Goal: Transaction & Acquisition: Purchase product/service

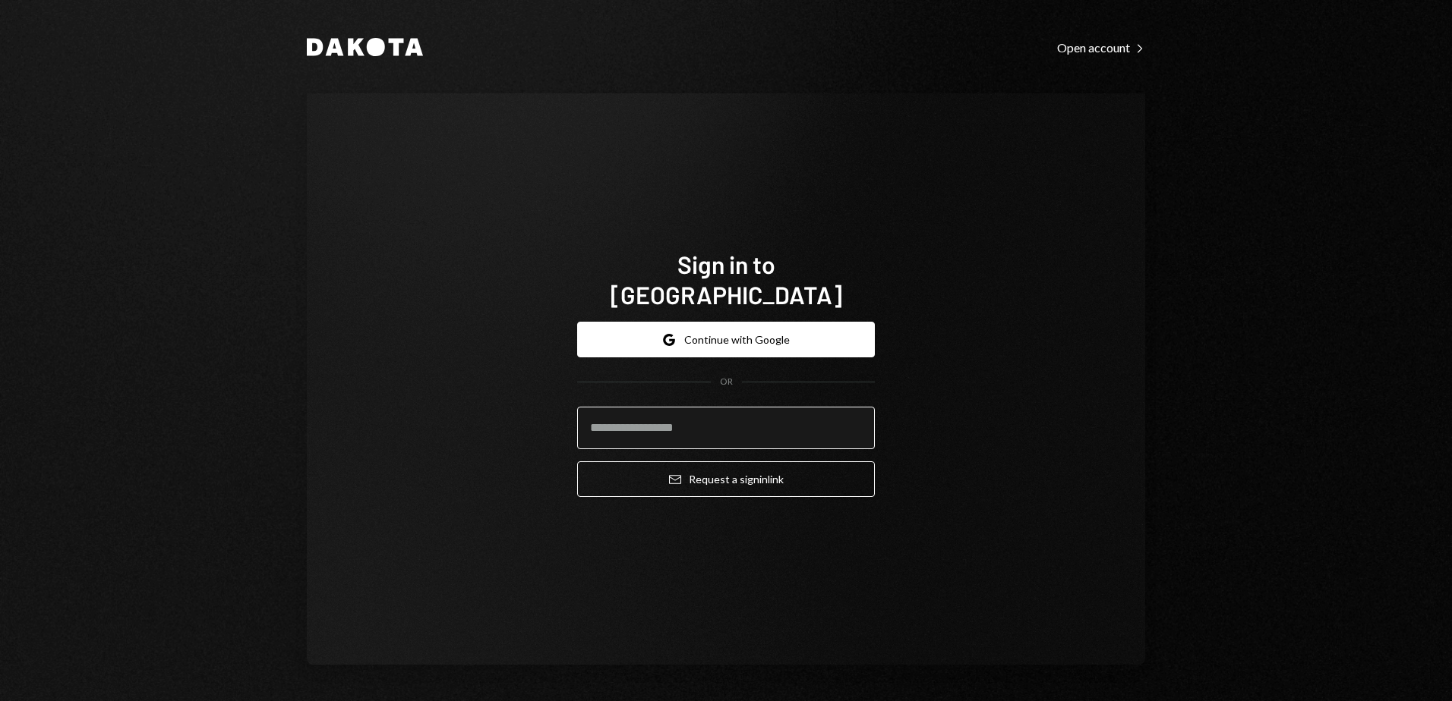
click at [639, 415] on input "email" at bounding box center [726, 428] width 298 height 43
type input "**********"
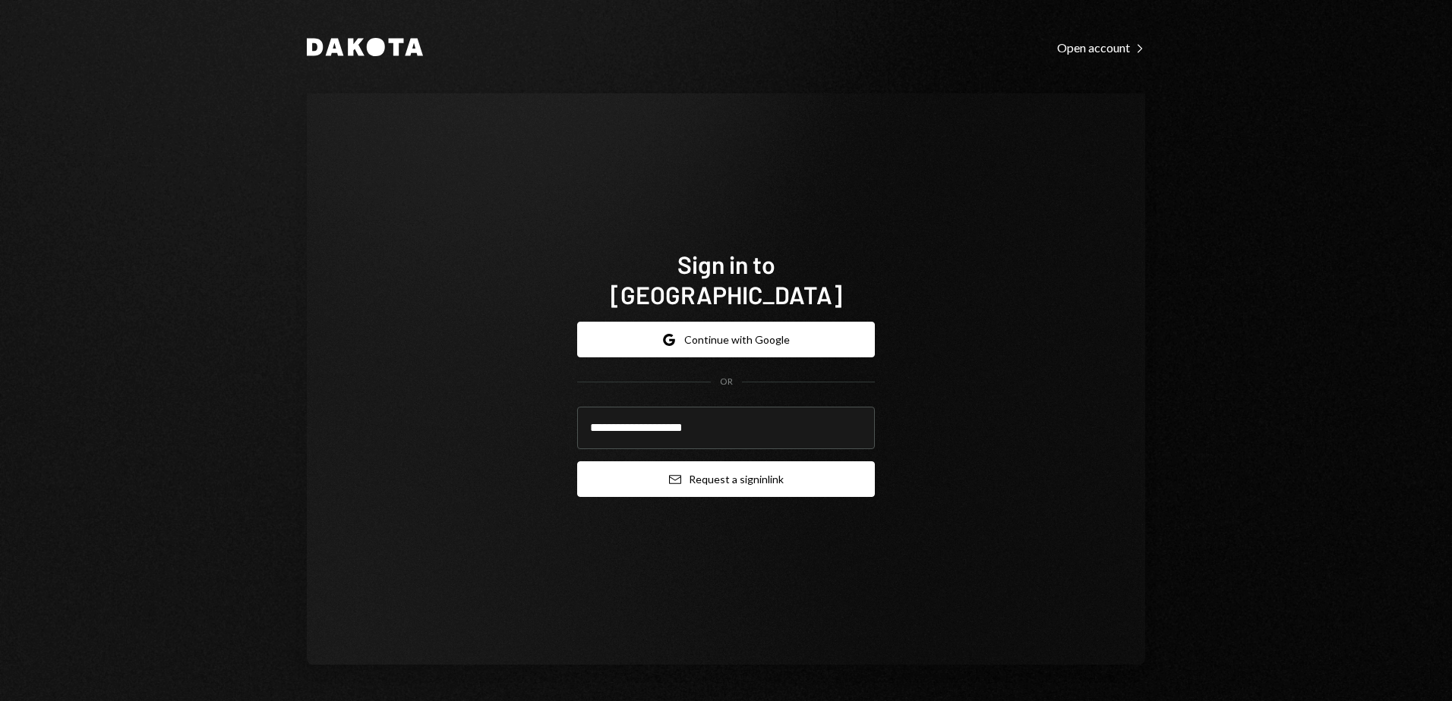
click at [707, 464] on button "Email Request a sign in link" at bounding box center [726, 480] width 298 height 36
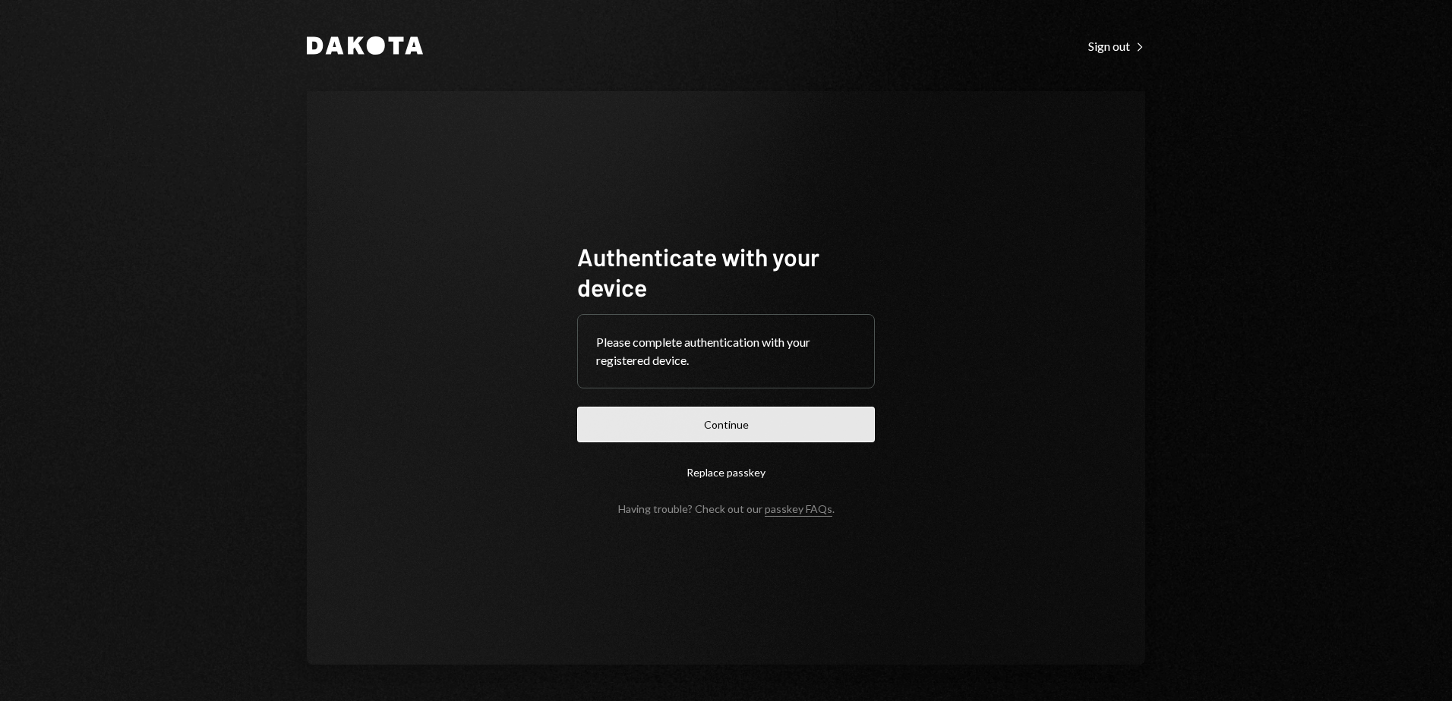
click at [732, 427] on button "Continue" at bounding box center [726, 425] width 298 height 36
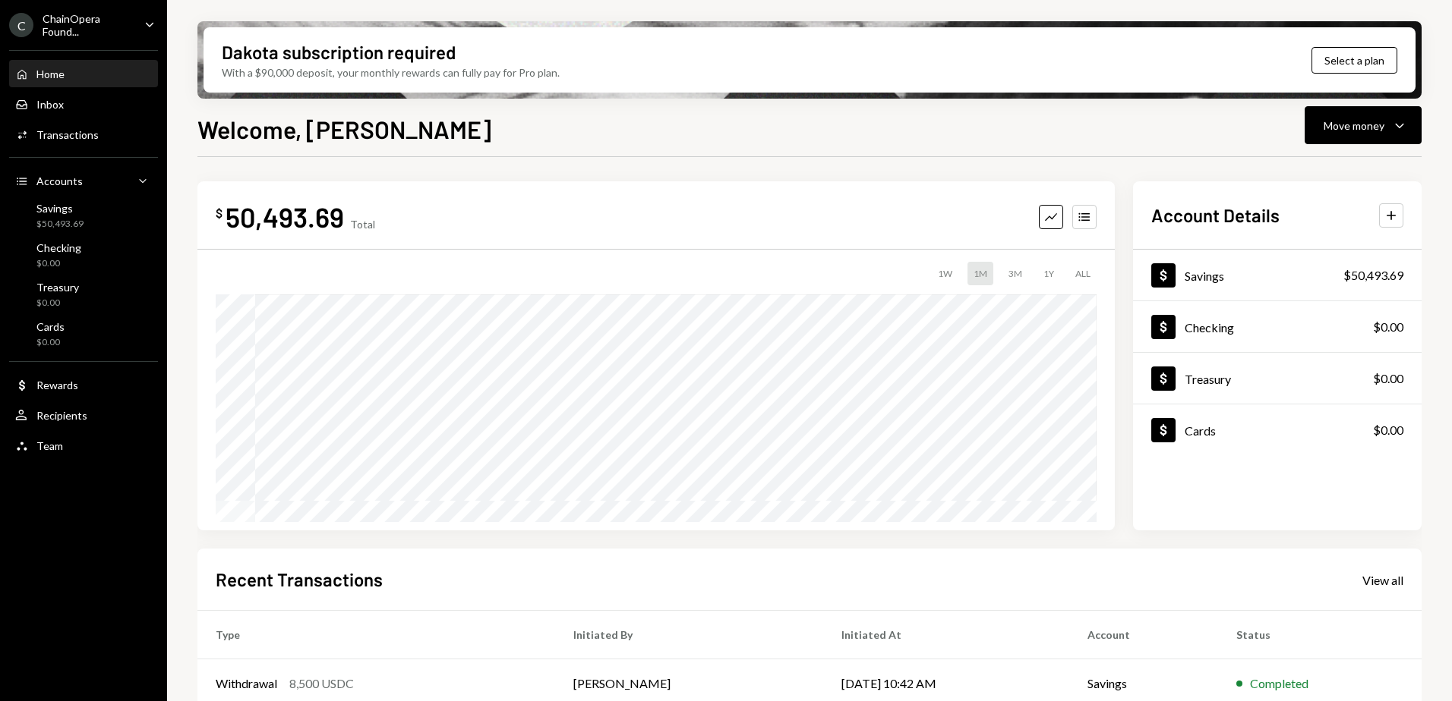
click at [81, 25] on div "ChainOpera Found..." at bounding box center [88, 25] width 90 height 26
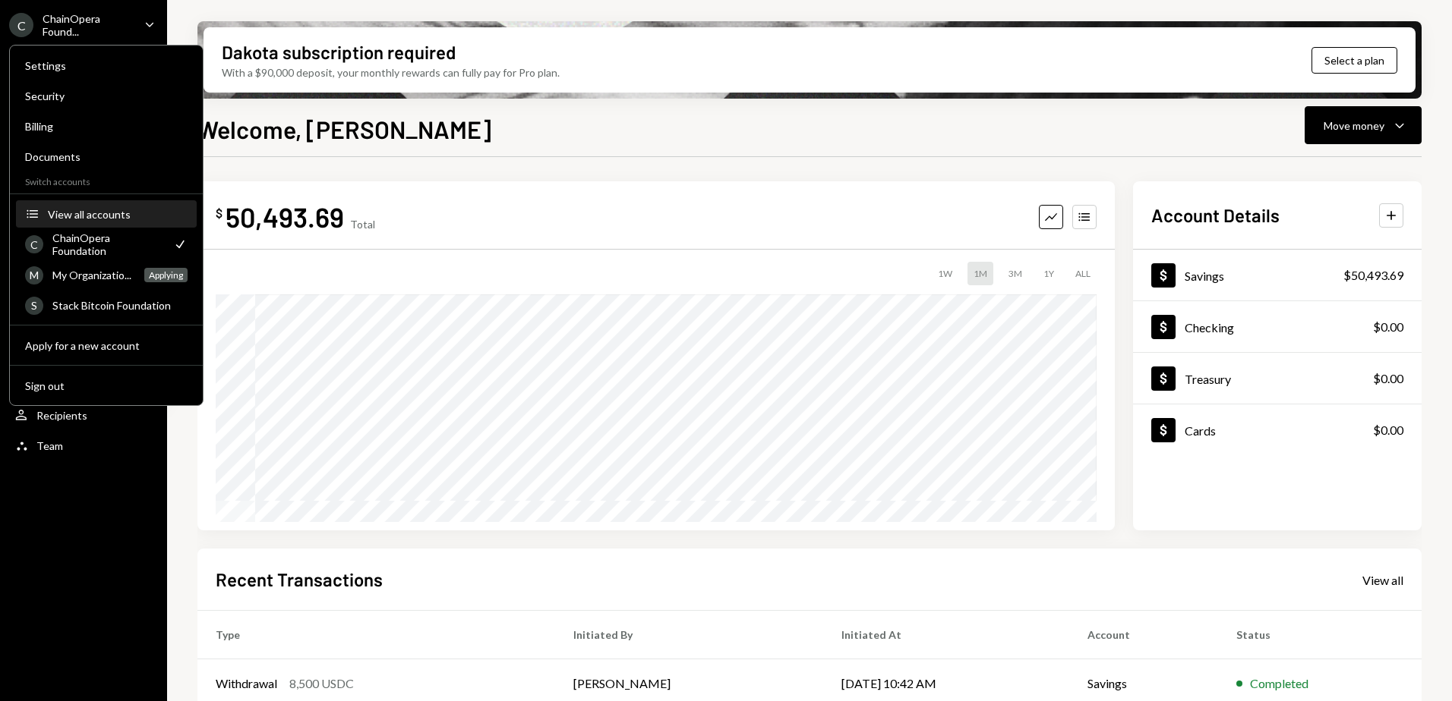
click at [65, 216] on div "View all accounts" at bounding box center [118, 214] width 140 height 13
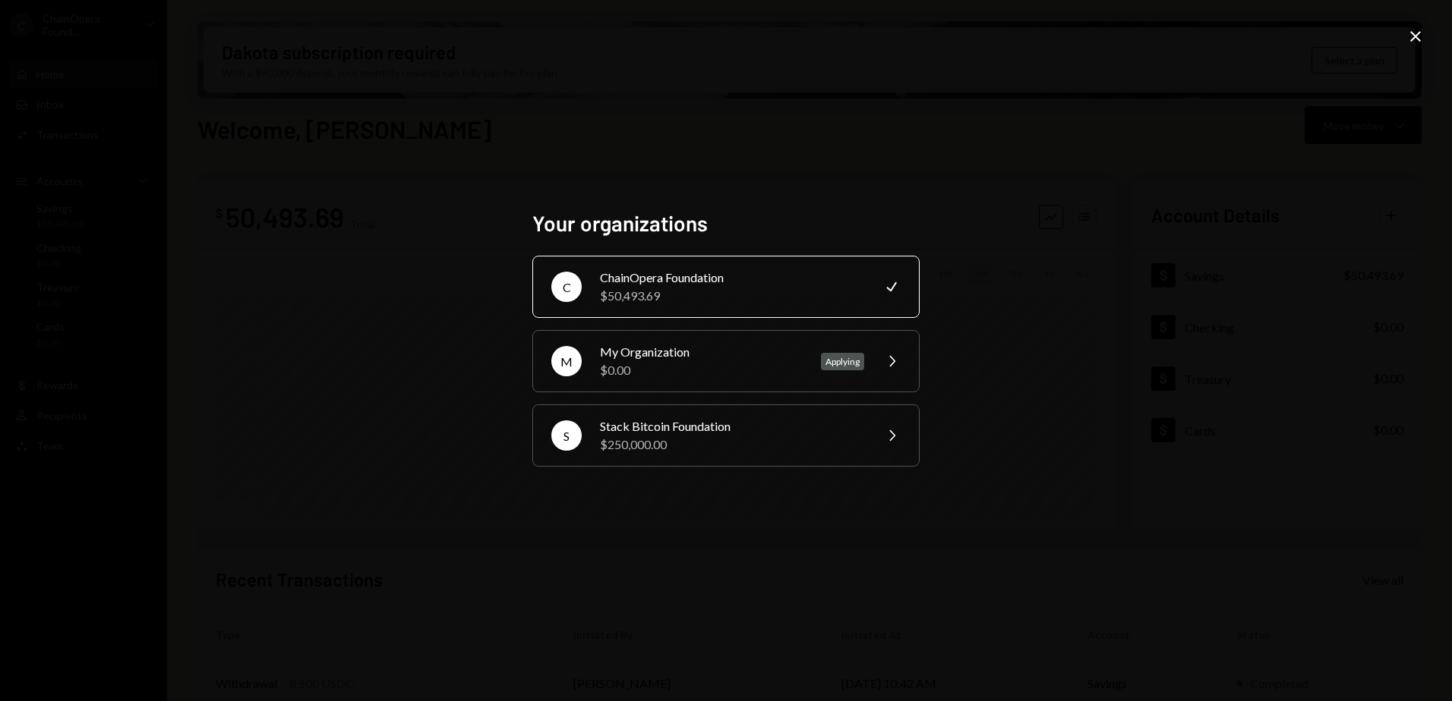
click at [1417, 37] on icon at bounding box center [1415, 36] width 11 height 11
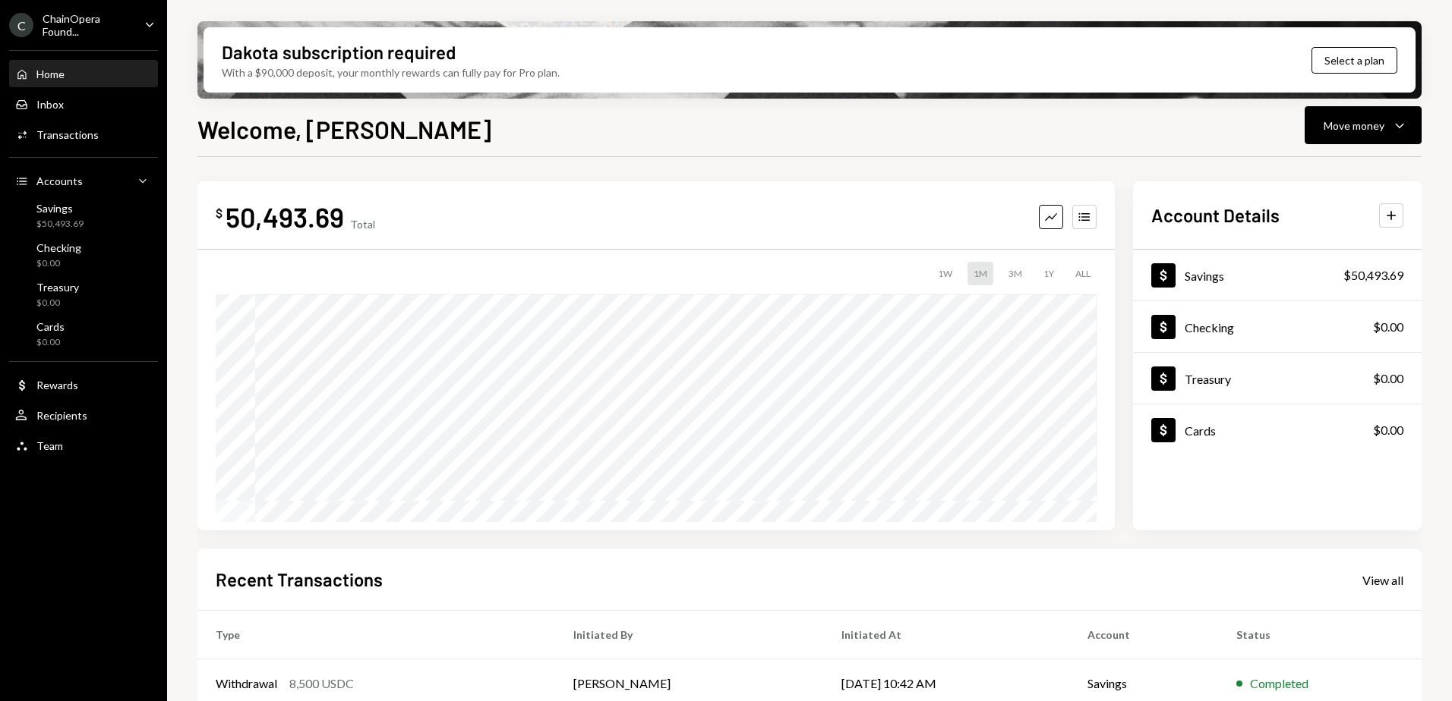
click at [125, 28] on div "ChainOpera Found..." at bounding box center [88, 25] width 90 height 26
click at [390, 139] on div "Welcome, Alex Move money Caret Down" at bounding box center [809, 127] width 1224 height 33
click at [96, 33] on div "ChainOpera Found..." at bounding box center [88, 25] width 90 height 26
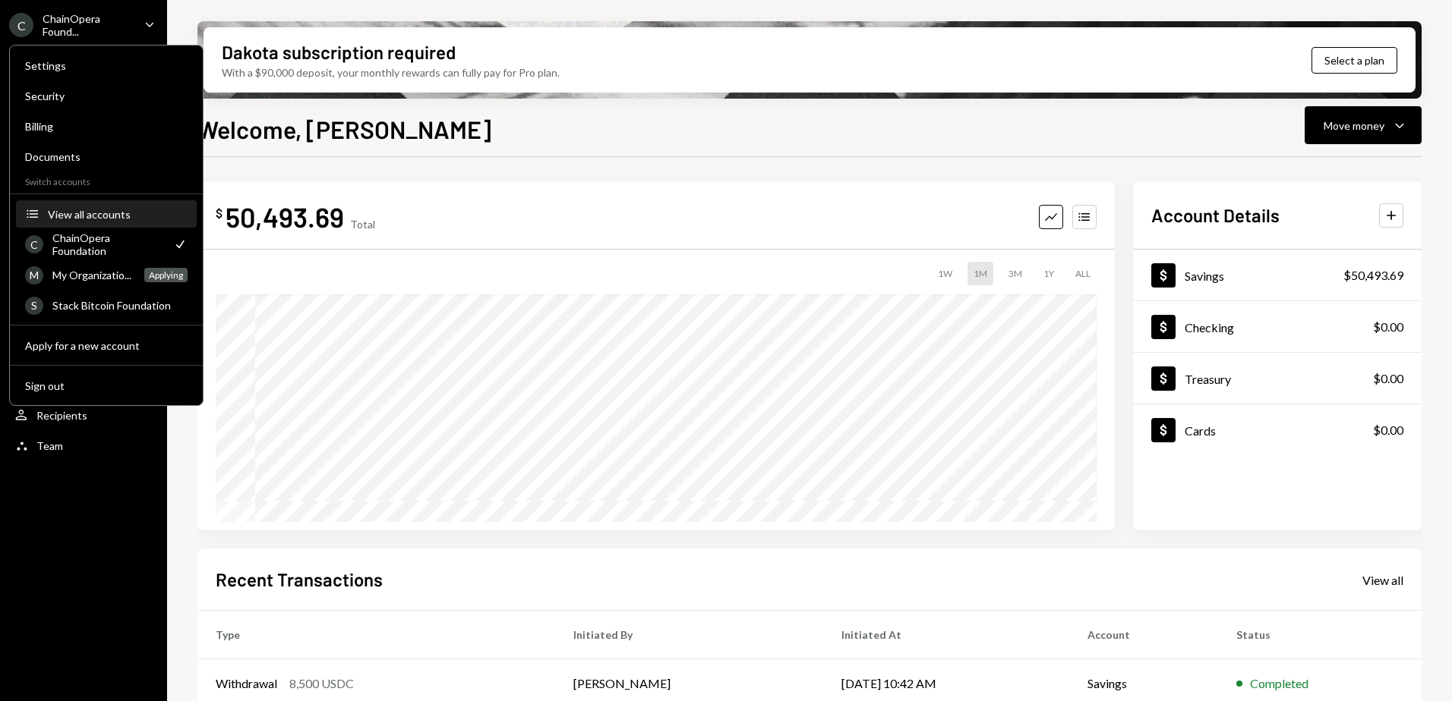
click at [59, 215] on div "View all accounts" at bounding box center [118, 214] width 140 height 13
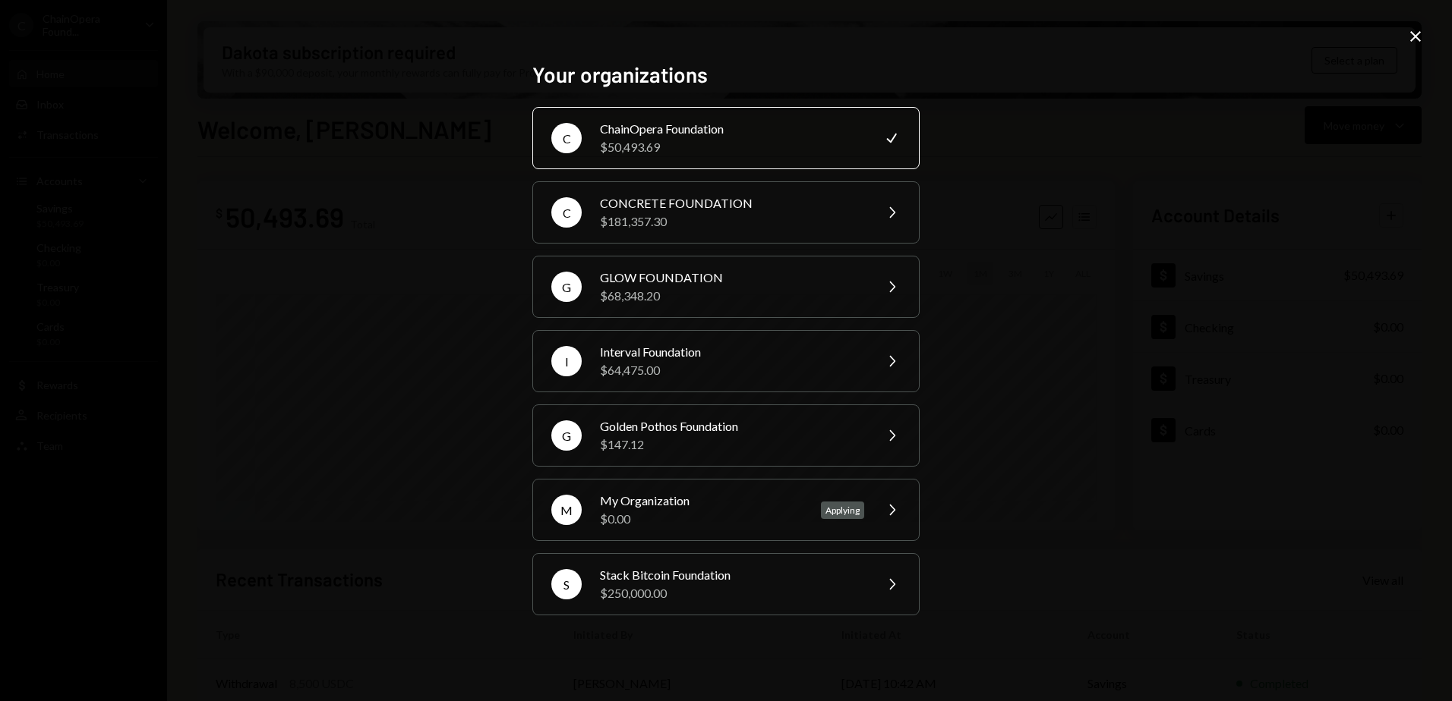
click at [1411, 32] on icon at bounding box center [1415, 36] width 11 height 11
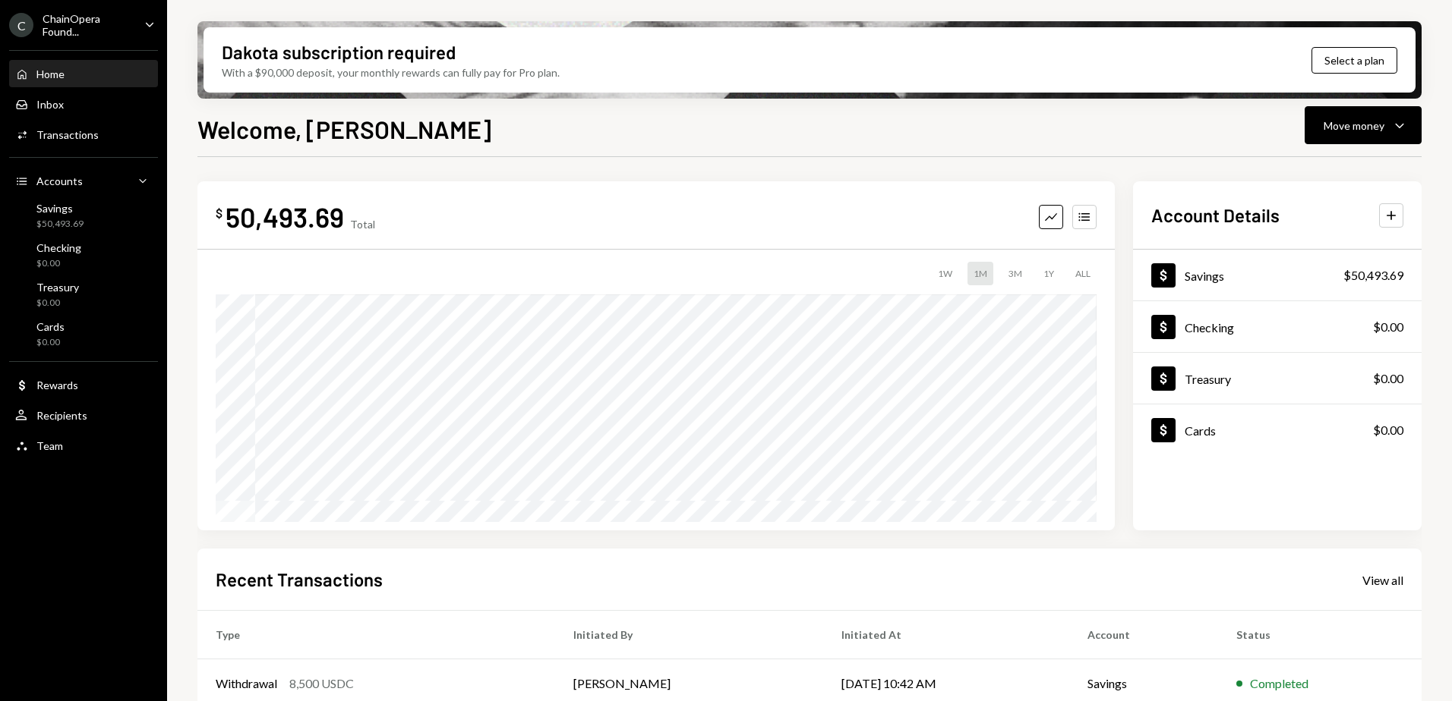
click at [84, 22] on div "ChainOpera Found..." at bounding box center [88, 25] width 90 height 26
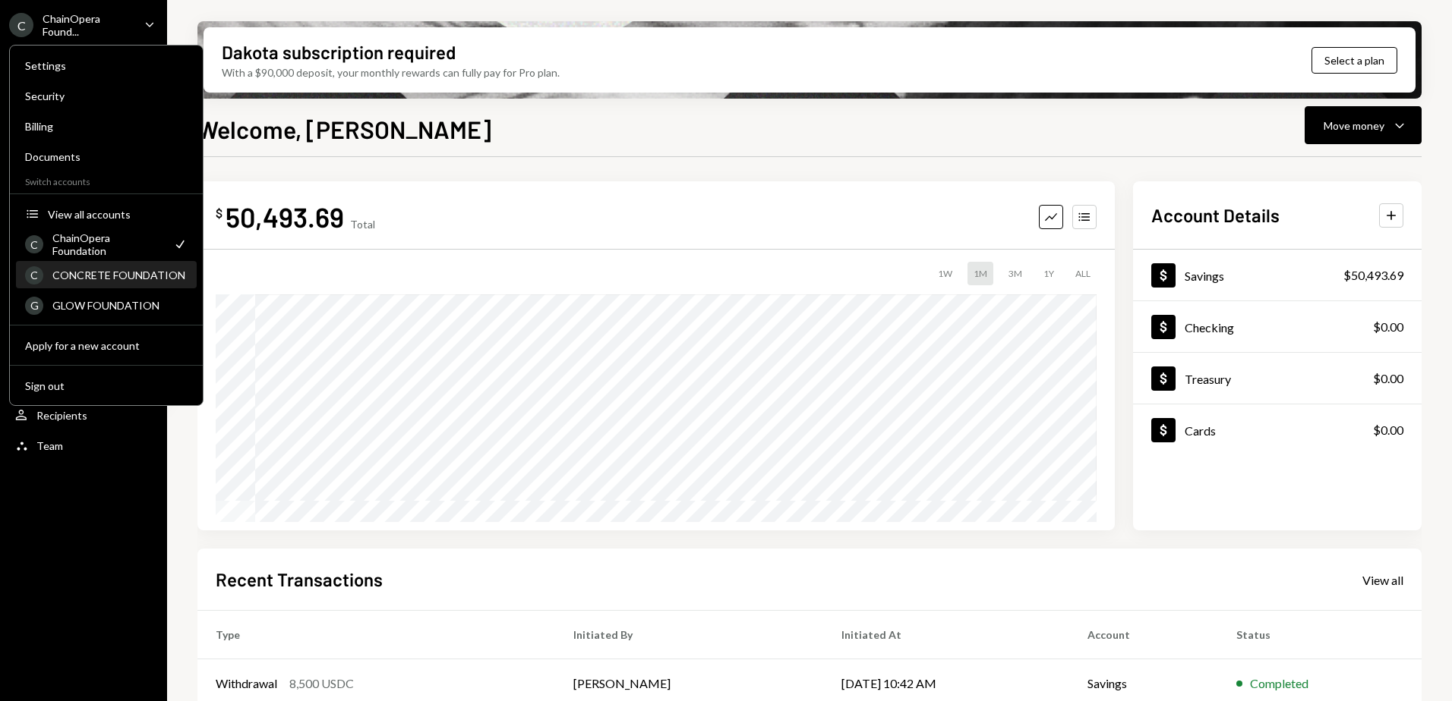
click at [90, 274] on div "CONCRETE FOUNDATION" at bounding box center [119, 275] width 135 height 13
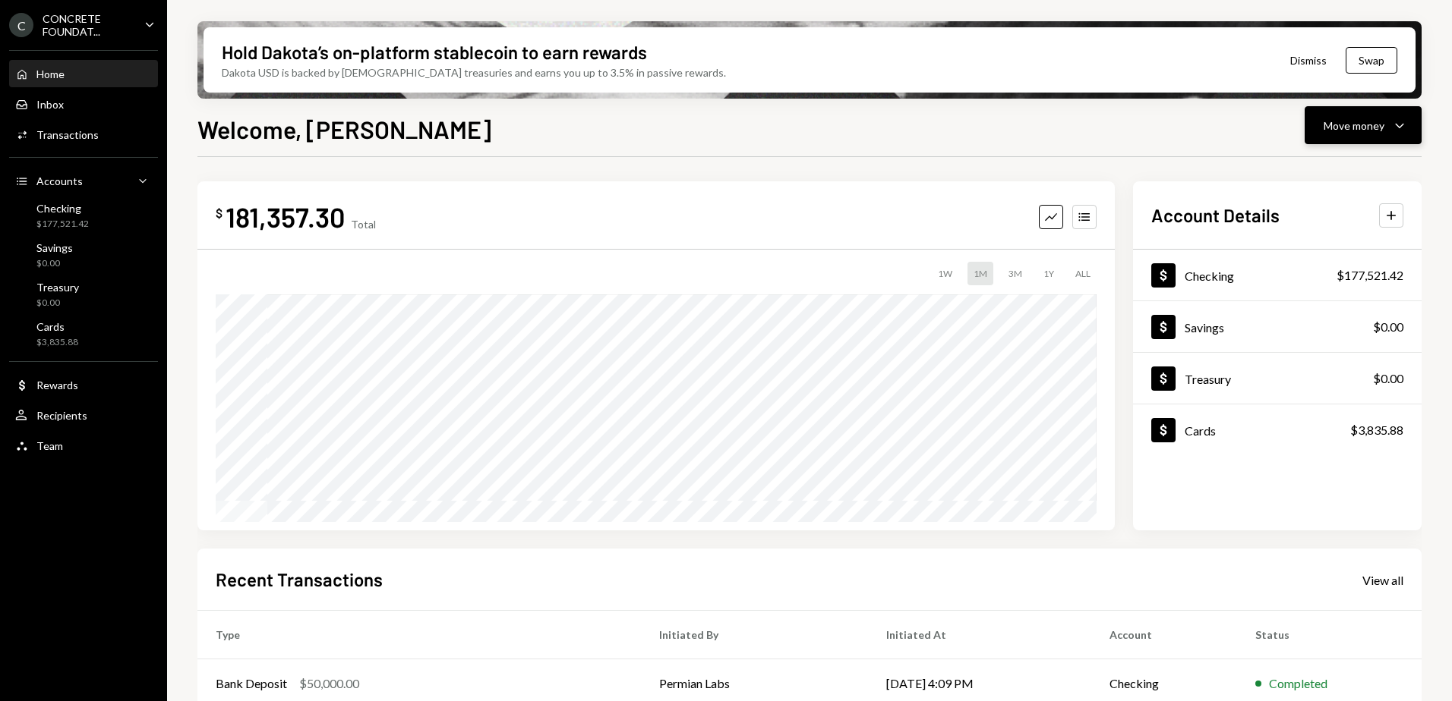
click at [1349, 132] on div "Move money" at bounding box center [1353, 126] width 61 height 16
click at [1317, 169] on div "Send" at bounding box center [1350, 171] width 111 height 16
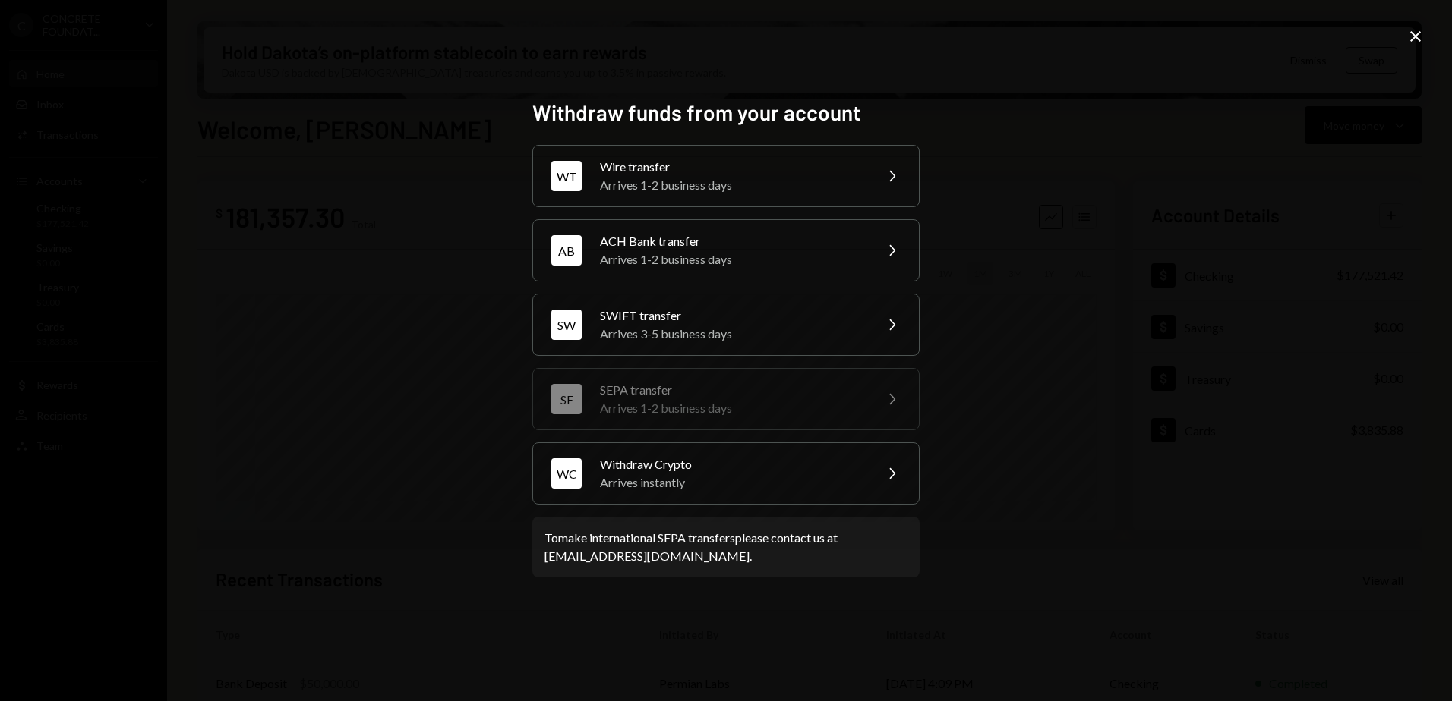
click at [1413, 36] on icon "Close" at bounding box center [1415, 36] width 18 height 18
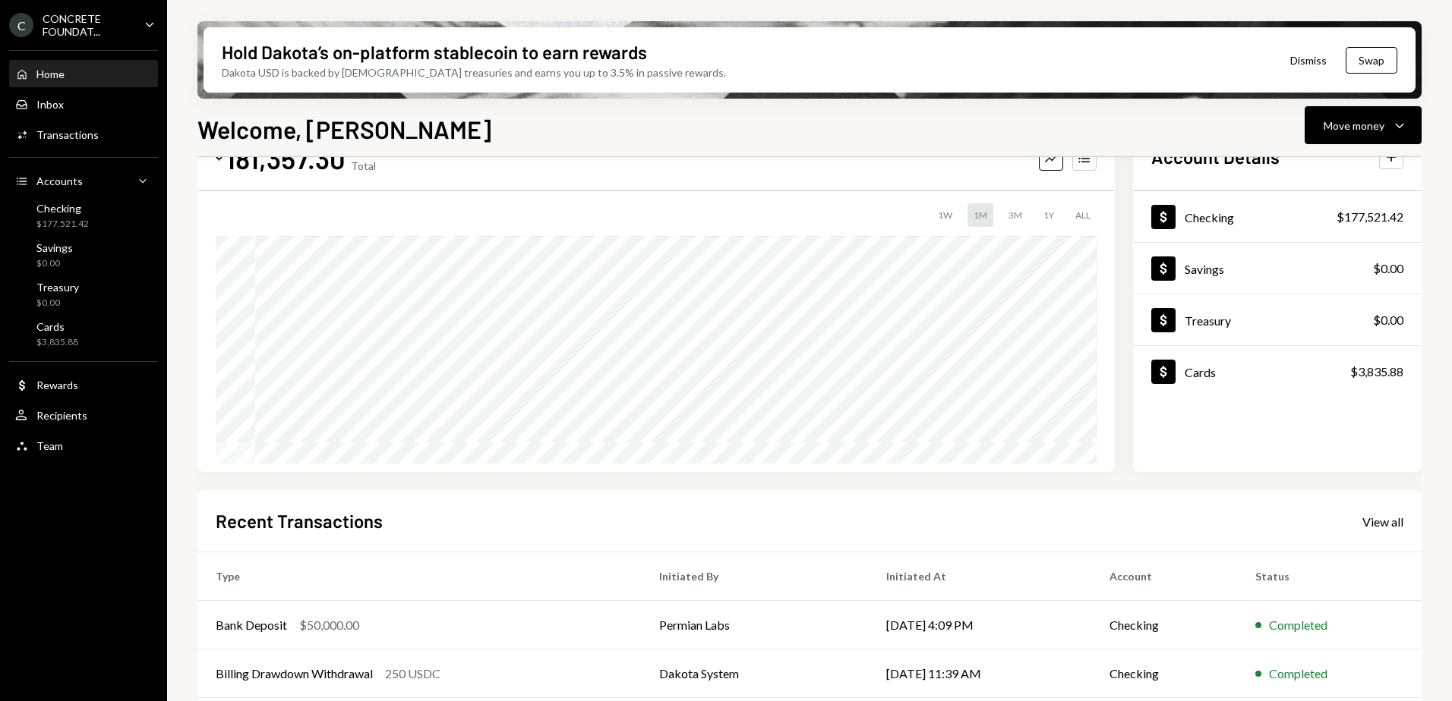
scroll to position [214, 0]
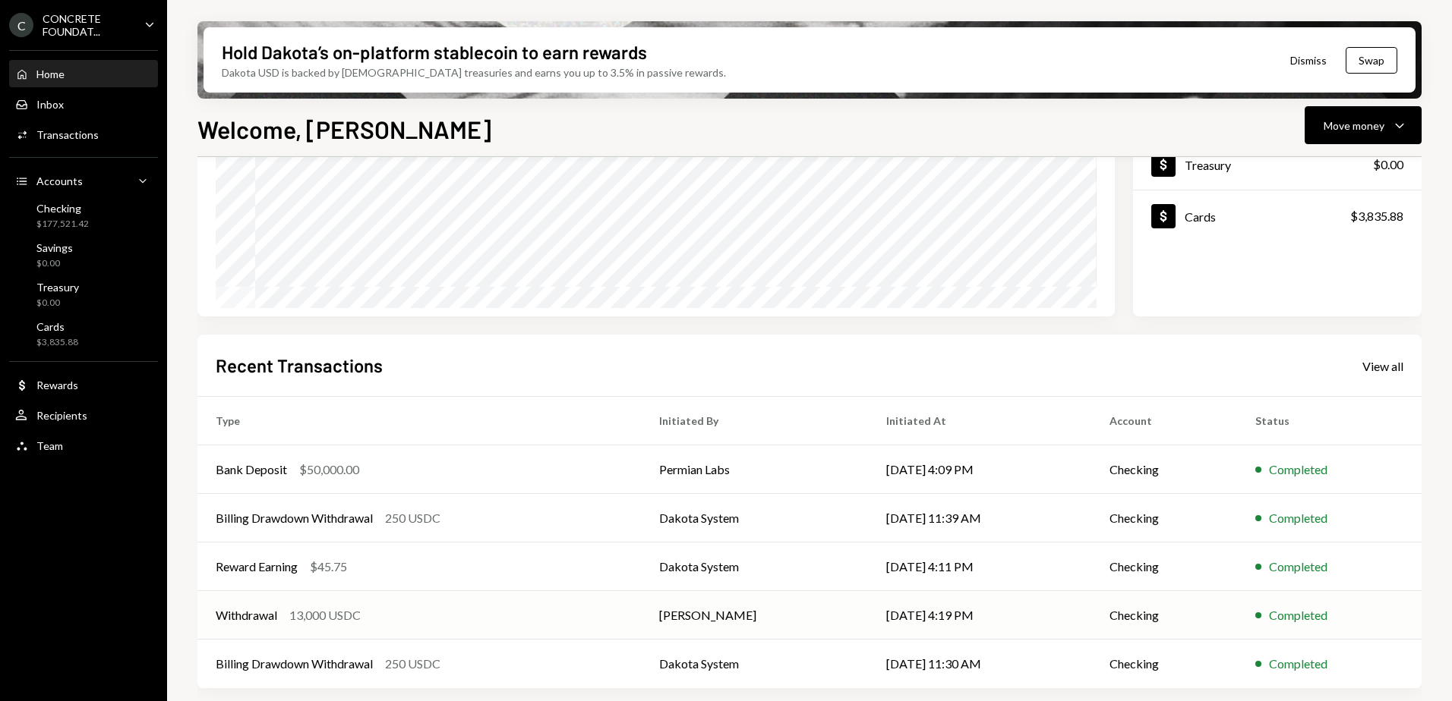
click at [513, 616] on div "Withdrawal 13,000 USDC" at bounding box center [419, 616] width 407 height 18
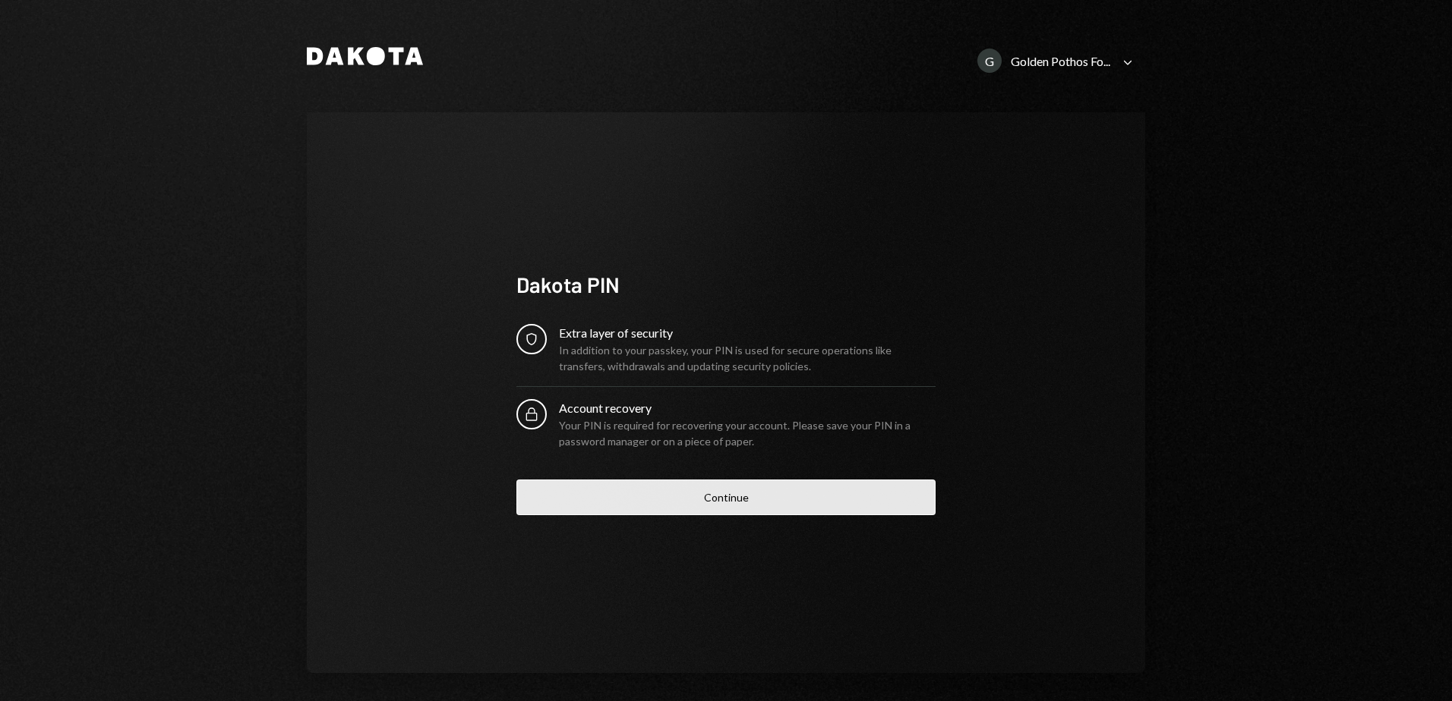
click at [710, 493] on button "Continue" at bounding box center [725, 498] width 419 height 36
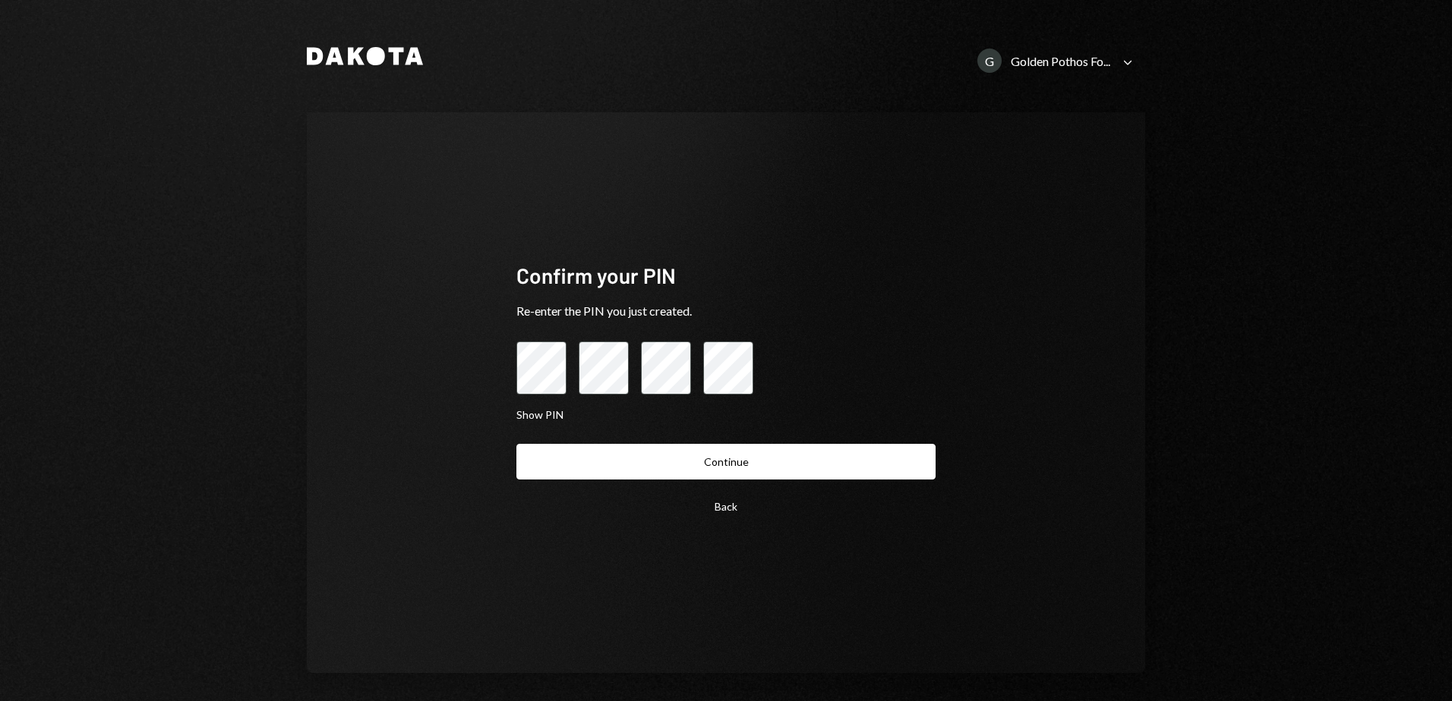
click at [672, 458] on button "Continue" at bounding box center [725, 462] width 419 height 36
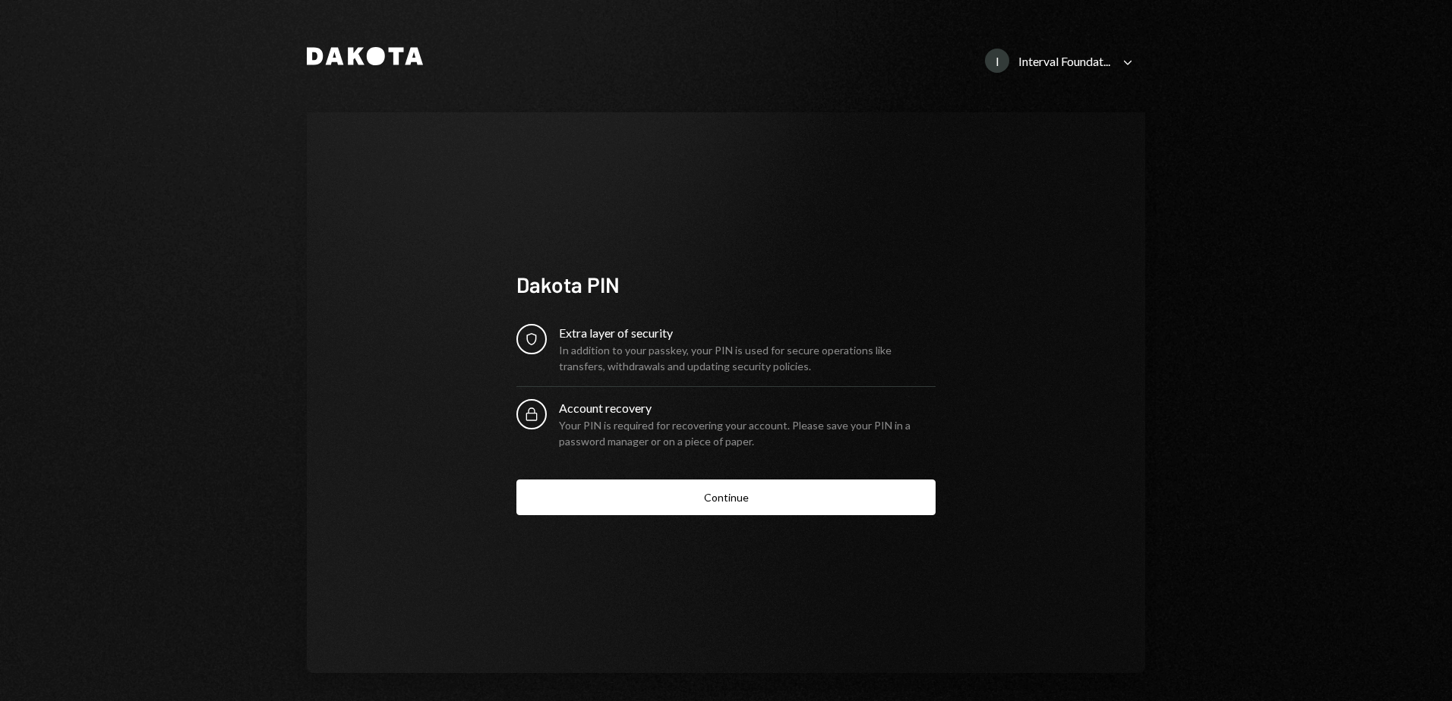
click at [722, 506] on button "Continue" at bounding box center [725, 498] width 419 height 36
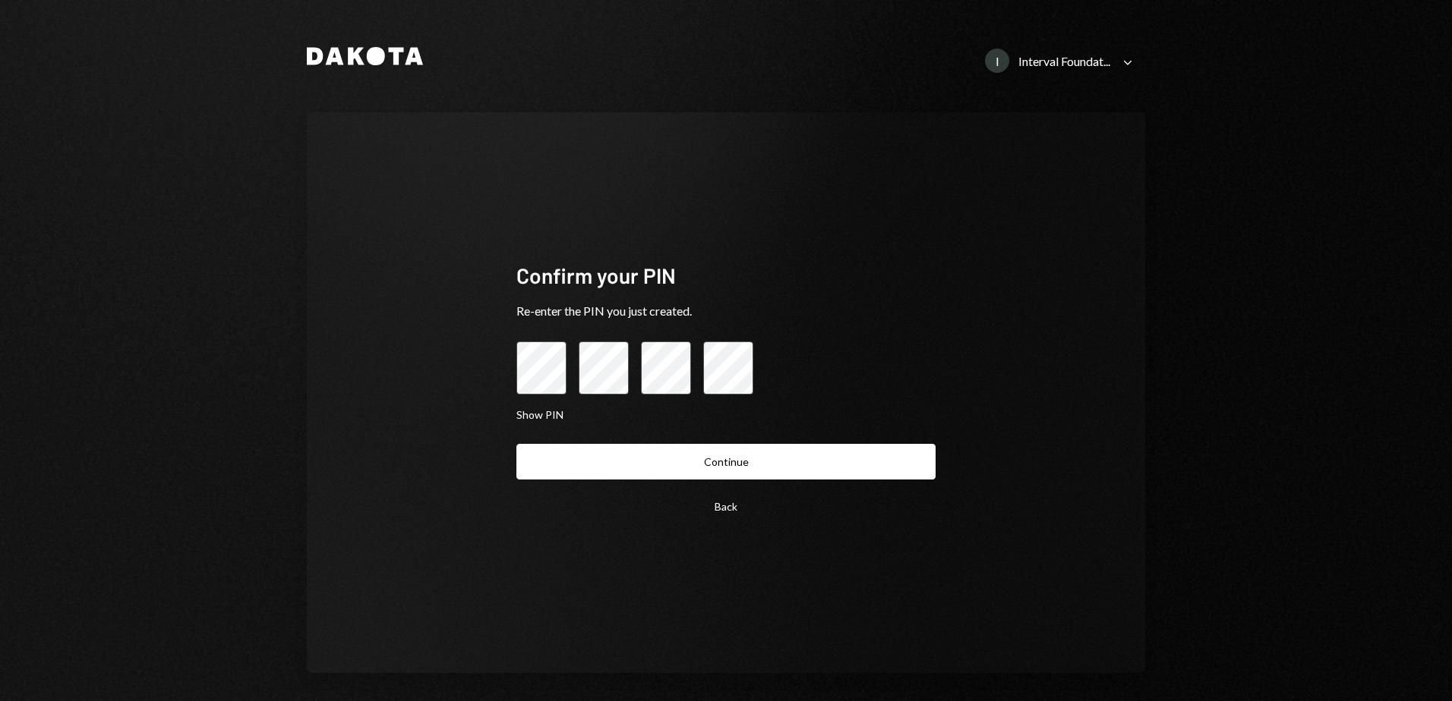
click at [516, 444] on button "Continue" at bounding box center [725, 462] width 419 height 36
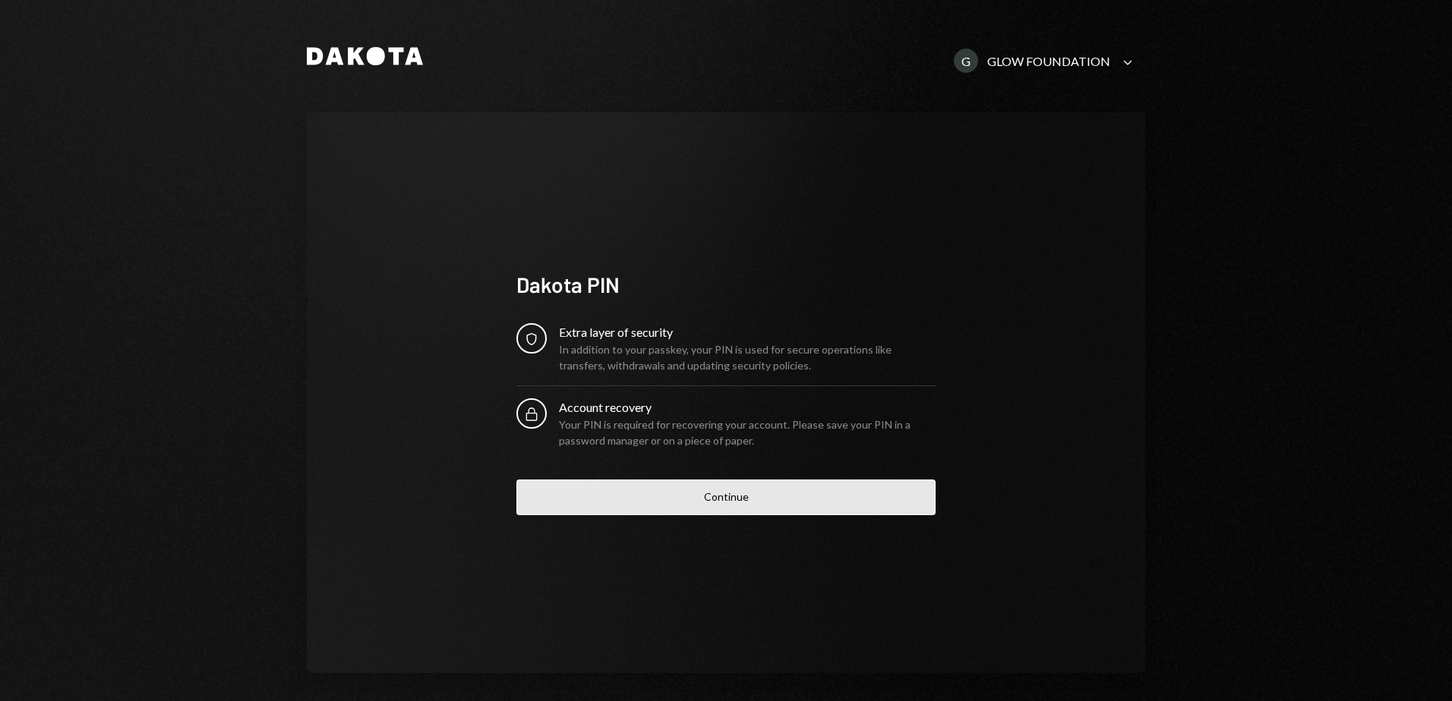
click at [737, 509] on button "Continue" at bounding box center [725, 498] width 419 height 36
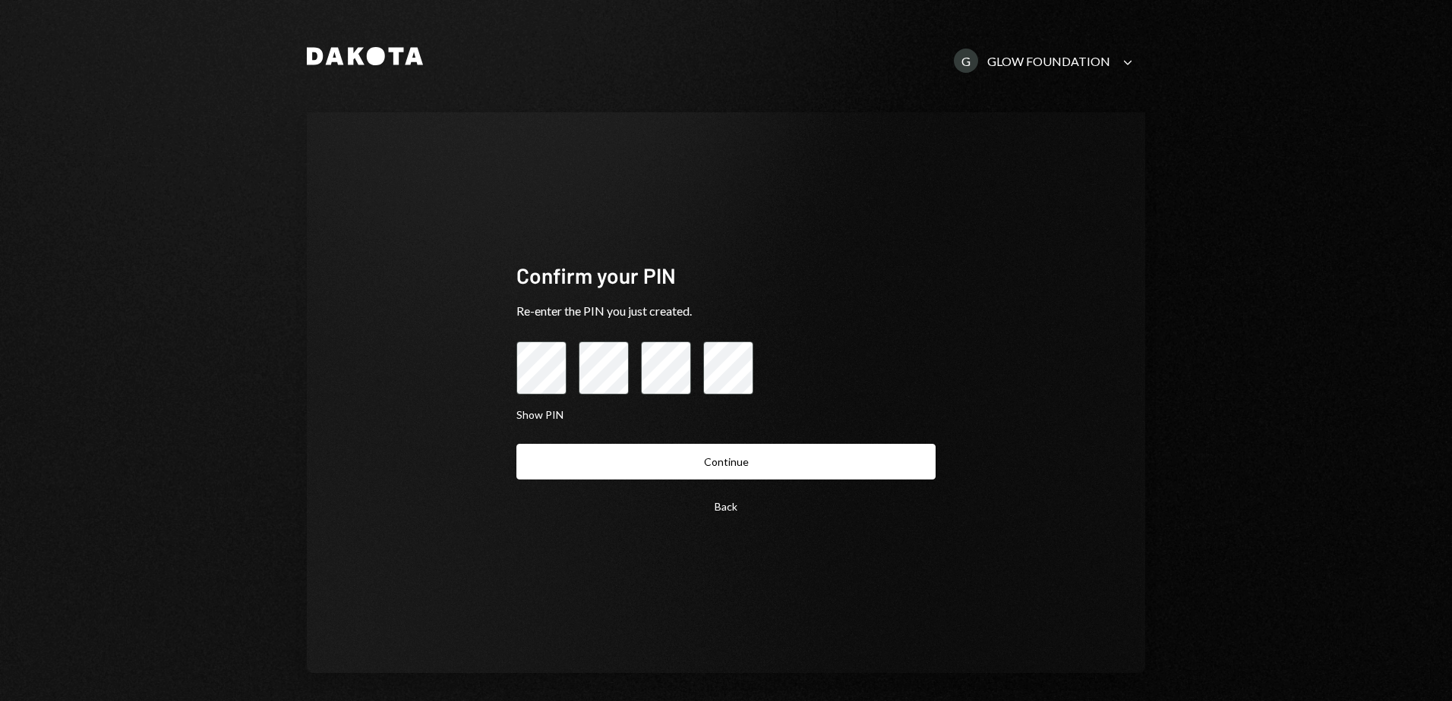
click at [516, 444] on button "Continue" at bounding box center [725, 462] width 419 height 36
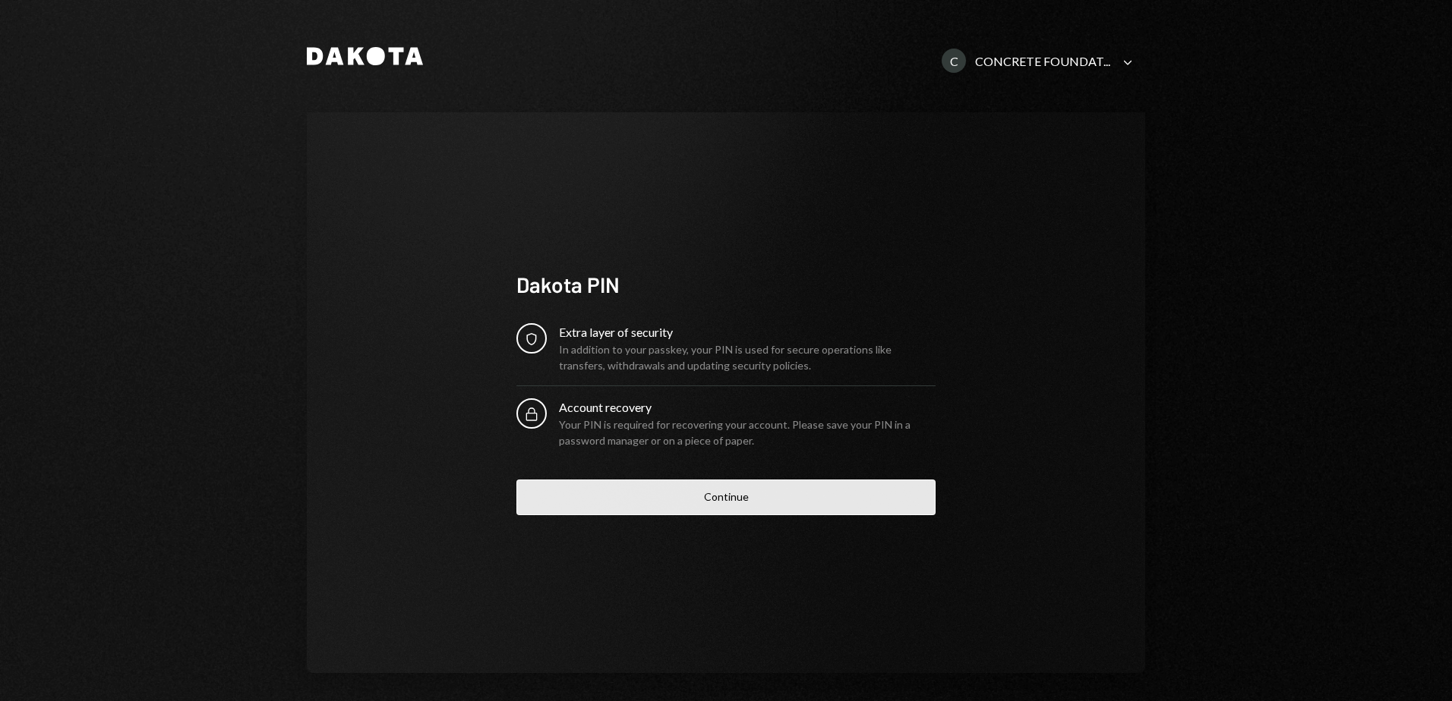
click at [686, 490] on button "Continue" at bounding box center [725, 498] width 419 height 36
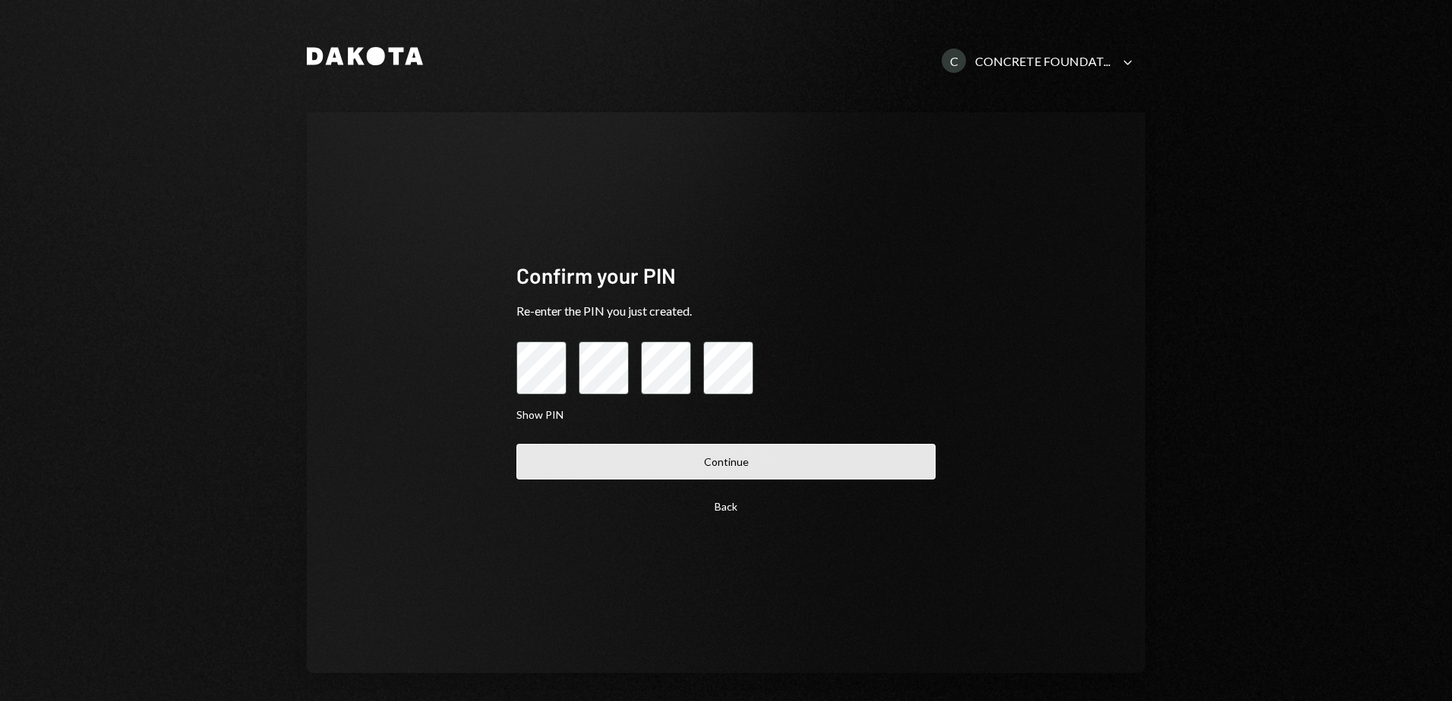
click at [718, 462] on button "Continue" at bounding box center [725, 462] width 419 height 36
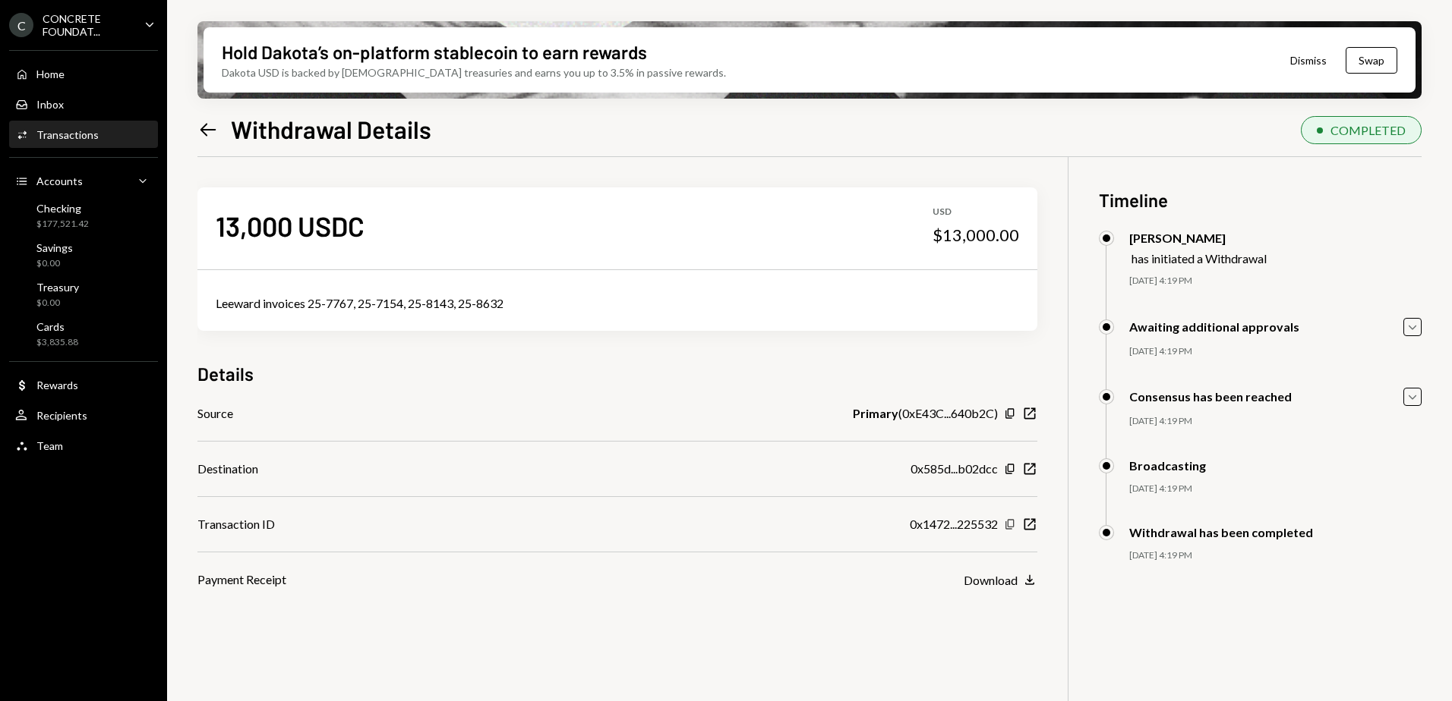
click at [1011, 523] on icon "Copy" at bounding box center [1010, 525] width 12 height 12
click at [55, 69] on div "Home" at bounding box center [50, 74] width 28 height 13
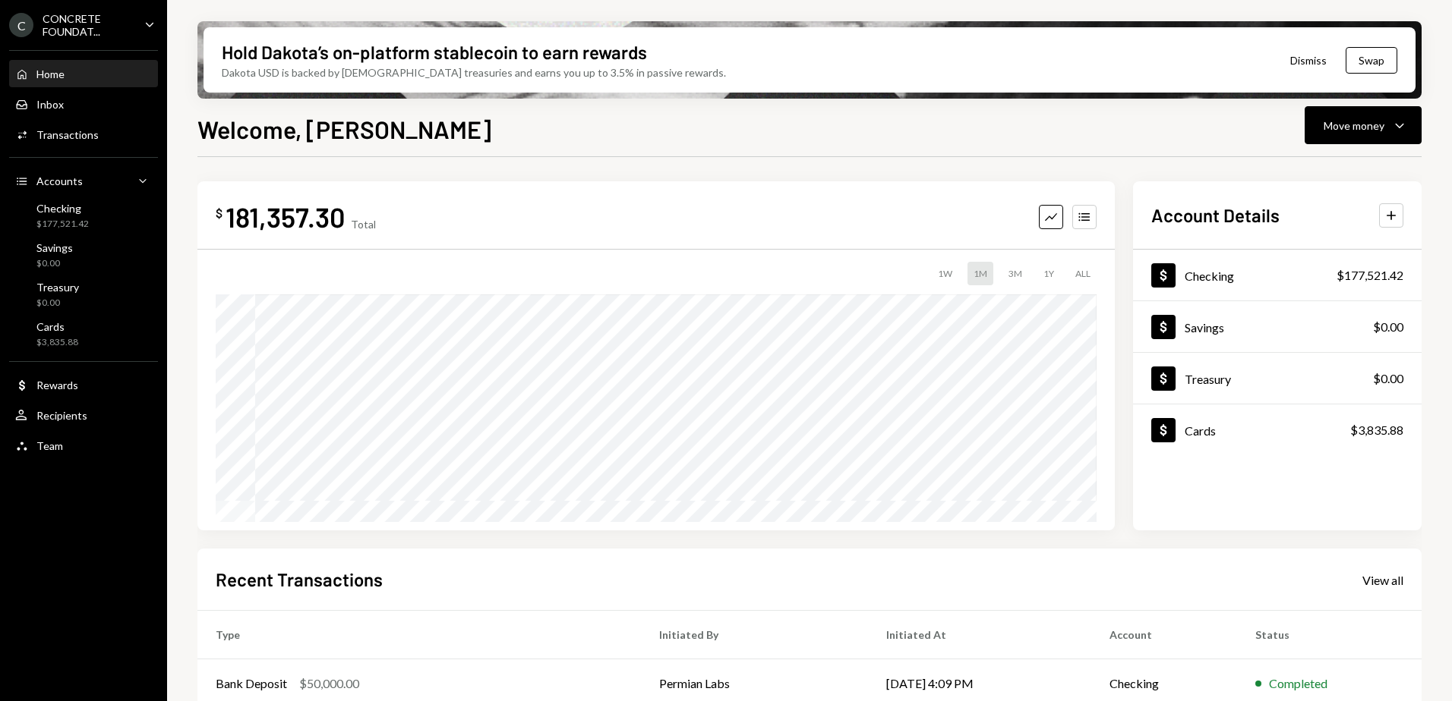
click at [1300, 59] on button "Dismiss" at bounding box center [1308, 61] width 74 height 36
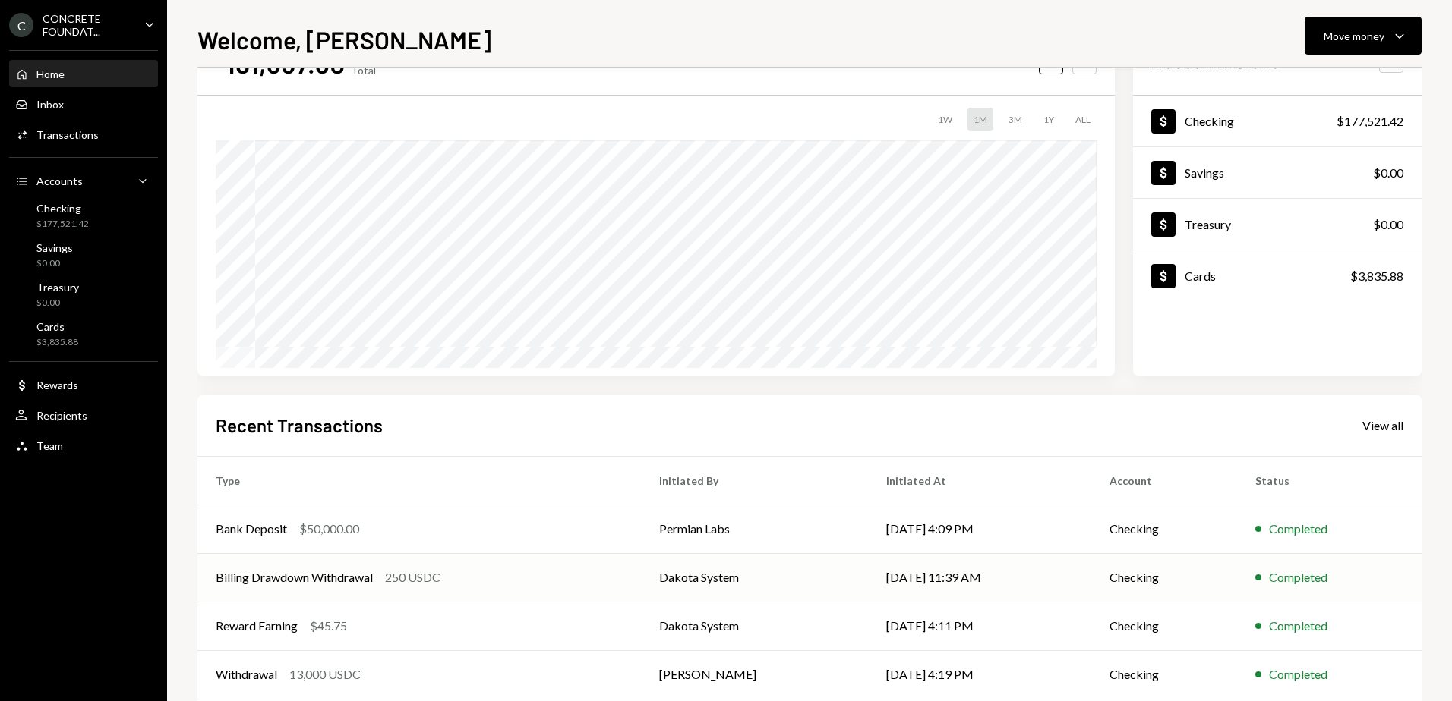
scroll to position [141, 0]
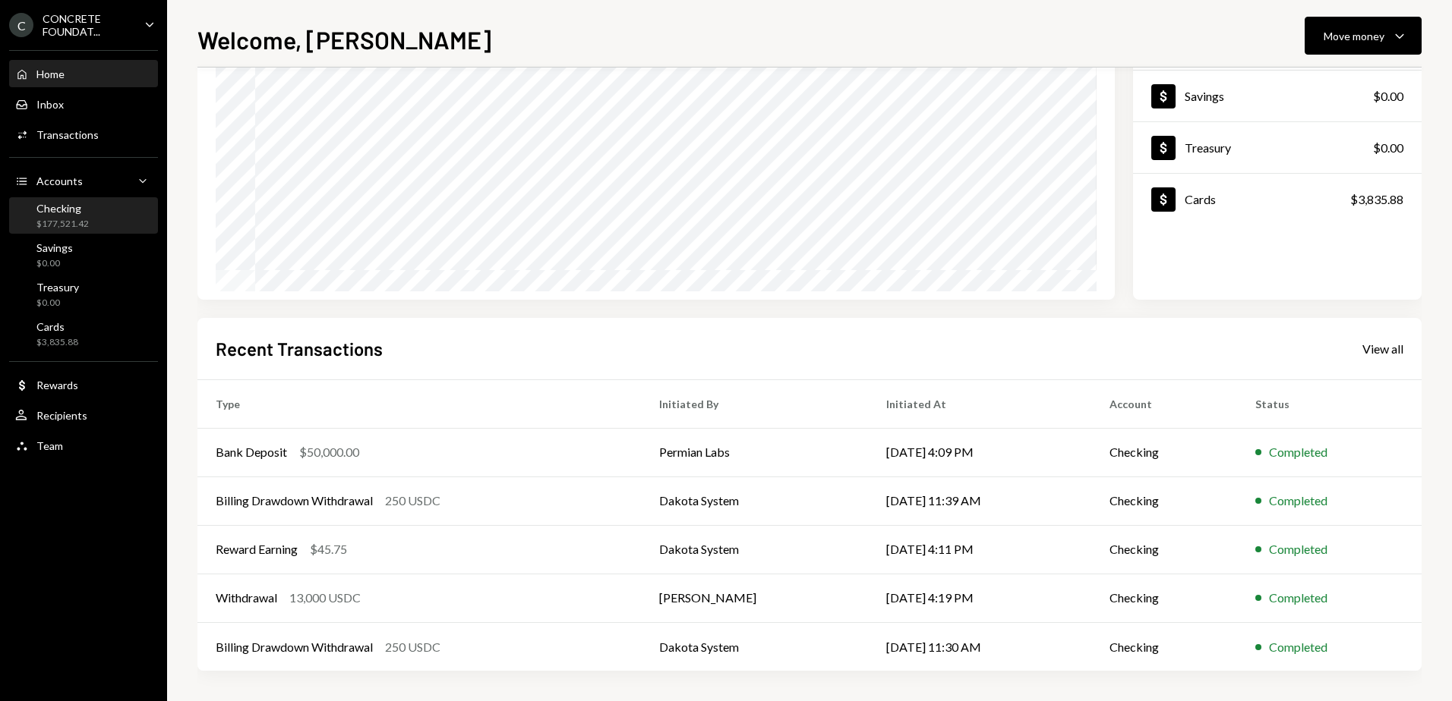
click at [84, 213] on div "Checking" at bounding box center [62, 208] width 52 height 13
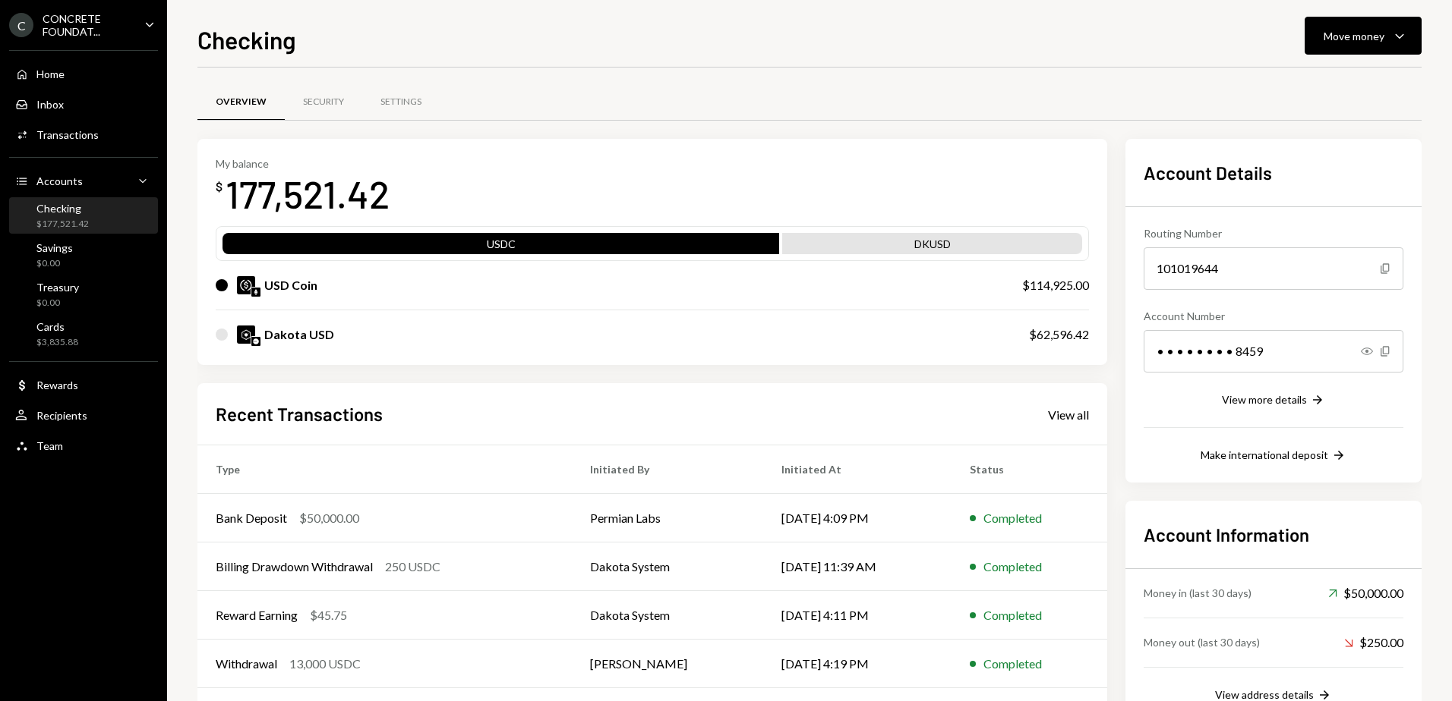
click at [107, 29] on div "CONCRETE FOUNDAT..." at bounding box center [88, 25] width 90 height 26
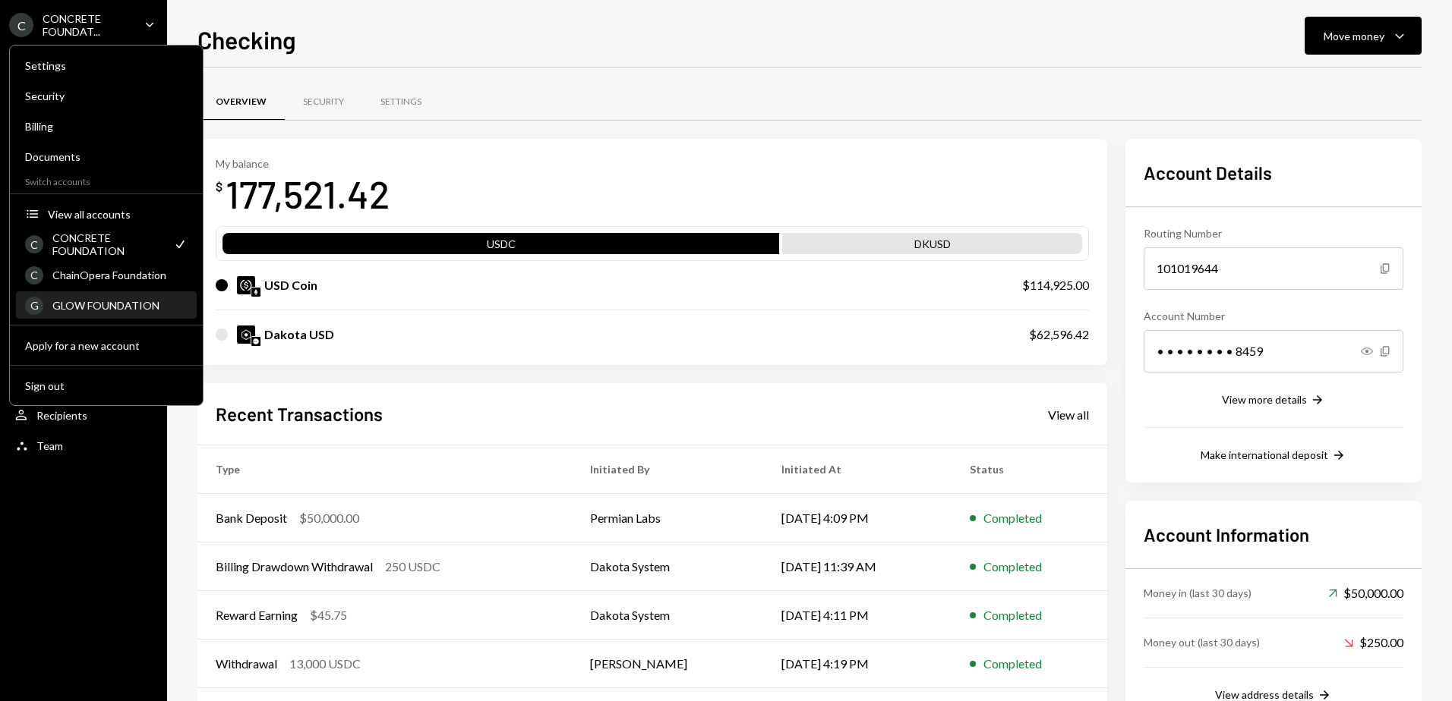
click at [91, 303] on div "GLOW FOUNDATION" at bounding box center [119, 305] width 135 height 13
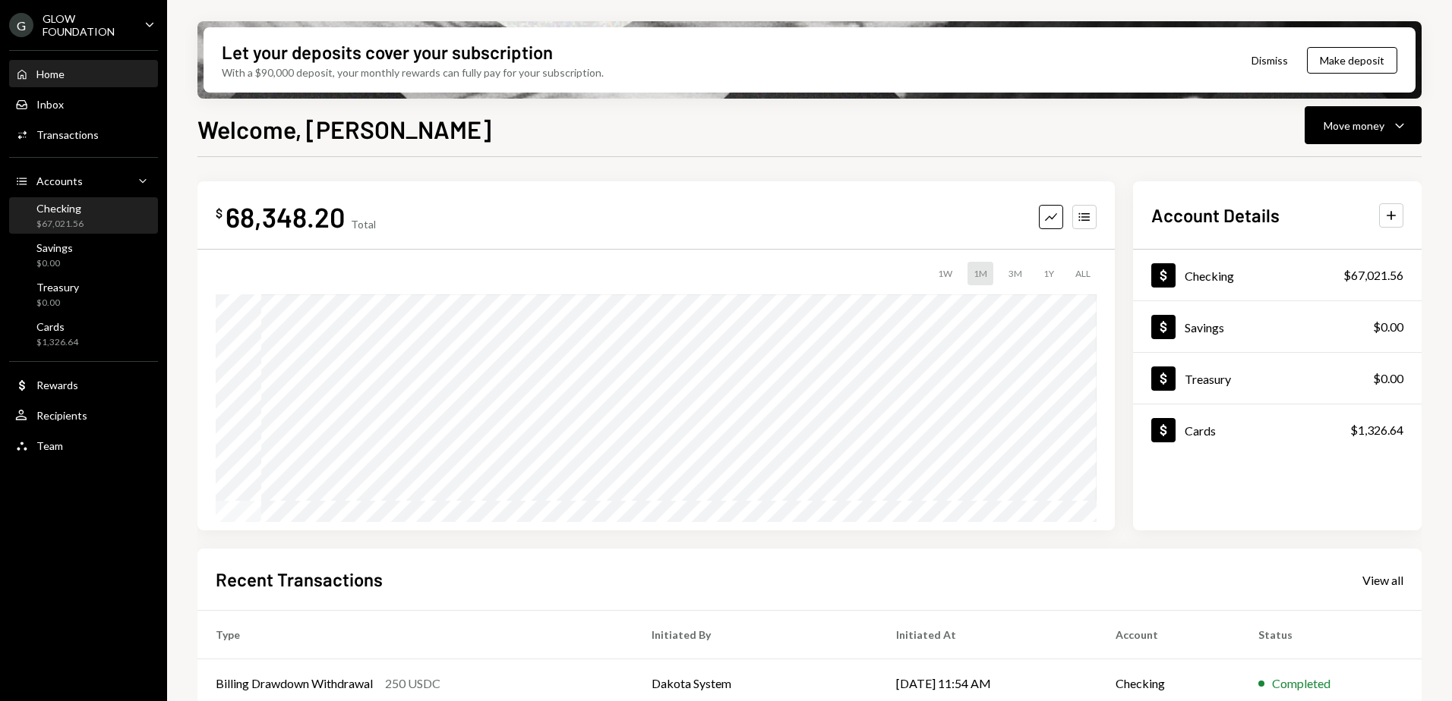
click at [51, 212] on div "Checking" at bounding box center [59, 208] width 47 height 13
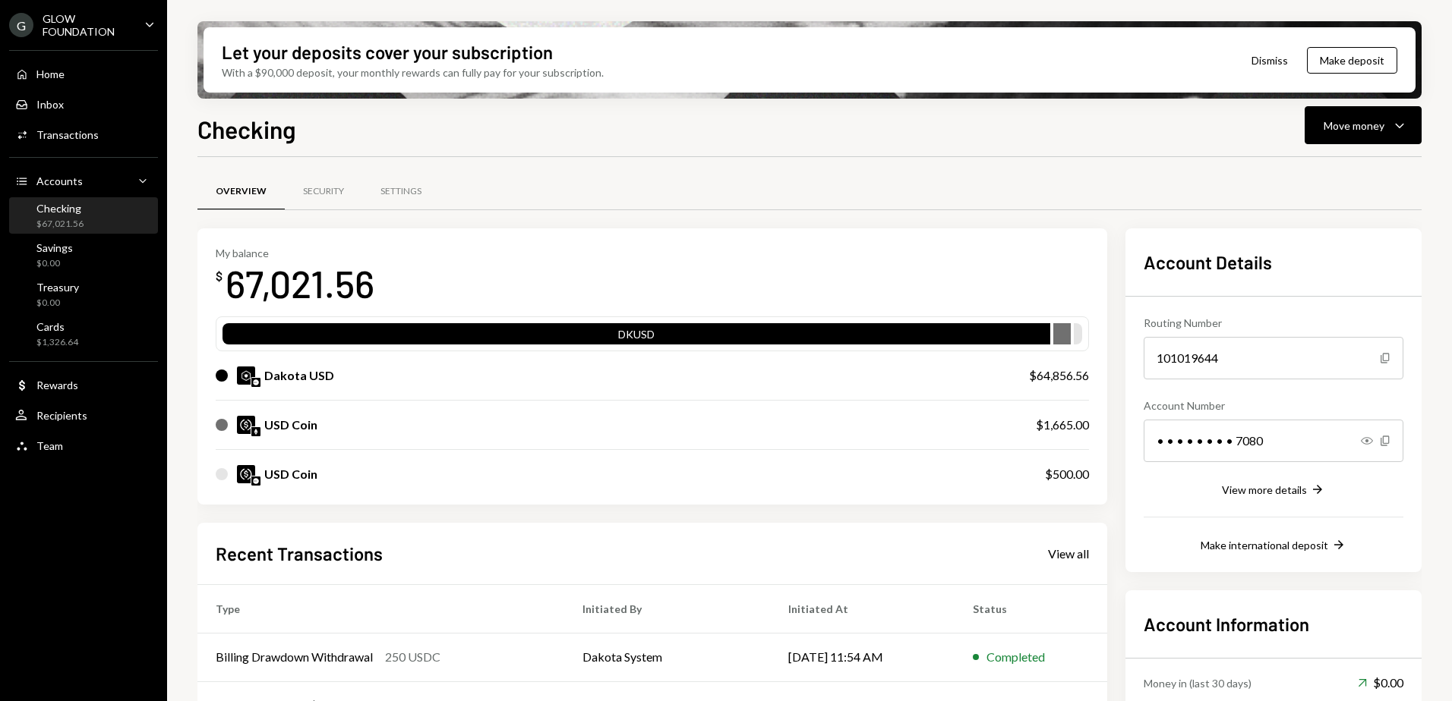
click at [74, 36] on div "GLOW FOUNDATION" at bounding box center [88, 25] width 90 height 26
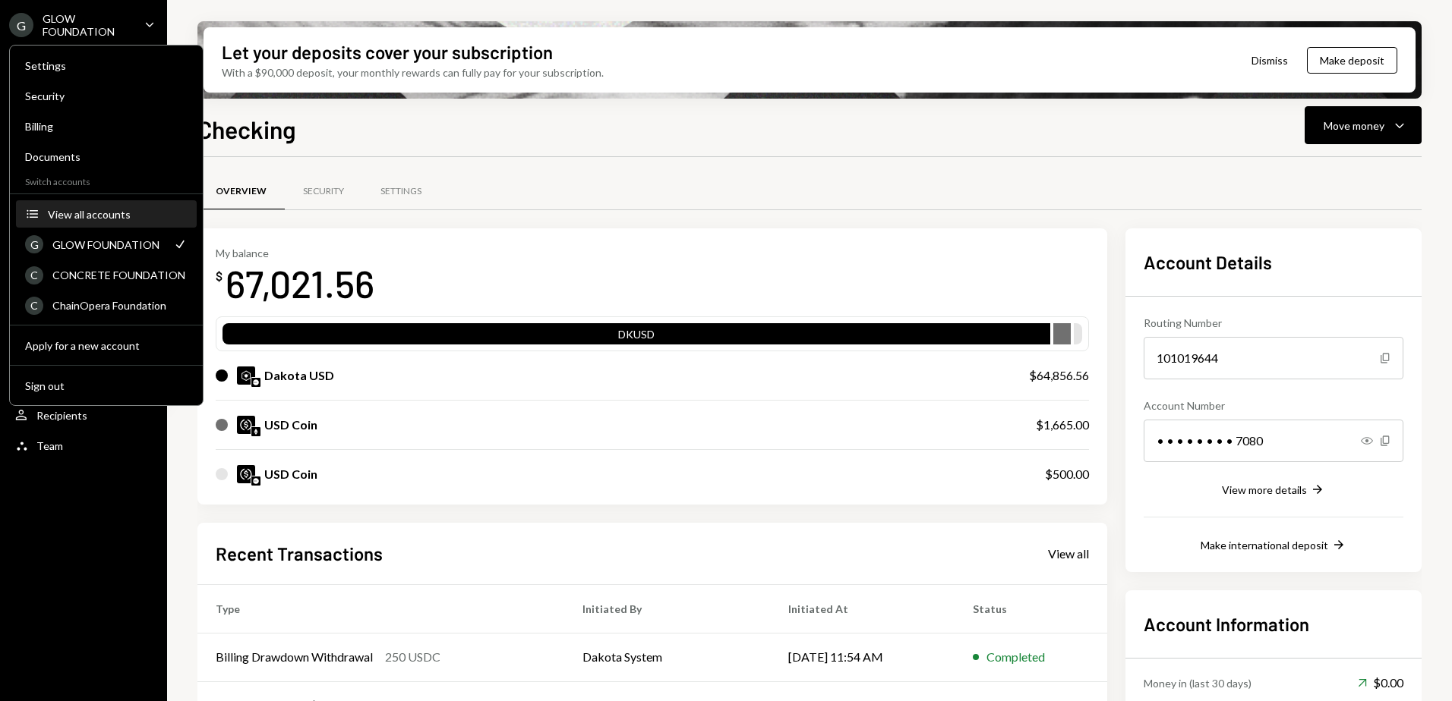
click at [95, 216] on div "View all accounts" at bounding box center [118, 214] width 140 height 13
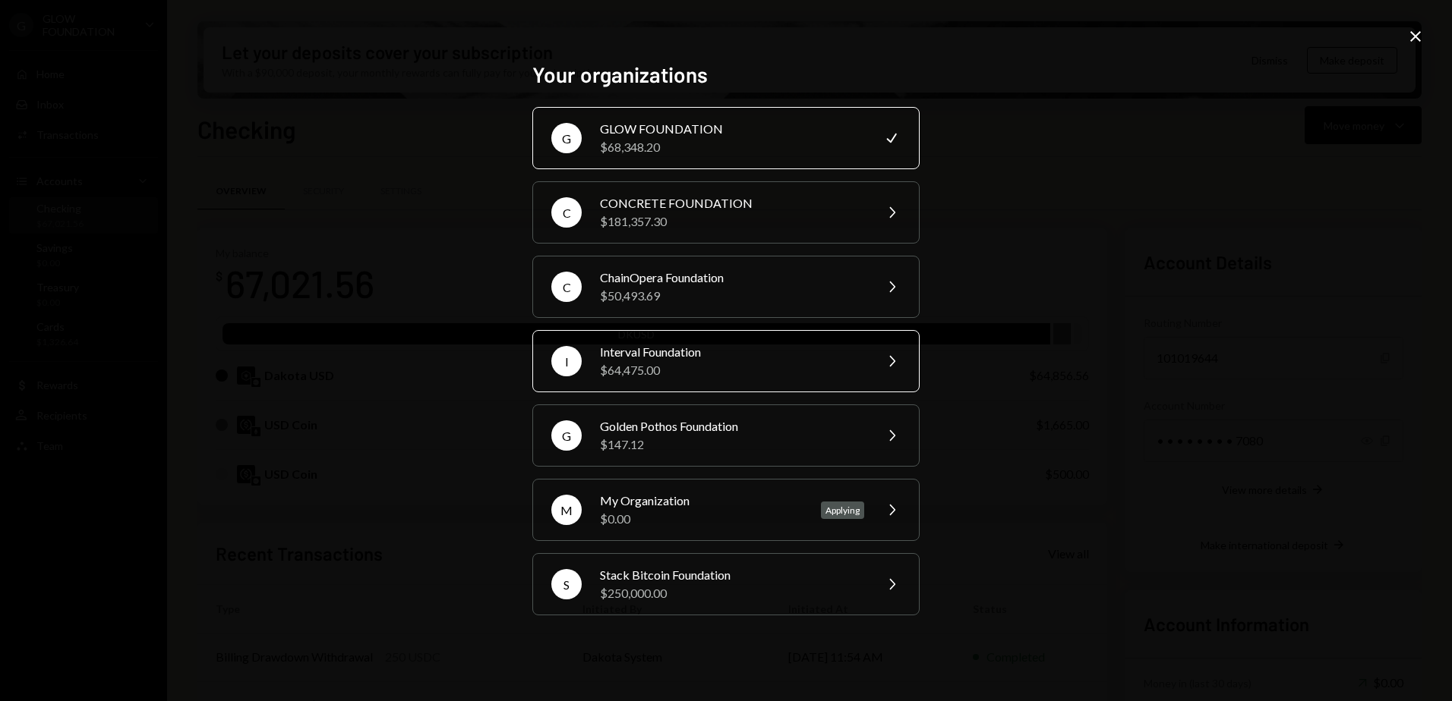
click at [630, 351] on div "Interval Foundation" at bounding box center [732, 352] width 264 height 18
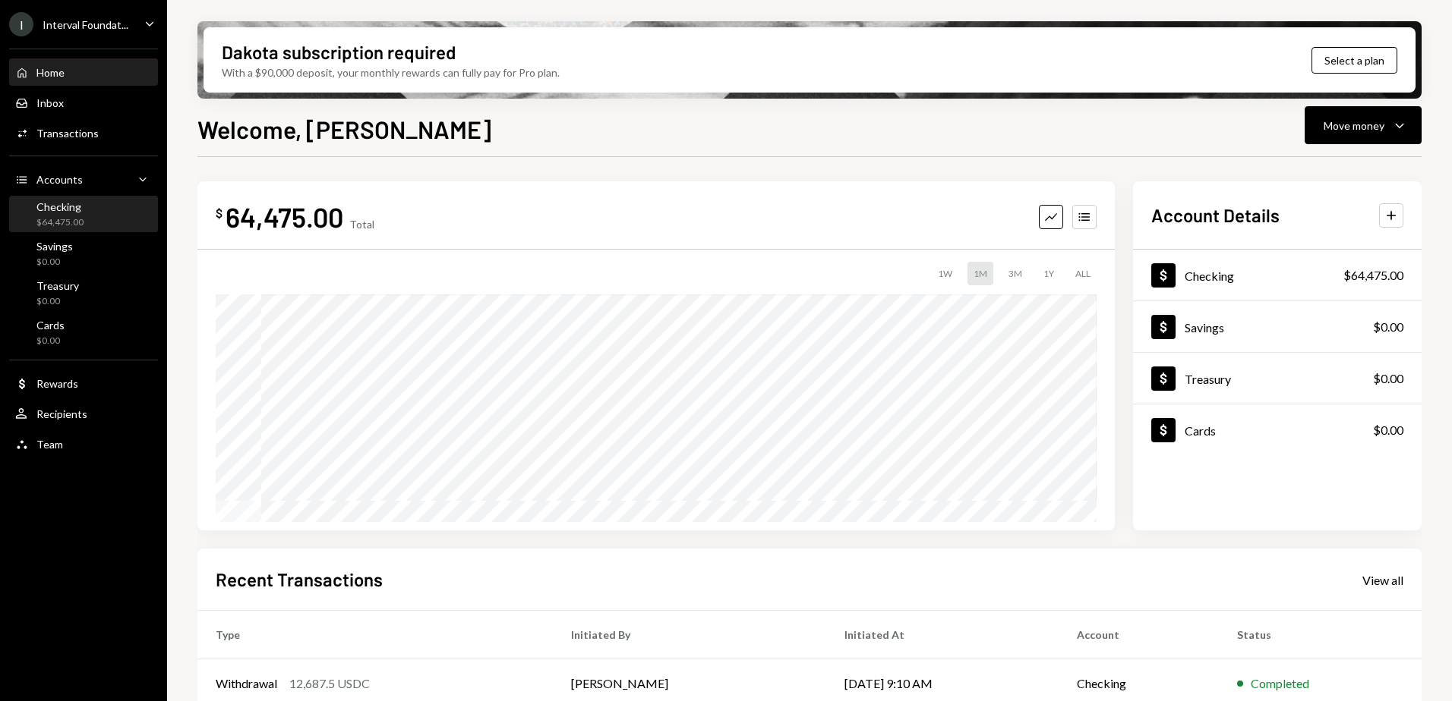
click at [66, 215] on div "Checking $64,475.00" at bounding box center [59, 214] width 47 height 29
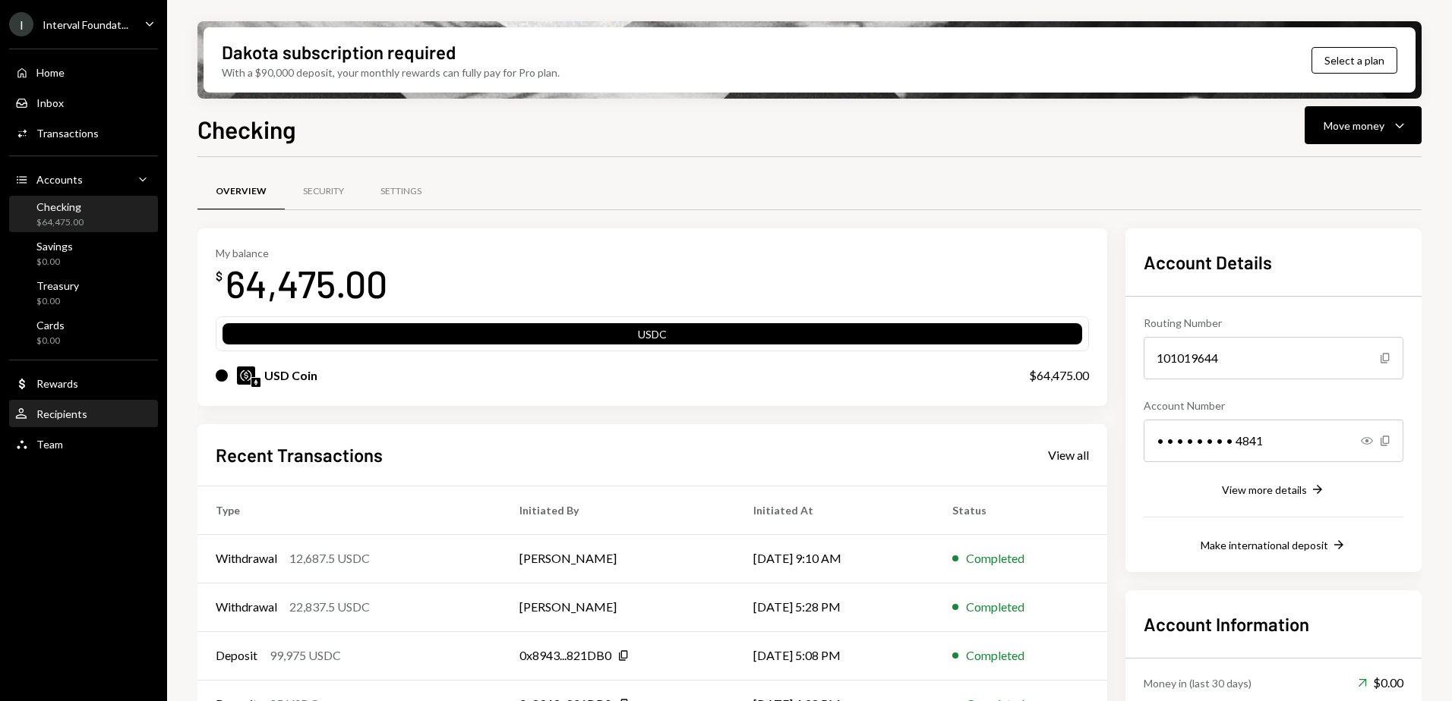
click at [61, 404] on div "User Recipients" at bounding box center [83, 415] width 137 height 26
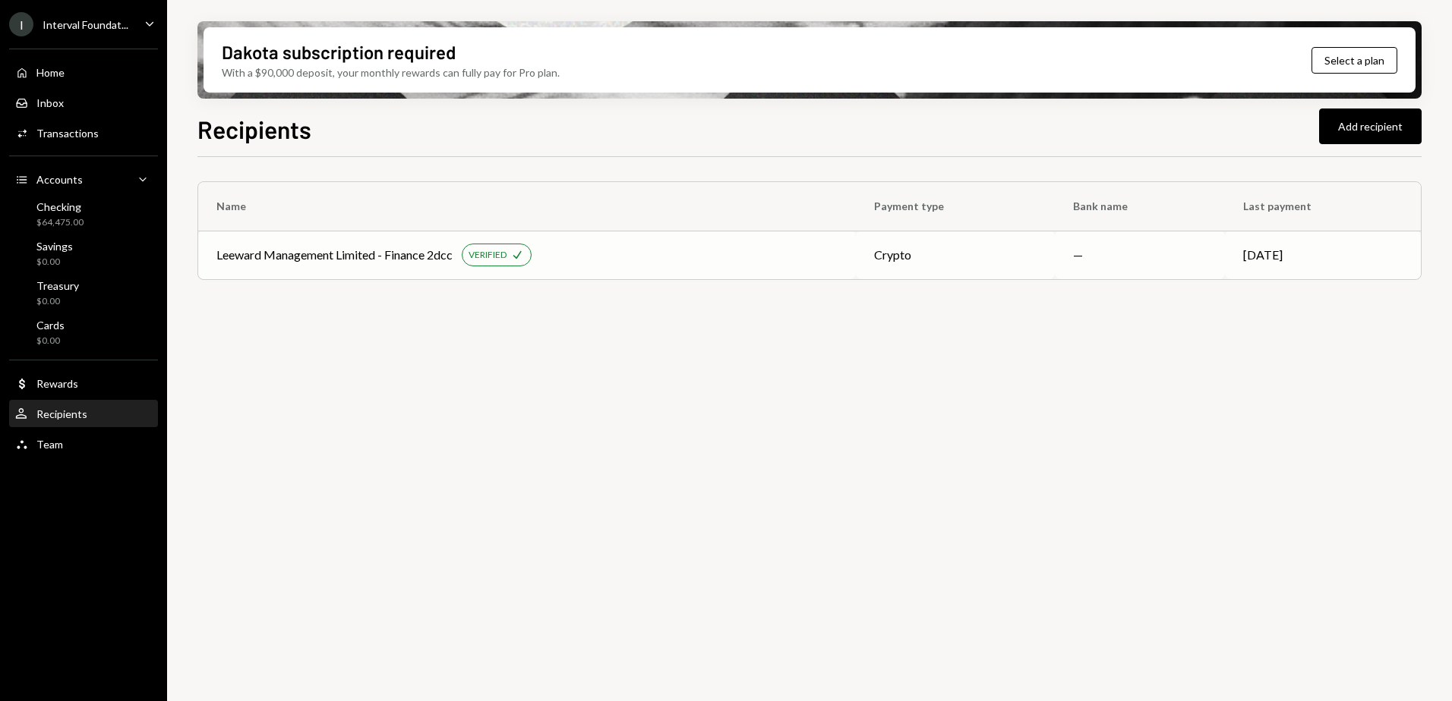
click at [594, 255] on div "Leeward Management Limited - Finance 2dcc VERIFIED Check" at bounding box center [526, 255] width 621 height 23
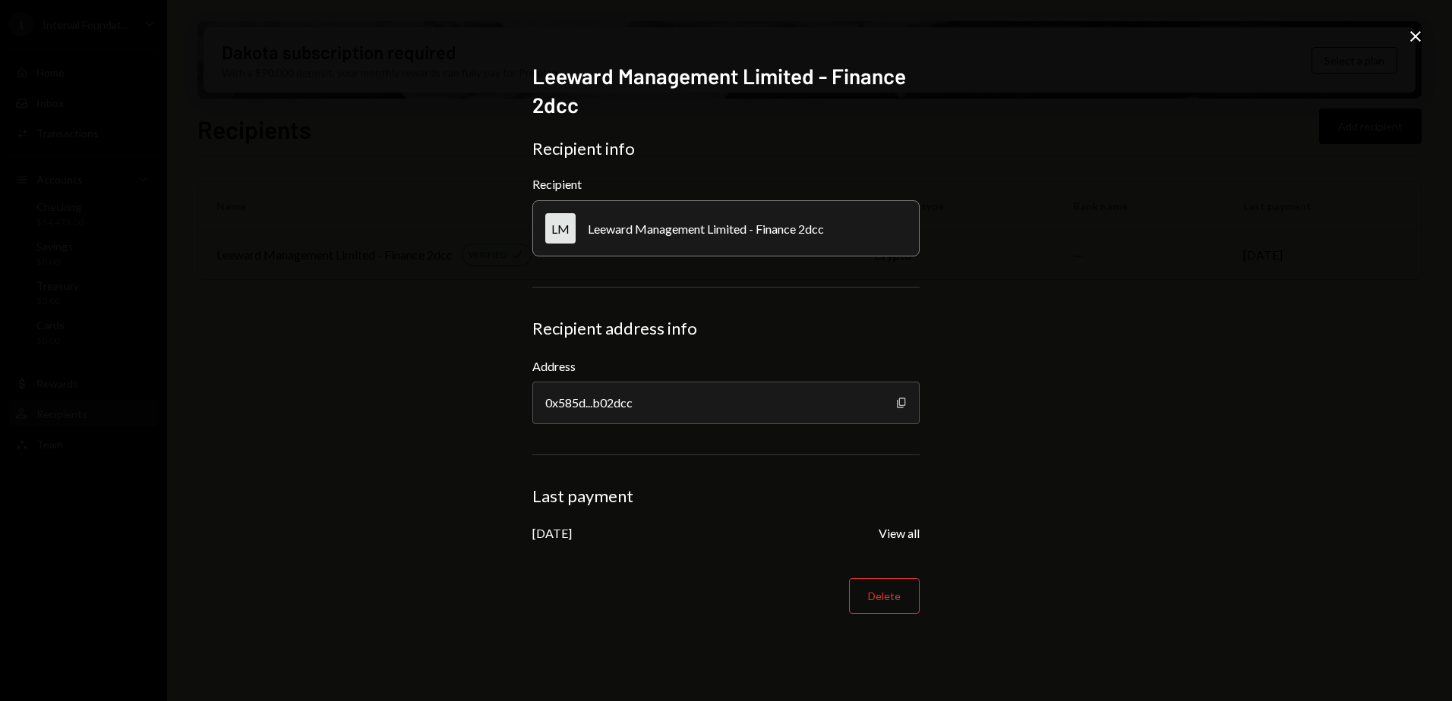
click at [900, 404] on icon "button" at bounding box center [901, 403] width 8 height 10
click at [1413, 38] on icon at bounding box center [1415, 36] width 11 height 11
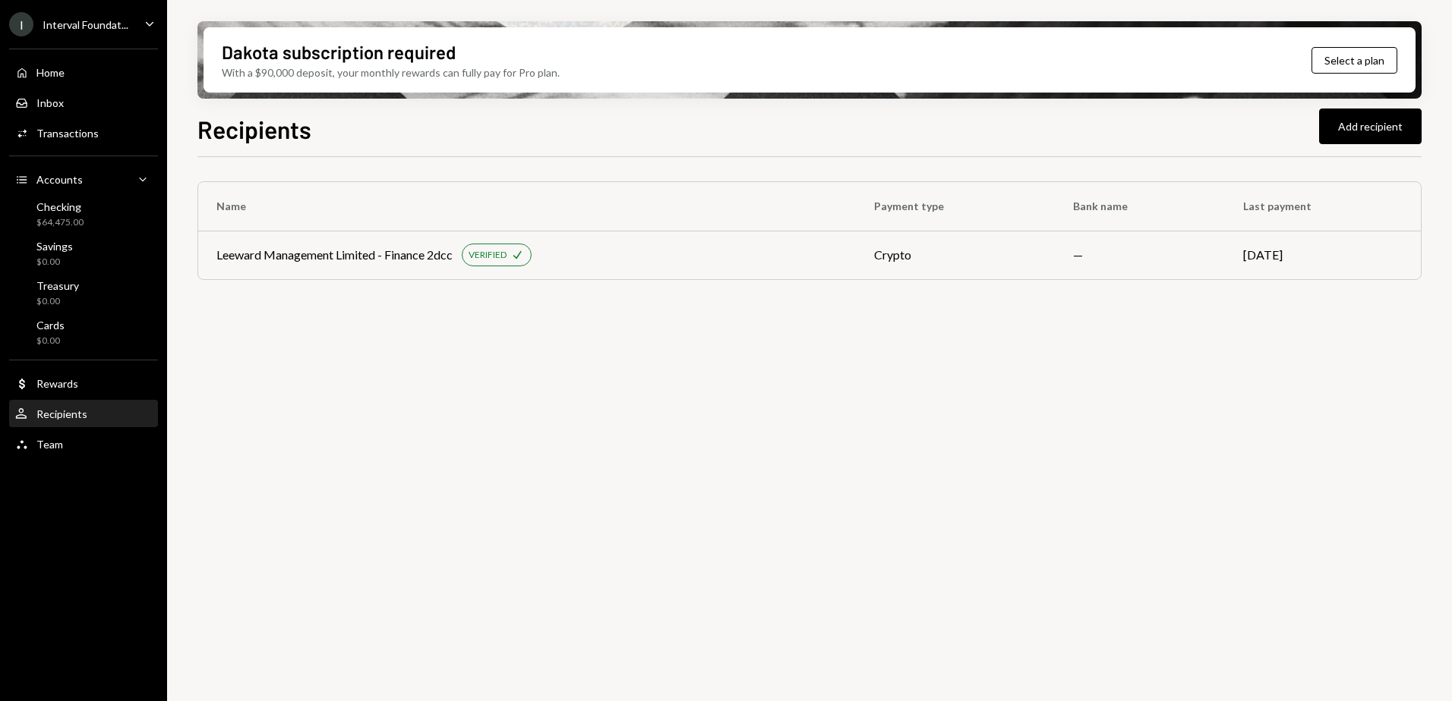
click at [60, 24] on div "Interval Foundat..." at bounding box center [86, 24] width 86 height 13
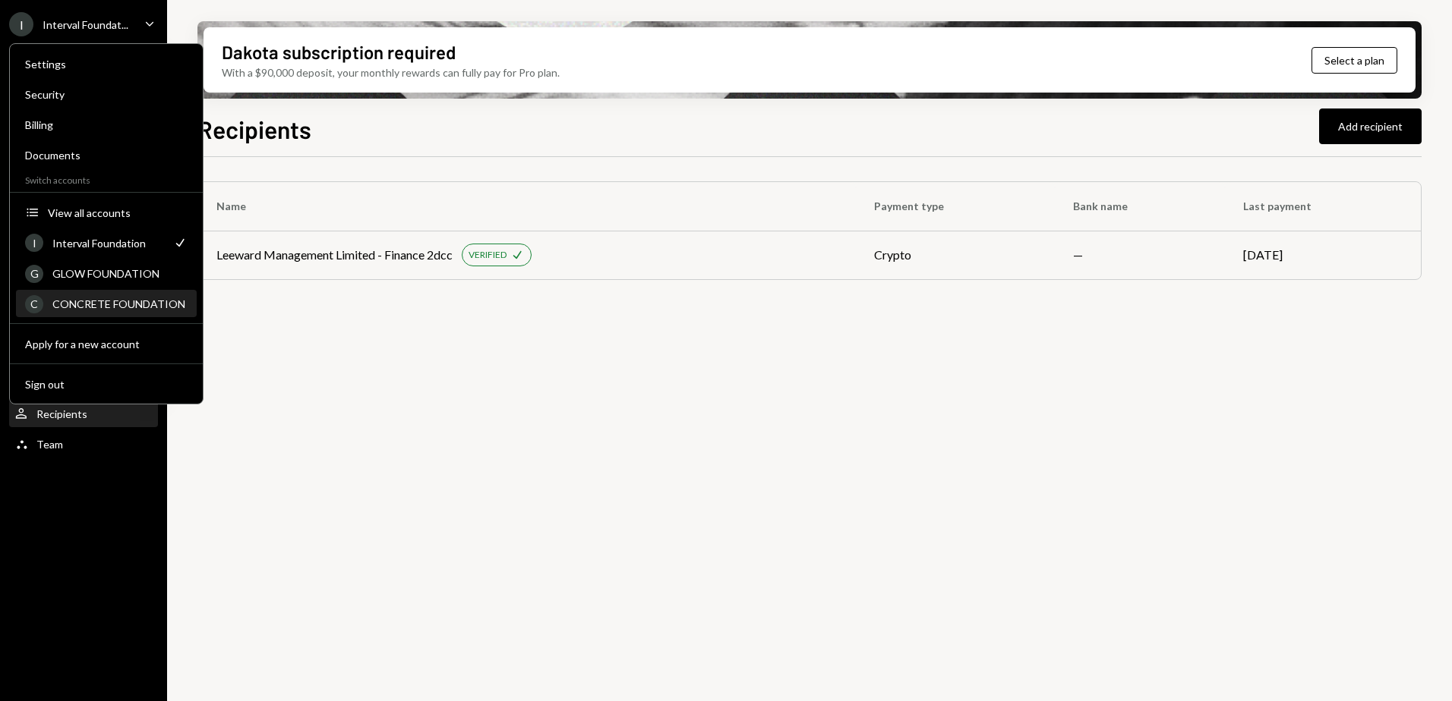
click at [77, 304] on div "CONCRETE FOUNDATION" at bounding box center [119, 304] width 135 height 13
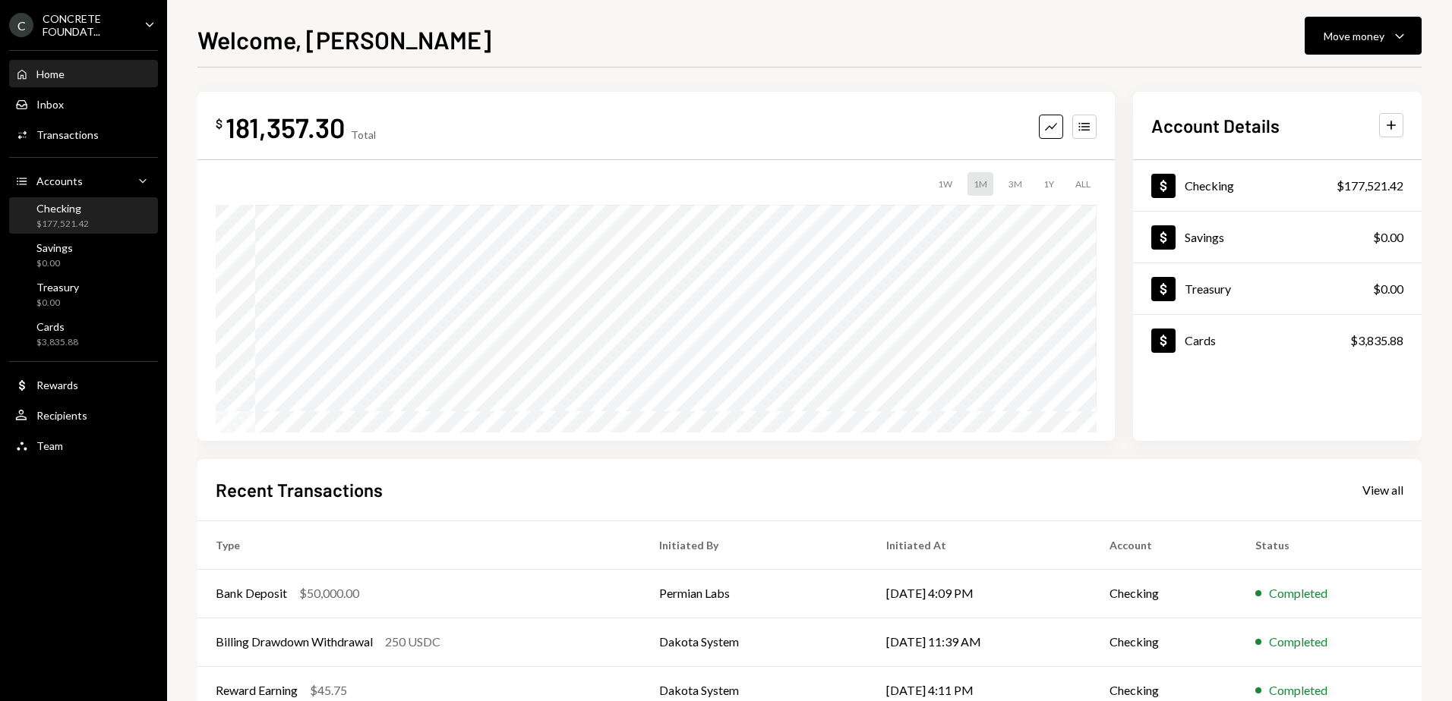
click at [84, 213] on div "Checking" at bounding box center [62, 208] width 52 height 13
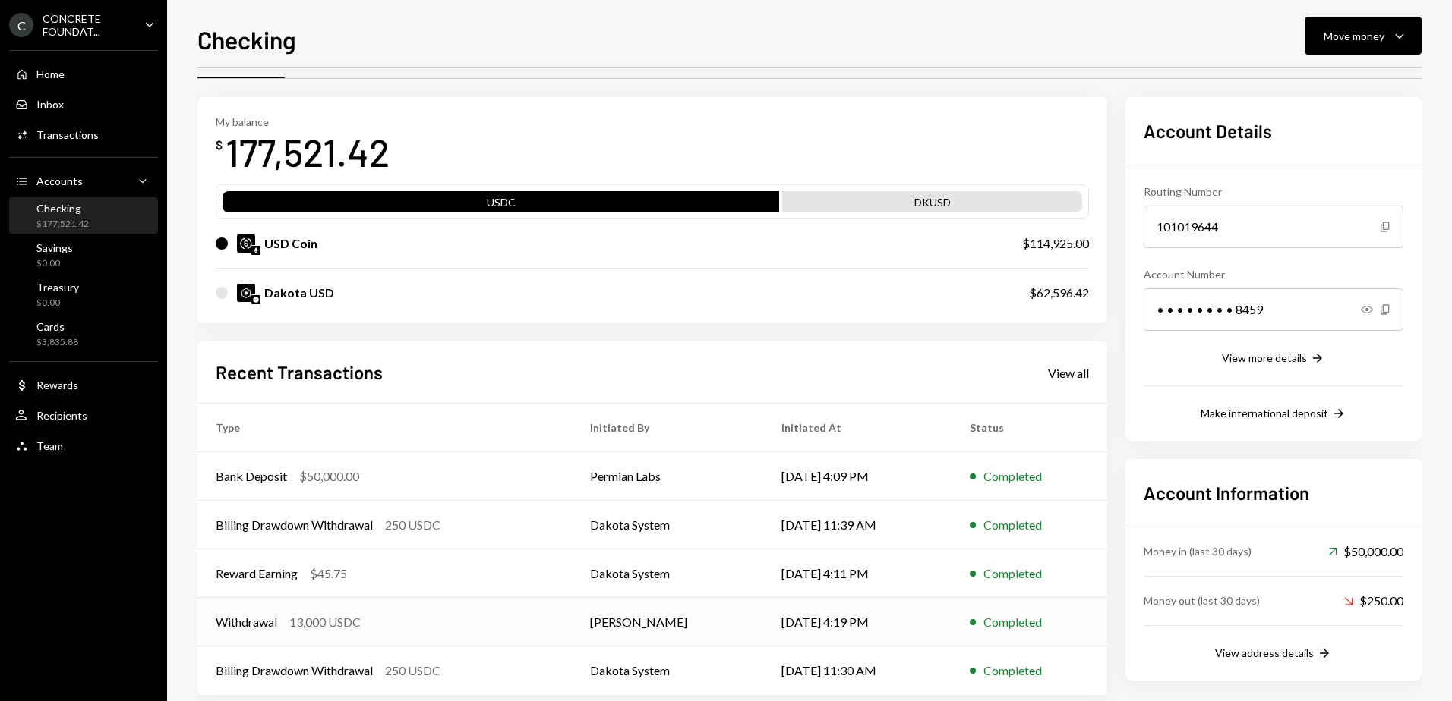
scroll to position [66, 0]
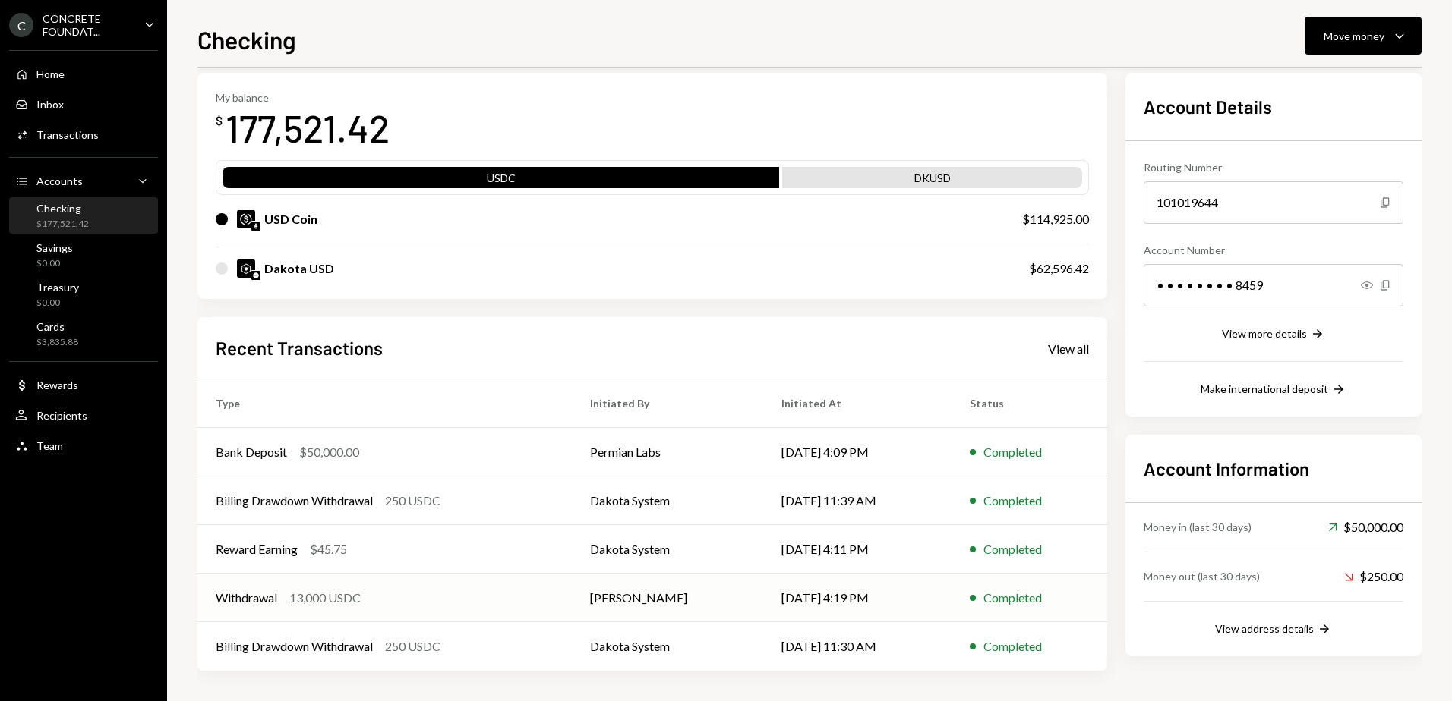
click at [412, 595] on div "Withdrawal 13,000 USDC" at bounding box center [385, 598] width 338 height 18
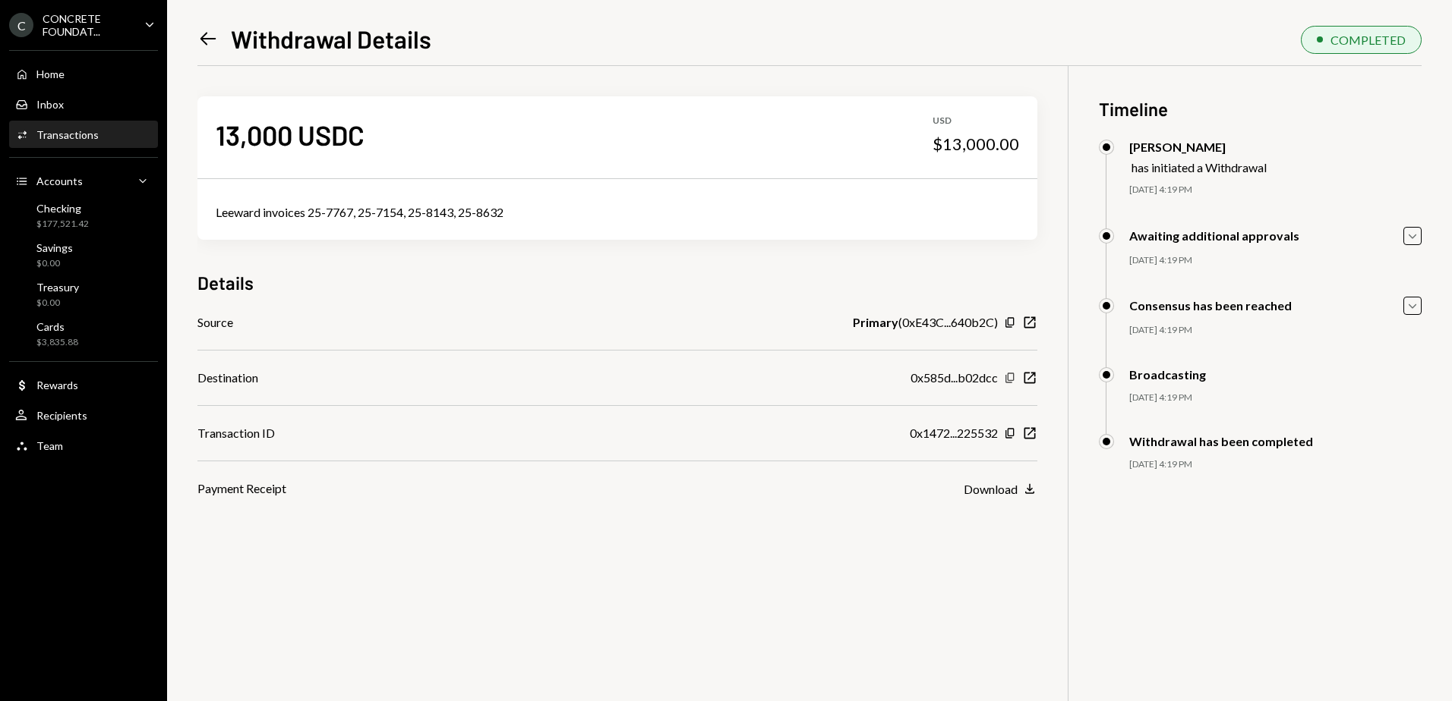
click at [1010, 376] on icon "Copy" at bounding box center [1010, 378] width 12 height 12
click at [206, 41] on icon "Left Arrow" at bounding box center [207, 38] width 21 height 21
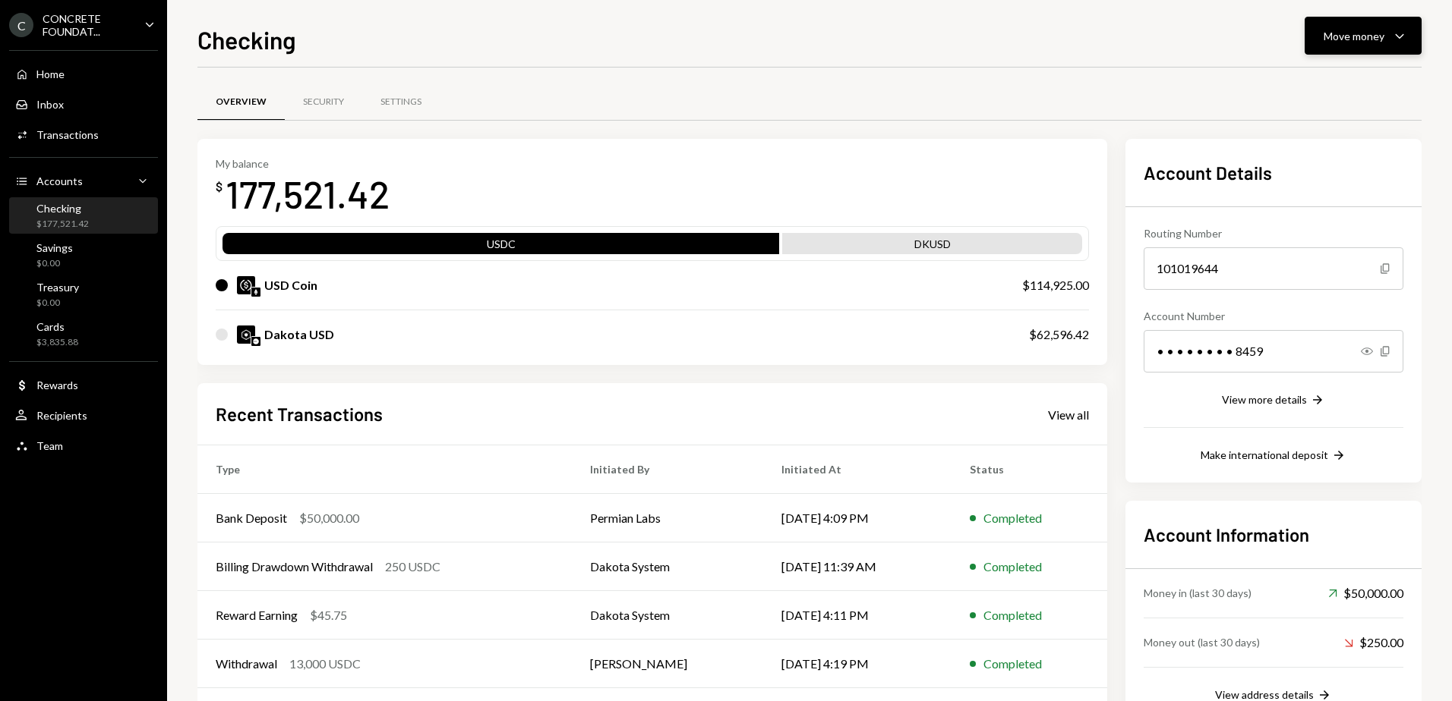
click at [1352, 39] on div "Move money" at bounding box center [1353, 36] width 61 height 16
click at [1331, 77] on div "Send" at bounding box center [1350, 82] width 111 height 16
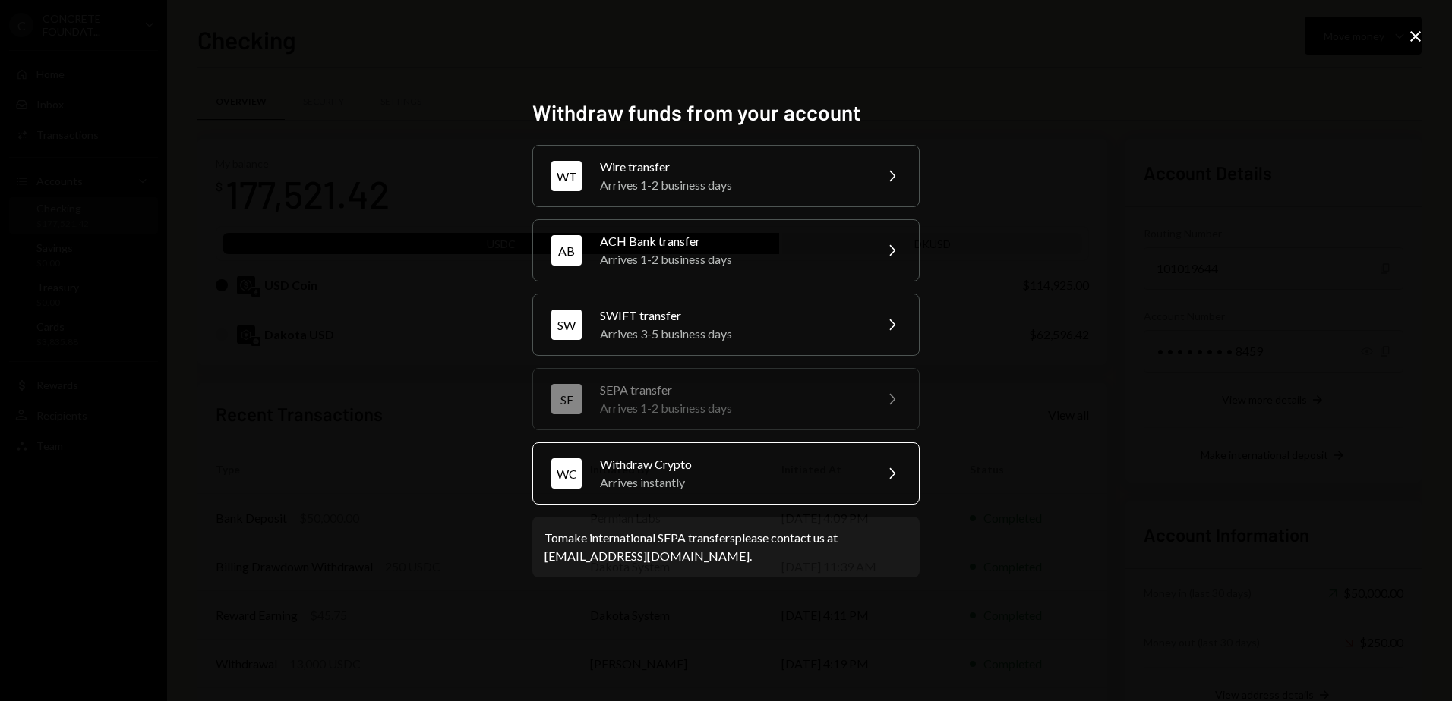
click at [640, 466] on div "Withdraw Crypto" at bounding box center [732, 465] width 264 height 18
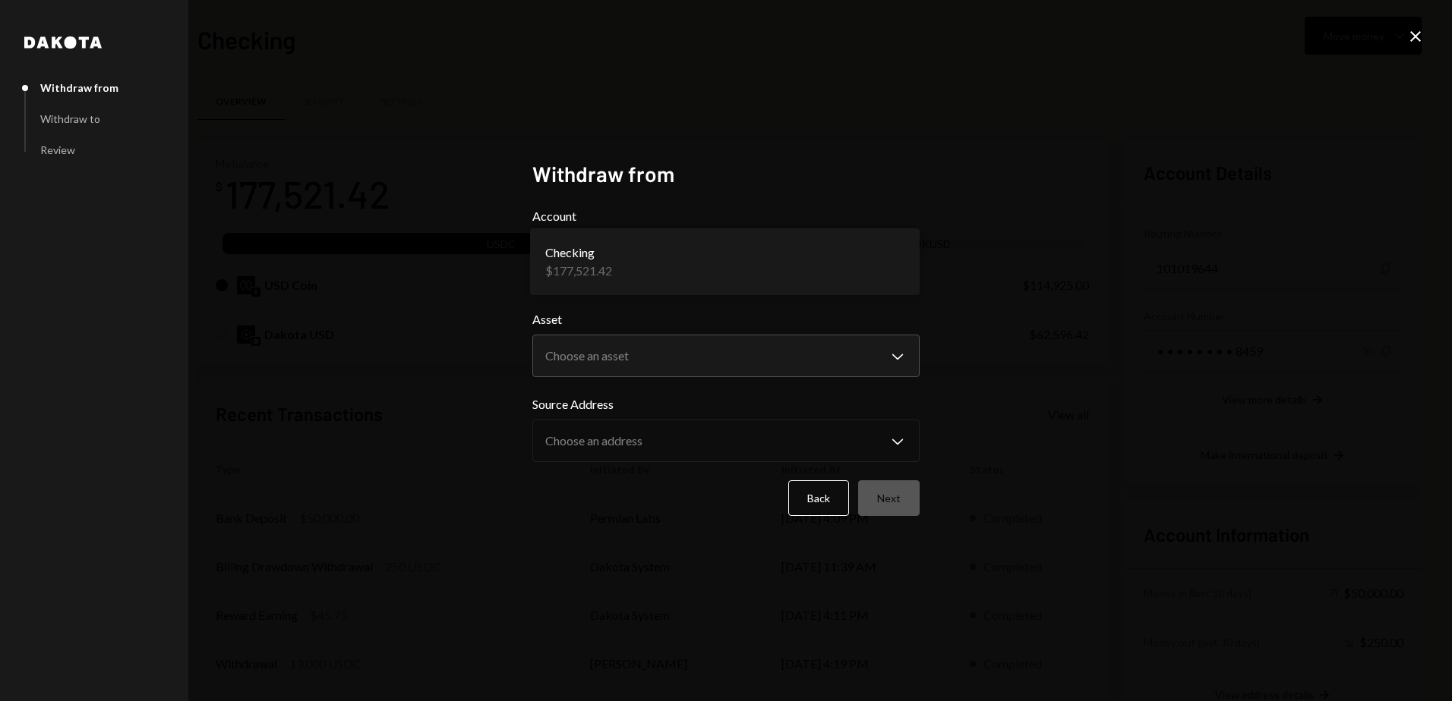
click at [639, 261] on body "C CONCRETE FOUNDAT... Caret Down Home Home Inbox Inbox Activities Transactions …" at bounding box center [726, 350] width 1452 height 701
click at [414, 294] on div "**********" at bounding box center [726, 350] width 1452 height 701
click at [653, 357] on body "C CONCRETE FOUNDAT... Caret Down Home Home Inbox Inbox Activities Transactions …" at bounding box center [726, 350] width 1452 height 701
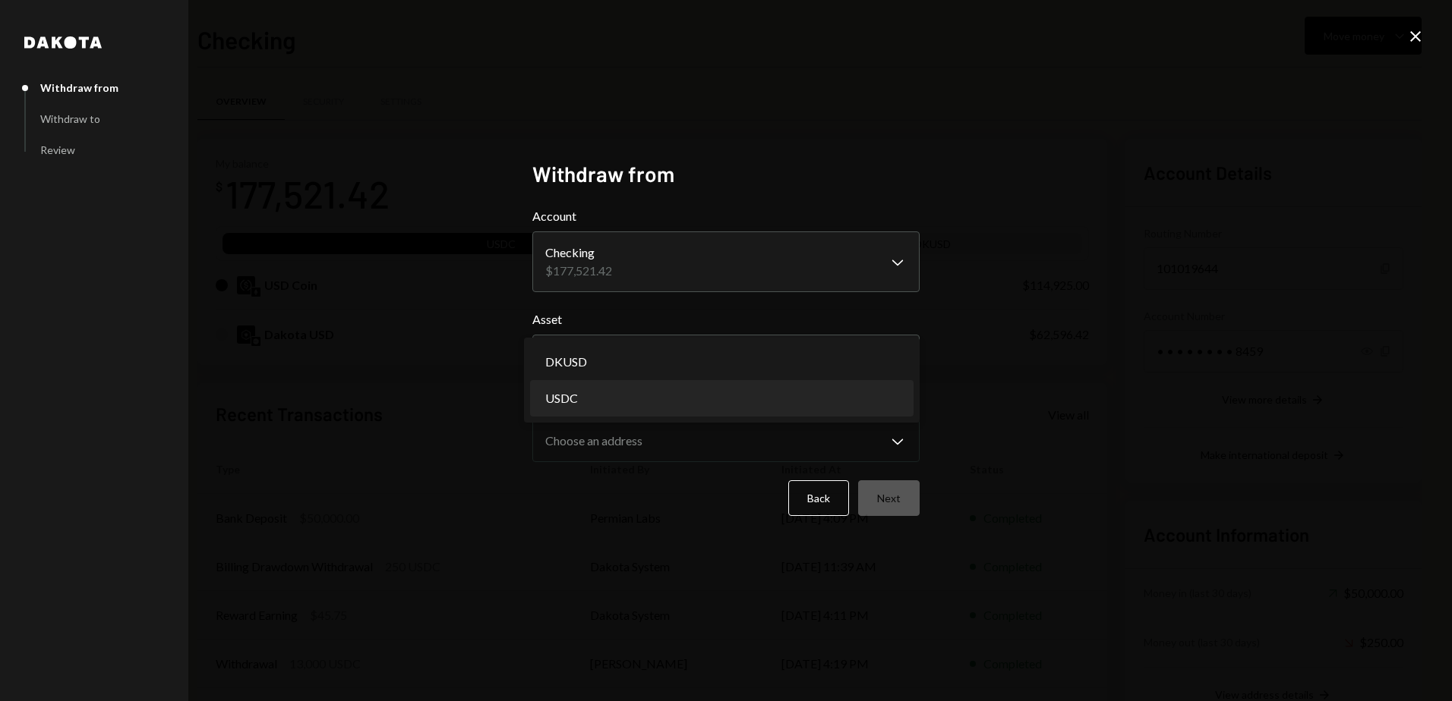
select select "****"
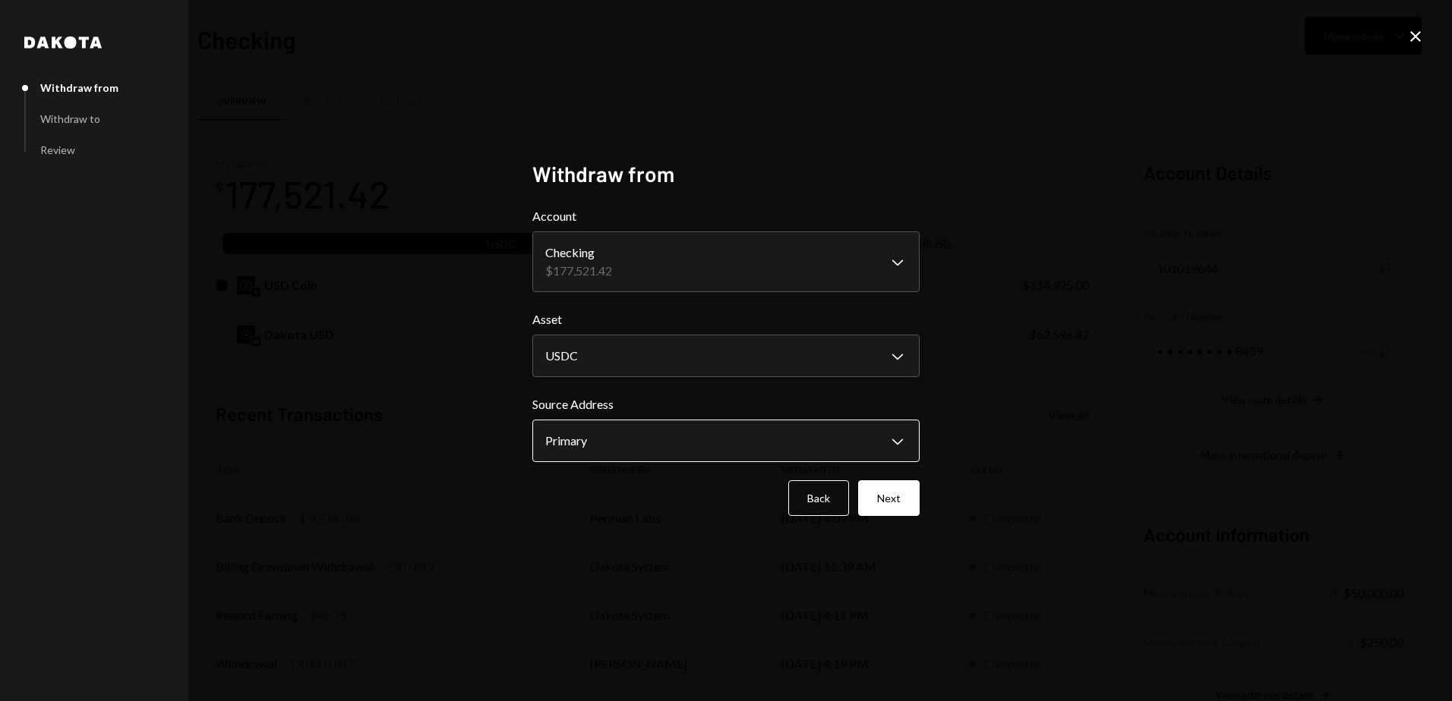
click at [622, 439] on body "C CONCRETE FOUNDAT... Caret Down Home Home Inbox Inbox Activities Transactions …" at bounding box center [726, 350] width 1452 height 701
click at [411, 500] on div "**********" at bounding box center [726, 350] width 1452 height 701
click at [639, 436] on body "C CONCRETE FOUNDAT... Caret Down Home Home Inbox Inbox Activities Transactions …" at bounding box center [726, 350] width 1452 height 701
click at [416, 459] on div "**********" at bounding box center [726, 350] width 1452 height 701
click at [598, 437] on body "C CONCRETE FOUNDAT... Caret Down Home Home Inbox Inbox Activities Transactions …" at bounding box center [726, 350] width 1452 height 701
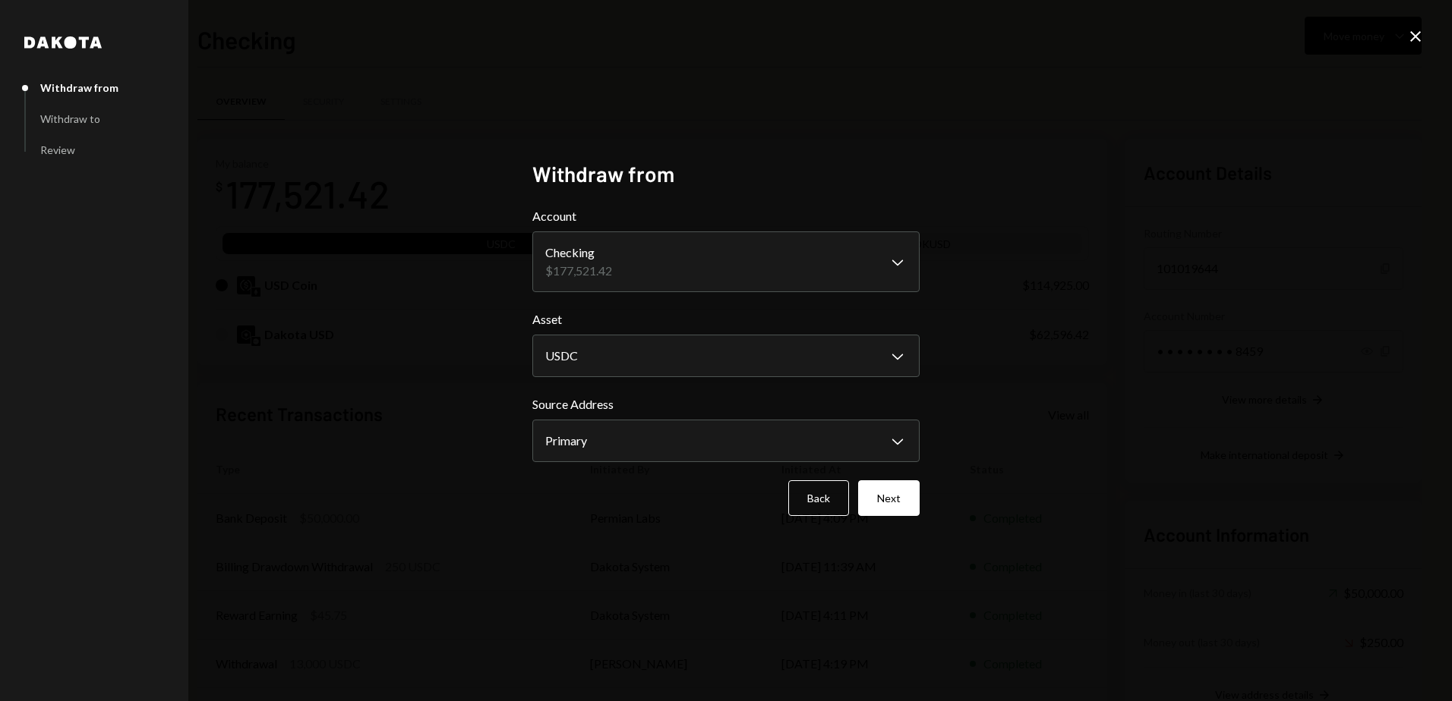
click at [448, 474] on div "**********" at bounding box center [726, 350] width 1452 height 701
click at [892, 496] on button "Next" at bounding box center [888, 499] width 61 height 36
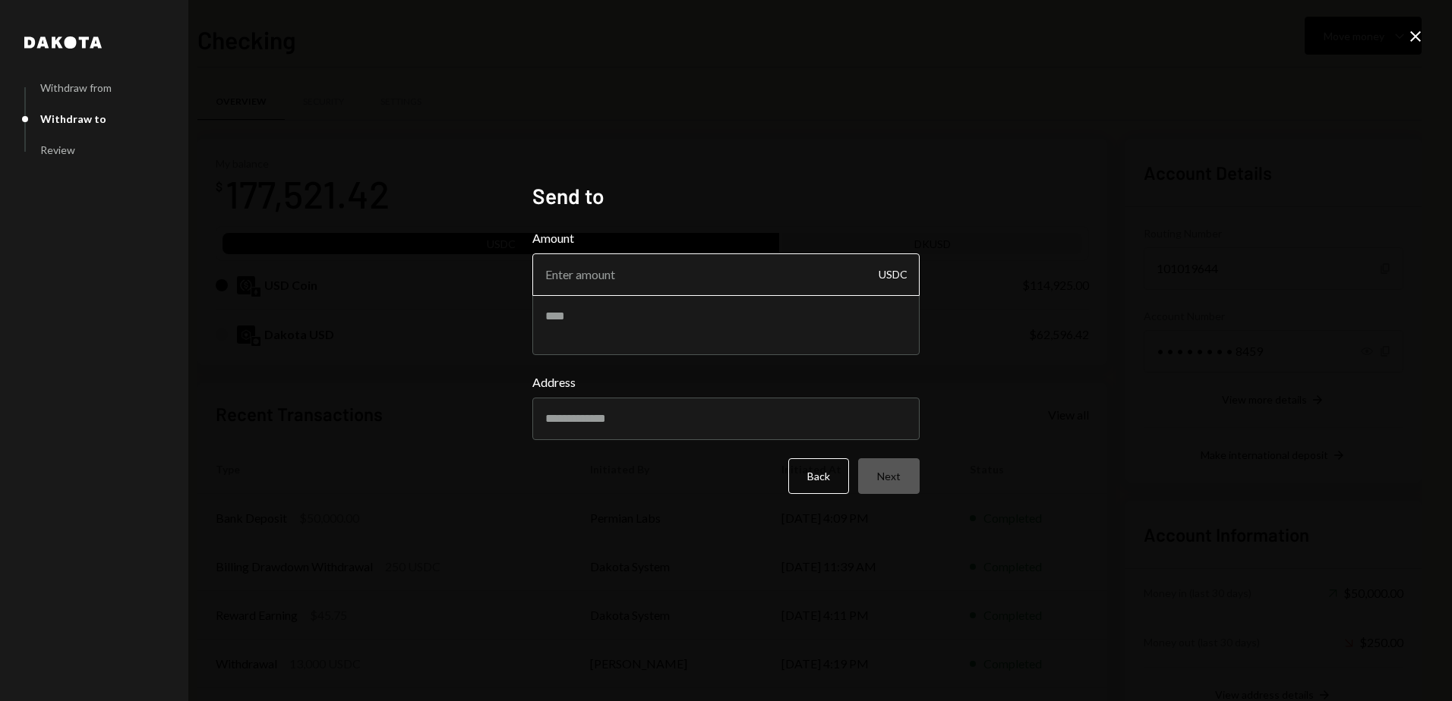
click at [616, 275] on input "Amount" at bounding box center [725, 275] width 387 height 43
type input "6250"
click at [648, 311] on textarea at bounding box center [725, 325] width 387 height 61
click at [554, 320] on textarea at bounding box center [725, 325] width 387 height 61
paste textarea "**********"
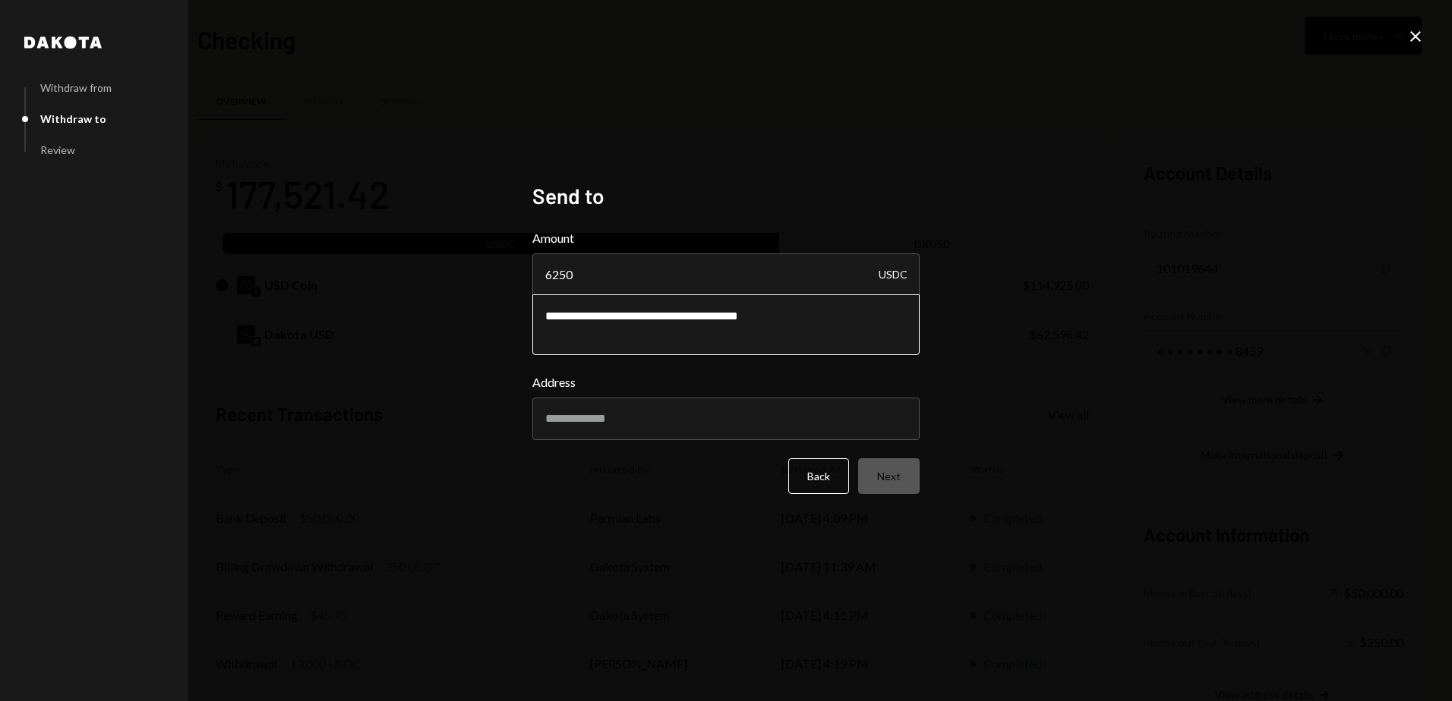
click at [540, 319] on textarea "**********" at bounding box center [725, 325] width 387 height 61
click at [543, 316] on textarea "**********" at bounding box center [725, 325] width 387 height 61
click at [708, 320] on textarea "**********" at bounding box center [725, 325] width 387 height 61
paste textarea "*******"
type textarea "**********"
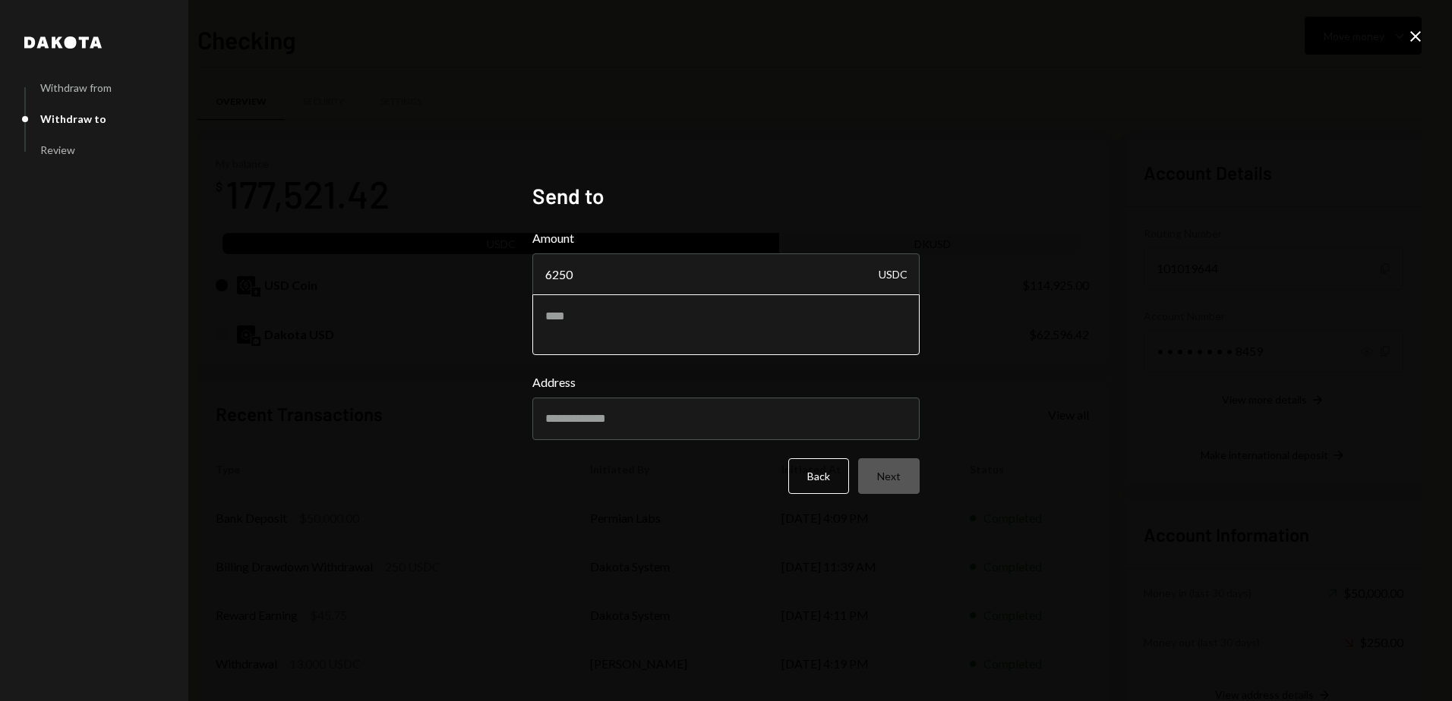
click at [686, 336] on textarea at bounding box center [725, 325] width 387 height 61
type textarea "**********"
click at [578, 421] on input "Address" at bounding box center [725, 419] width 387 height 43
click at [604, 418] on input "Address" at bounding box center [725, 419] width 387 height 43
paste input "**********"
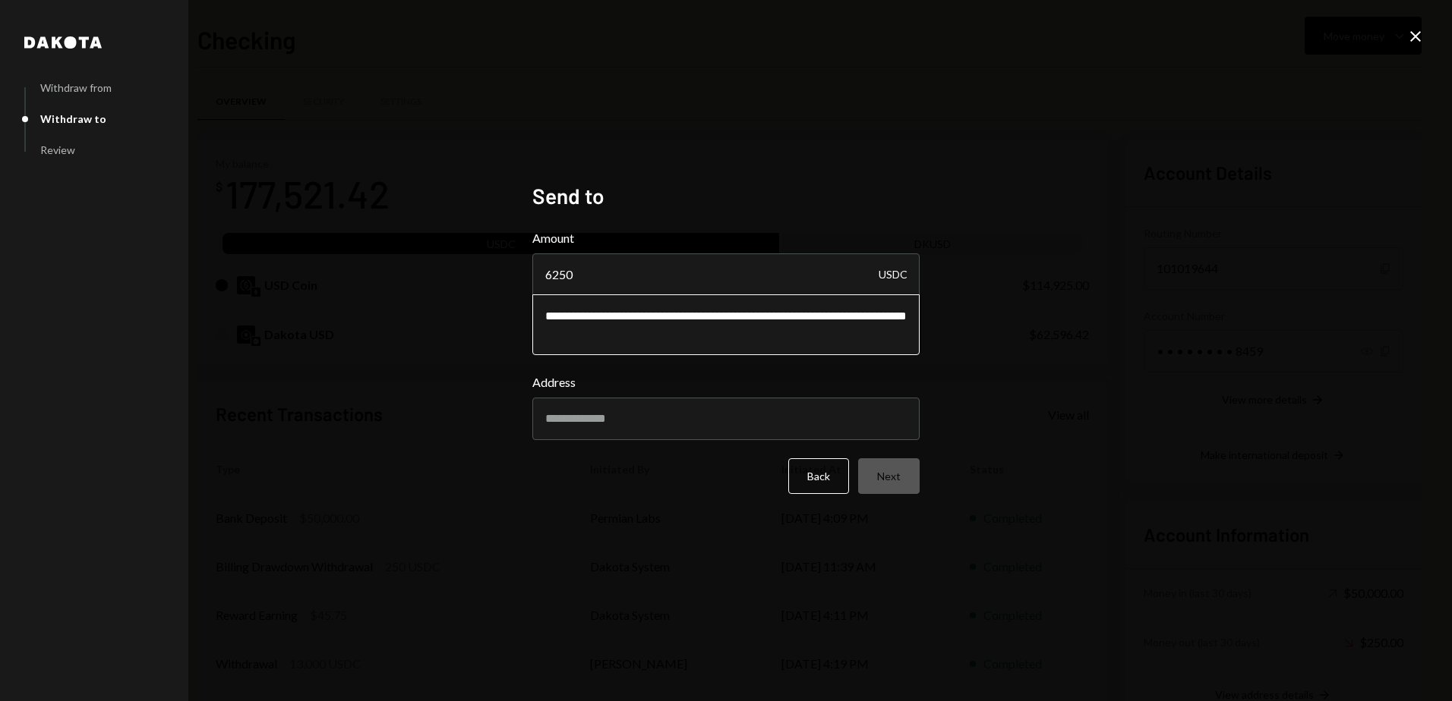
type input "**********"
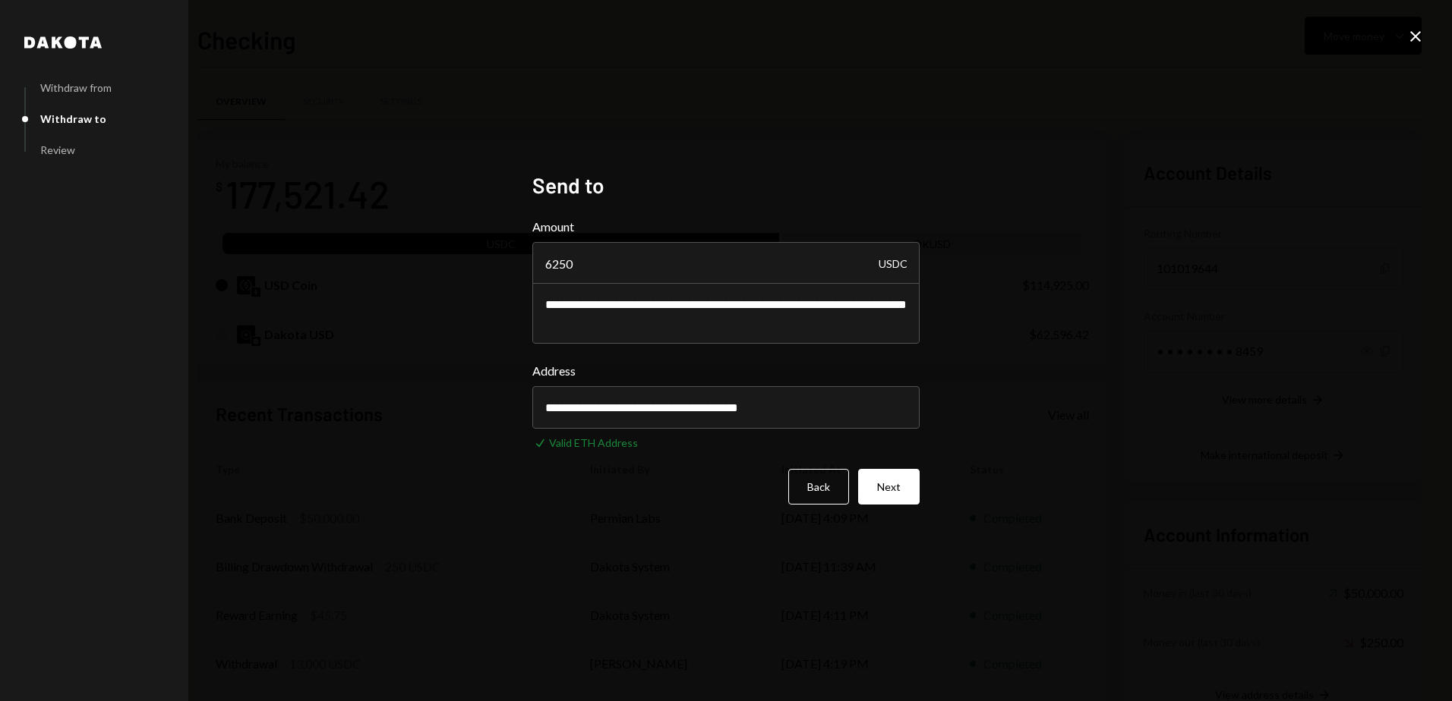
drag, startPoint x: 851, startPoint y: 415, endPoint x: 474, endPoint y: 418, distance: 377.3
click at [474, 418] on div "**********" at bounding box center [726, 350] width 1452 height 701
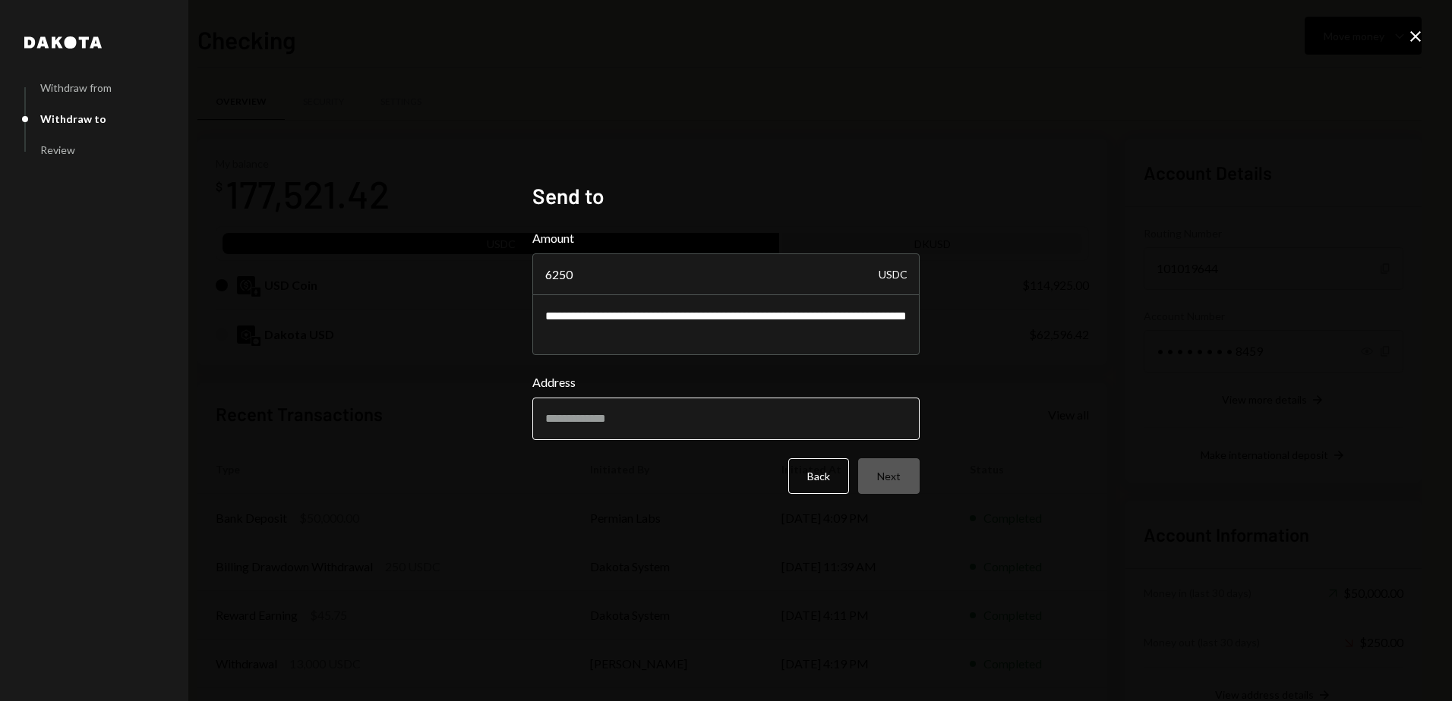
click at [585, 421] on input "Address" at bounding box center [725, 419] width 387 height 43
click at [582, 418] on input "Address" at bounding box center [725, 419] width 387 height 43
click at [580, 564] on div "**********" at bounding box center [726, 350] width 1452 height 701
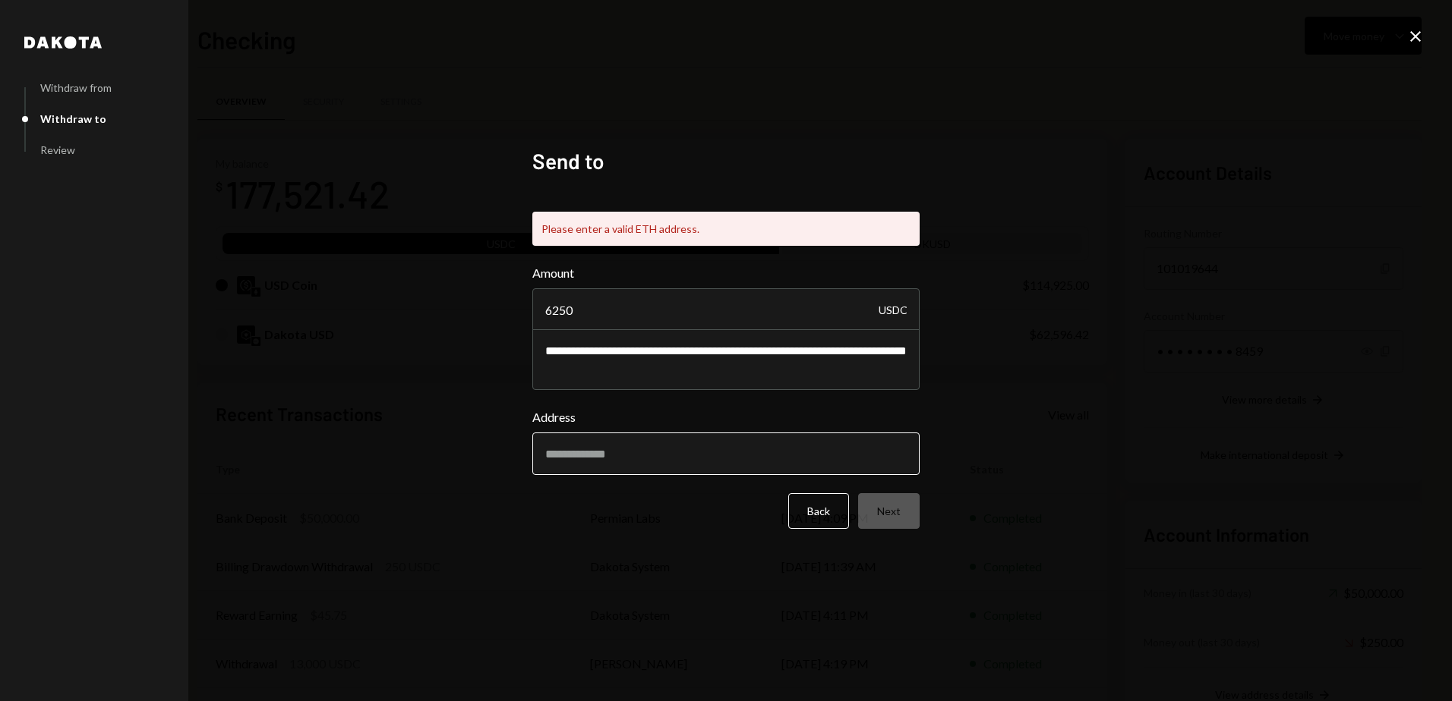
click at [573, 459] on input "Address" at bounding box center [725, 454] width 387 height 43
paste input "**********"
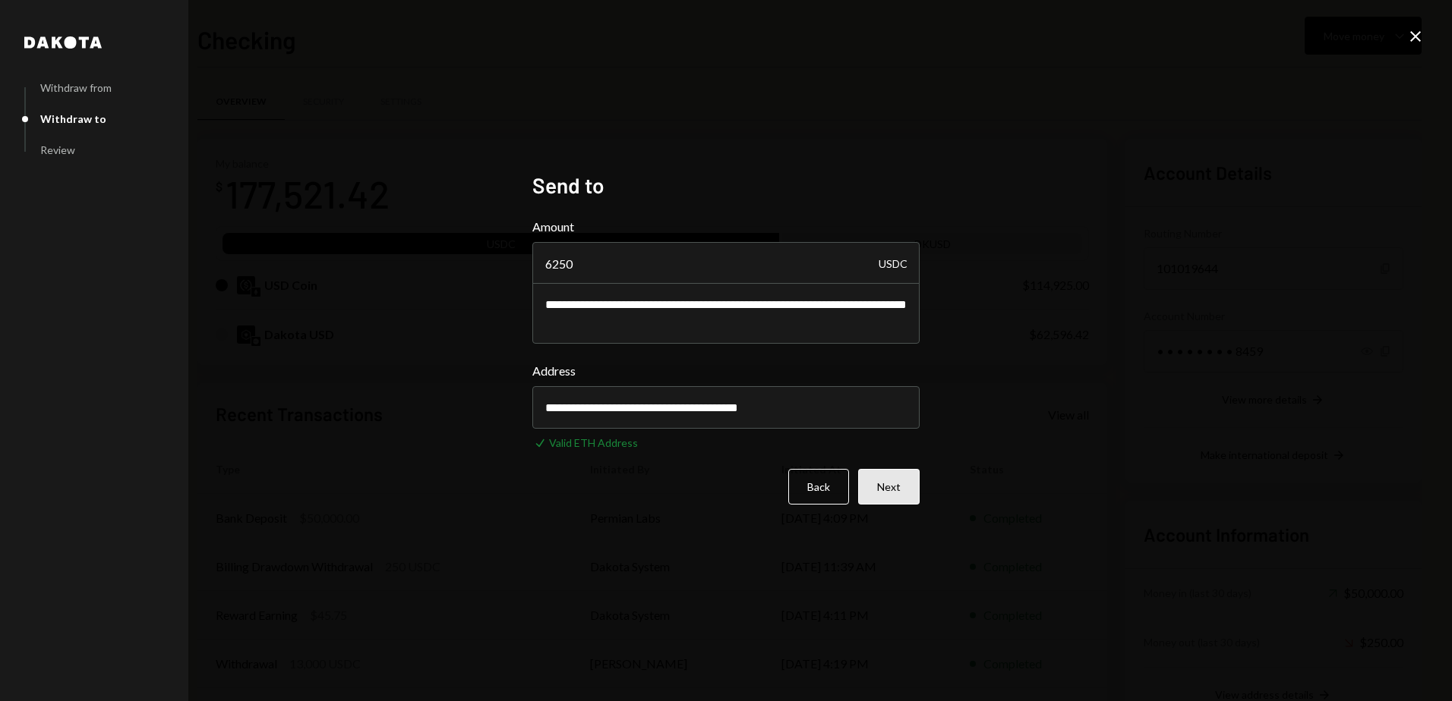
type input "**********"
click at [887, 487] on button "Next" at bounding box center [888, 487] width 61 height 36
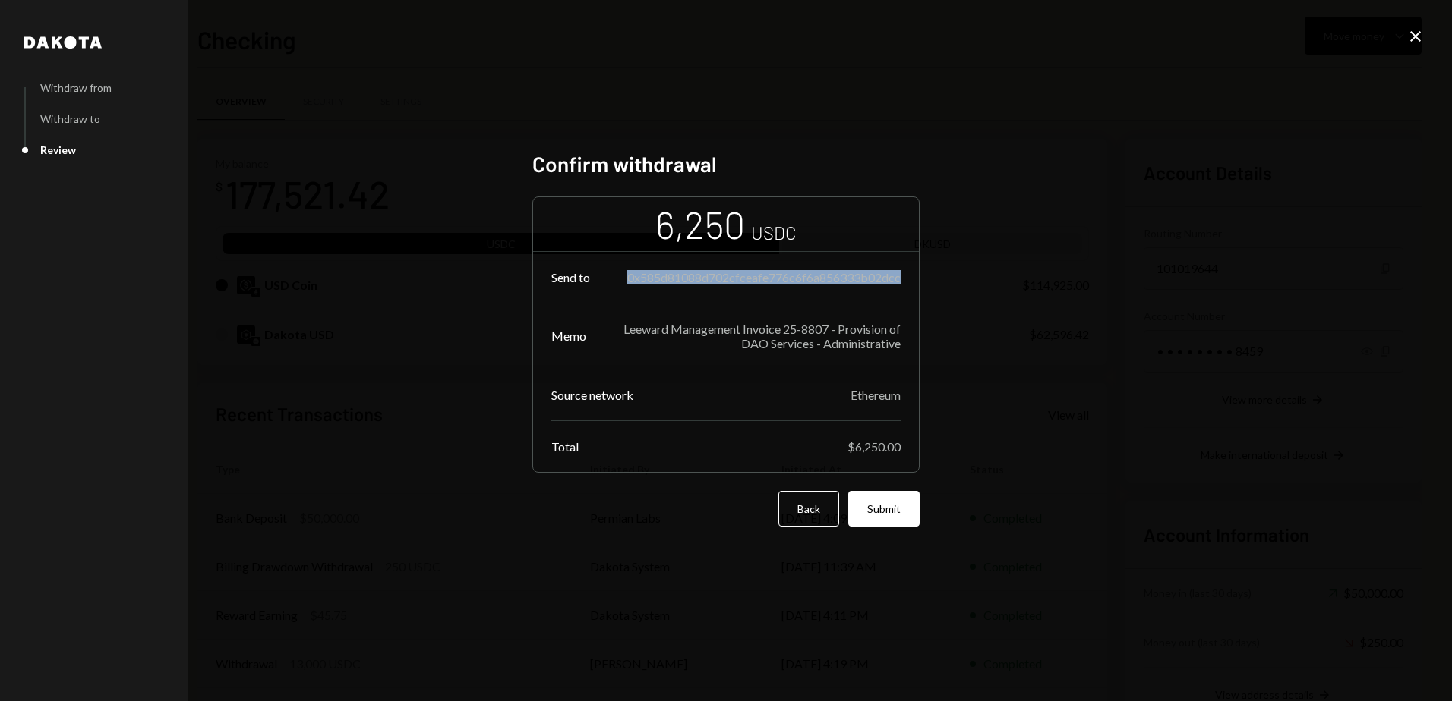
drag, startPoint x: 626, startPoint y: 277, endPoint x: 899, endPoint y: 279, distance: 272.6
click at [899, 279] on div "0x585d81088d702cfceafe776c6f6a856333b02dcc" at bounding box center [763, 277] width 273 height 14
copy div "0x585d81088d702cfceafe776c6f6a856333b02dcc"
click at [785, 157] on h2 "Confirm withdrawal" at bounding box center [725, 165] width 387 height 30
click at [885, 509] on button "Submit" at bounding box center [883, 509] width 71 height 36
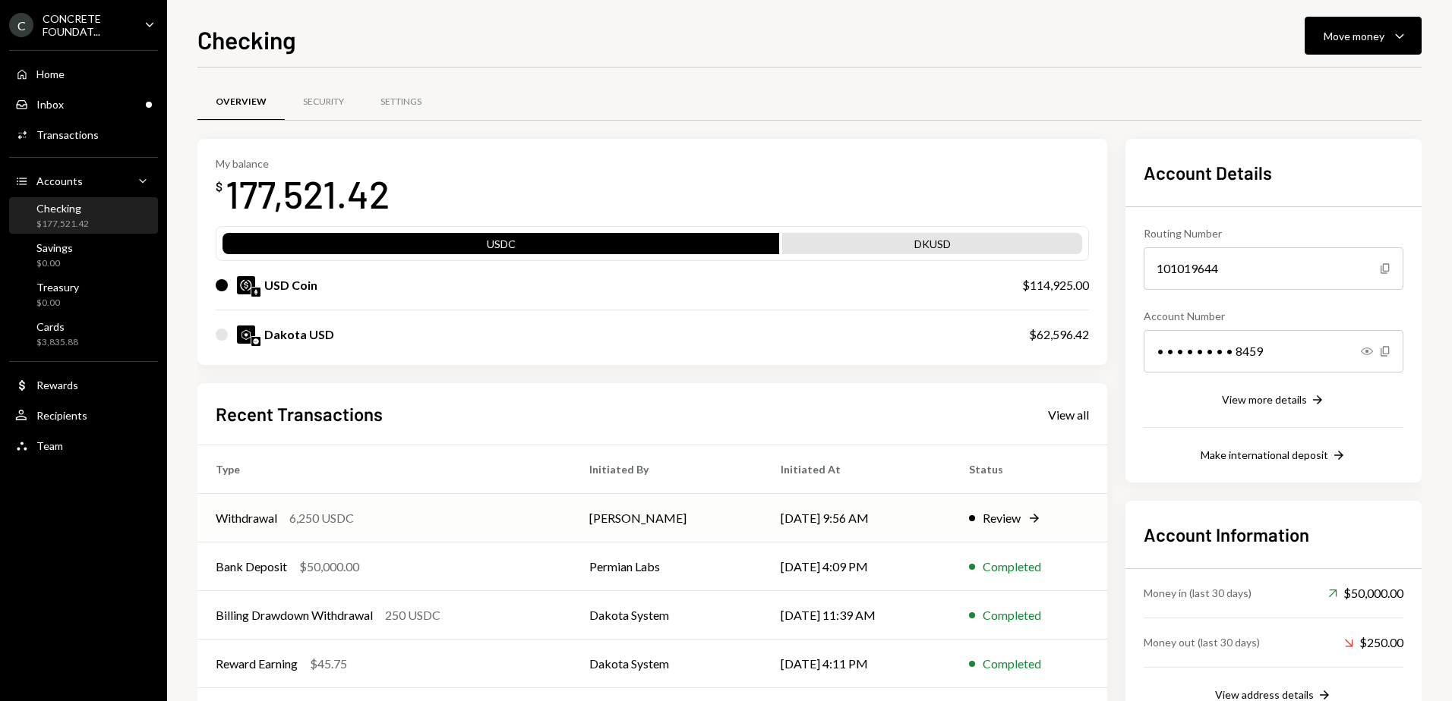
click at [1001, 514] on div "Review" at bounding box center [1001, 518] width 38 height 18
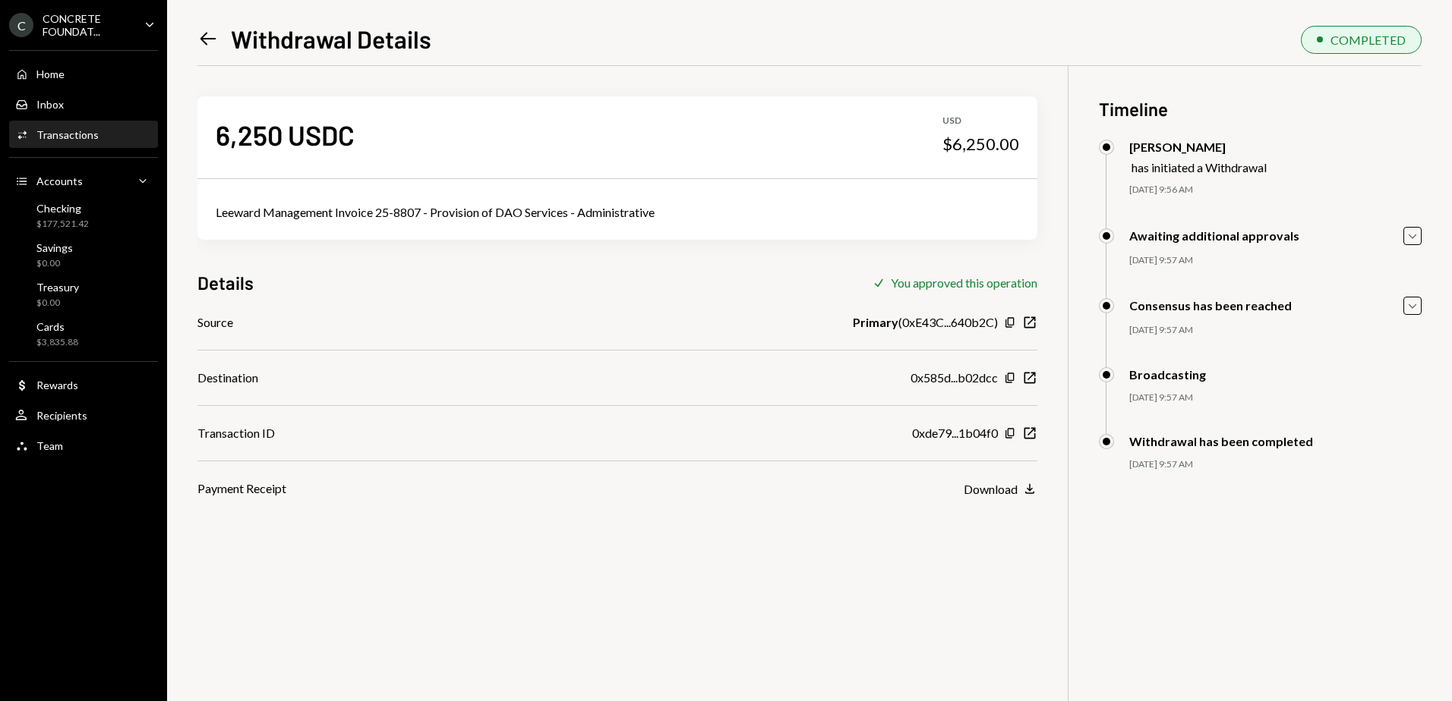
click at [732, 550] on div "6,250 USDC USD $6,250.00 Leeward Management Invoice 25-8807 - Provision of DAO …" at bounding box center [809, 416] width 1224 height 701
click at [1010, 432] on icon "Copy" at bounding box center [1010, 433] width 12 height 12
click at [84, 24] on div "CONCRETE FOUNDAT..." at bounding box center [88, 25] width 90 height 26
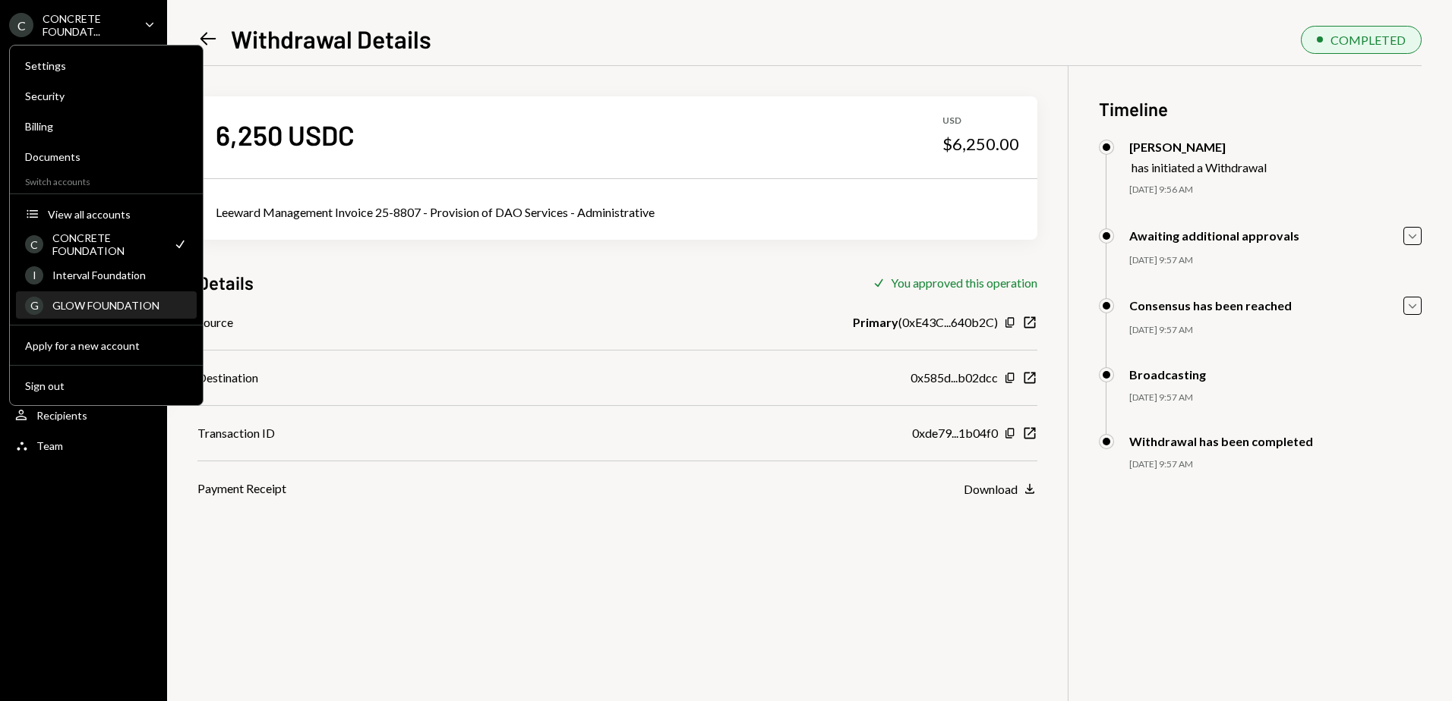
click at [80, 307] on div "GLOW FOUNDATION" at bounding box center [119, 305] width 135 height 13
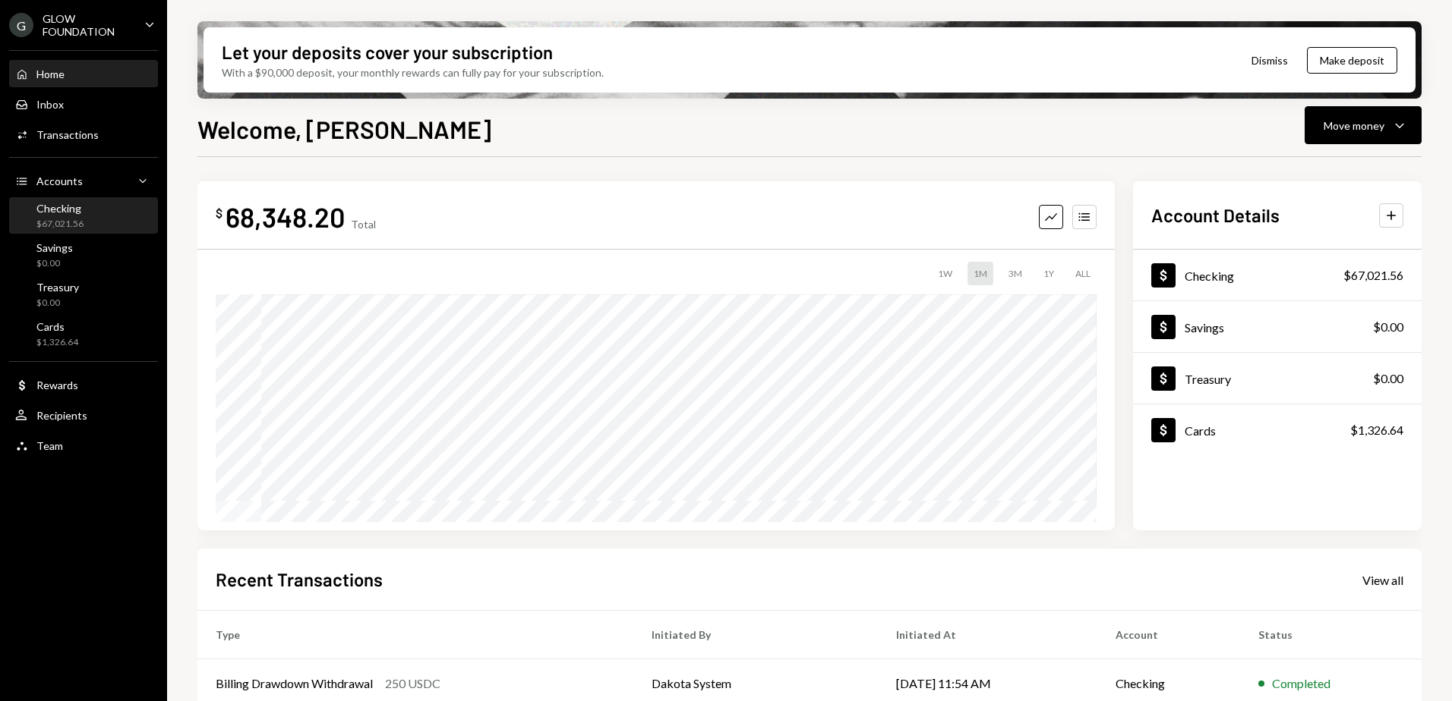
click at [67, 219] on div "$67,021.56" at bounding box center [59, 224] width 47 height 13
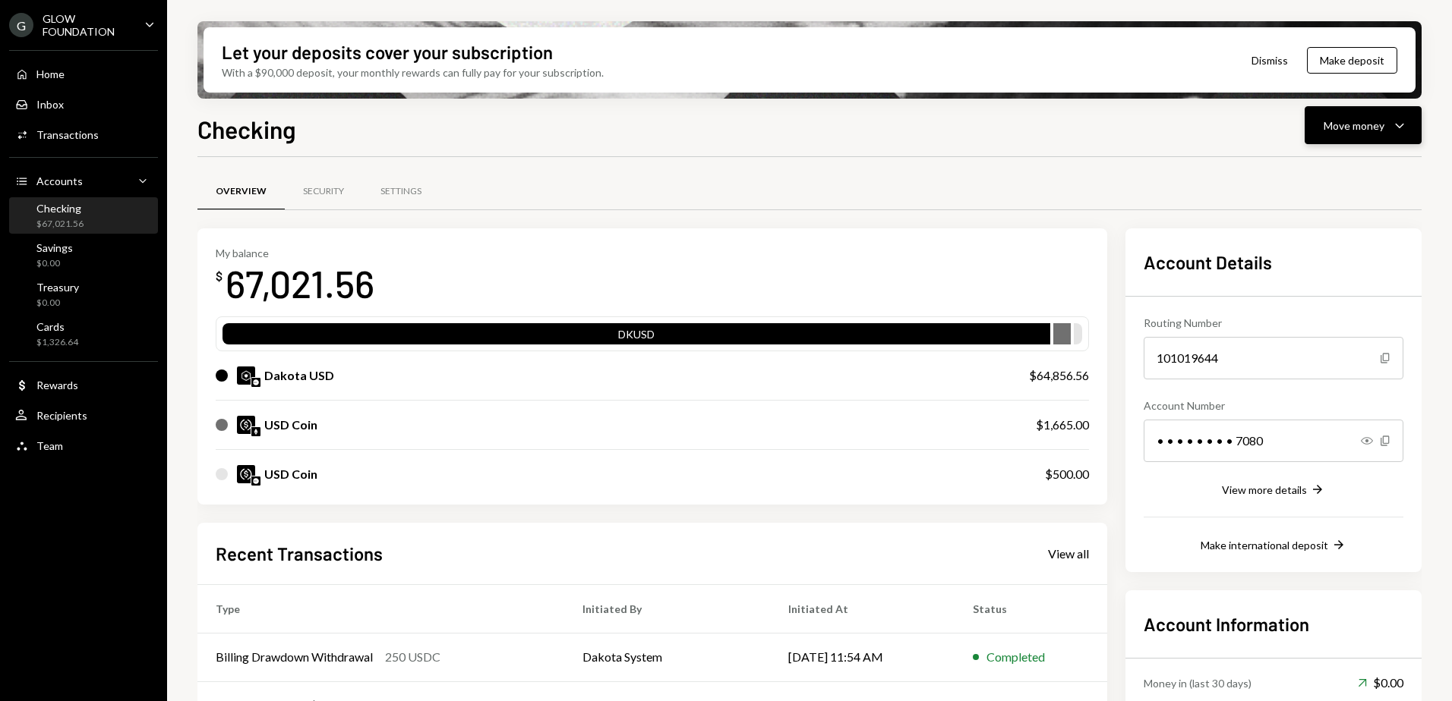
click at [1389, 128] on div "Move money Caret Down" at bounding box center [1362, 125] width 79 height 18
click at [1338, 288] on div "Swap stablecoins" at bounding box center [1350, 287] width 111 height 16
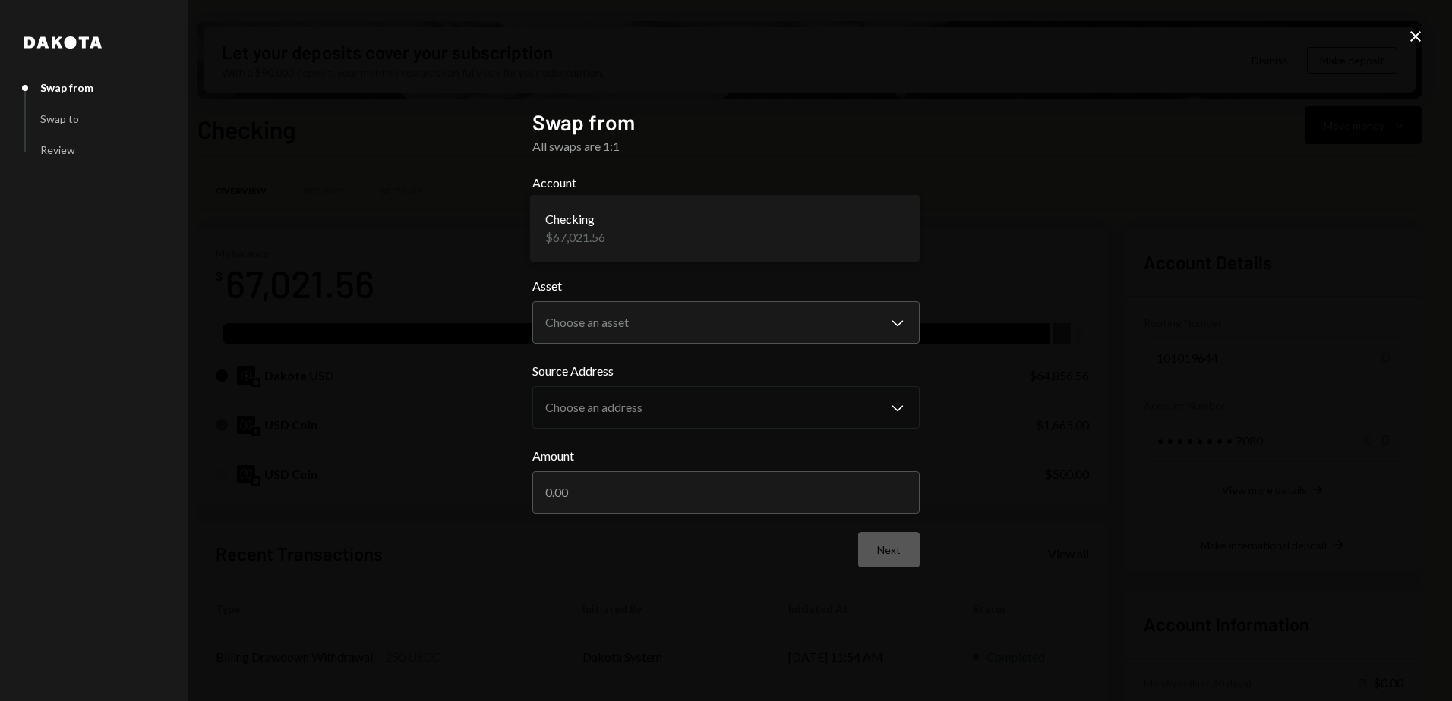
click at [701, 220] on body "G GLOW FOUNDATION Caret Down Home Home Inbox Inbox Activities Transactions Acco…" at bounding box center [726, 350] width 1452 height 701
click at [436, 246] on div "**********" at bounding box center [726, 350] width 1452 height 701
click at [614, 326] on body "G GLOW FOUNDATION Caret Down Home Home Inbox Inbox Activities Transactions Acco…" at bounding box center [726, 350] width 1452 height 701
click at [469, 301] on div "**********" at bounding box center [726, 350] width 1452 height 701
click at [612, 321] on body "G GLOW FOUNDATION Caret Down Home Home Inbox Inbox Activities Transactions Acco…" at bounding box center [726, 350] width 1452 height 701
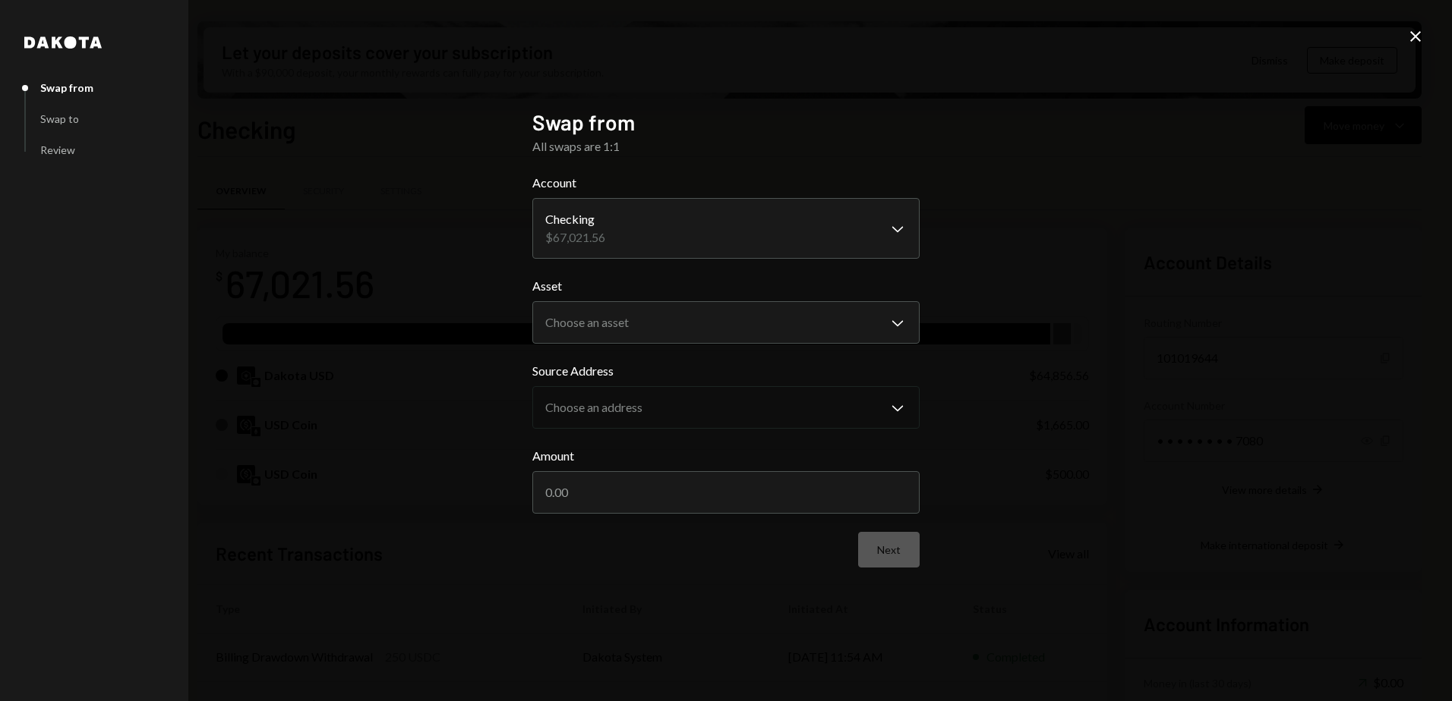
click at [458, 287] on div "**********" at bounding box center [726, 350] width 1452 height 701
click at [583, 316] on body "G GLOW FOUNDATION Caret Down Home Home Inbox Inbox Activities Transactions Acco…" at bounding box center [726, 350] width 1452 height 701
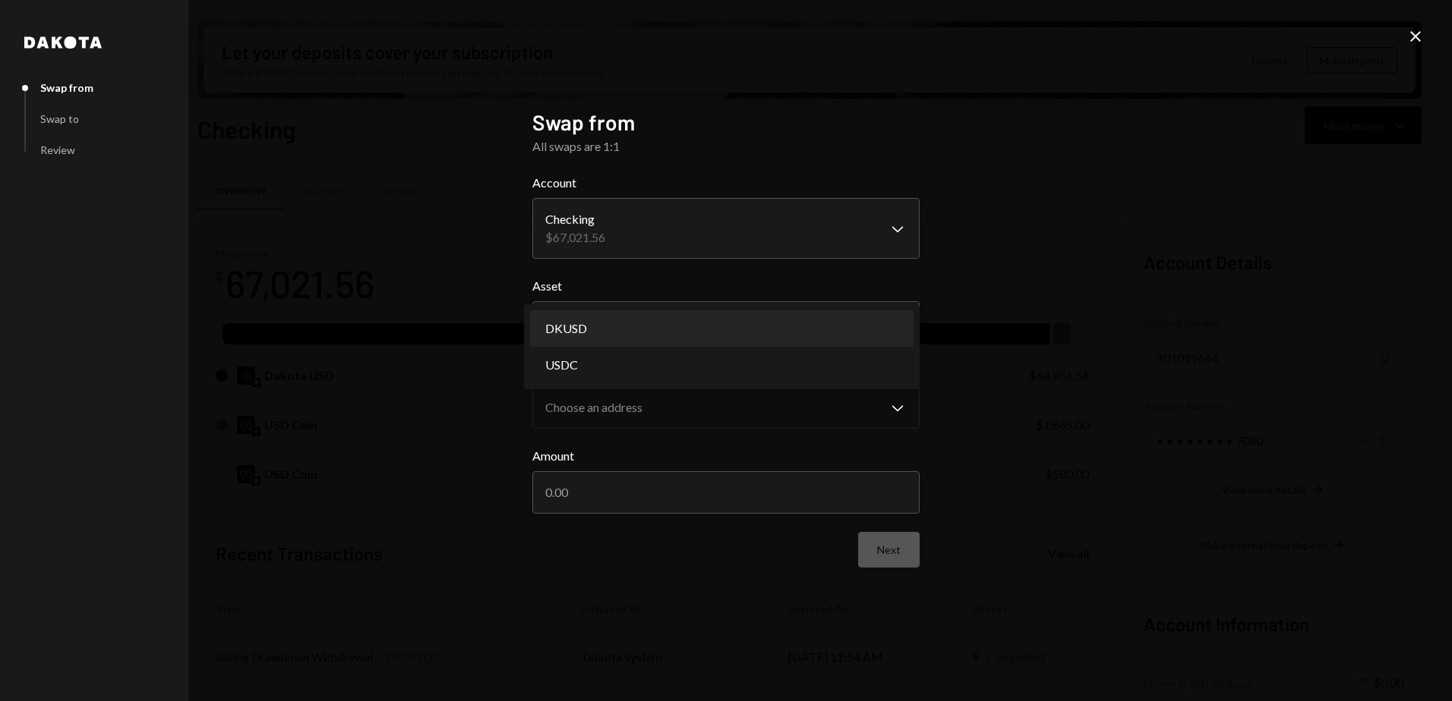
select select "*****"
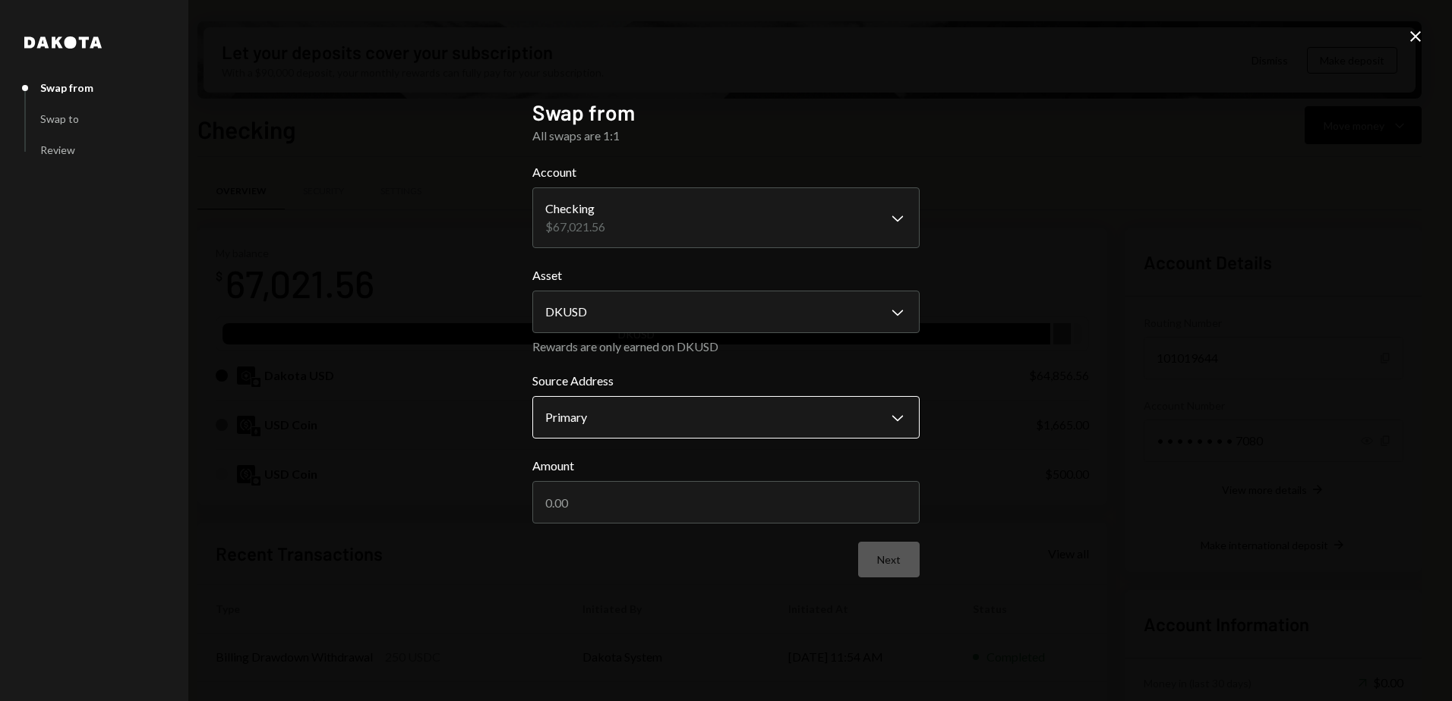
click at [634, 419] on body "G GLOW FOUNDATION Caret Down Home Home Inbox Inbox Activities Transactions Acco…" at bounding box center [726, 350] width 1452 height 701
click at [472, 408] on div "**********" at bounding box center [726, 350] width 1452 height 701
click at [591, 507] on input "Amount" at bounding box center [725, 502] width 387 height 43
click at [1417, 38] on icon at bounding box center [1415, 36] width 11 height 11
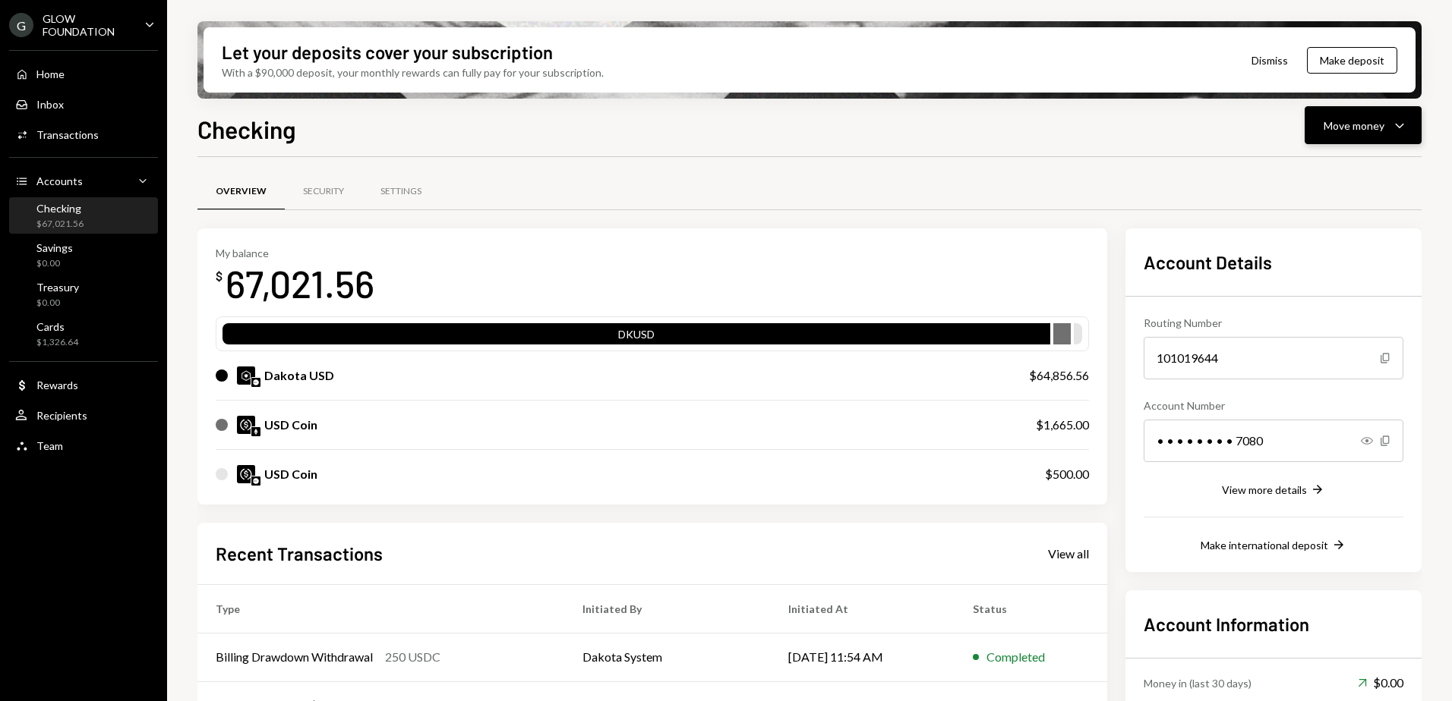
click at [1384, 125] on div "Move money Caret Down" at bounding box center [1362, 125] width 79 height 18
click at [1322, 287] on div "Swap stablecoins" at bounding box center [1350, 287] width 111 height 16
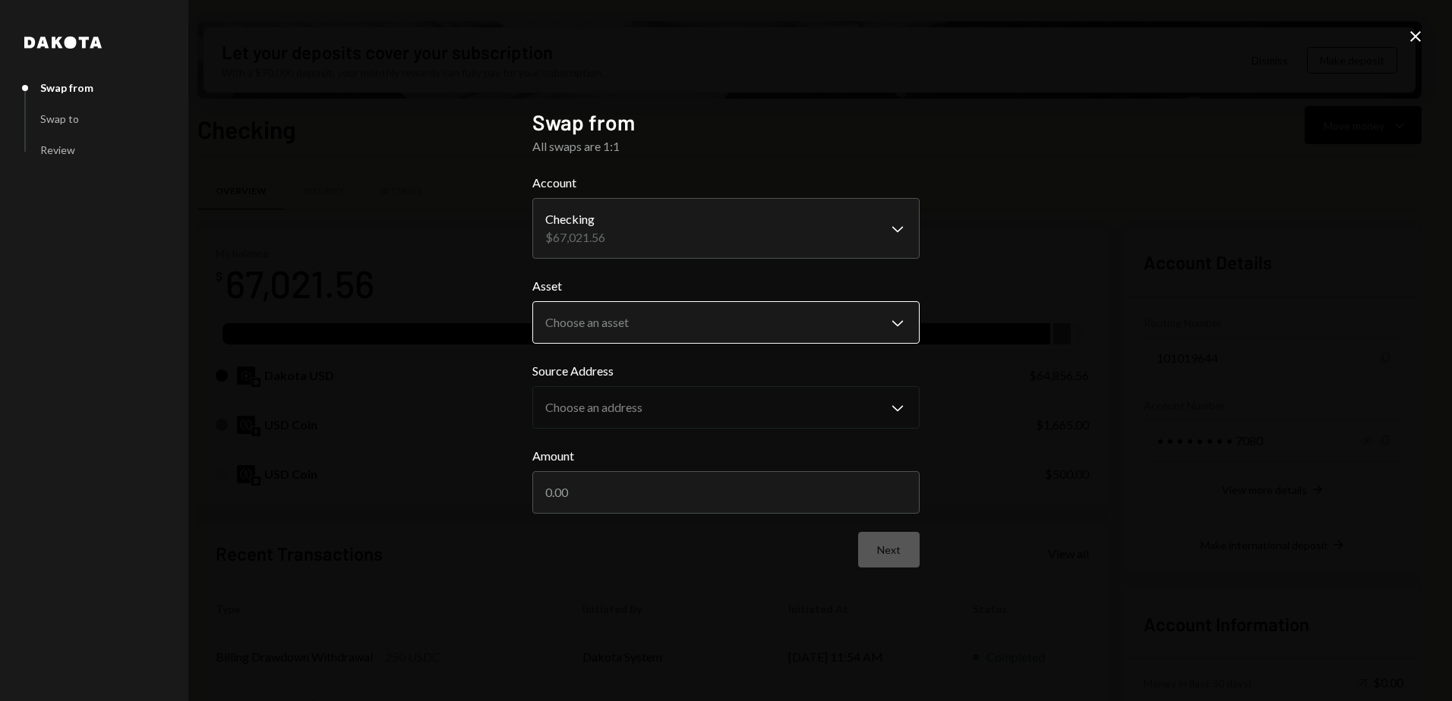
click at [601, 323] on body "G GLOW FOUNDATION Caret Down Home Home Inbox Inbox Activities Transactions Acco…" at bounding box center [726, 350] width 1452 height 701
select select "*****"
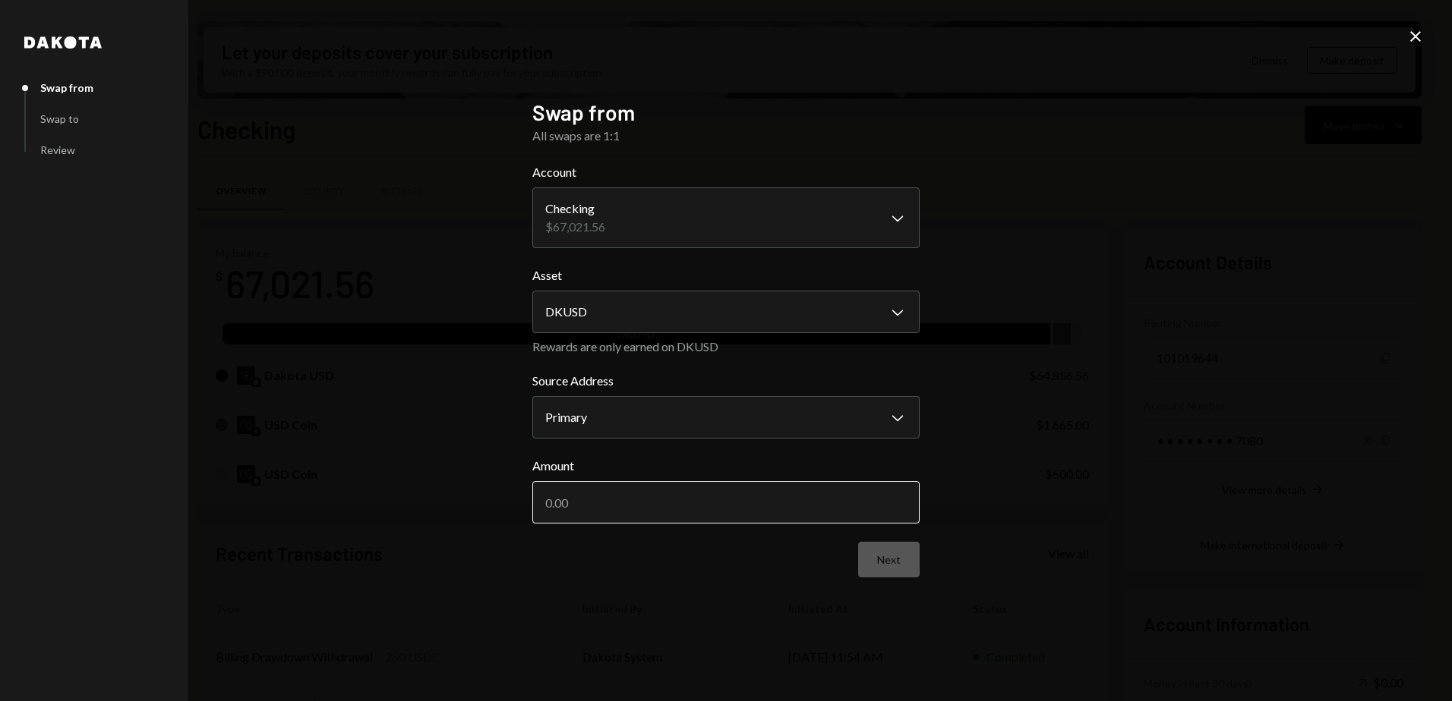
click at [587, 505] on input "Amount" at bounding box center [725, 502] width 387 height 43
type input "4600"
click at [896, 566] on button "Next" at bounding box center [888, 560] width 61 height 36
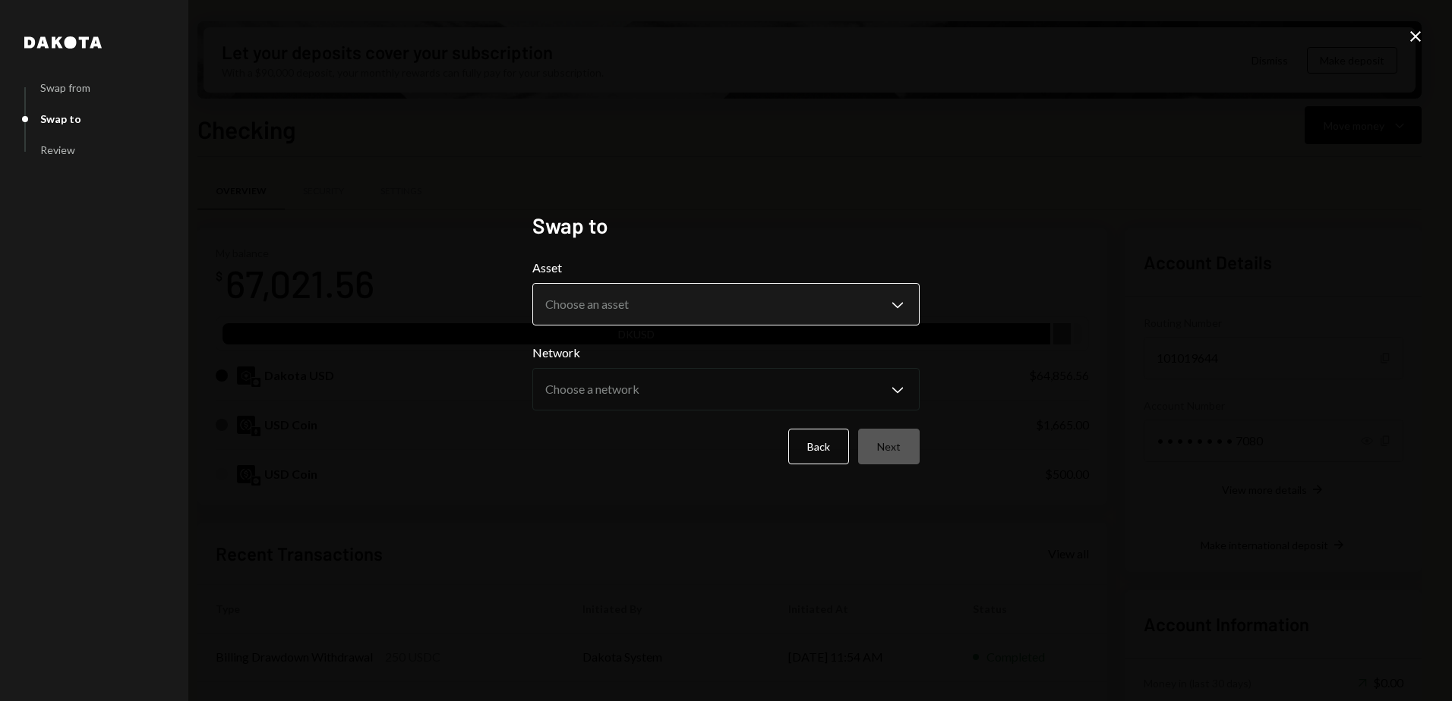
click at [638, 312] on body "G GLOW FOUNDATION Caret Down Home Home Inbox Inbox Activities Transactions Acco…" at bounding box center [726, 350] width 1452 height 701
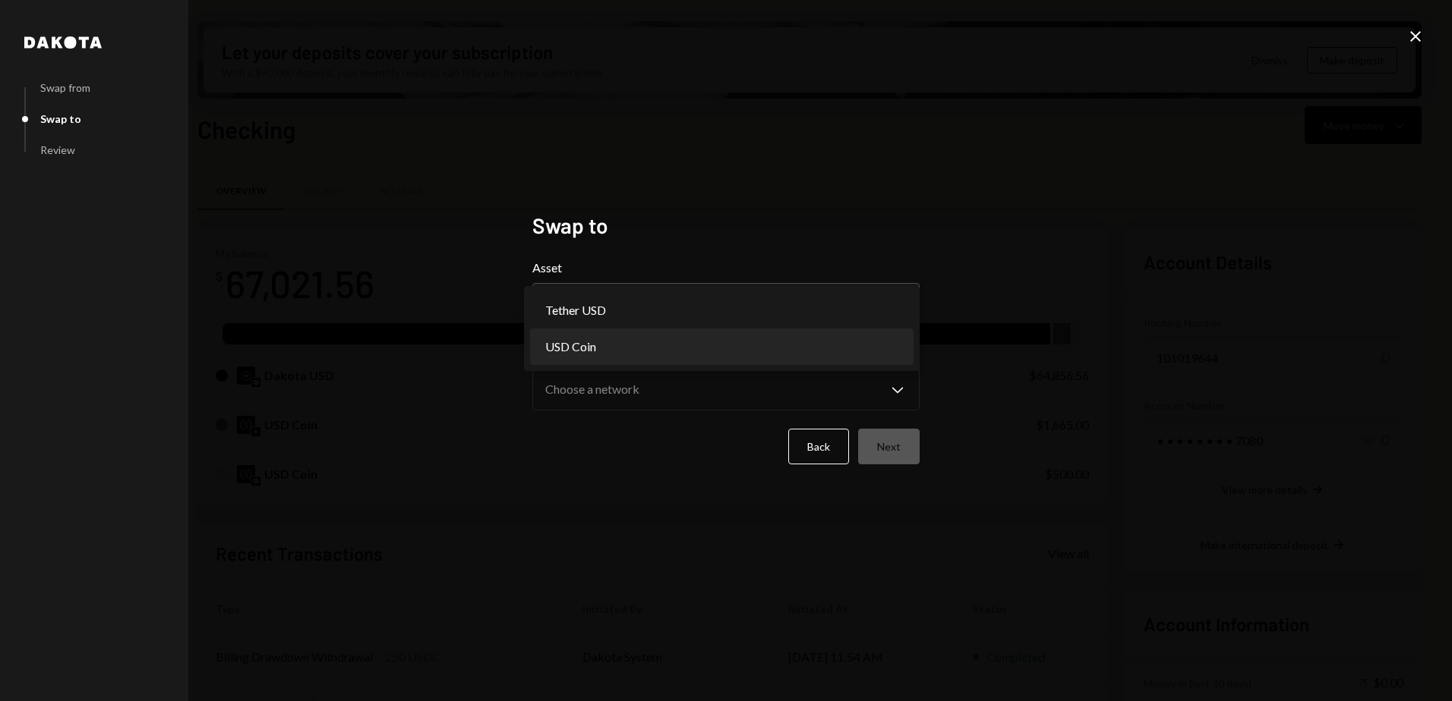
select select "****"
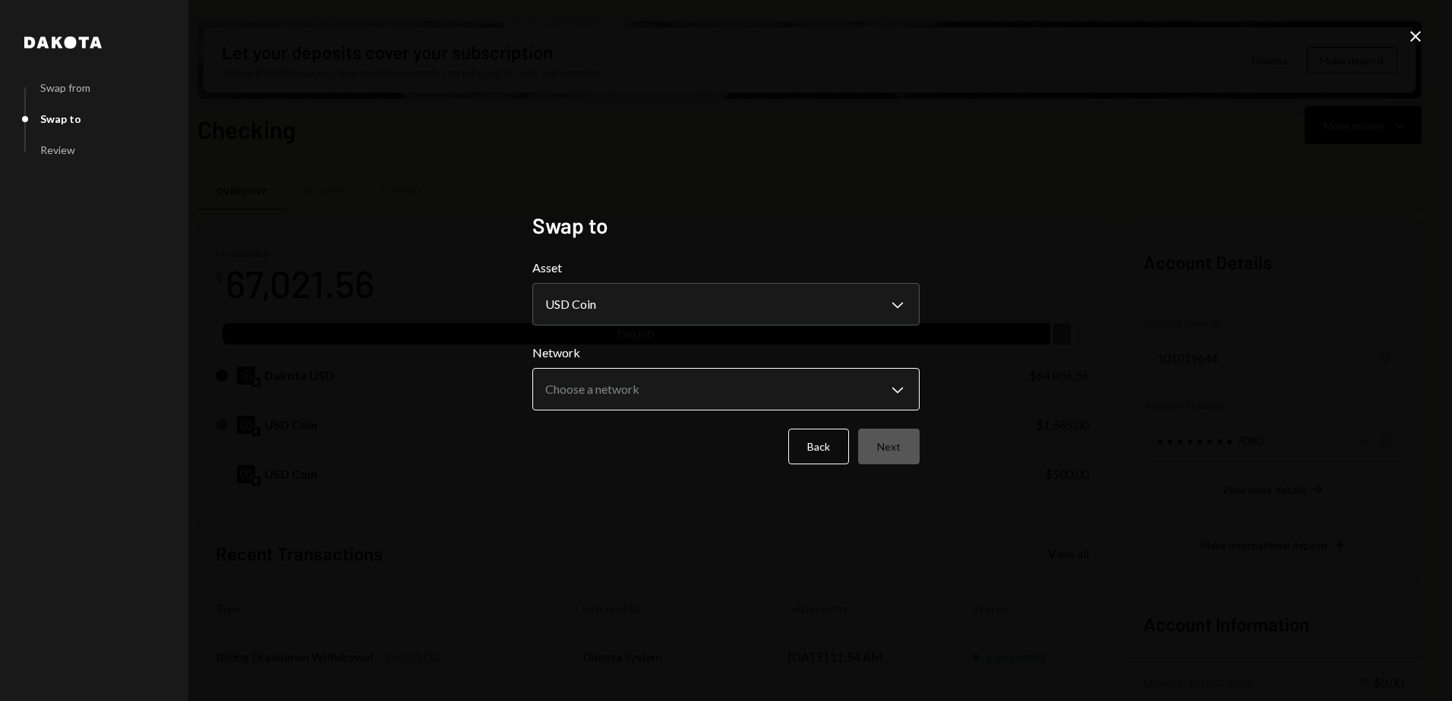
click at [609, 385] on body "G GLOW FOUNDATION Caret Down Home Home Inbox Inbox Activities Transactions Acco…" at bounding box center [726, 350] width 1452 height 701
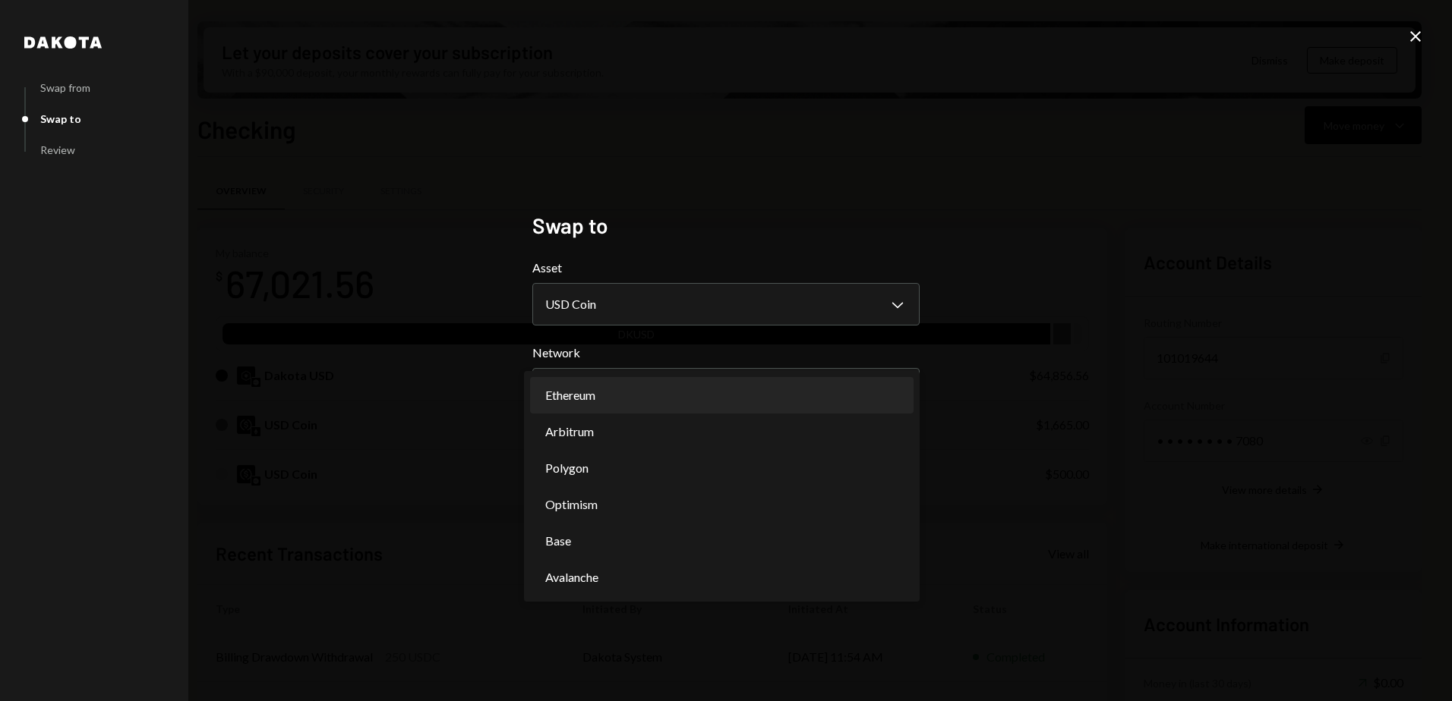
select select "**********"
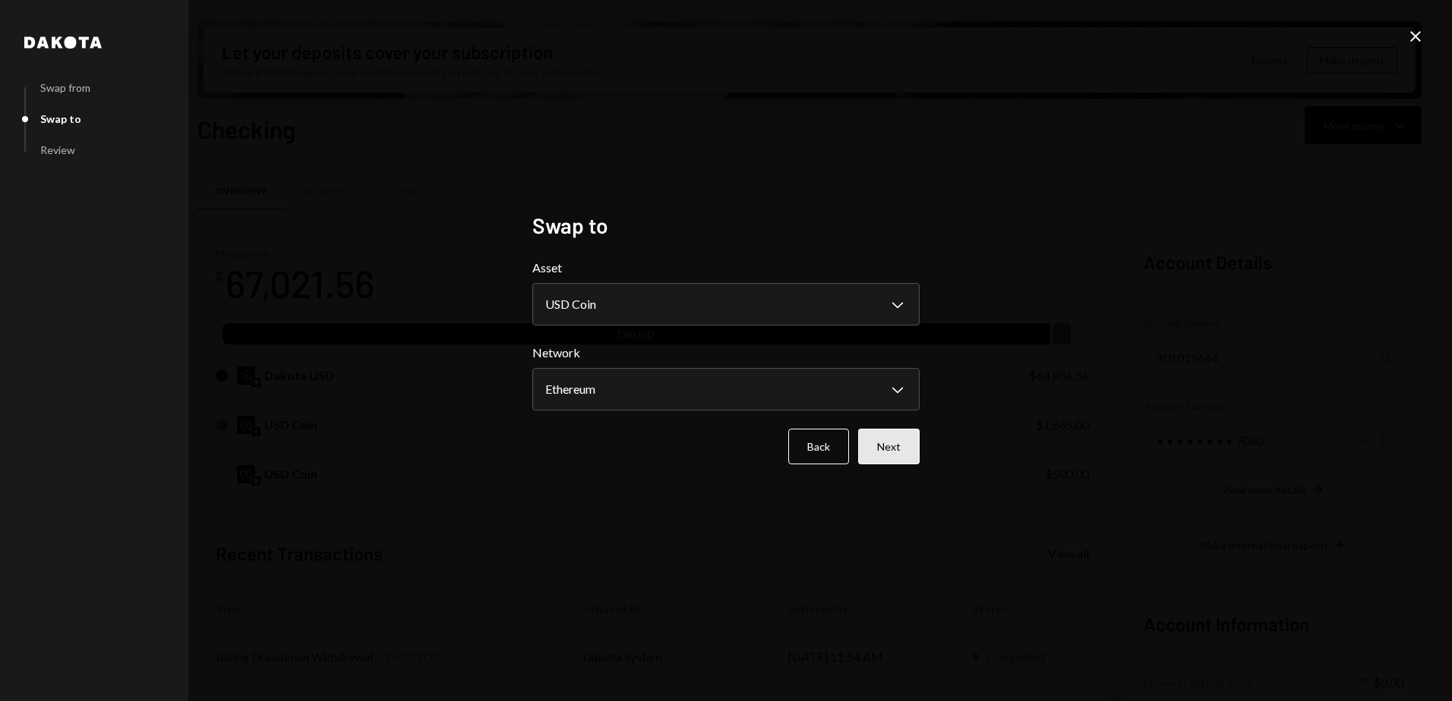
click at [888, 449] on button "Next" at bounding box center [888, 447] width 61 height 36
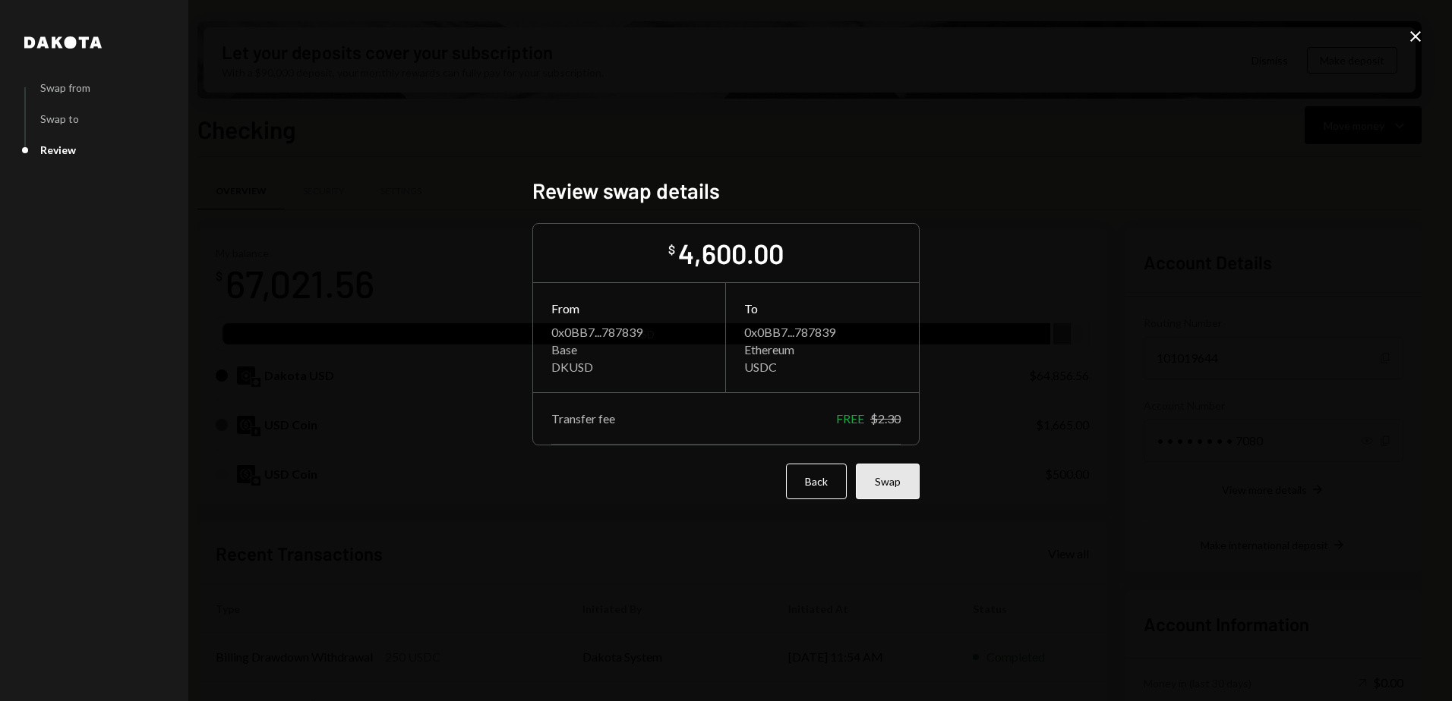
click at [884, 482] on button "Swap" at bounding box center [888, 482] width 64 height 36
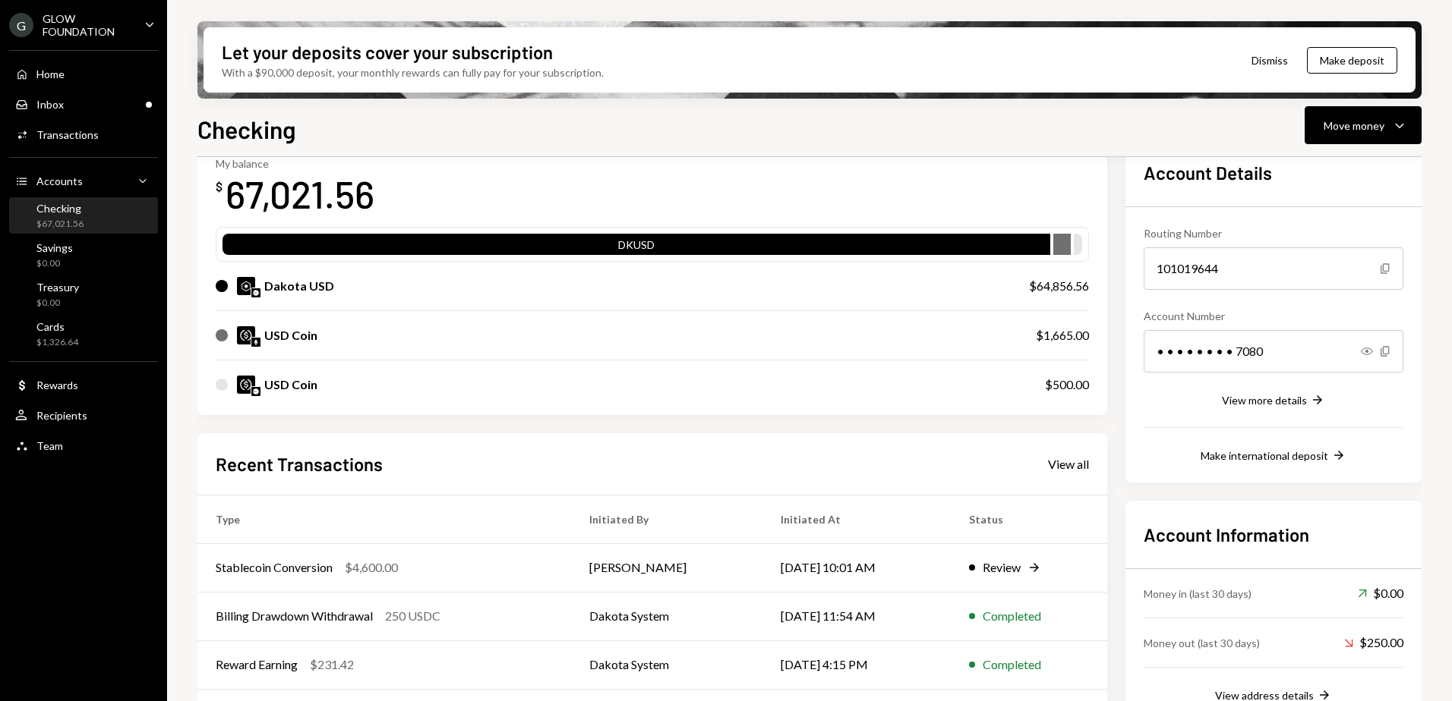
scroll to position [188, 0]
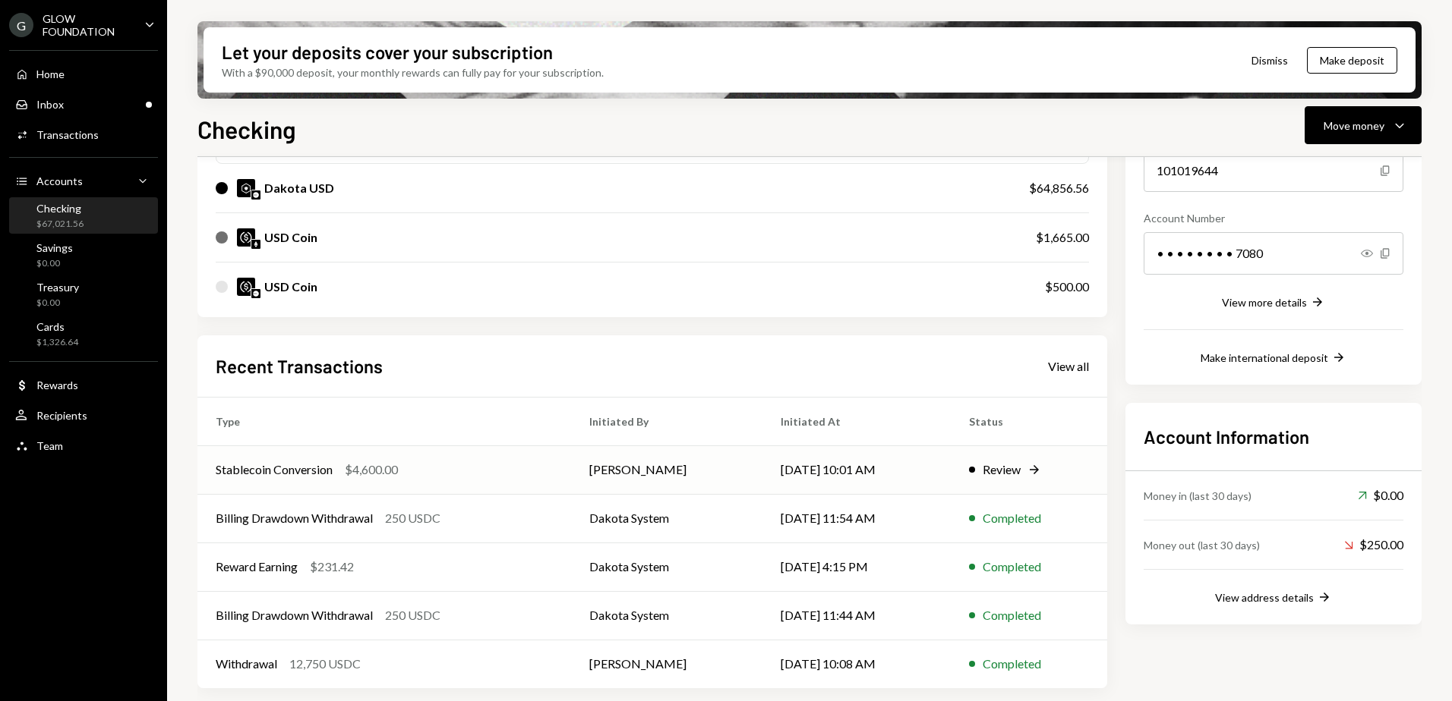
click at [1004, 468] on div "Review" at bounding box center [1001, 470] width 38 height 18
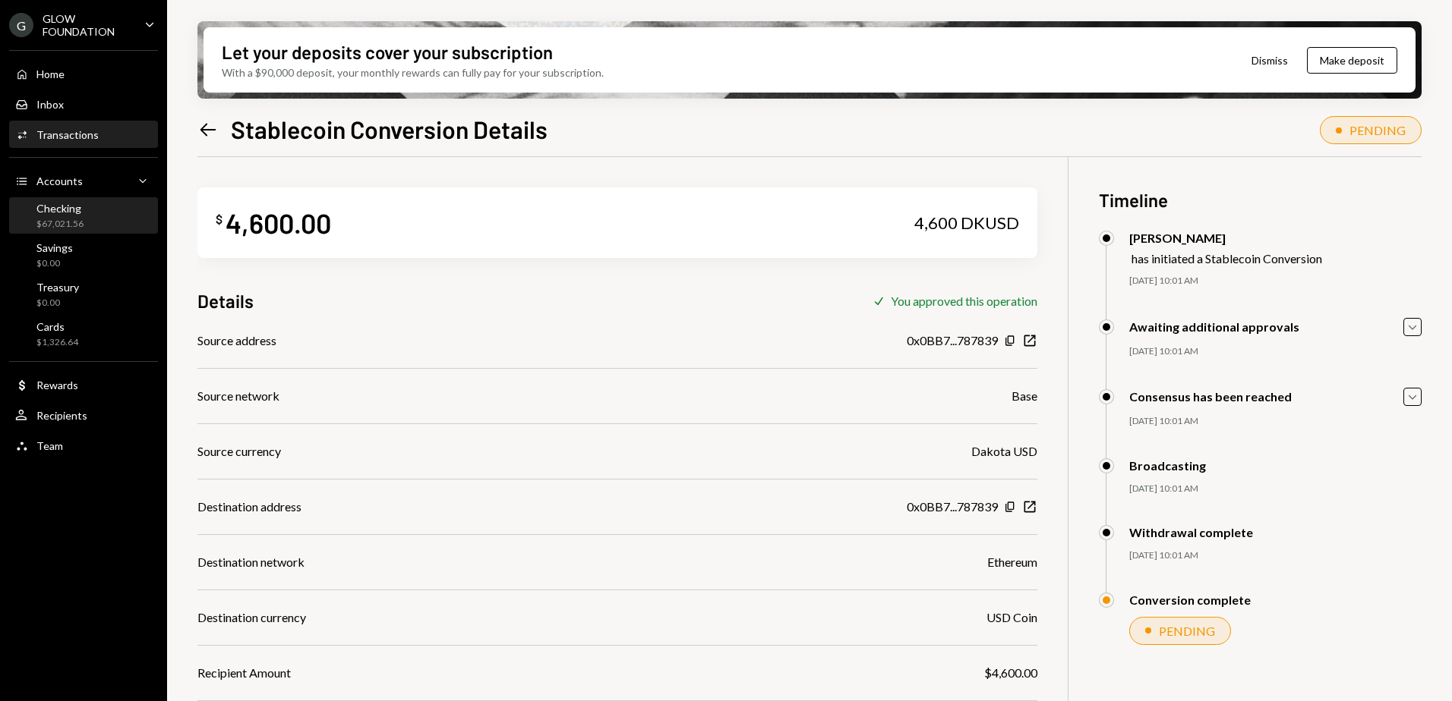
click at [61, 212] on div "Checking" at bounding box center [59, 208] width 47 height 13
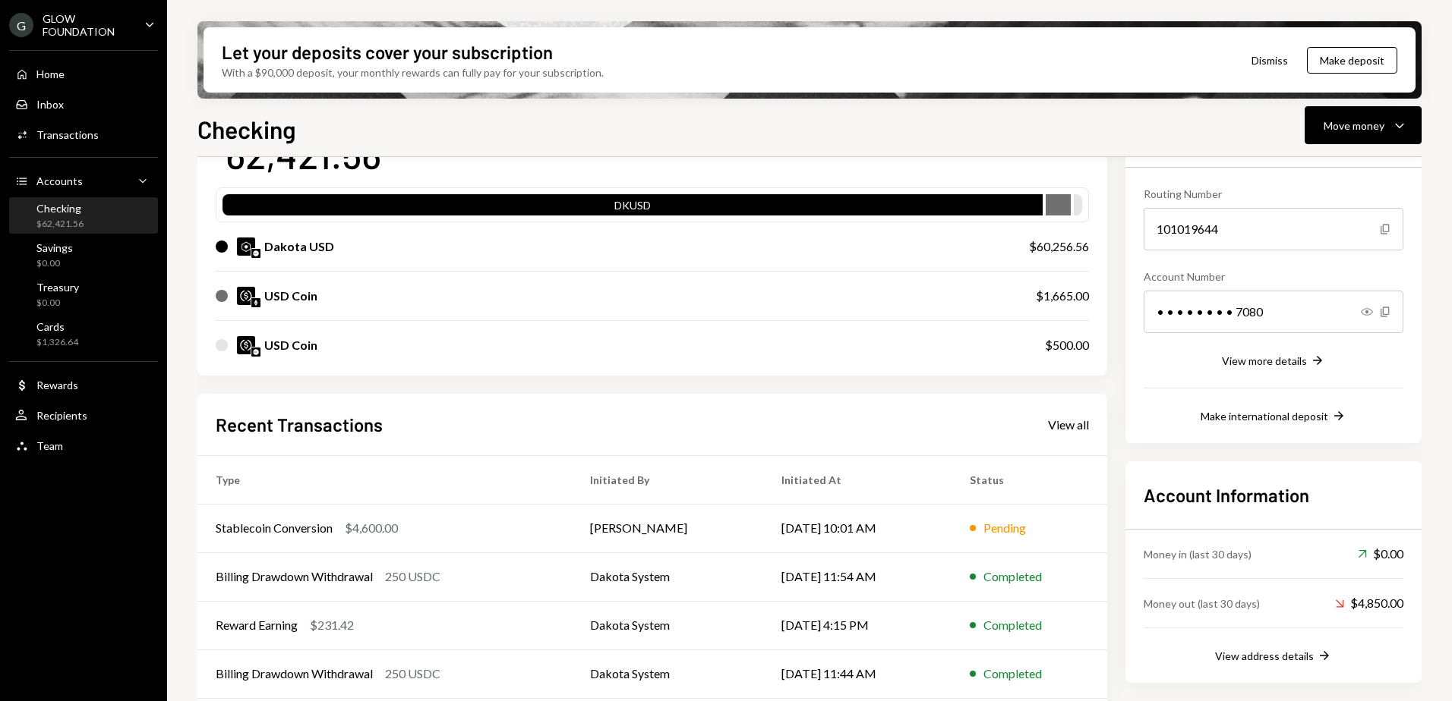
scroll to position [152, 0]
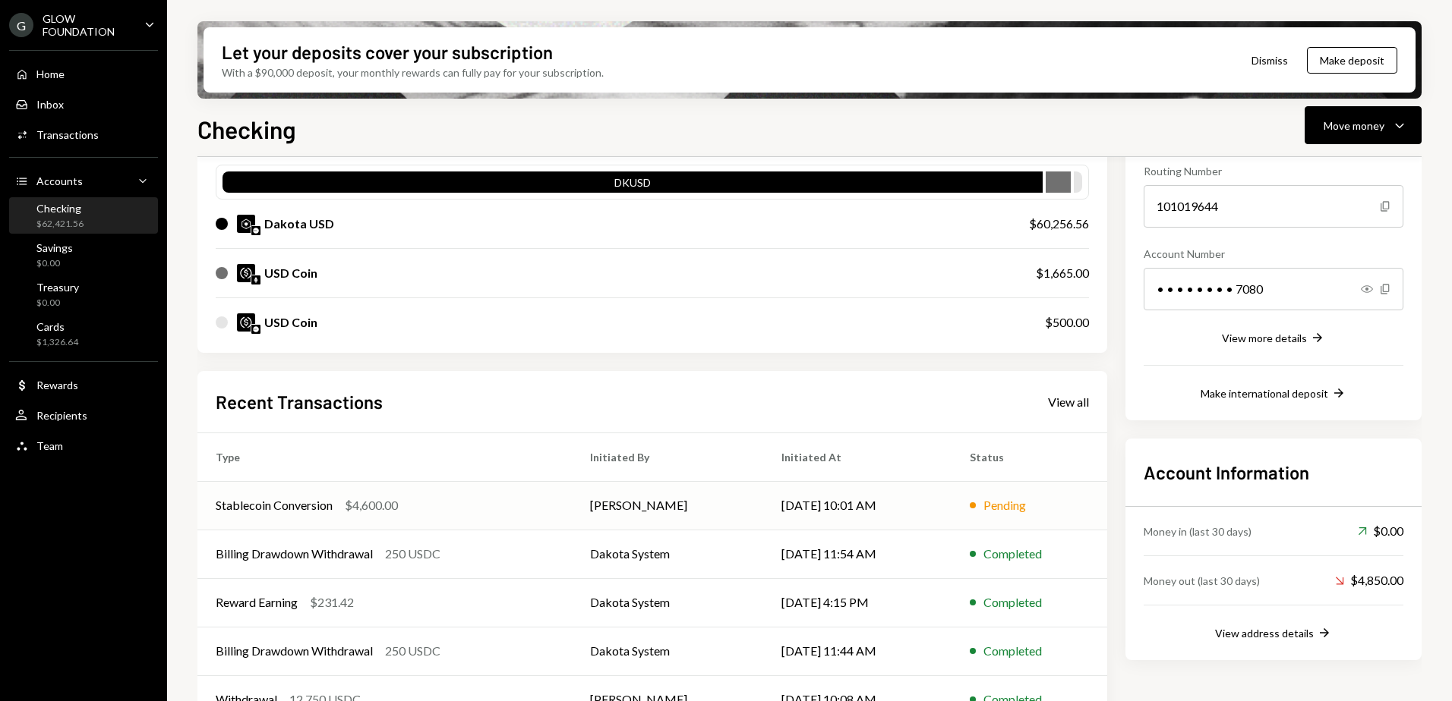
click at [484, 503] on div "Stablecoin Conversion $4,600.00" at bounding box center [385, 505] width 338 height 18
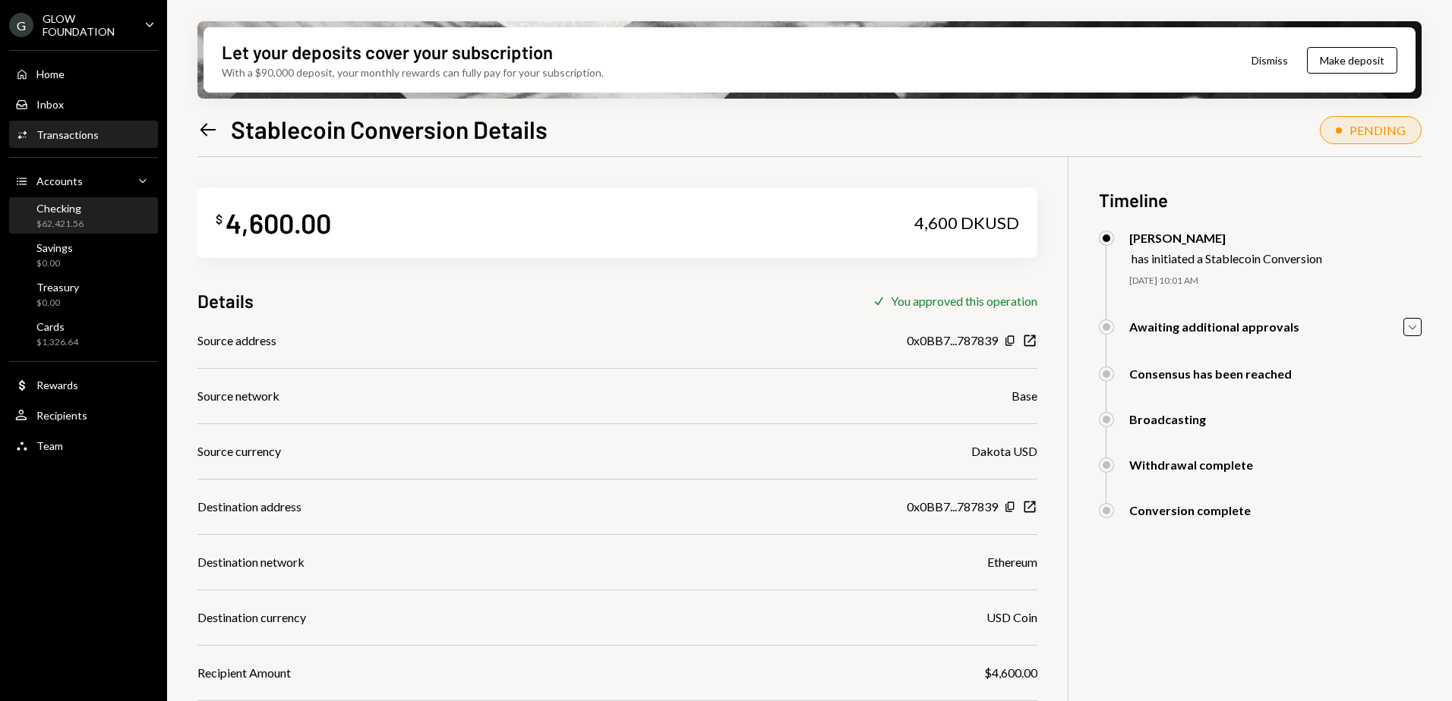
click at [65, 210] on div "Checking" at bounding box center [59, 208] width 47 height 13
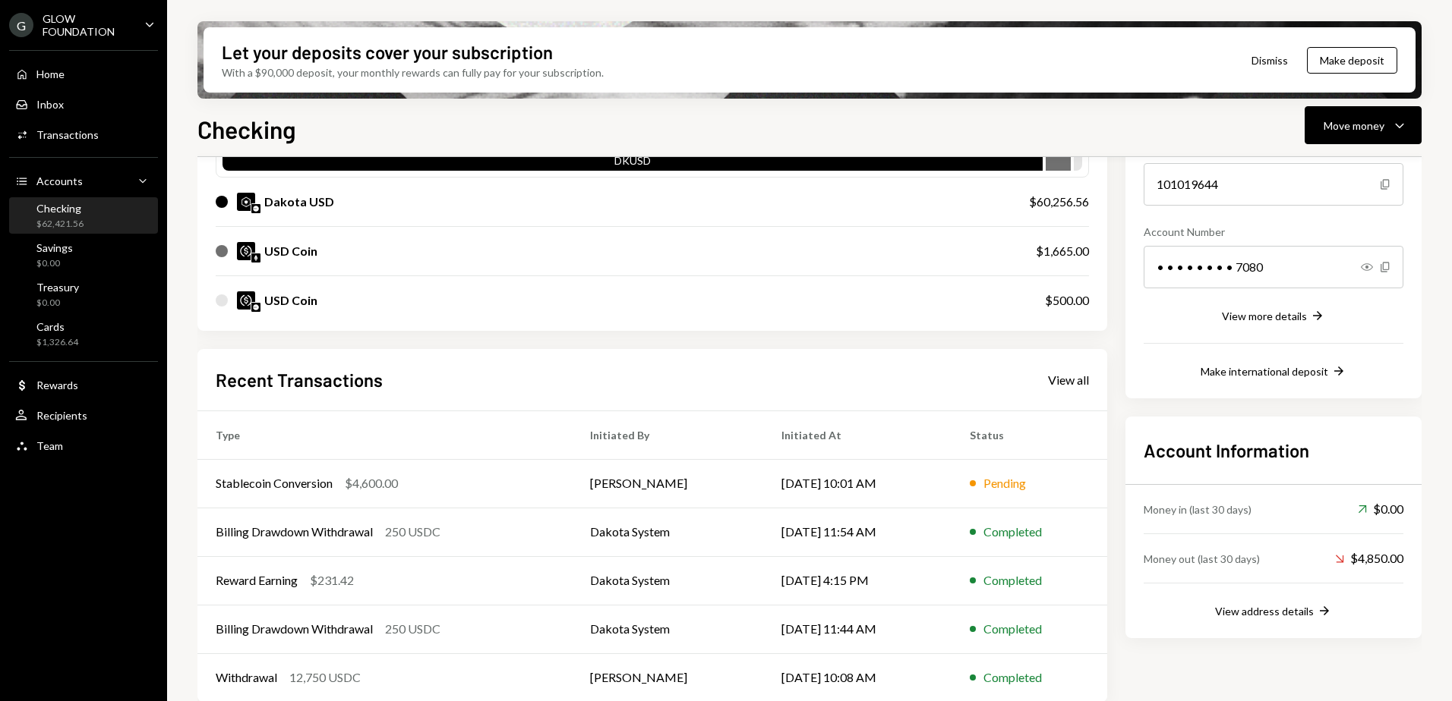
scroll to position [188, 0]
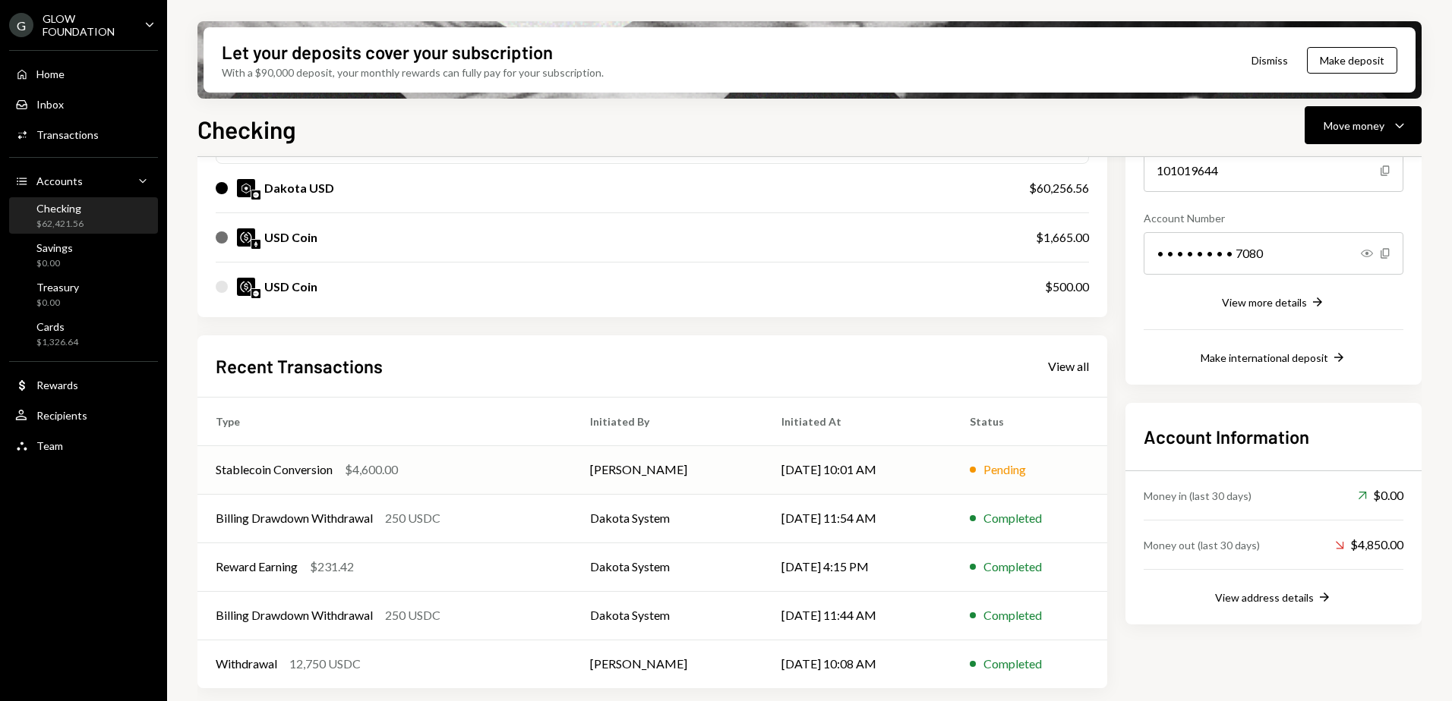
click at [1001, 469] on div "Pending" at bounding box center [1004, 470] width 43 height 18
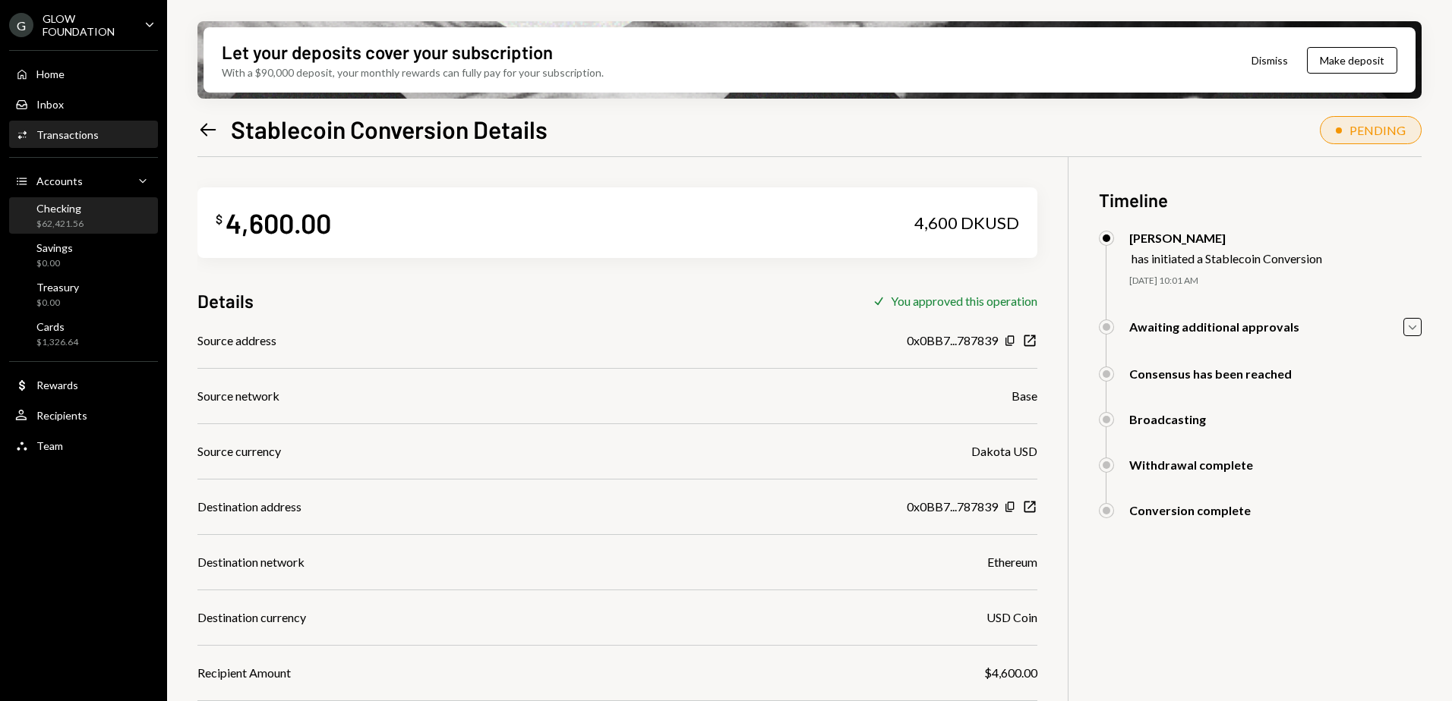
click at [61, 220] on div "$62,421.56" at bounding box center [59, 224] width 47 height 13
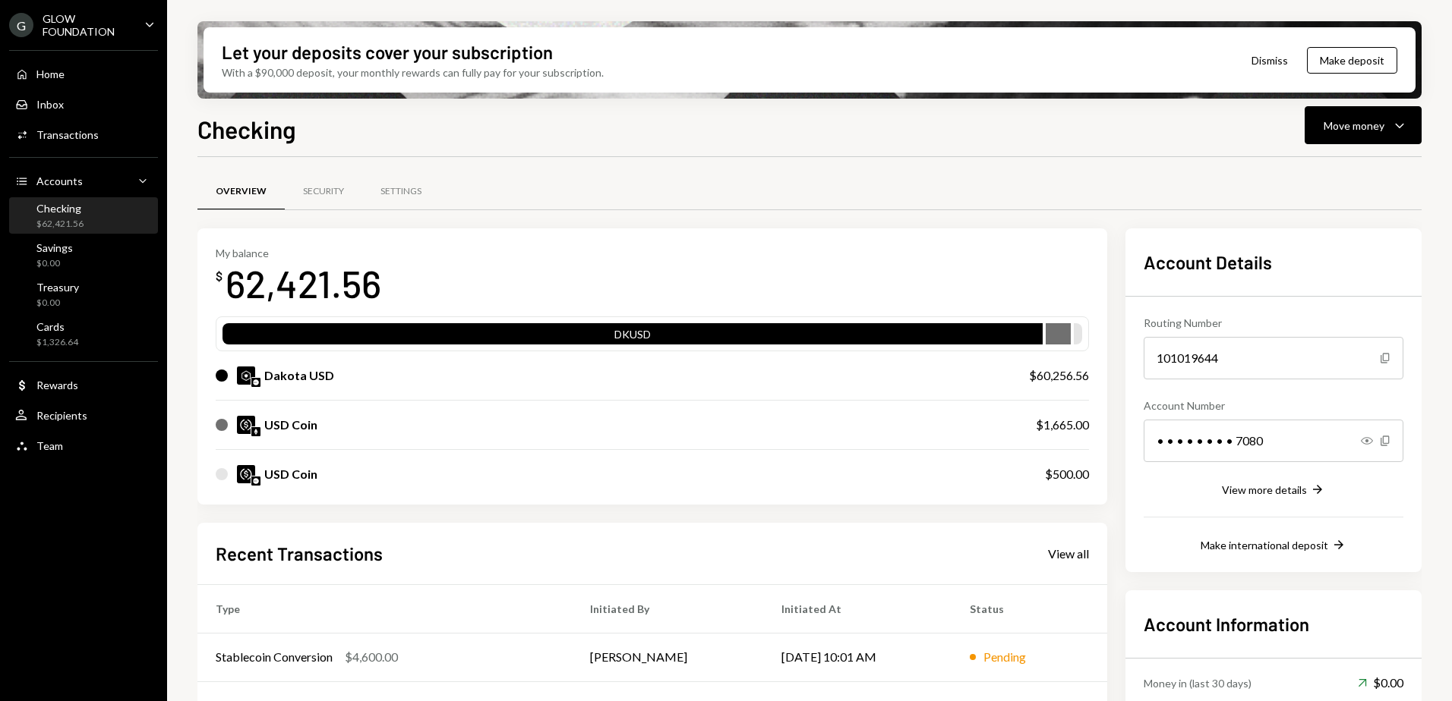
click at [326, 426] on div "USD Coin" at bounding box center [611, 425] width 790 height 18
click at [76, 26] on div "GLOW FOUNDATION" at bounding box center [88, 25] width 90 height 26
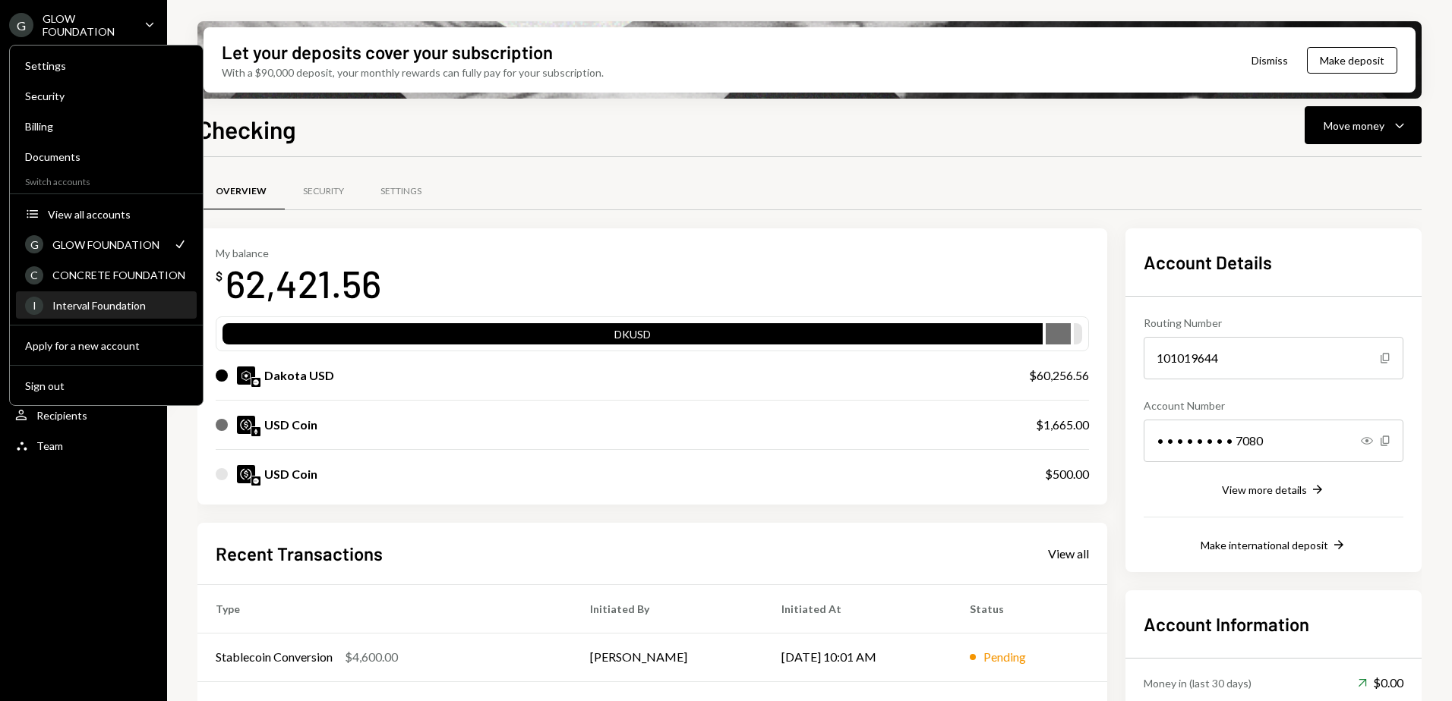
click at [93, 303] on div "Interval Foundation" at bounding box center [119, 305] width 135 height 13
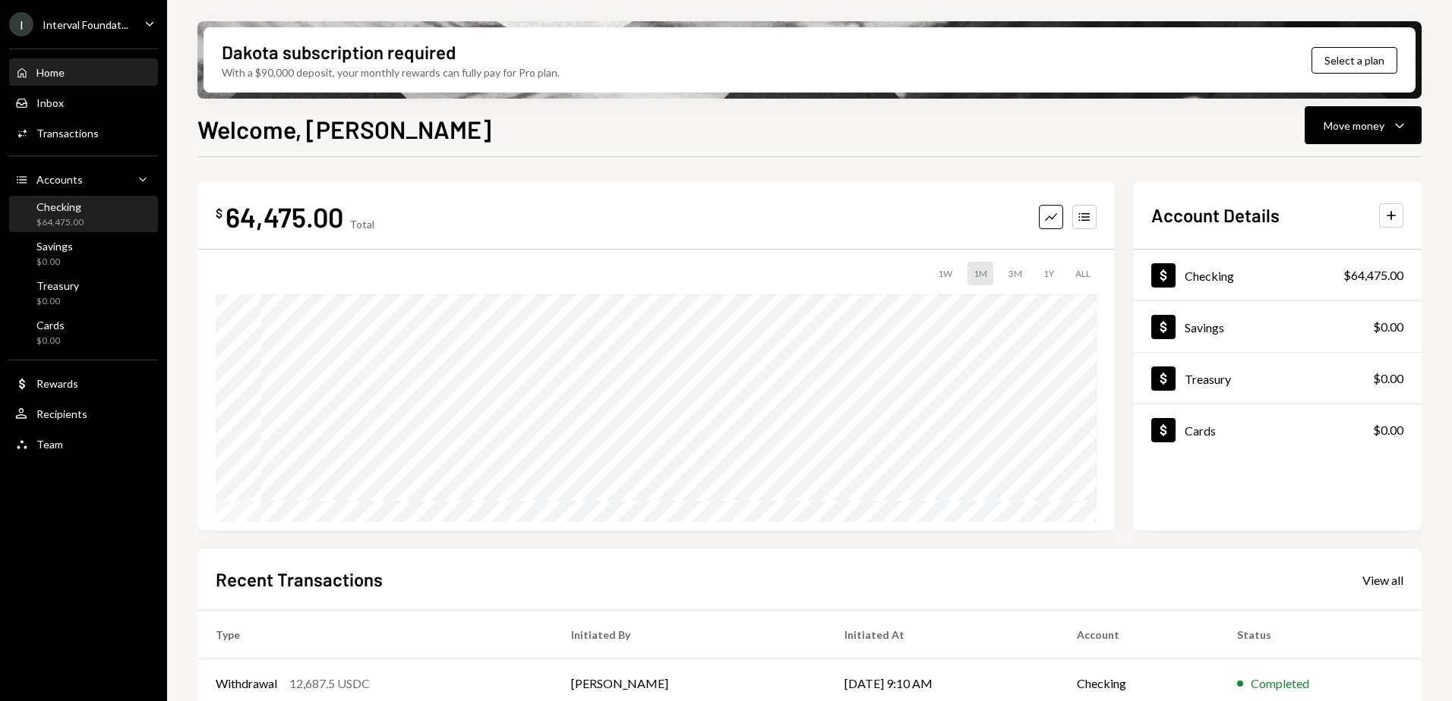
click at [57, 209] on div "Checking" at bounding box center [59, 206] width 47 height 13
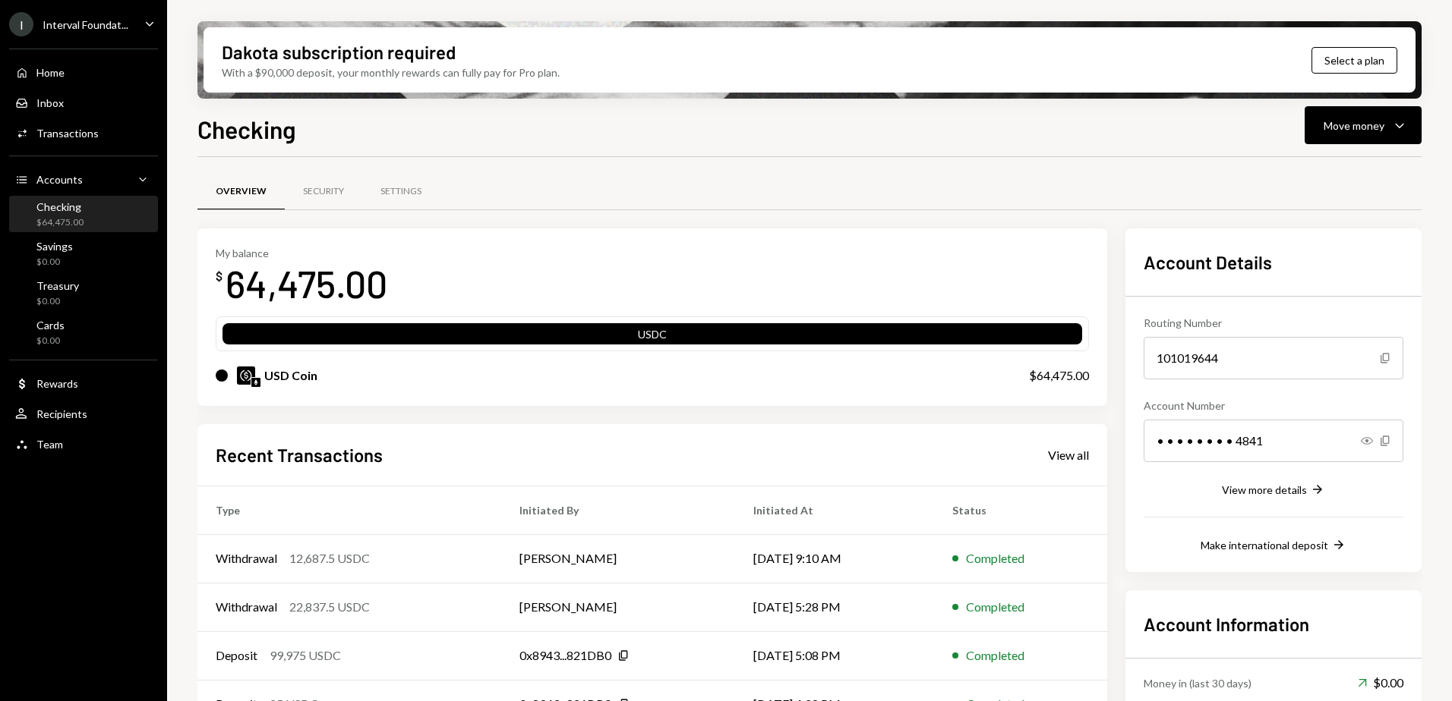
click at [91, 24] on div "Interval Foundat..." at bounding box center [86, 24] width 86 height 13
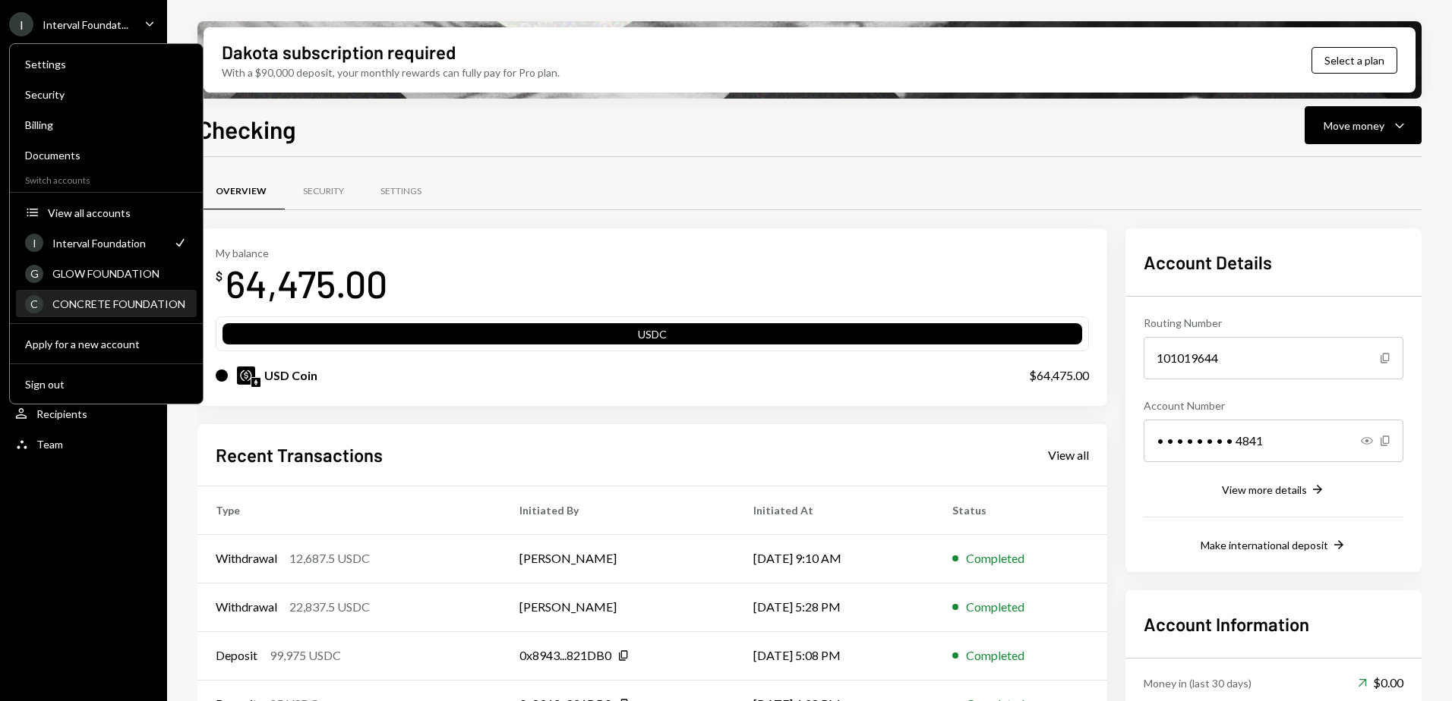
click at [104, 299] on div "CONCRETE FOUNDATION" at bounding box center [119, 304] width 135 height 13
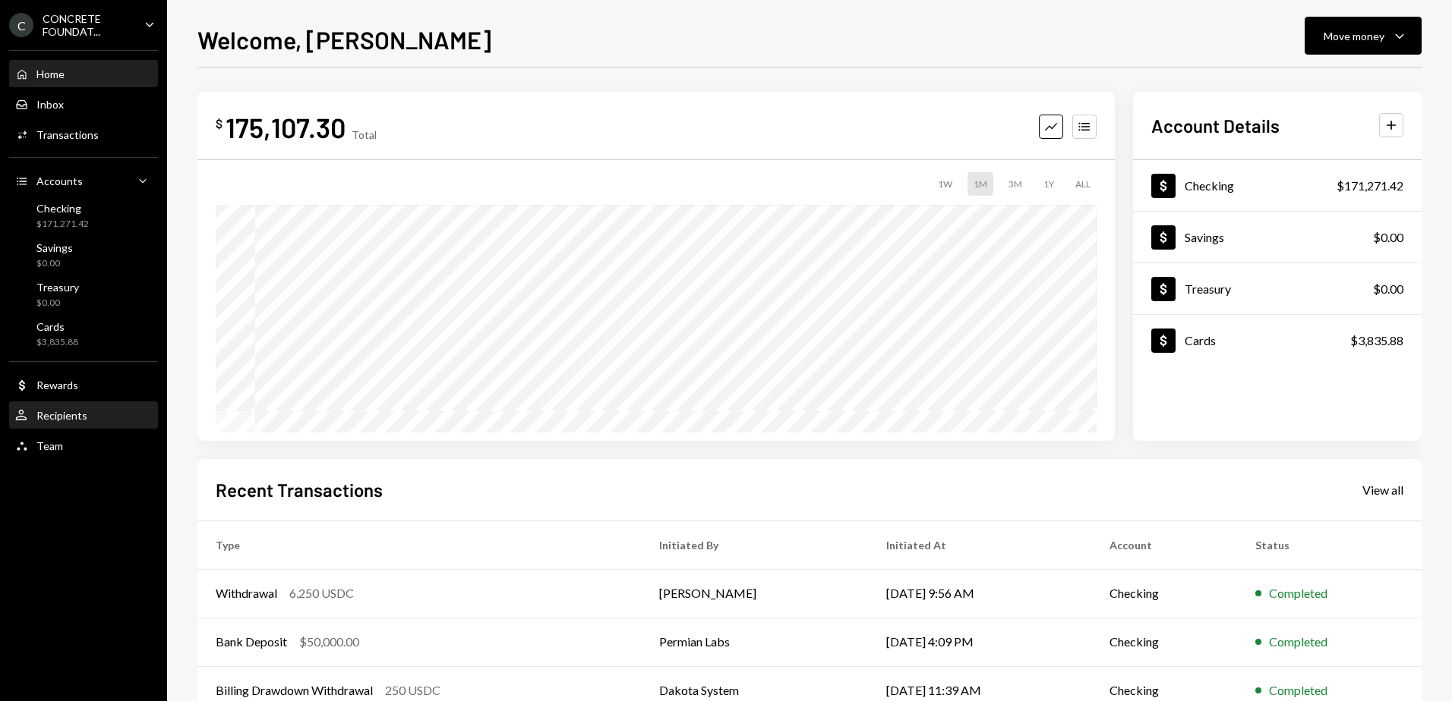
click at [65, 421] on div "Recipients" at bounding box center [61, 415] width 51 height 13
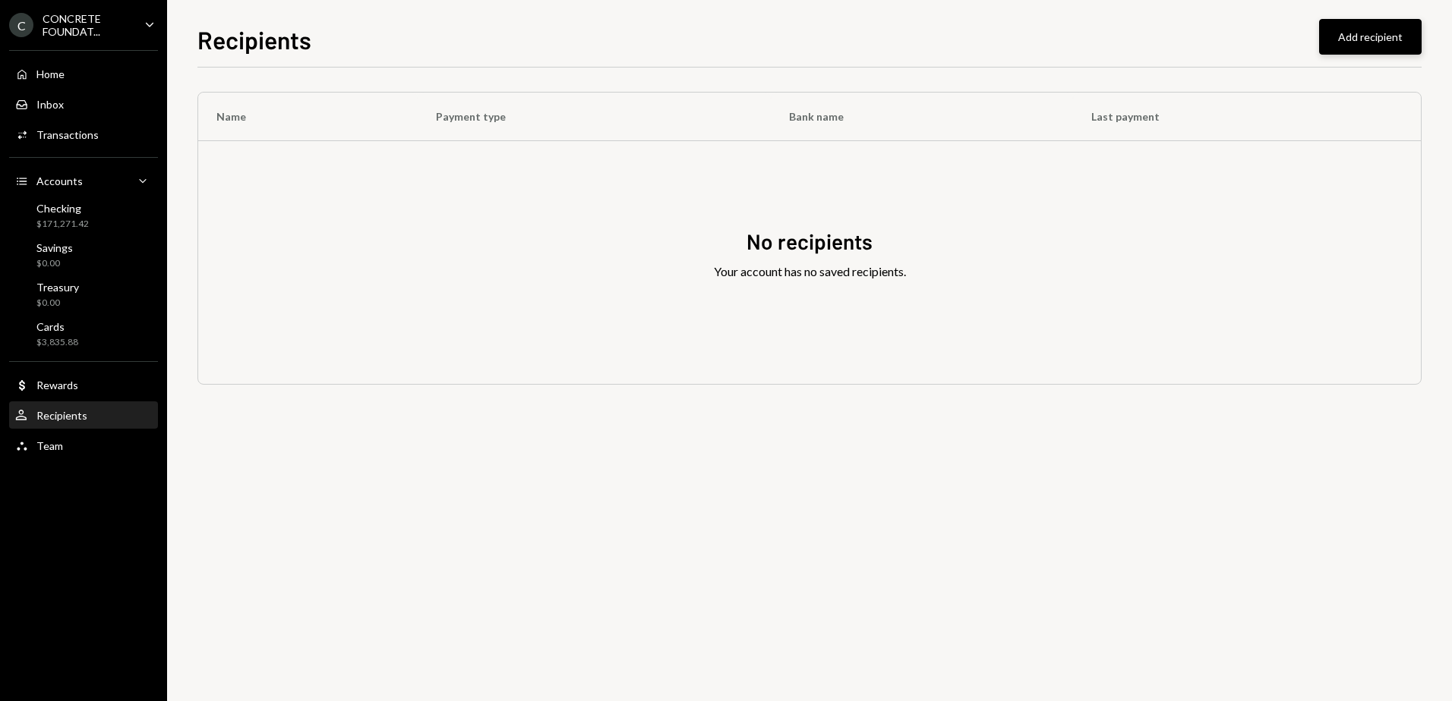
click at [1373, 46] on button "Add recipient" at bounding box center [1370, 37] width 102 height 36
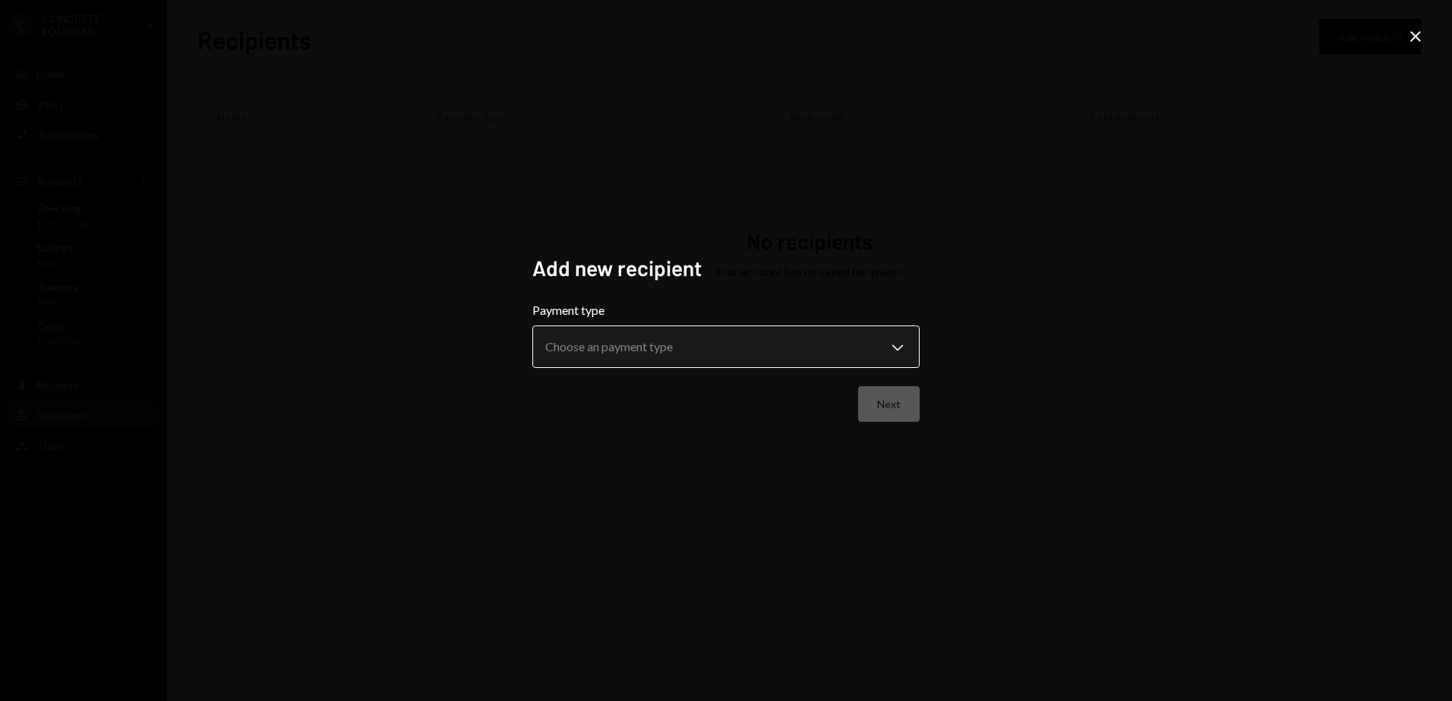
click at [582, 338] on body "**********" at bounding box center [726, 350] width 1452 height 701
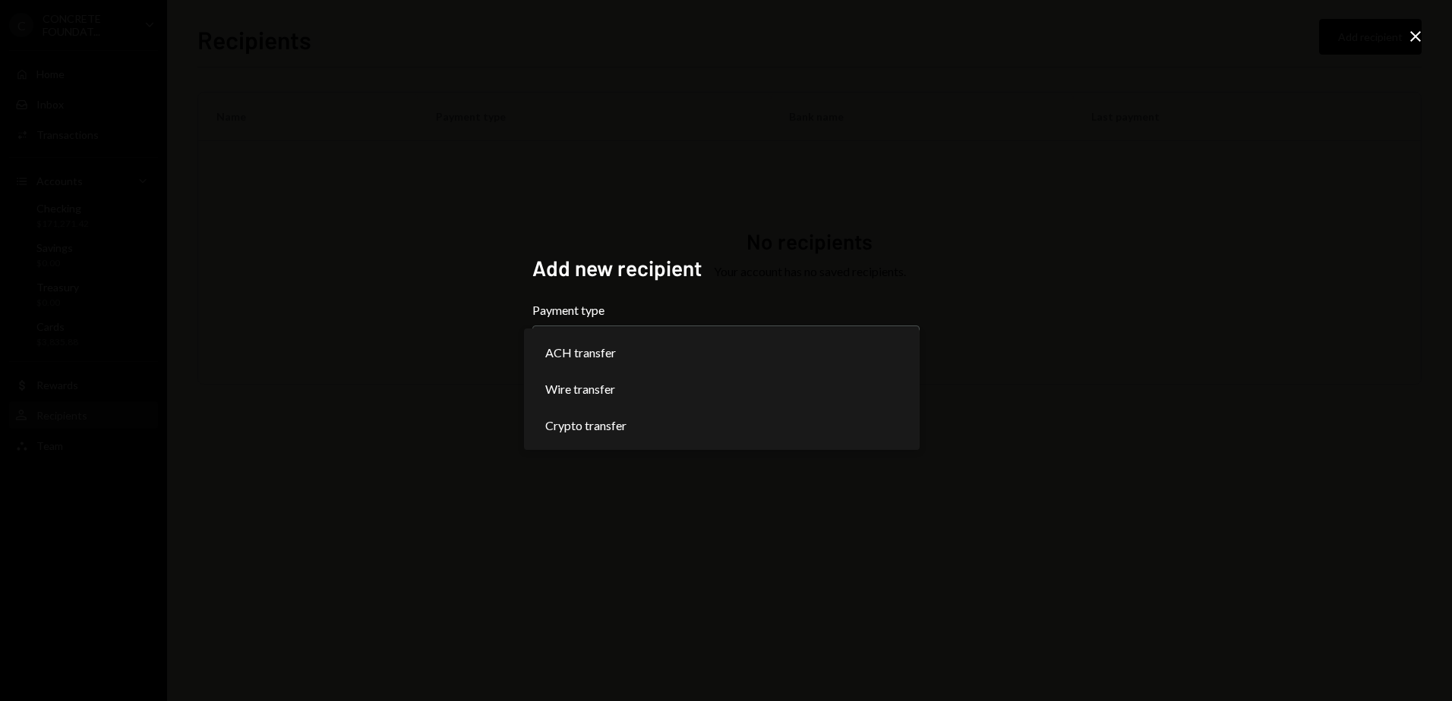
click at [446, 351] on div "**********" at bounding box center [726, 350] width 1452 height 701
click at [566, 345] on body "**********" at bounding box center [726, 350] width 1452 height 701
select select "******"
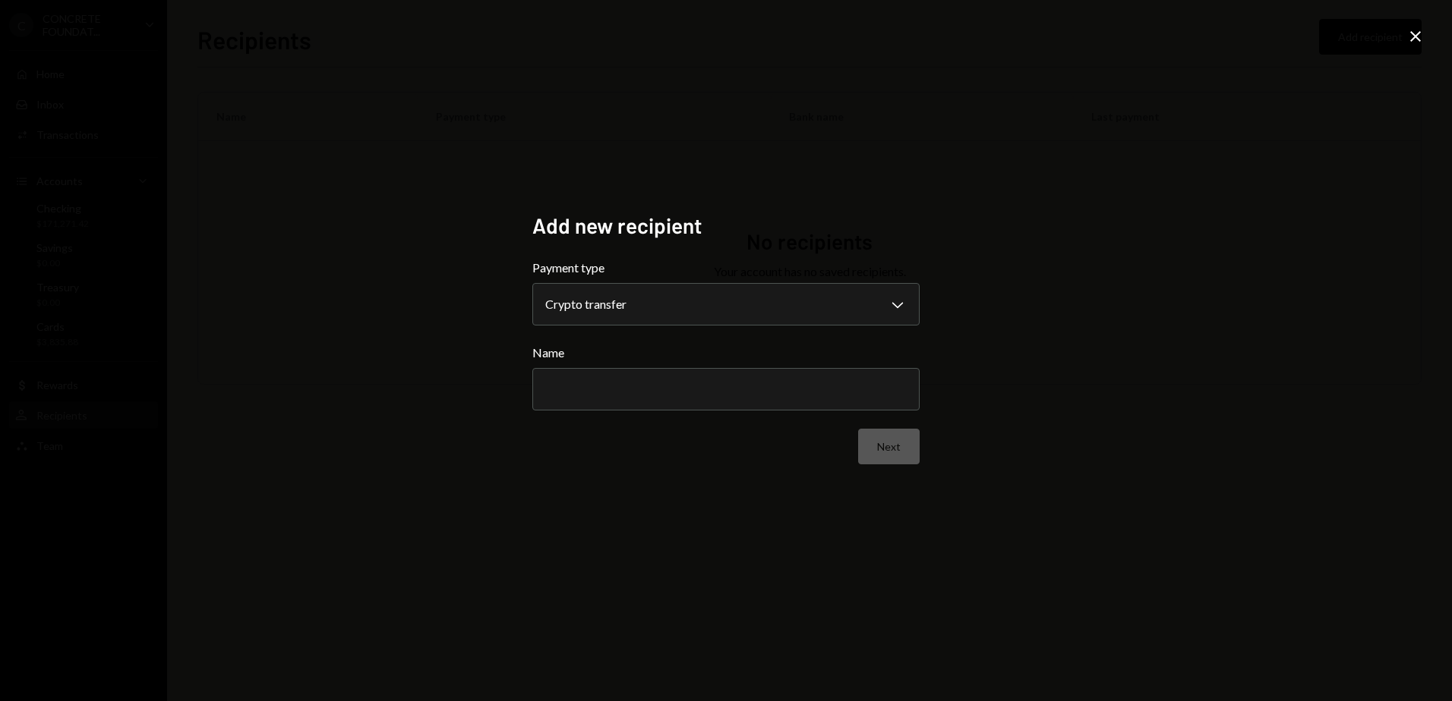
select select "******"
click at [568, 388] on input "Name" at bounding box center [725, 389] width 387 height 43
type input "**********"
click at [891, 447] on button "Next" at bounding box center [888, 447] width 61 height 36
click at [655, 304] on body "C CONCRETE FOUNDAT... Caret Down Home Home Inbox Inbox Activities Transactions …" at bounding box center [726, 350] width 1452 height 701
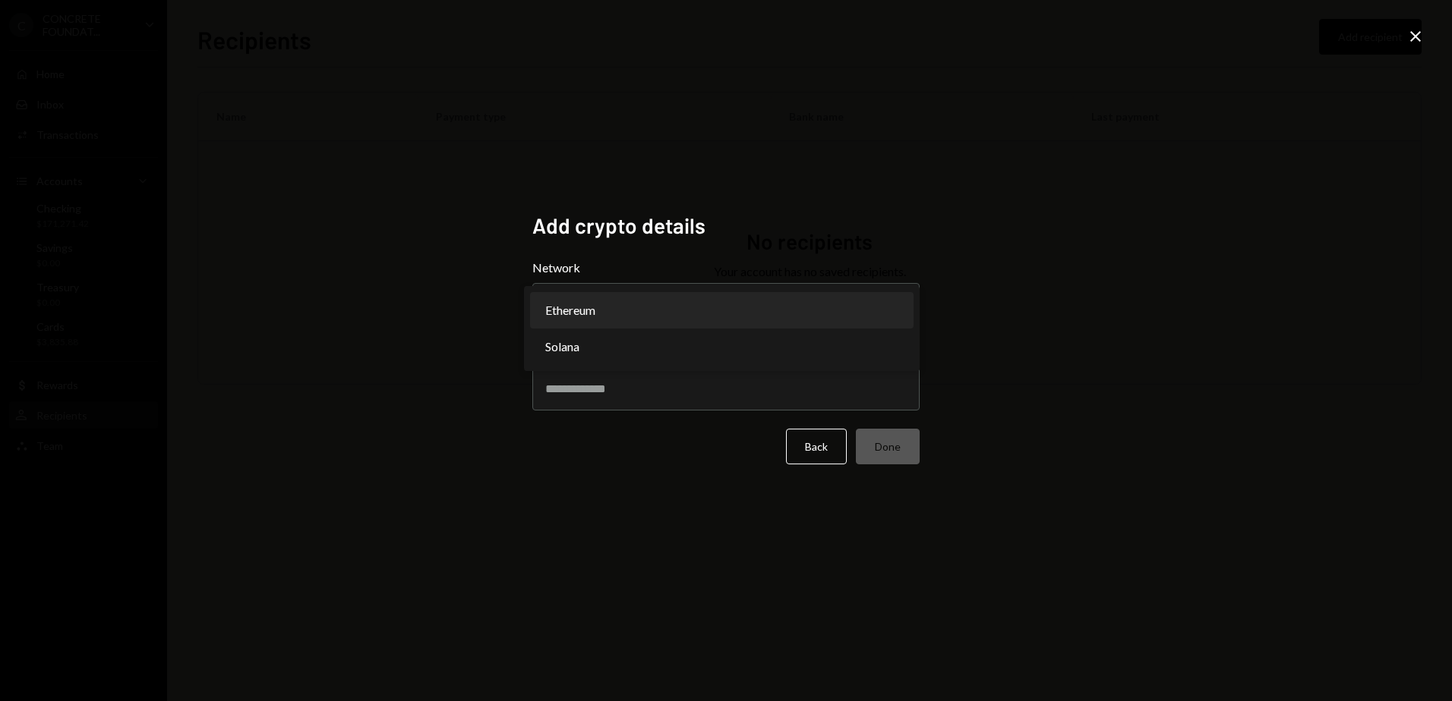
select select "**********"
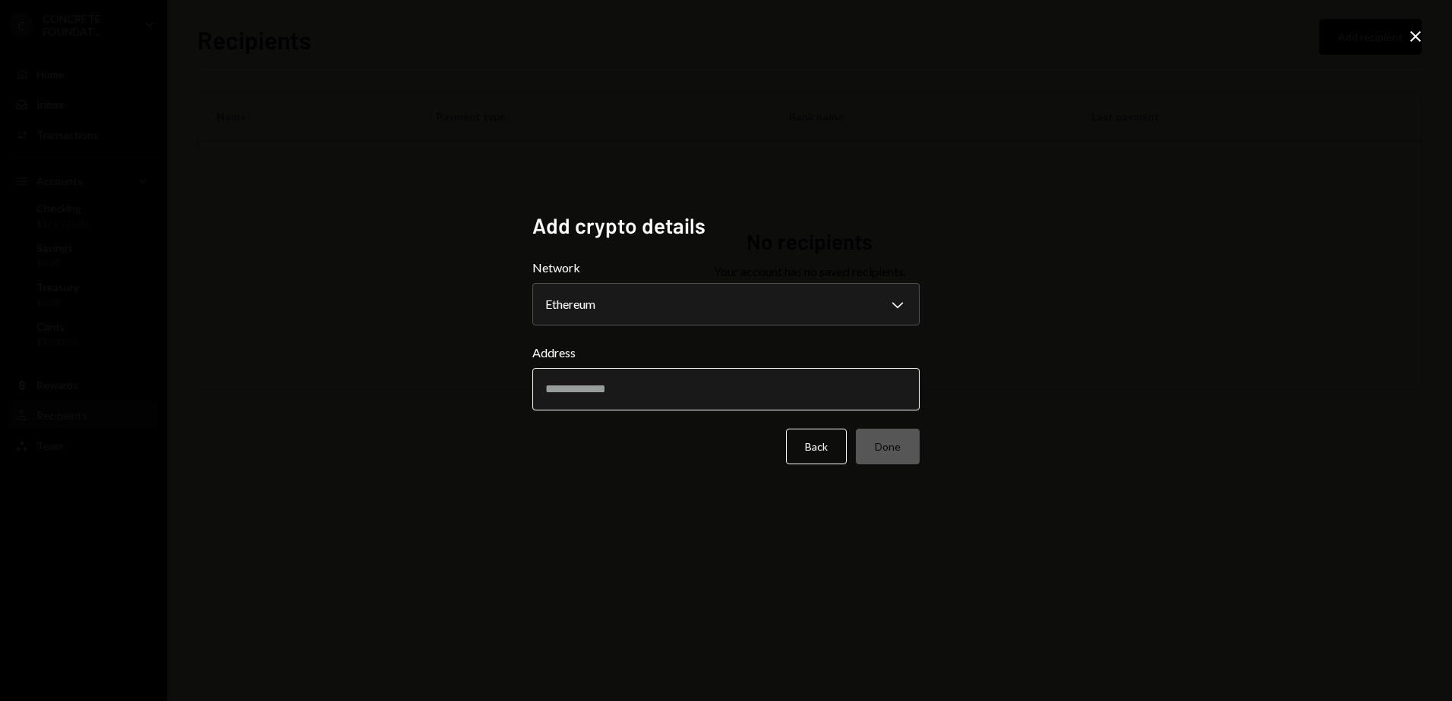
click at [604, 382] on input "Address" at bounding box center [725, 389] width 387 height 43
paste input "**********"
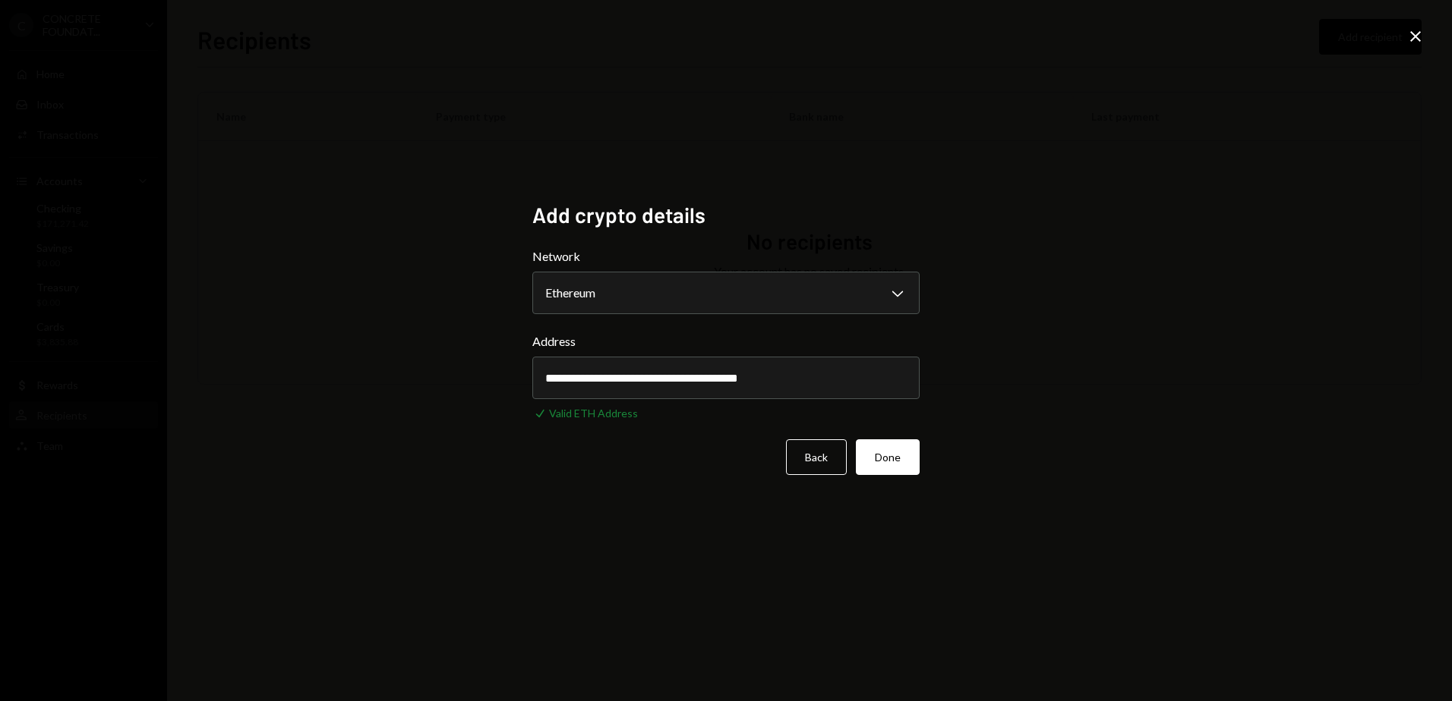
type input "**********"
click at [881, 457] on button "Done" at bounding box center [888, 458] width 64 height 36
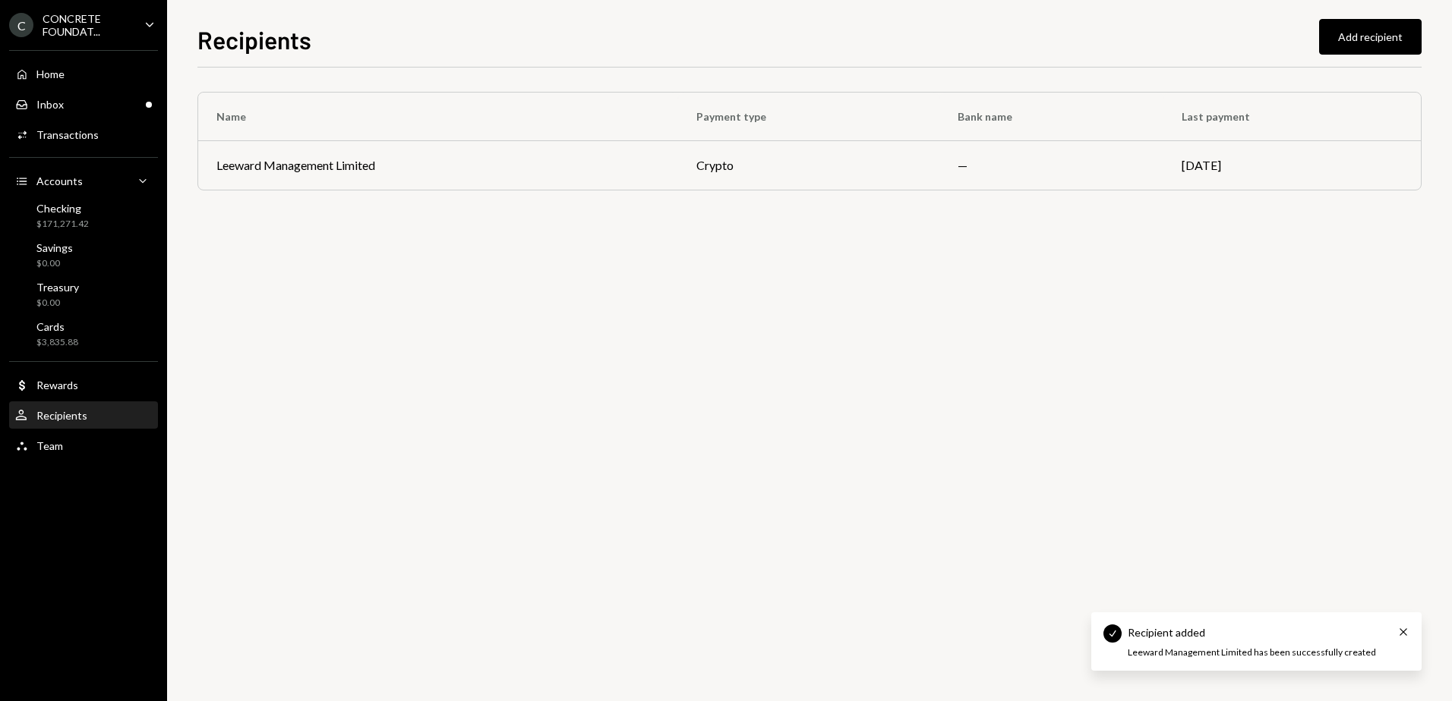
click at [92, 23] on div "CONCRETE FOUNDAT..." at bounding box center [88, 25] width 90 height 26
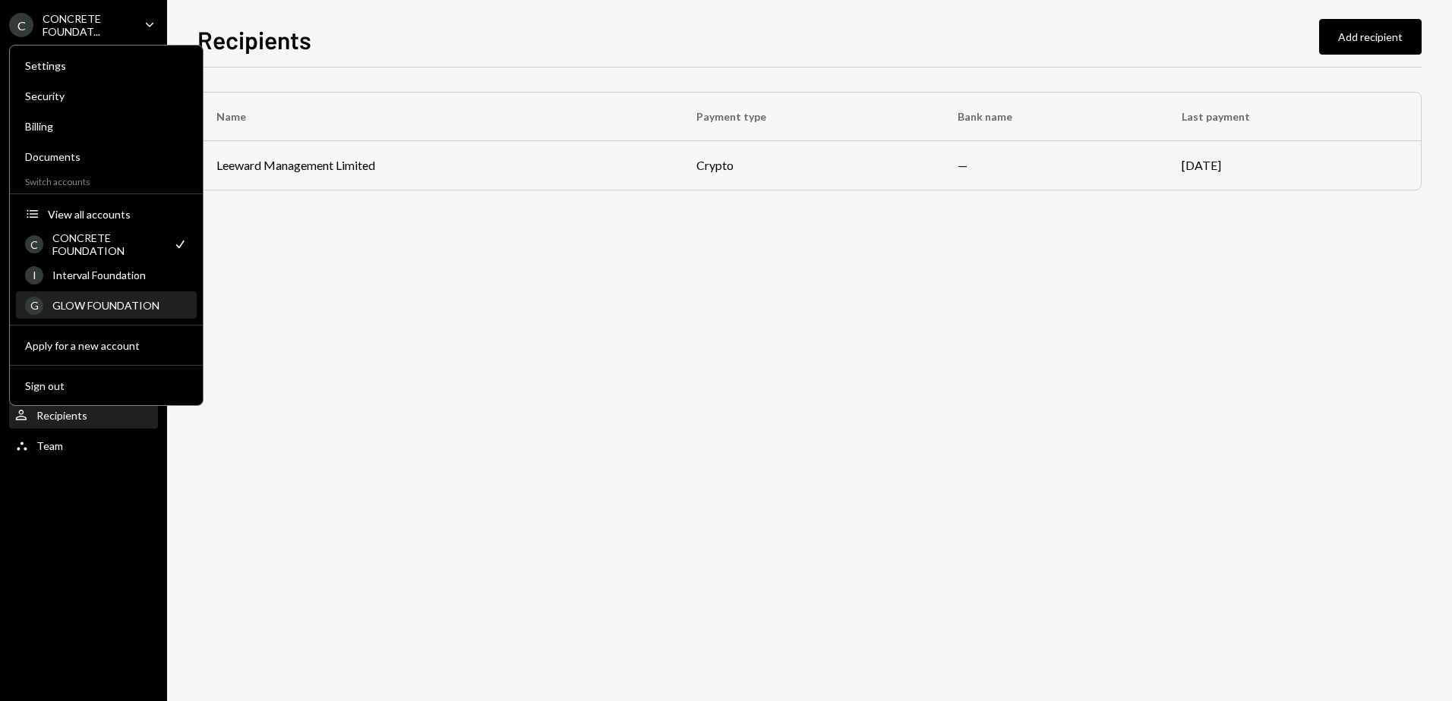
click at [85, 303] on div "GLOW FOUNDATION" at bounding box center [119, 305] width 135 height 13
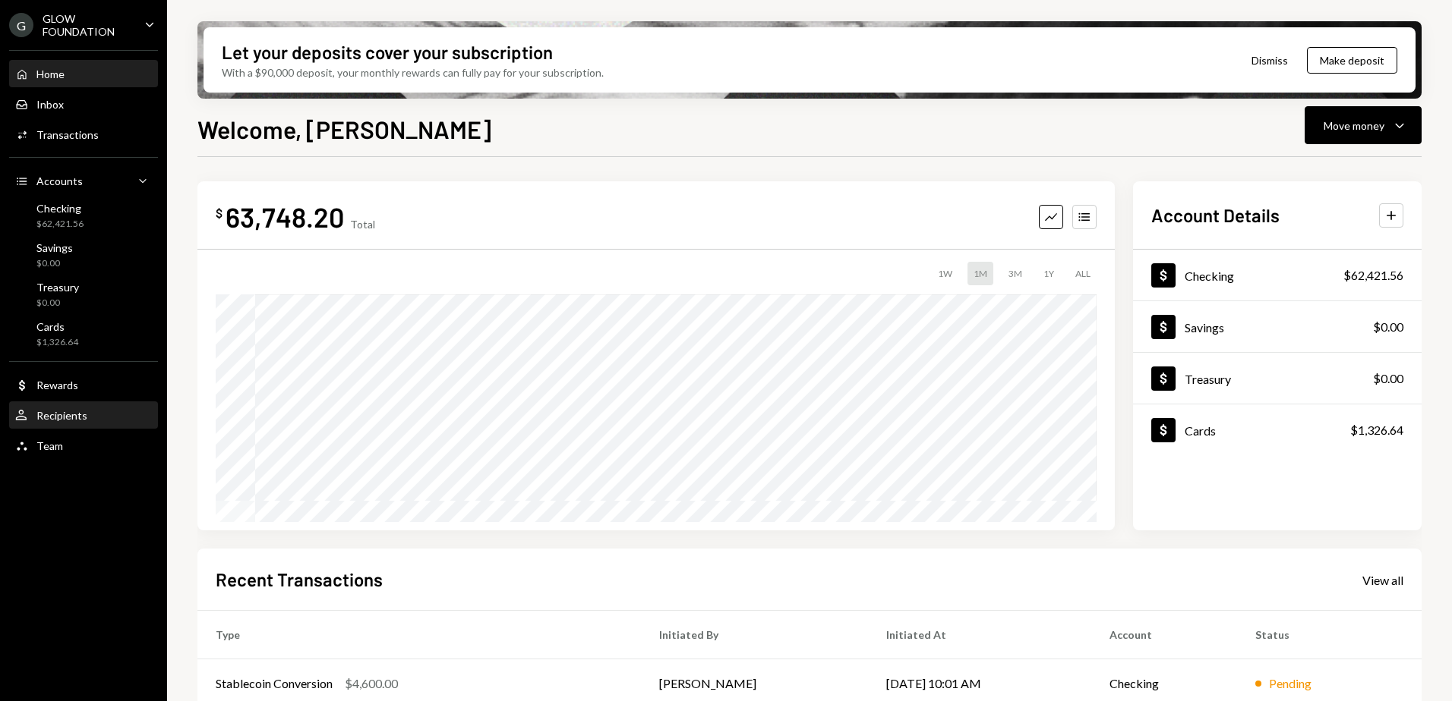
click at [68, 413] on div "Recipients" at bounding box center [61, 415] width 51 height 13
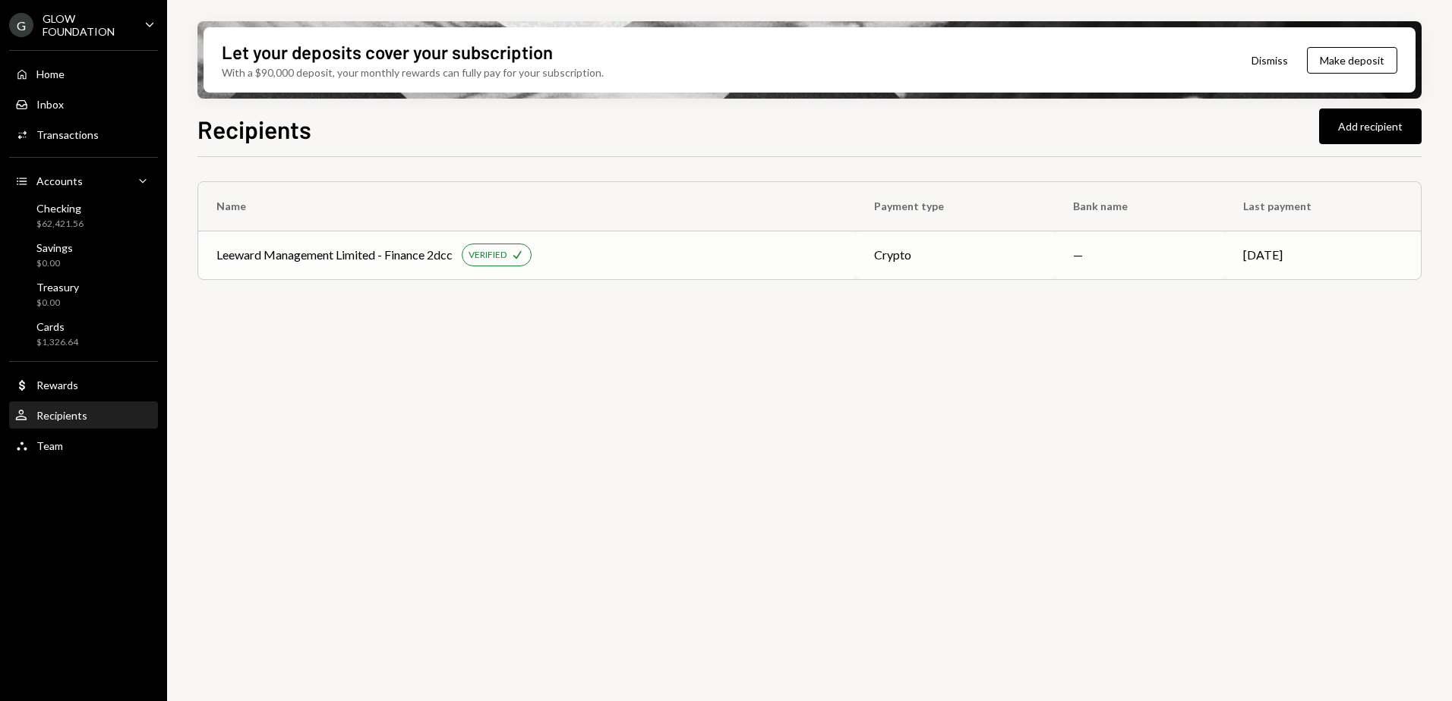
click at [623, 250] on div "Leeward Management Limited - Finance 2dcc VERIFIED Check" at bounding box center [526, 255] width 621 height 23
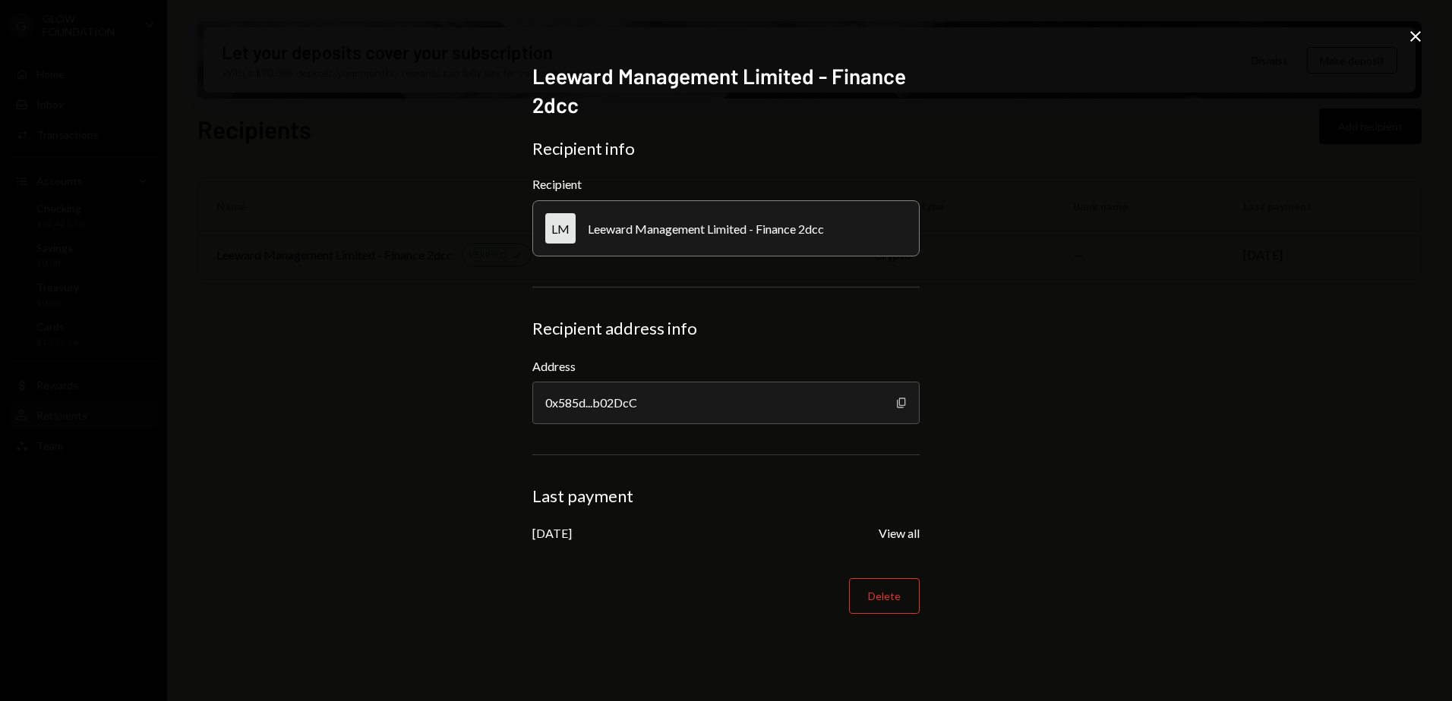
click at [903, 401] on icon "Copy" at bounding box center [901, 403] width 12 height 12
click at [1417, 36] on icon at bounding box center [1415, 36] width 11 height 11
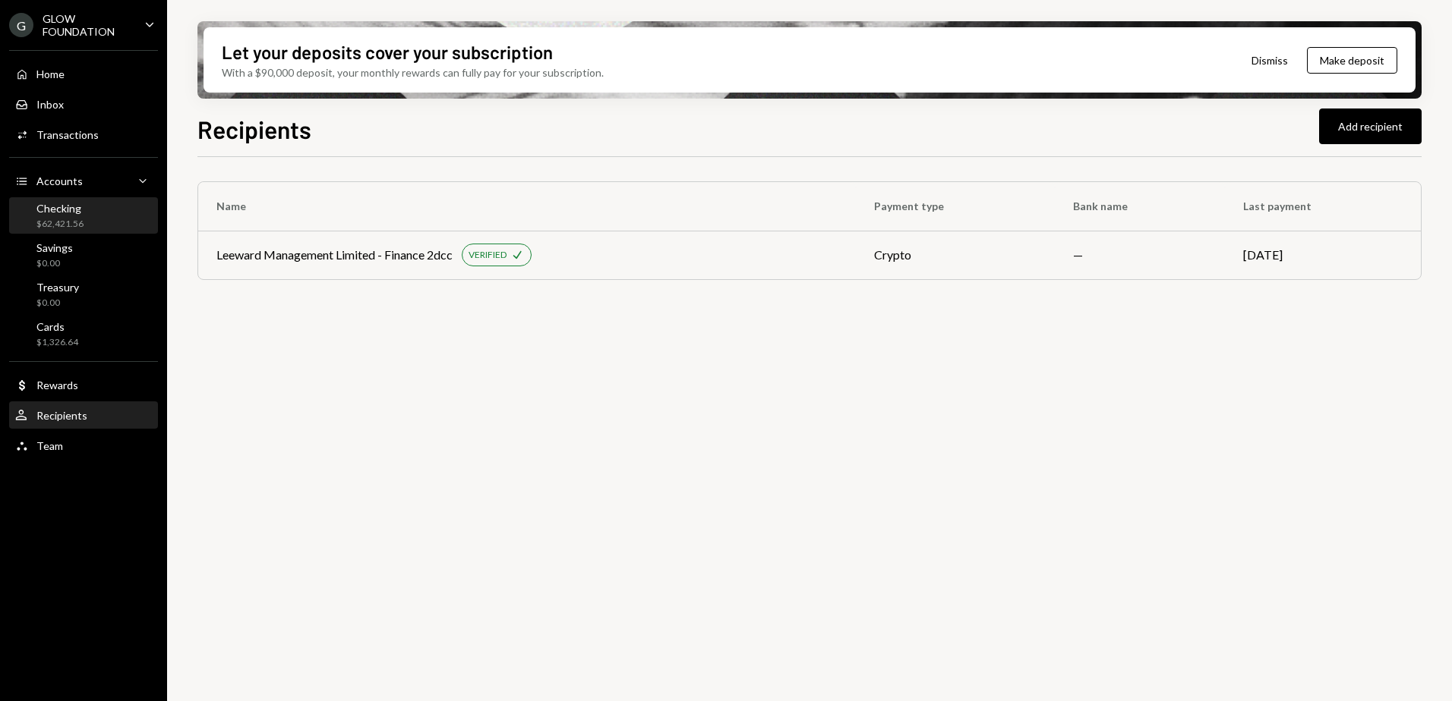
click at [68, 214] on div "Checking" at bounding box center [59, 208] width 47 height 13
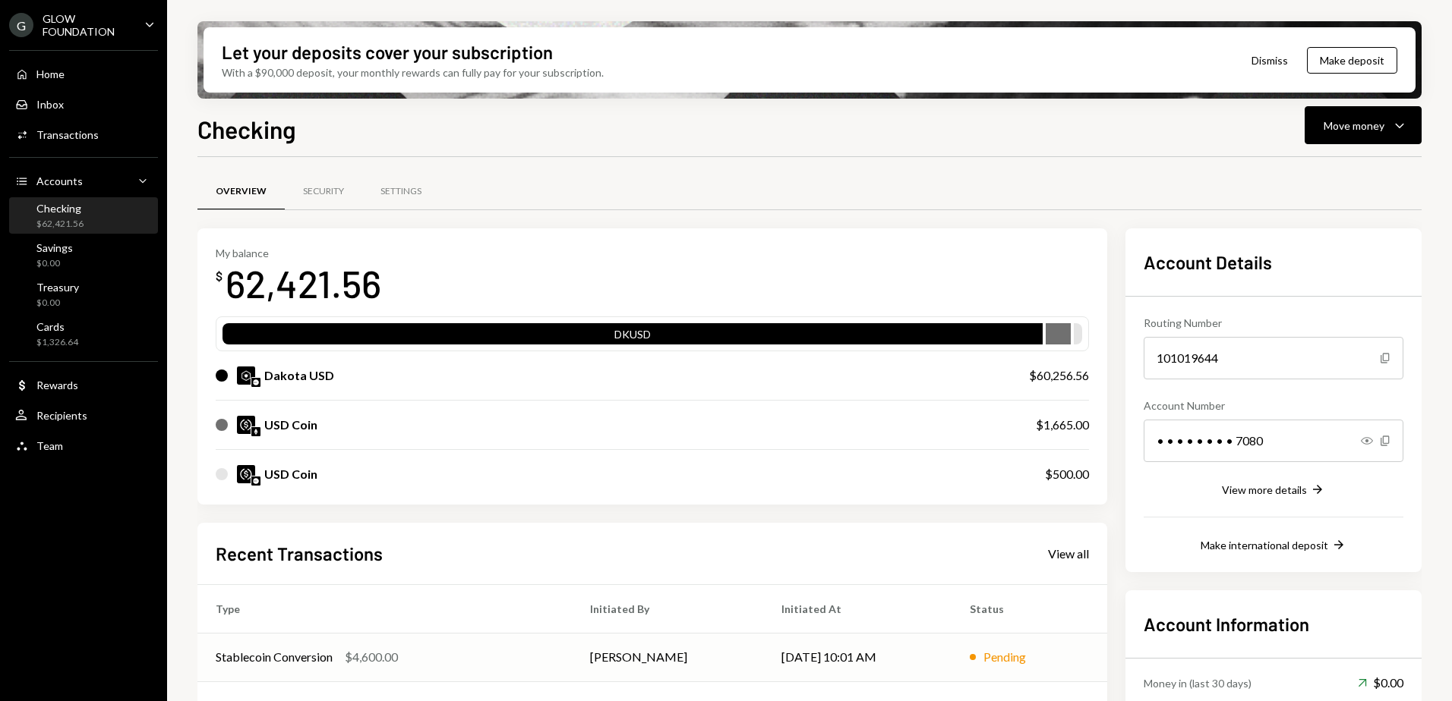
click at [994, 659] on div "Pending" at bounding box center [1004, 657] width 43 height 18
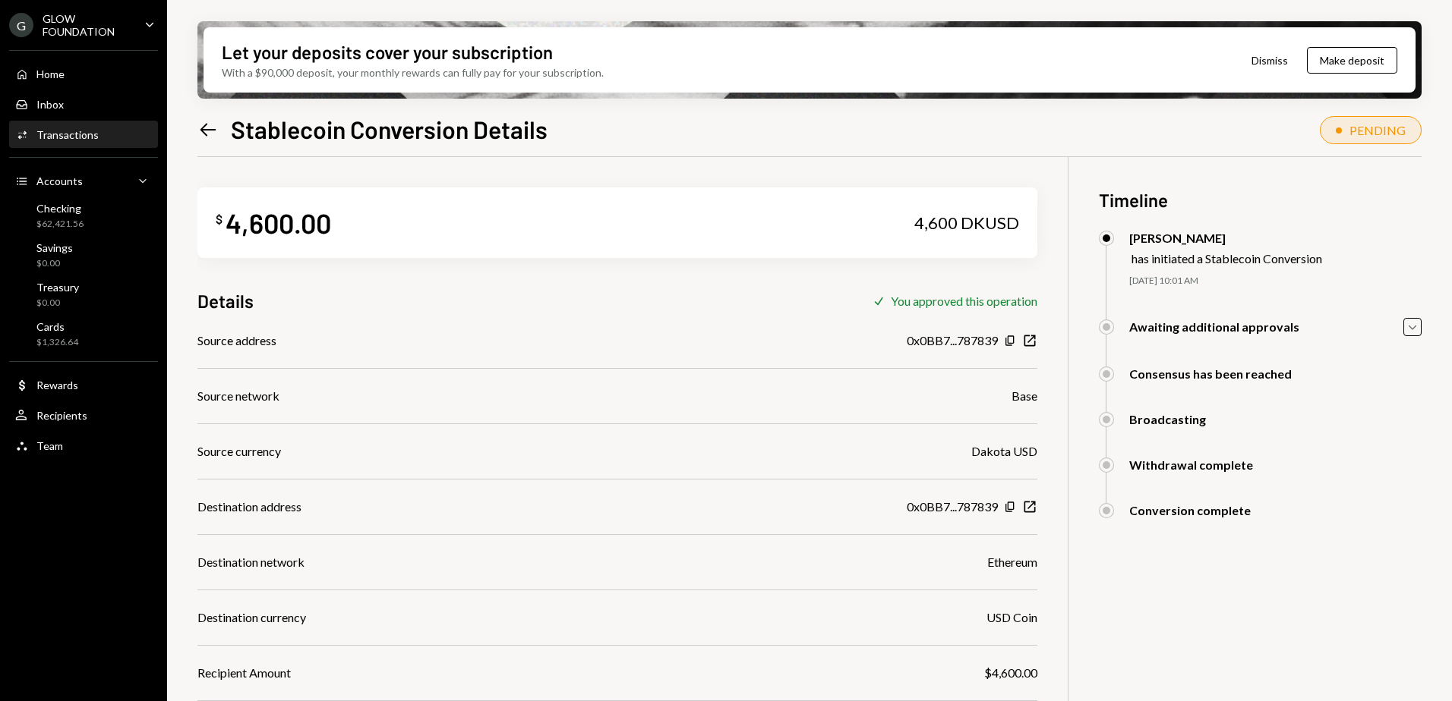
click at [73, 27] on div "GLOW FOUNDATION" at bounding box center [88, 25] width 90 height 26
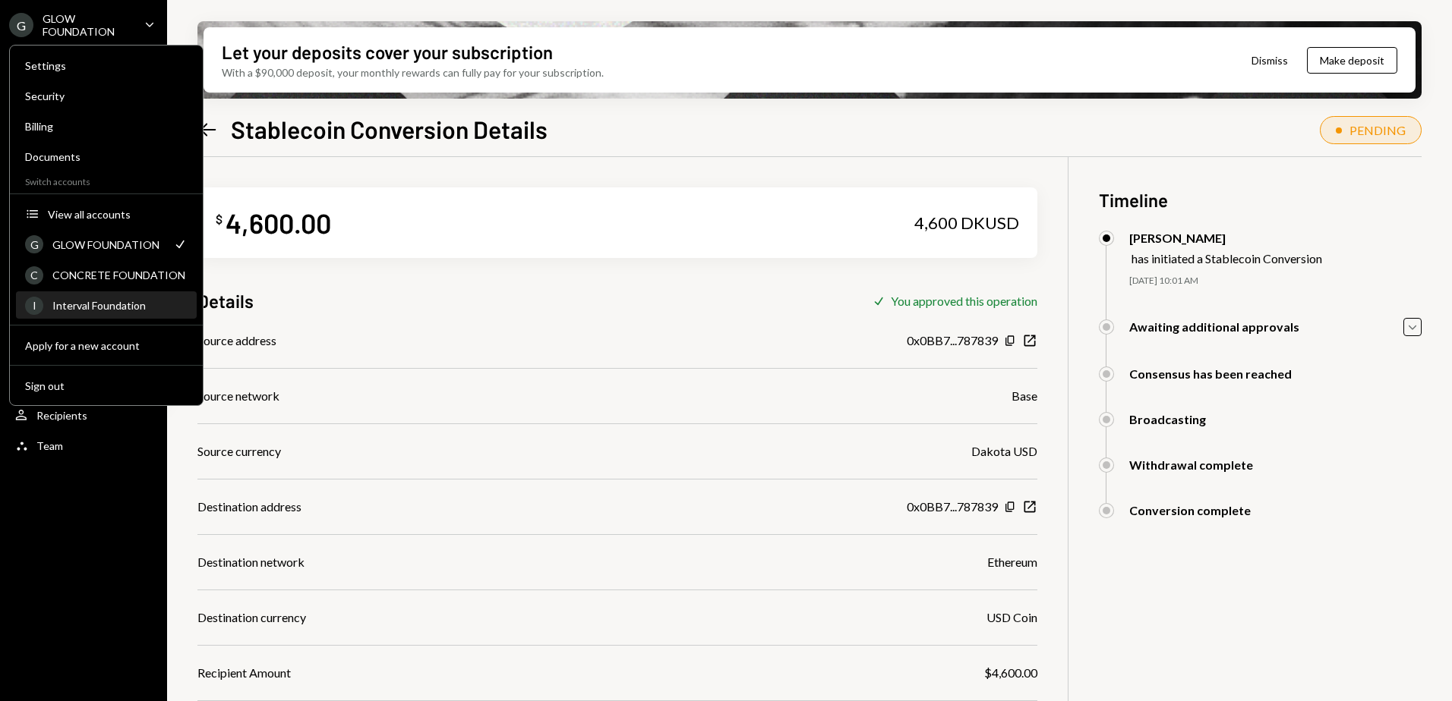
click at [74, 307] on div "Interval Foundation" at bounding box center [119, 305] width 135 height 13
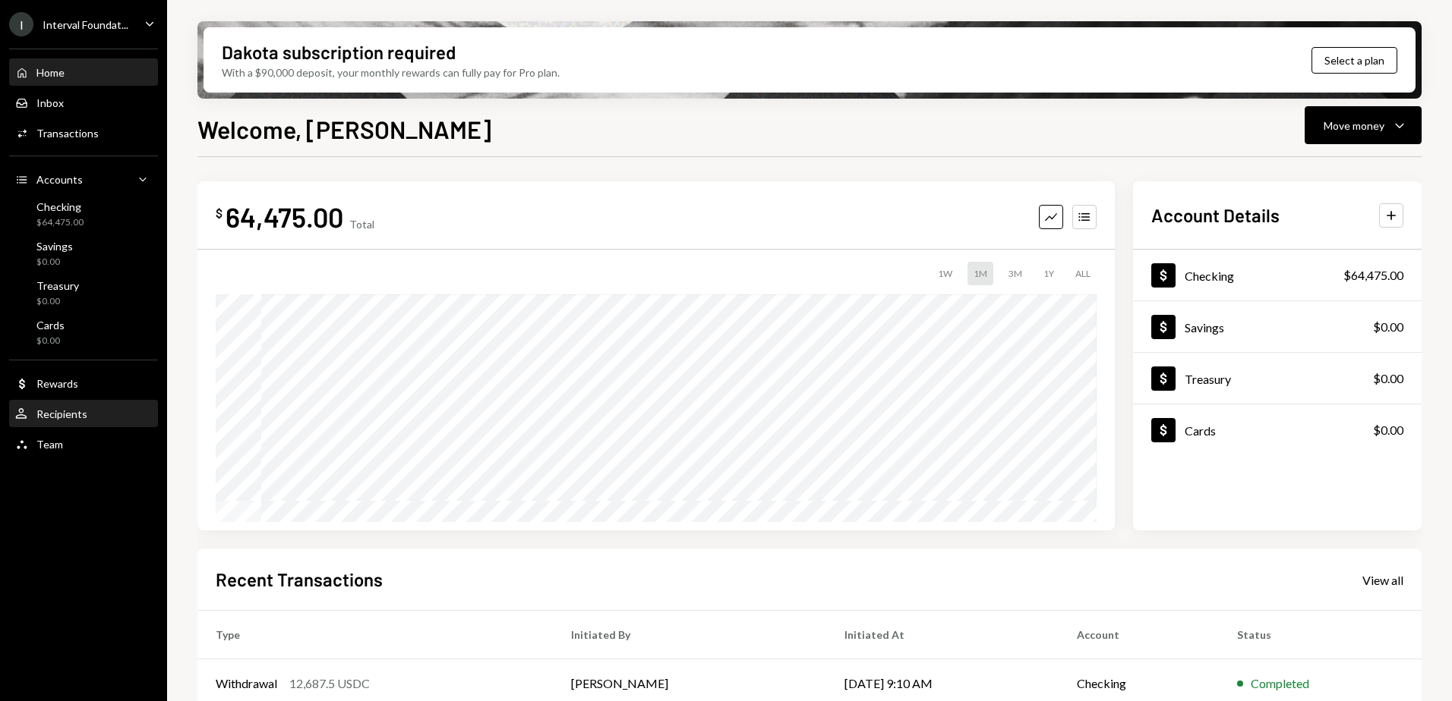
click at [60, 415] on div "Recipients" at bounding box center [61, 414] width 51 height 13
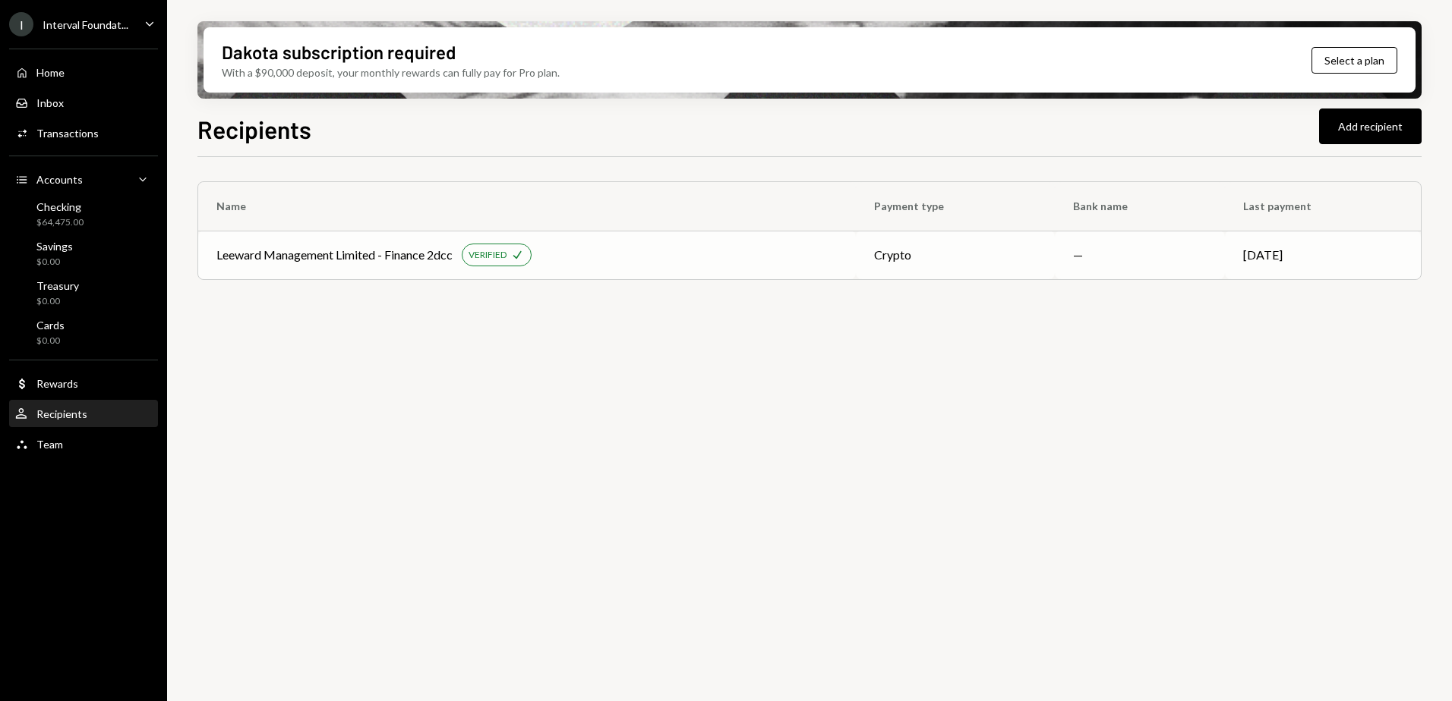
click at [216, 254] on div "Leeward Management Limited - Finance 2dcc" at bounding box center [334, 255] width 236 height 18
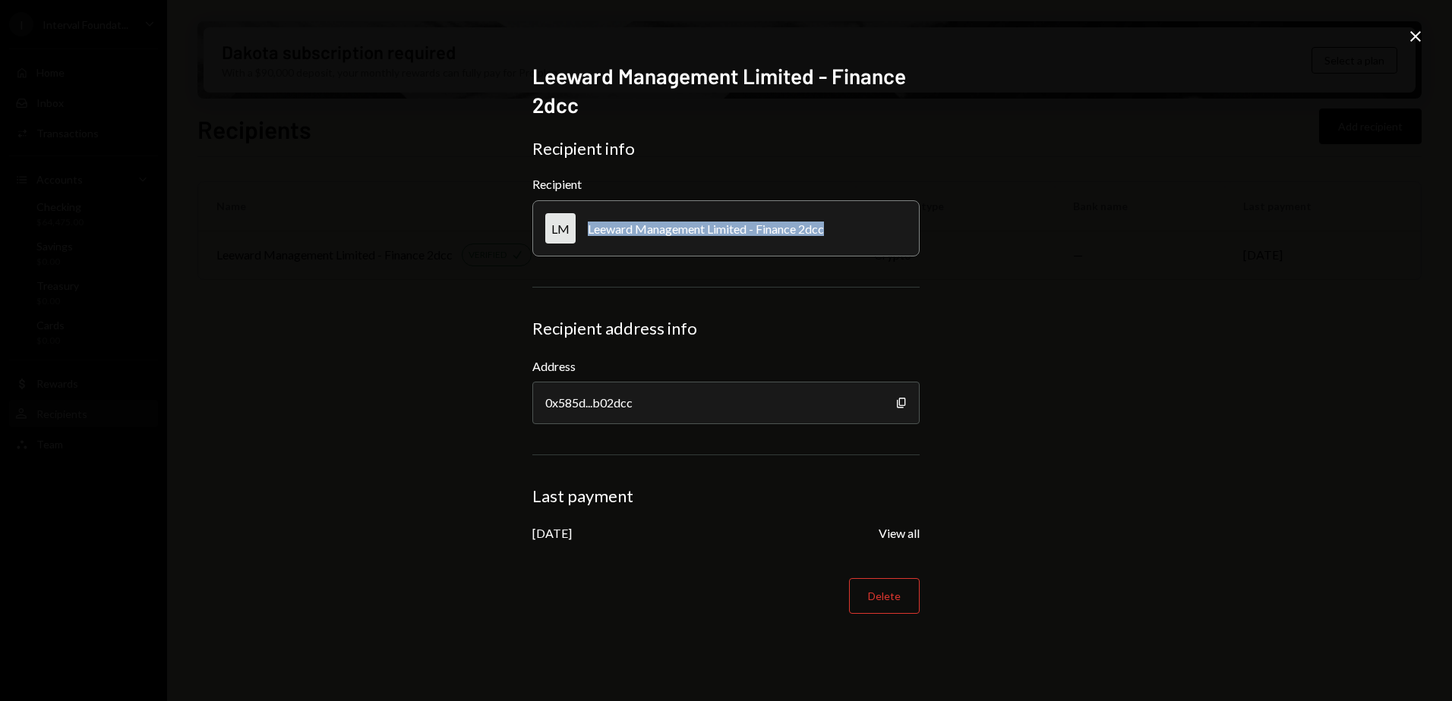
drag, startPoint x: 588, startPoint y: 226, endPoint x: 834, endPoint y: 234, distance: 245.3
click at [834, 234] on div "LM Leeward Management Limited - Finance 2dcc" at bounding box center [725, 228] width 387 height 56
copy div "Leeward Management Limited - Finance 2dcc"
click at [1414, 36] on icon at bounding box center [1415, 36] width 11 height 11
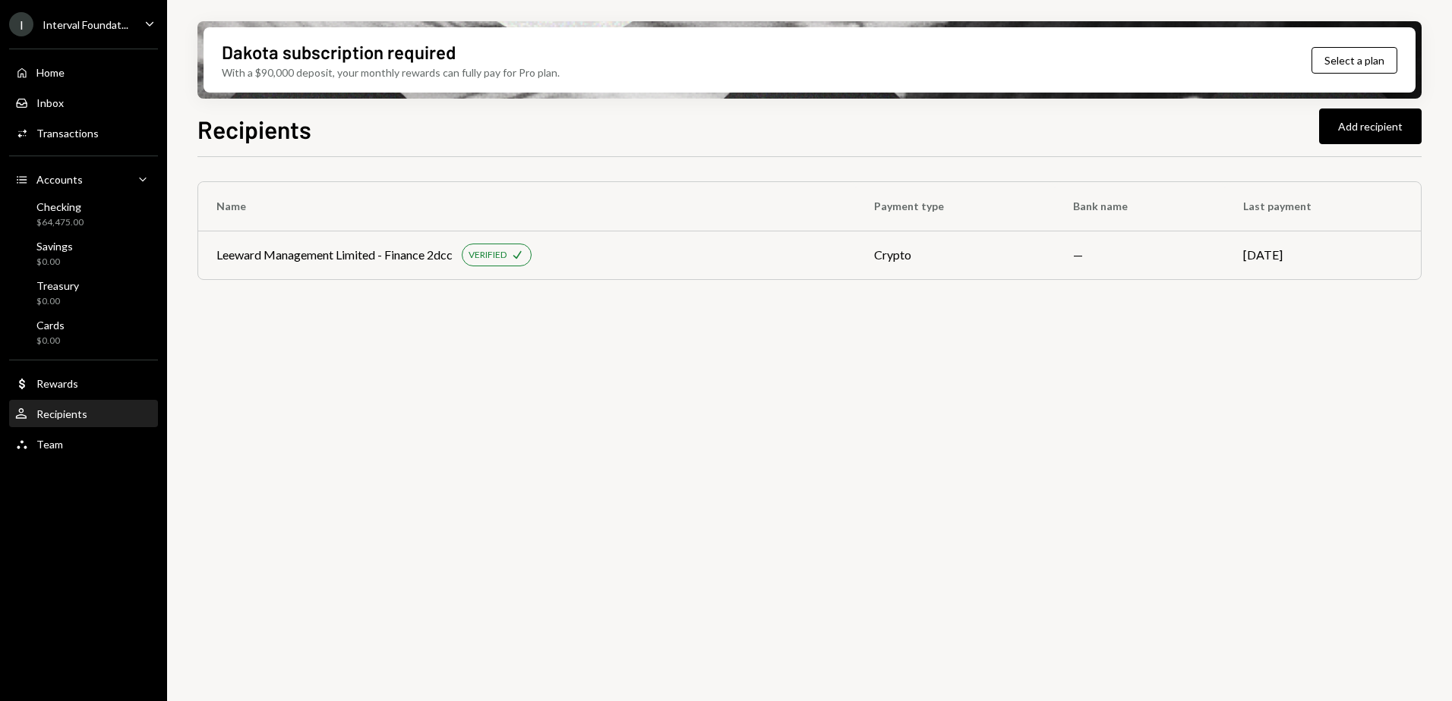
click at [86, 25] on div "Interval Foundat..." at bounding box center [86, 24] width 86 height 13
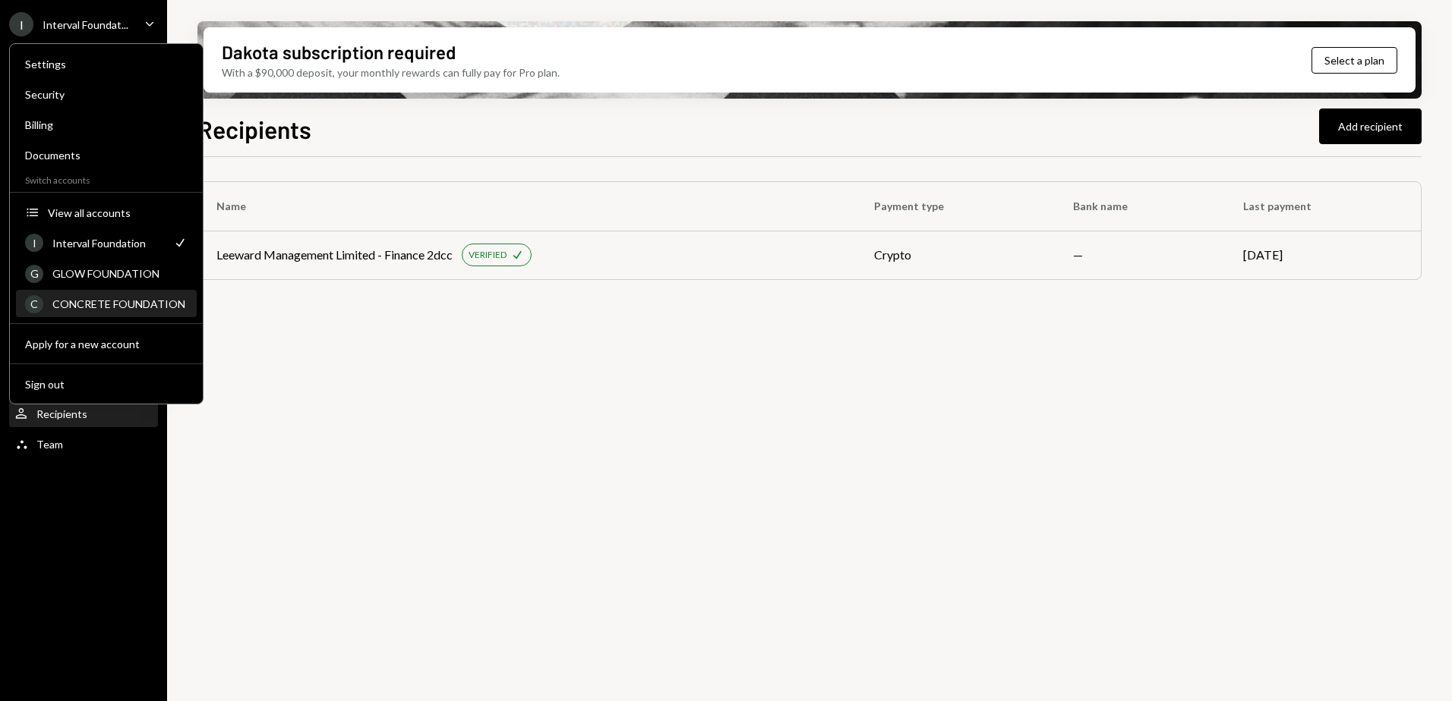
click at [107, 303] on div "CONCRETE FOUNDATION" at bounding box center [119, 304] width 135 height 13
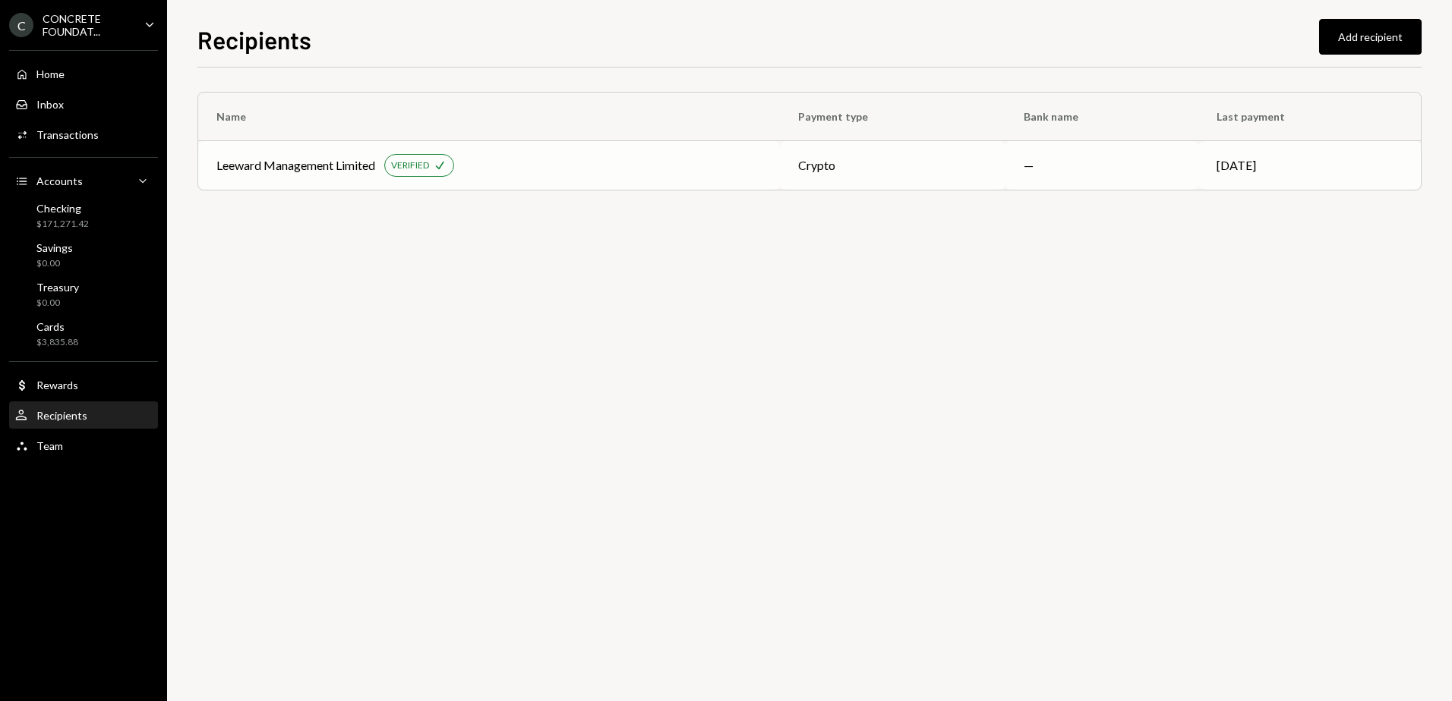
click at [536, 169] on div "Leeward Management Limited VERIFIED Check" at bounding box center [488, 165] width 545 height 23
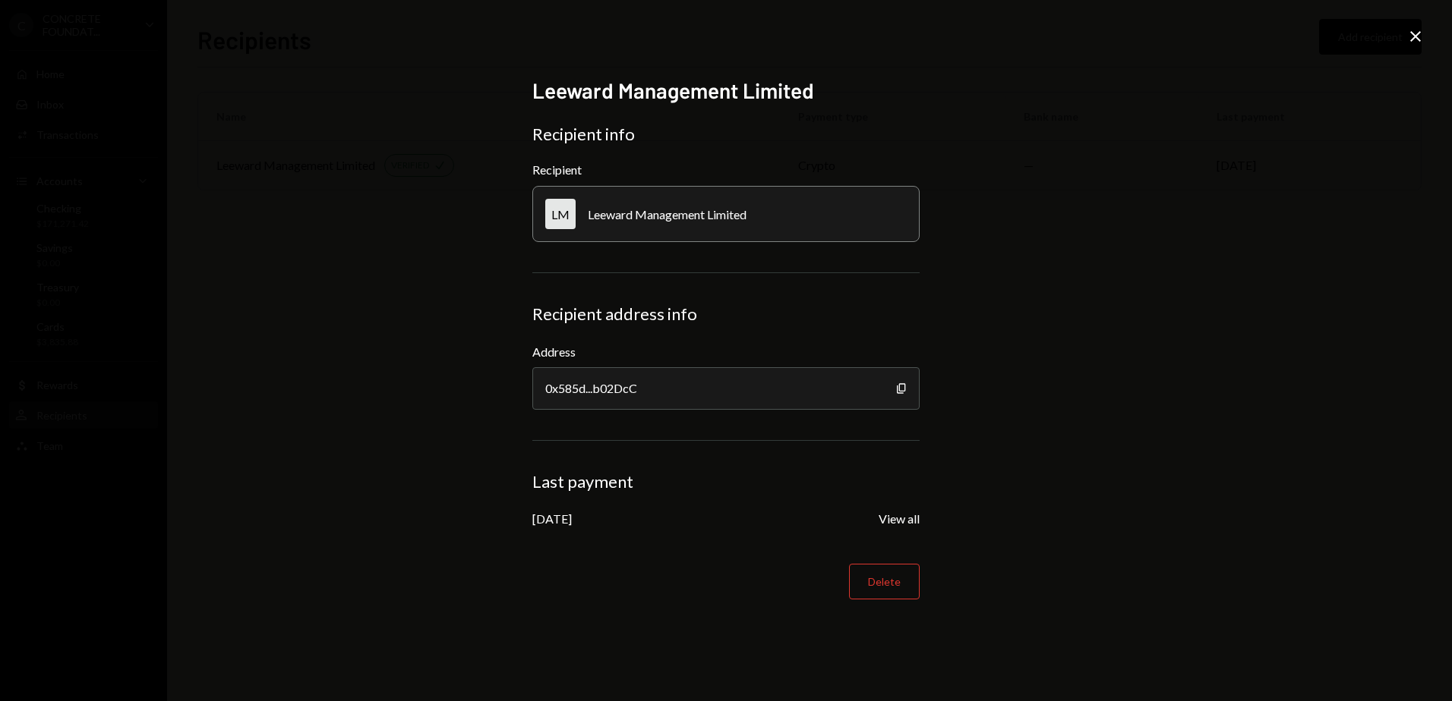
click at [797, 216] on div "LM Leeward Management Limited" at bounding box center [725, 214] width 387 height 56
click at [753, 213] on div "LM Leeward Management Limited" at bounding box center [725, 214] width 387 height 56
click at [721, 211] on div "Leeward Management Limited" at bounding box center [667, 214] width 159 height 14
drag, startPoint x: 746, startPoint y: 216, endPoint x: 588, endPoint y: 213, distance: 158.7
click at [588, 213] on div "Leeward Management Limited" at bounding box center [667, 214] width 159 height 14
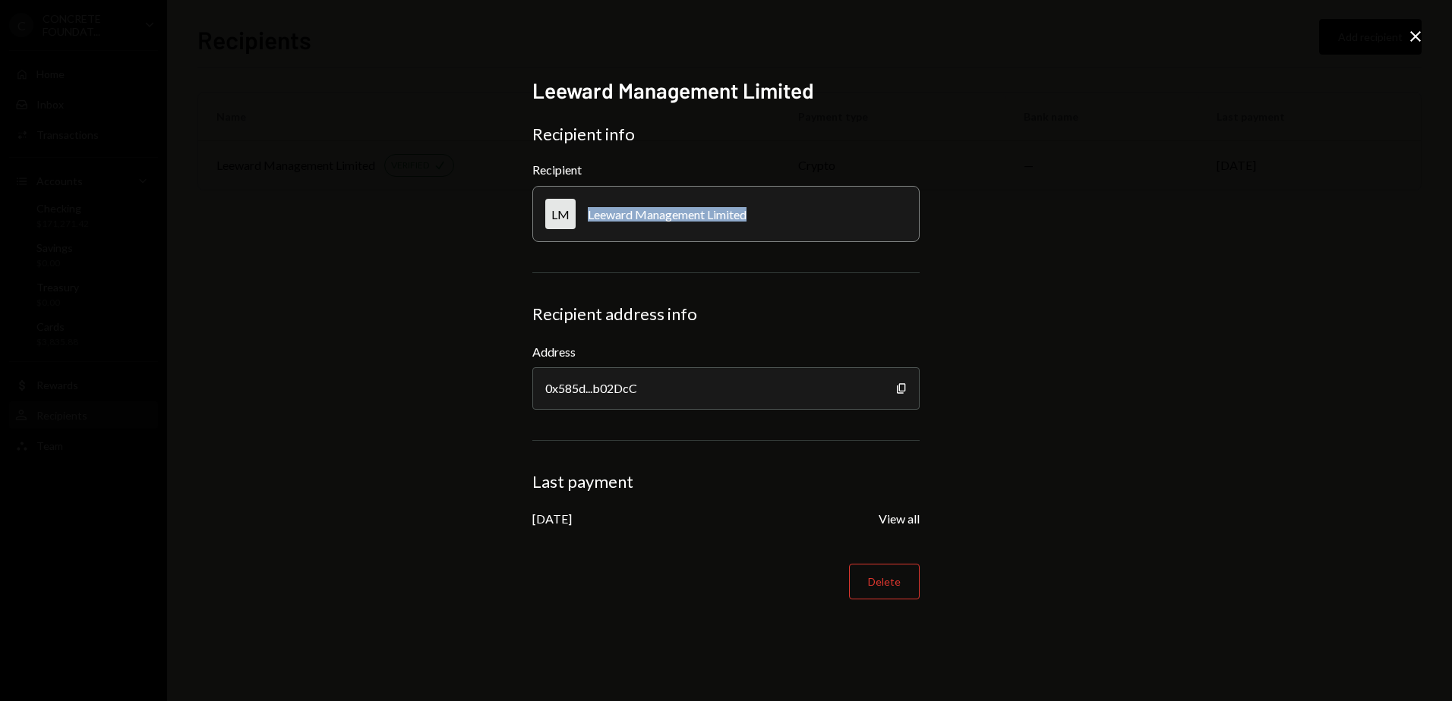
drag, startPoint x: 588, startPoint y: 213, endPoint x: 602, endPoint y: 216, distance: 14.6
drag, startPoint x: 602, startPoint y: 216, endPoint x: 601, endPoint y: 207, distance: 8.4
click at [601, 207] on div "Leeward Management Limited" at bounding box center [667, 214] width 159 height 14
click at [732, 219] on div "Leeward Management Limited" at bounding box center [667, 214] width 159 height 14
drag, startPoint x: 746, startPoint y: 216, endPoint x: 572, endPoint y: 213, distance: 173.9
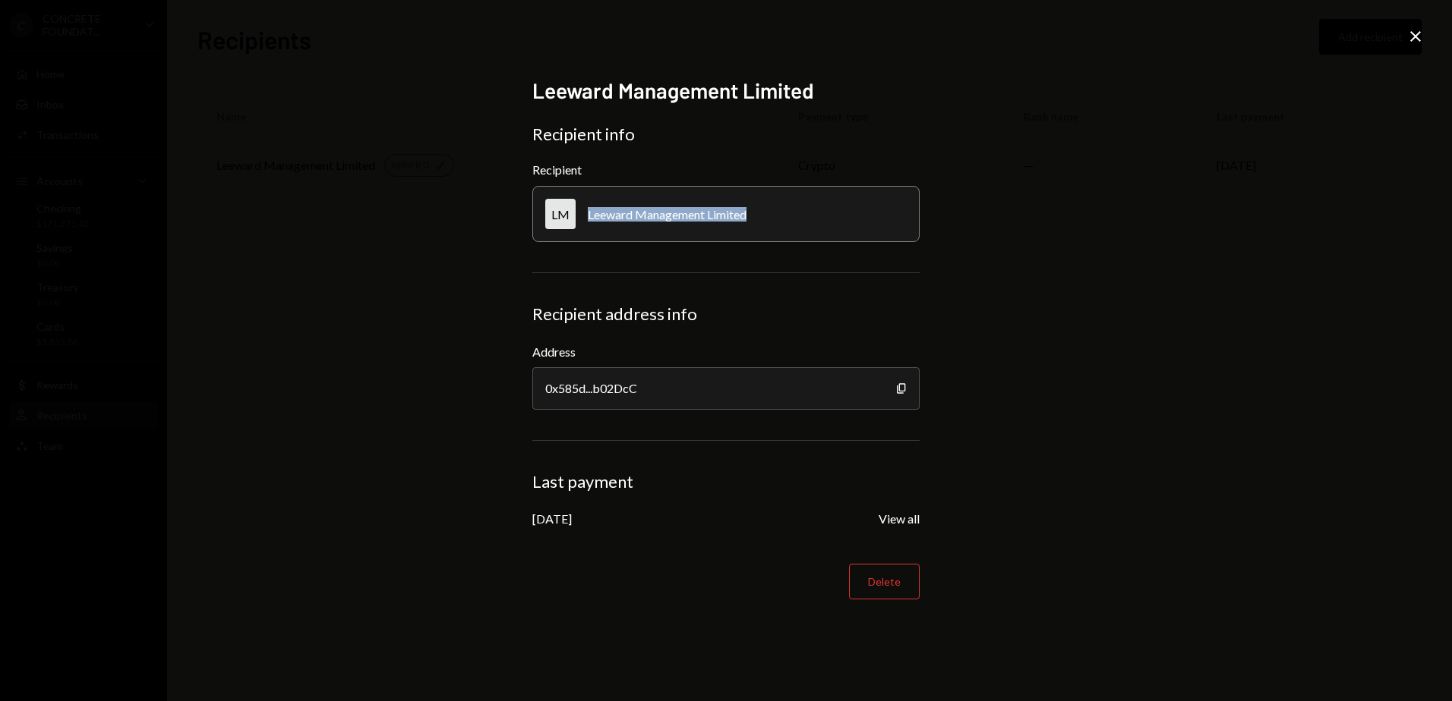
click at [572, 213] on div "LM Leeward Management Limited" at bounding box center [725, 214] width 387 height 56
click at [739, 147] on form "Recipient info Recipient LM Leeward Management Limited Recipient address info A…" at bounding box center [725, 362] width 387 height 477
click at [1414, 35] on icon at bounding box center [1415, 36] width 11 height 11
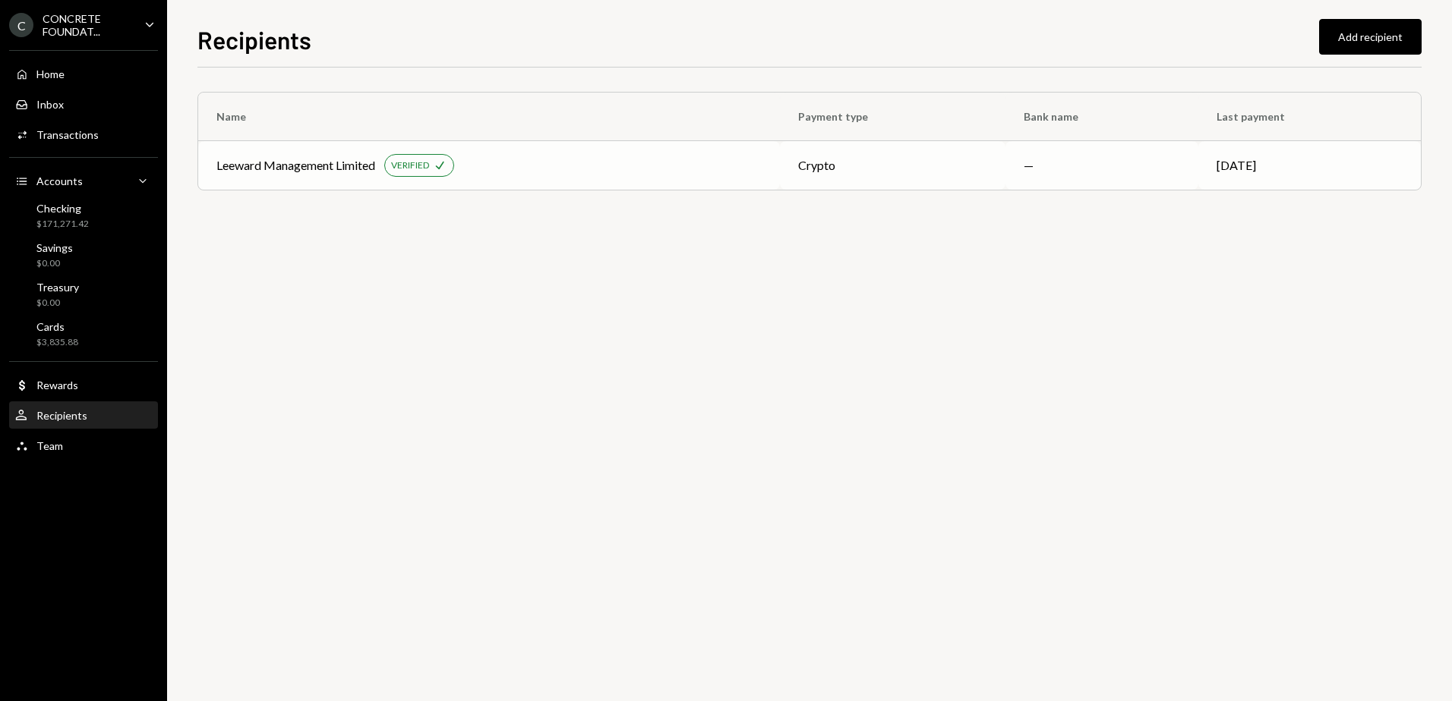
click at [1140, 168] on td "—" at bounding box center [1102, 165] width 194 height 49
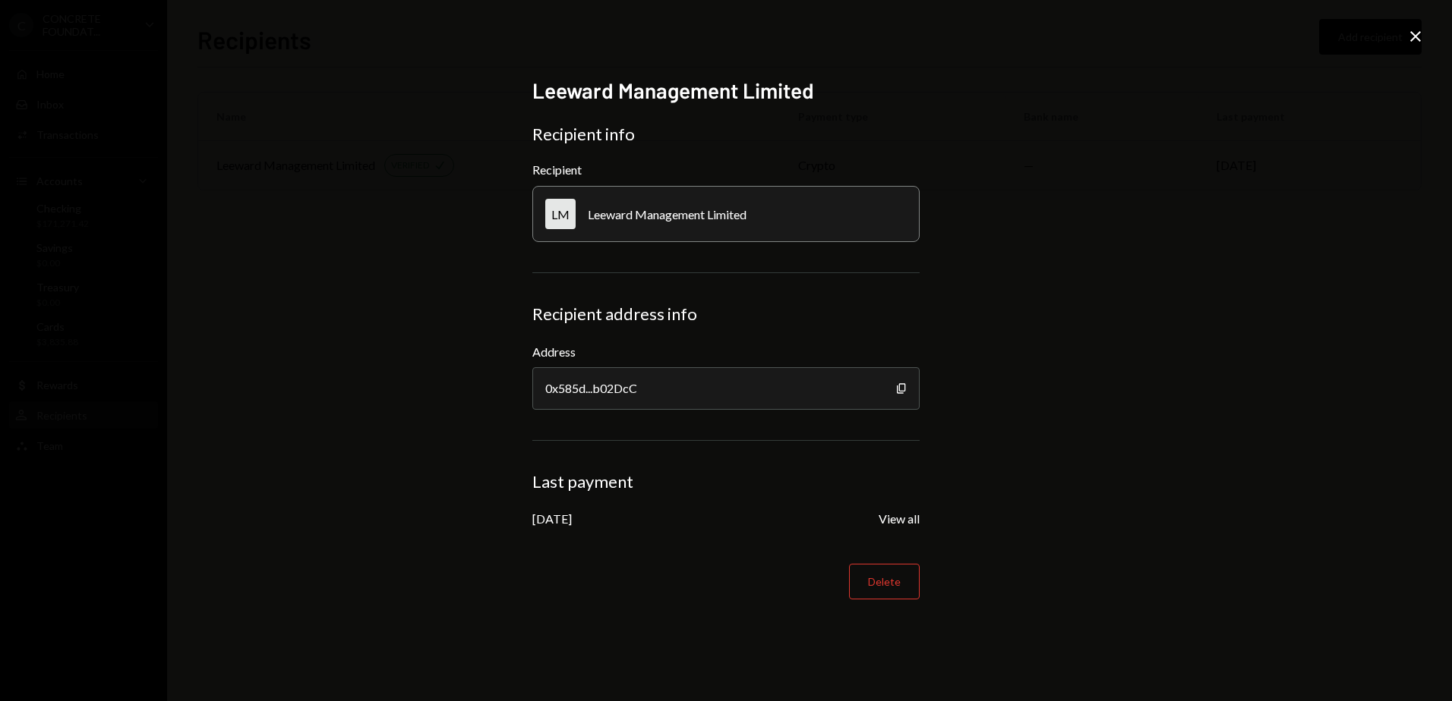
click at [1417, 34] on icon at bounding box center [1415, 36] width 11 height 11
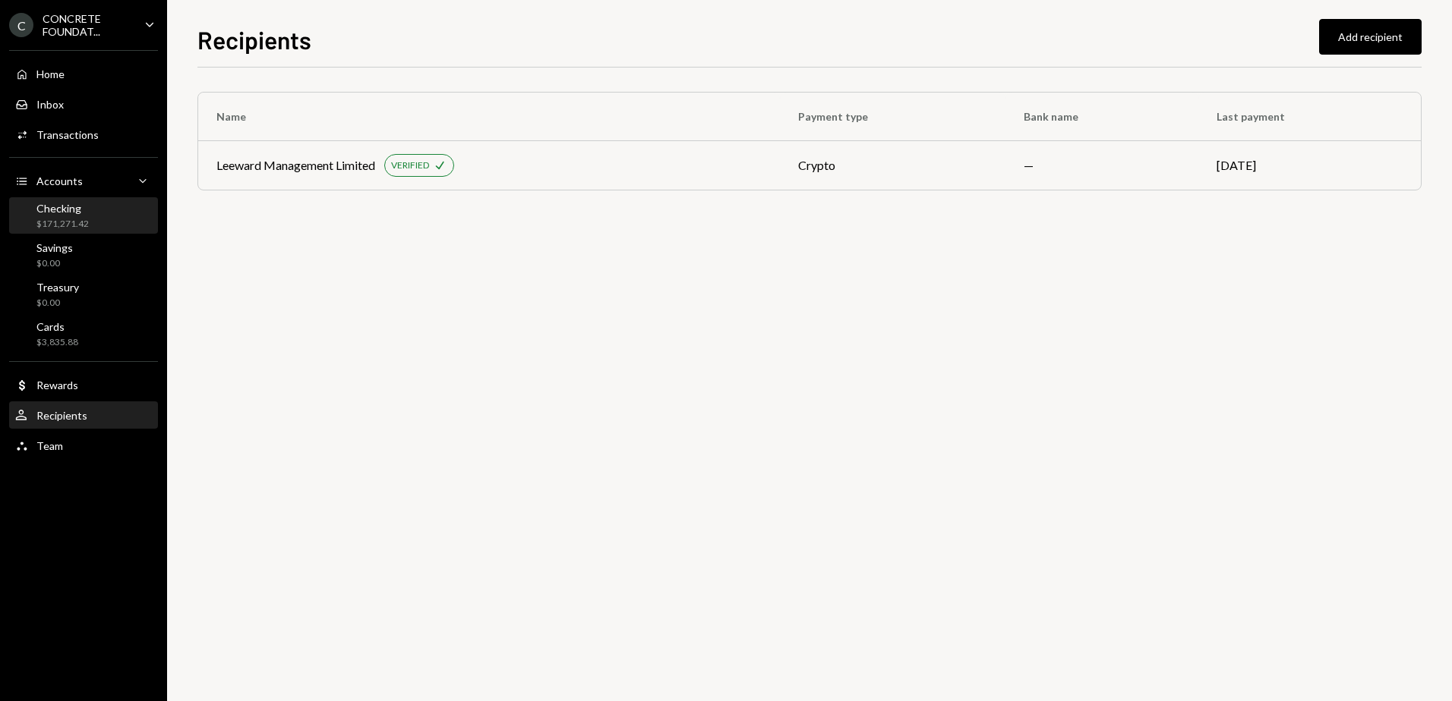
click at [55, 209] on div "Checking" at bounding box center [62, 208] width 52 height 13
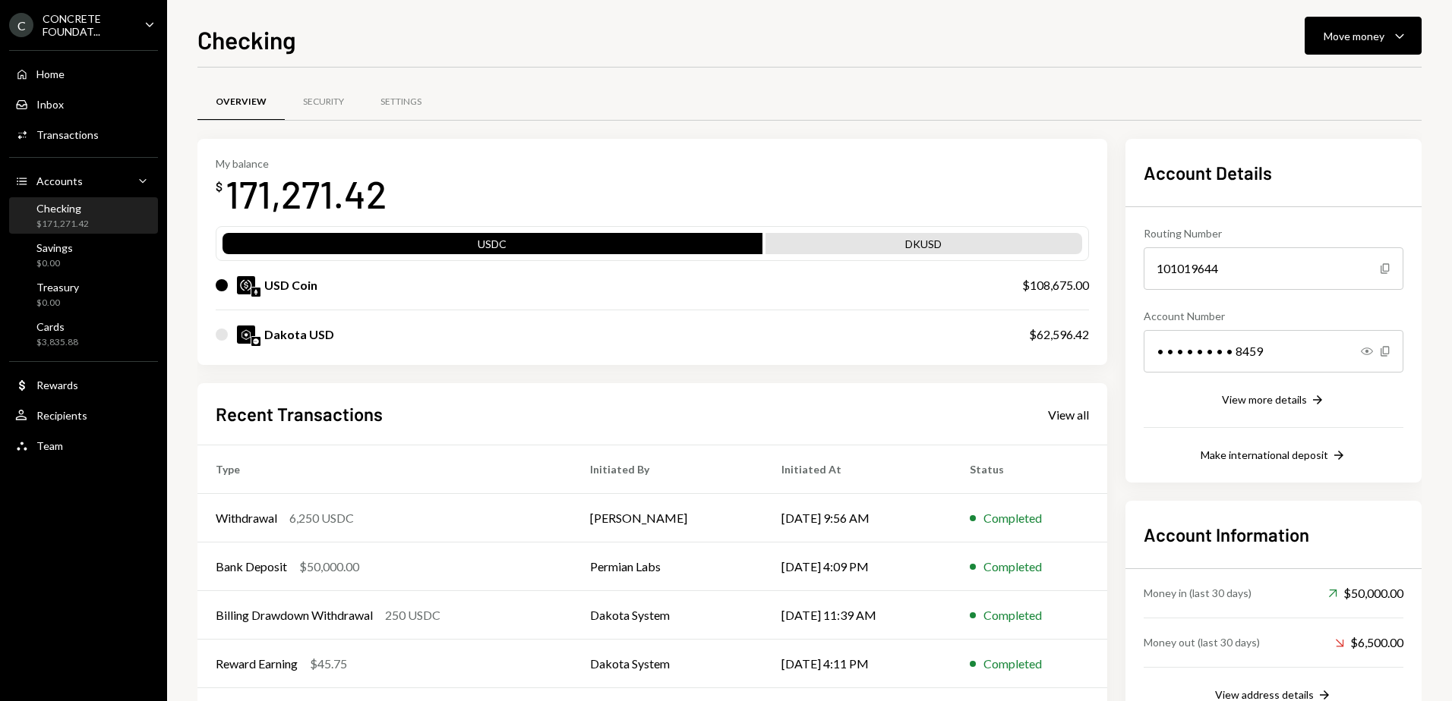
click at [85, 33] on div "CONCRETE FOUNDAT..." at bounding box center [88, 25] width 90 height 26
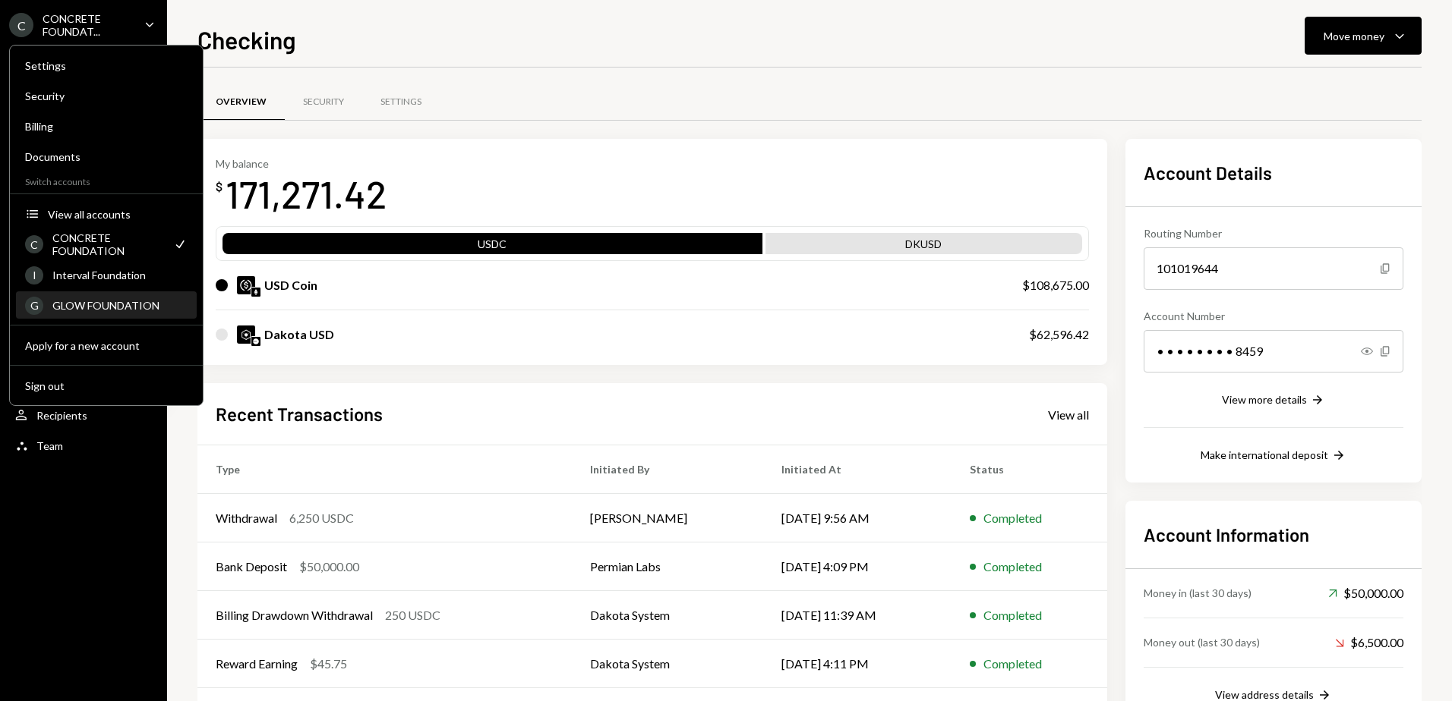
click at [94, 303] on div "GLOW FOUNDATION" at bounding box center [119, 305] width 135 height 13
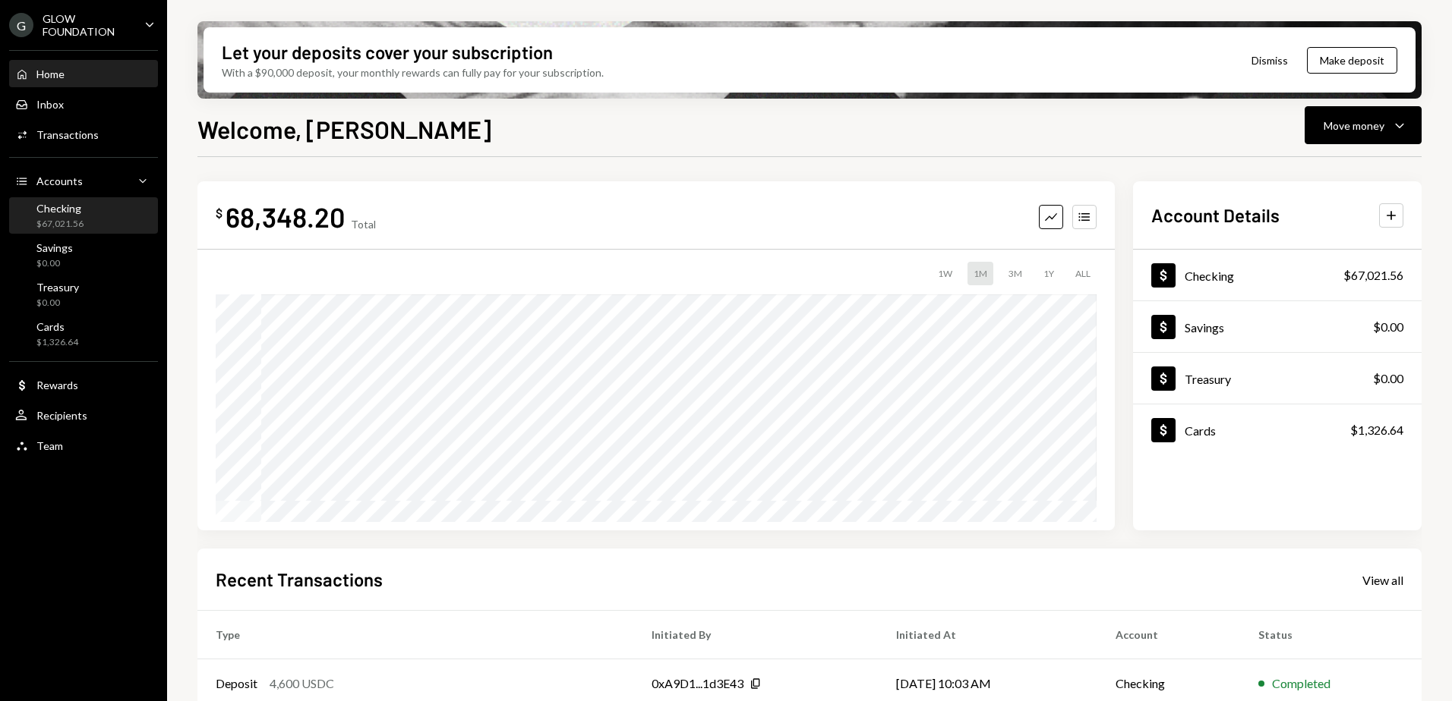
click at [65, 207] on div "Checking" at bounding box center [59, 208] width 47 height 13
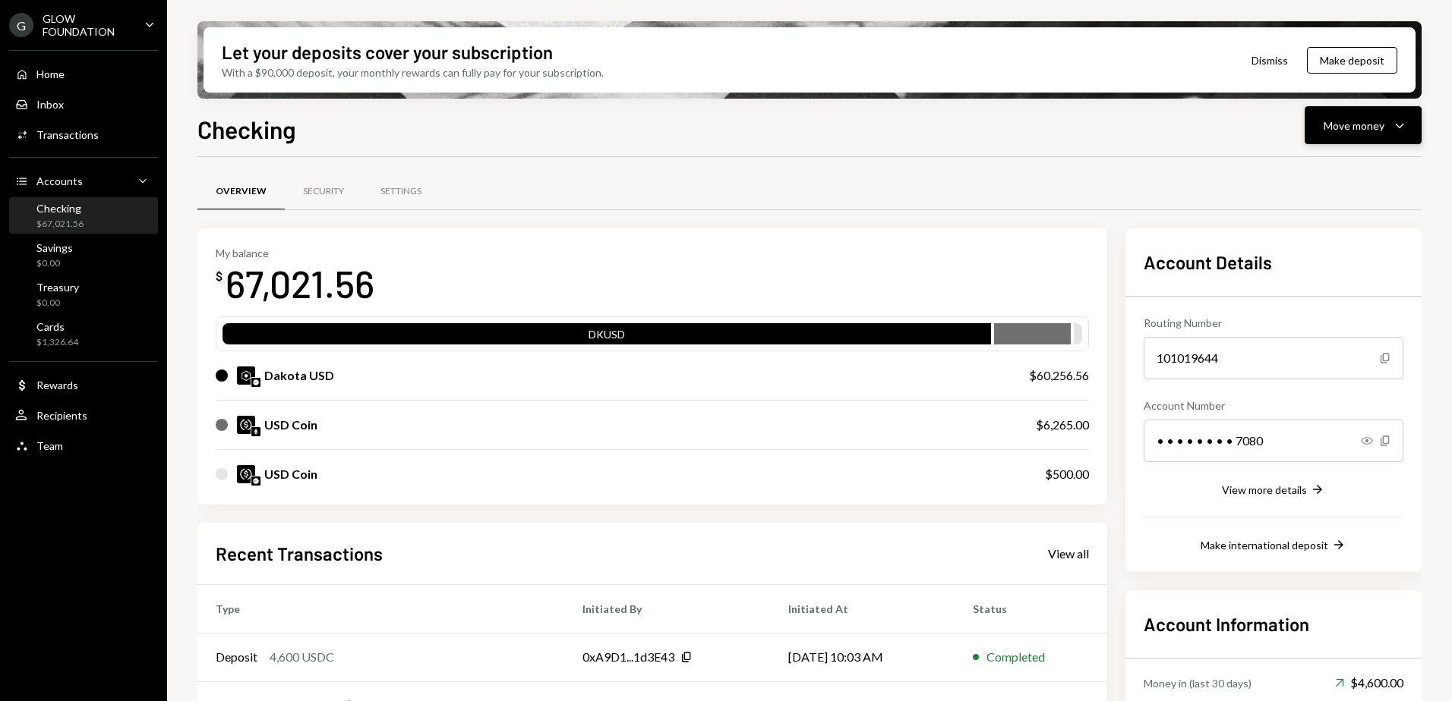
click at [1363, 121] on div "Move money" at bounding box center [1353, 126] width 61 height 16
click at [1321, 168] on div "Send" at bounding box center [1350, 171] width 111 height 16
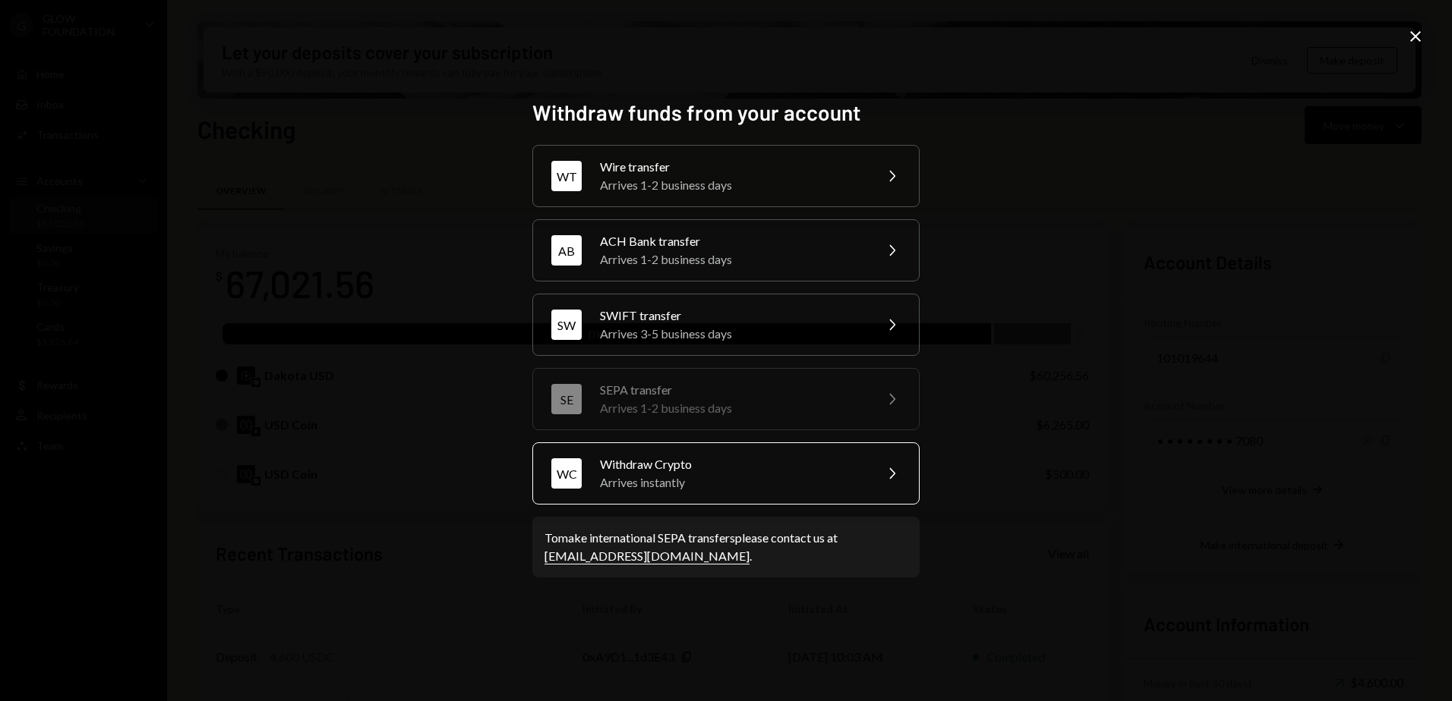
click at [687, 478] on div "Arrives instantly" at bounding box center [732, 483] width 264 height 18
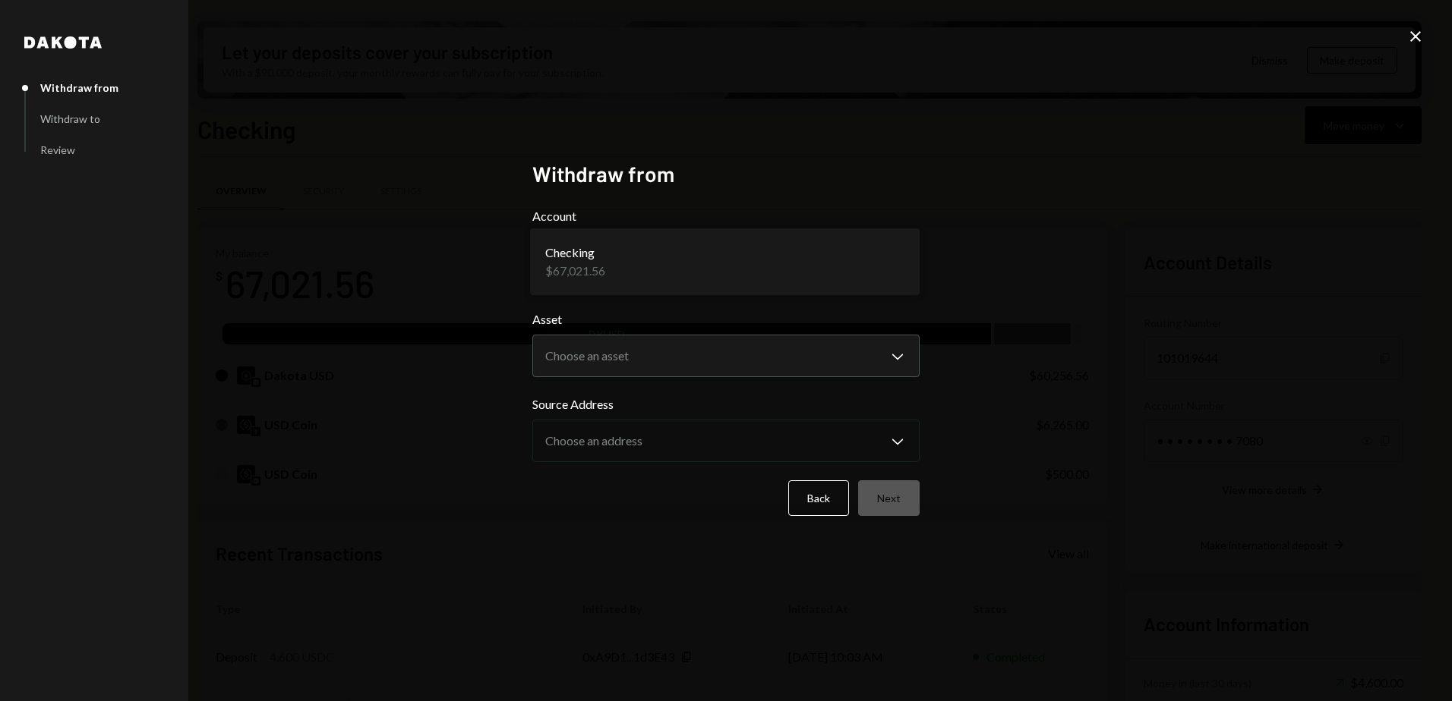
click at [611, 267] on body "G GLOW FOUNDATION Caret Down Home Home Inbox Inbox Activities Transactions Acco…" at bounding box center [726, 350] width 1452 height 701
click at [455, 254] on div "**********" at bounding box center [726, 350] width 1452 height 701
click at [623, 360] on body "G GLOW FOUNDATION Caret Down Home Home Inbox Inbox Activities Transactions Acco…" at bounding box center [726, 350] width 1452 height 701
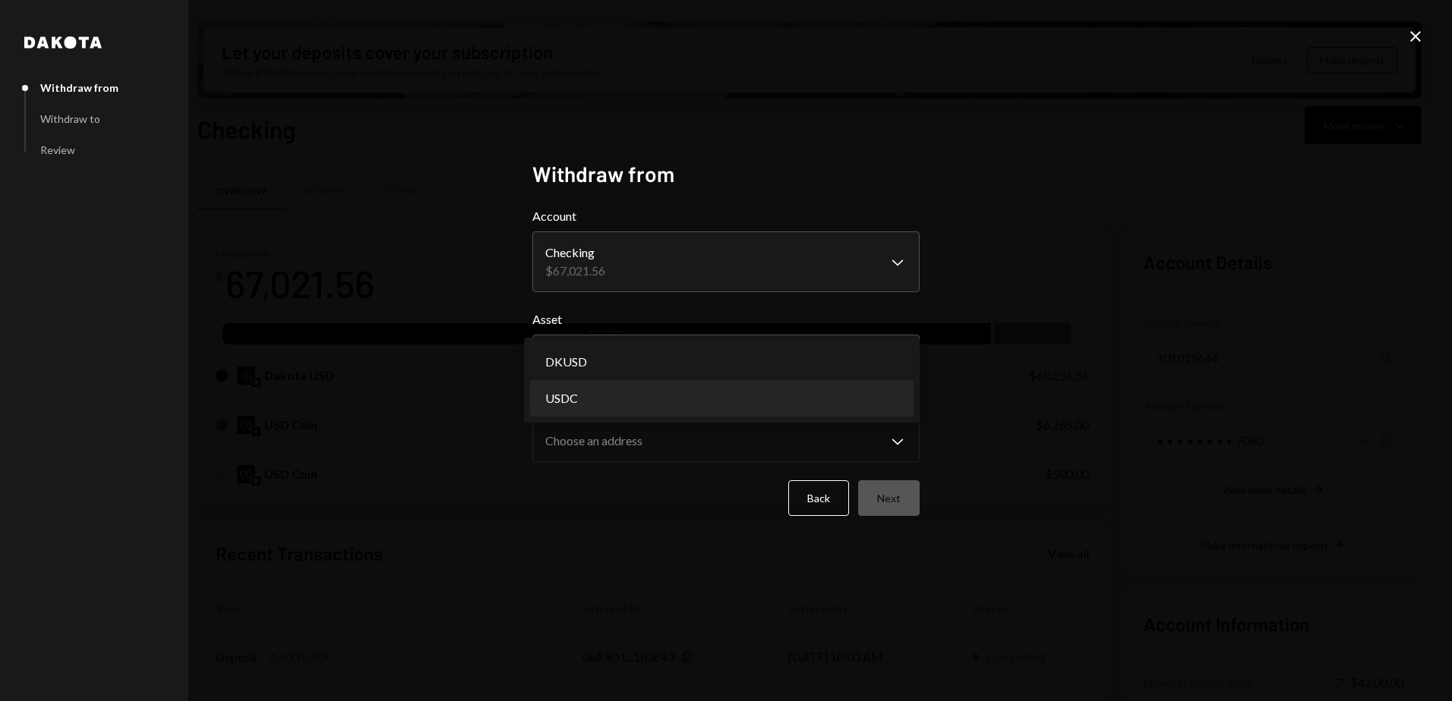
select select "****"
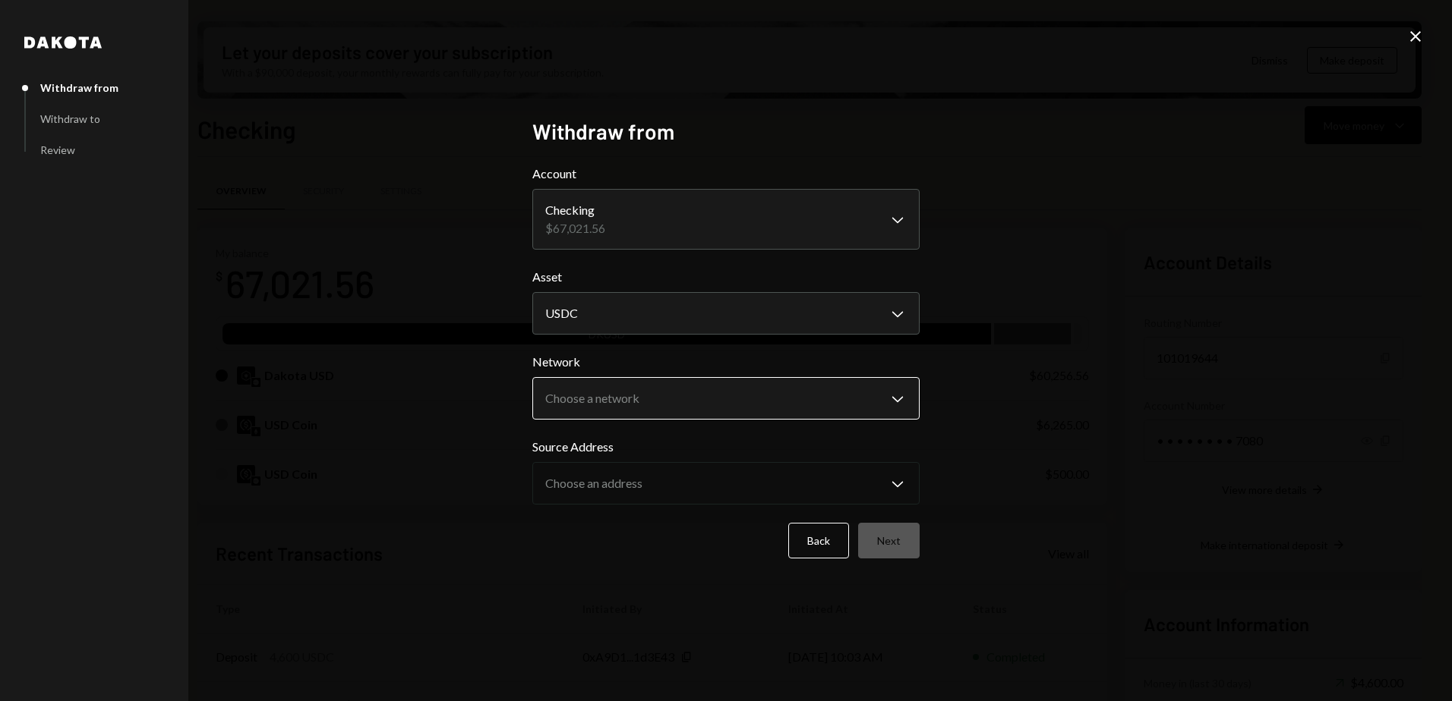
click at [597, 393] on body "G GLOW FOUNDATION Caret Down Home Home Inbox Inbox Activities Transactions Acco…" at bounding box center [726, 350] width 1452 height 701
select select "**********"
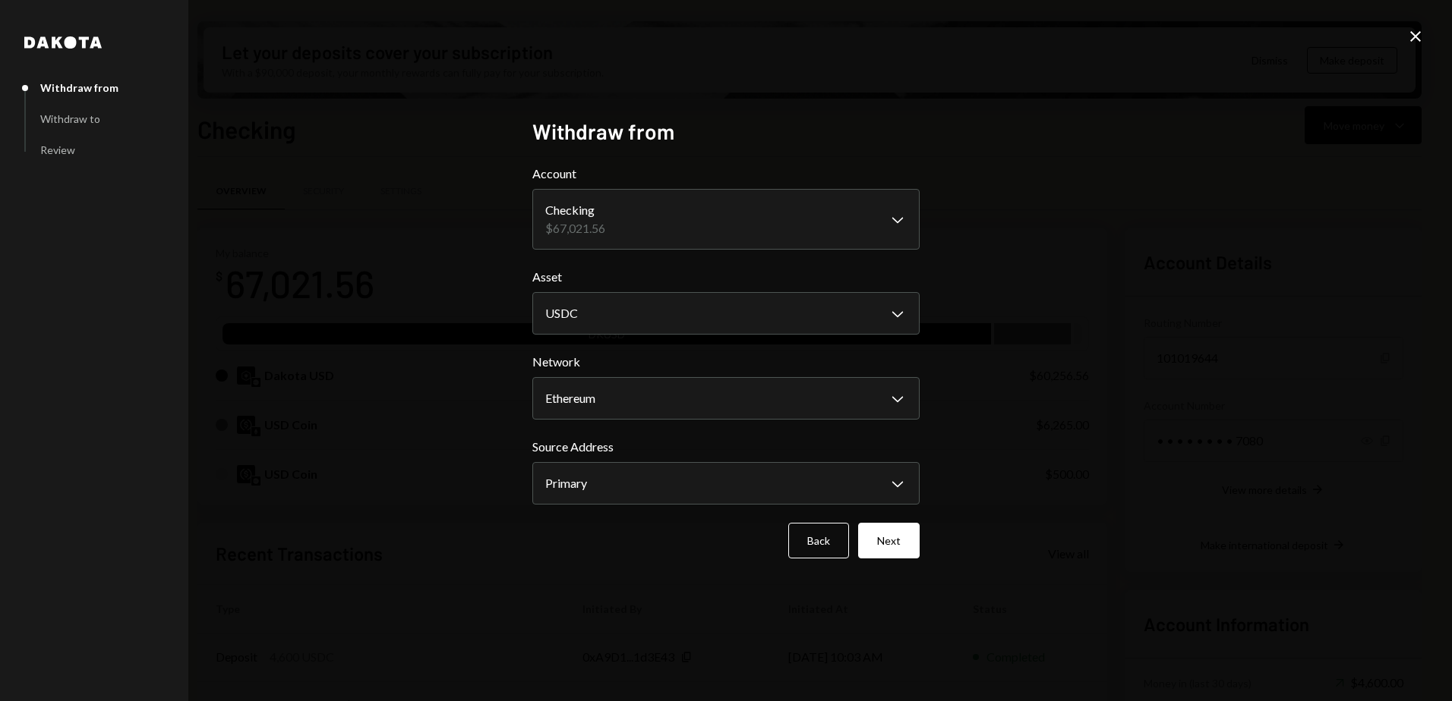
click at [476, 339] on div "**********" at bounding box center [726, 350] width 1452 height 701
click at [897, 536] on button "Next" at bounding box center [888, 541] width 61 height 36
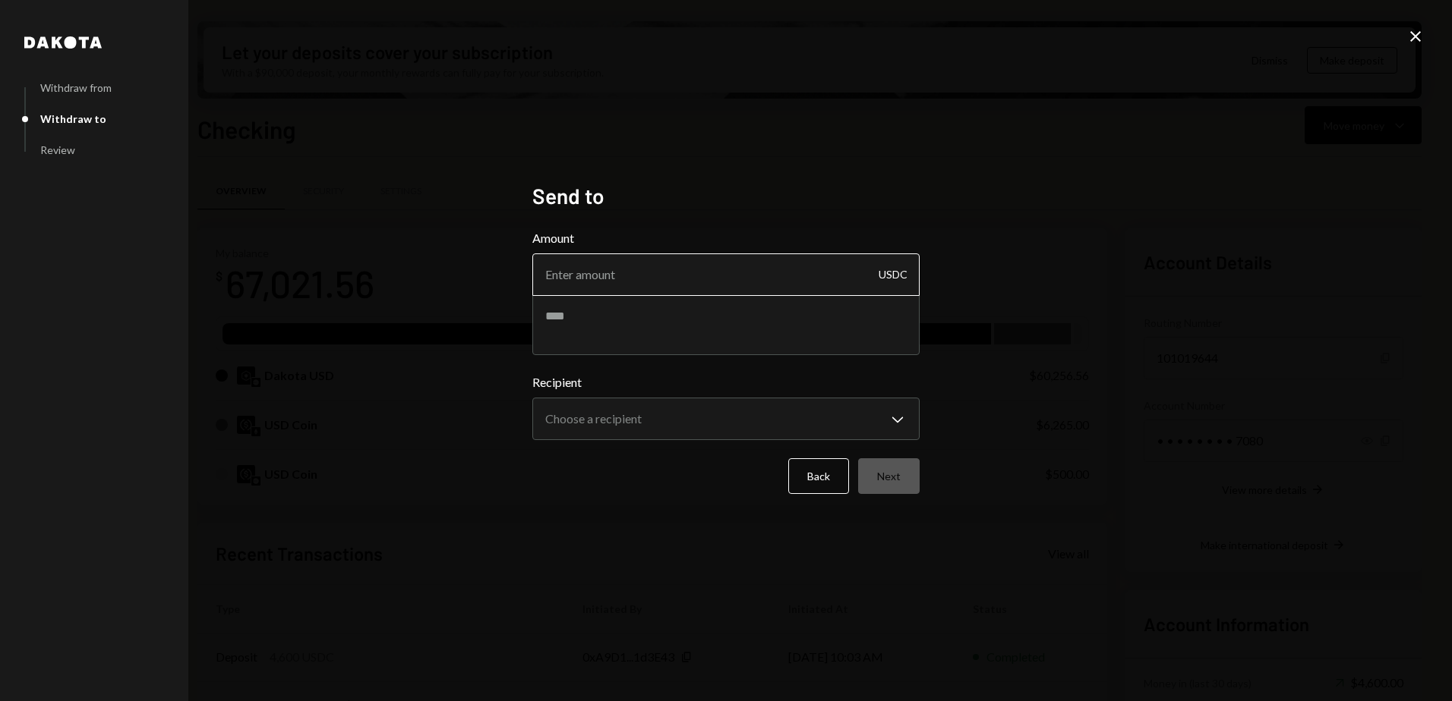
click at [617, 274] on input "Amount" at bounding box center [725, 275] width 387 height 43
click at [1421, 33] on icon "Close" at bounding box center [1415, 36] width 18 height 18
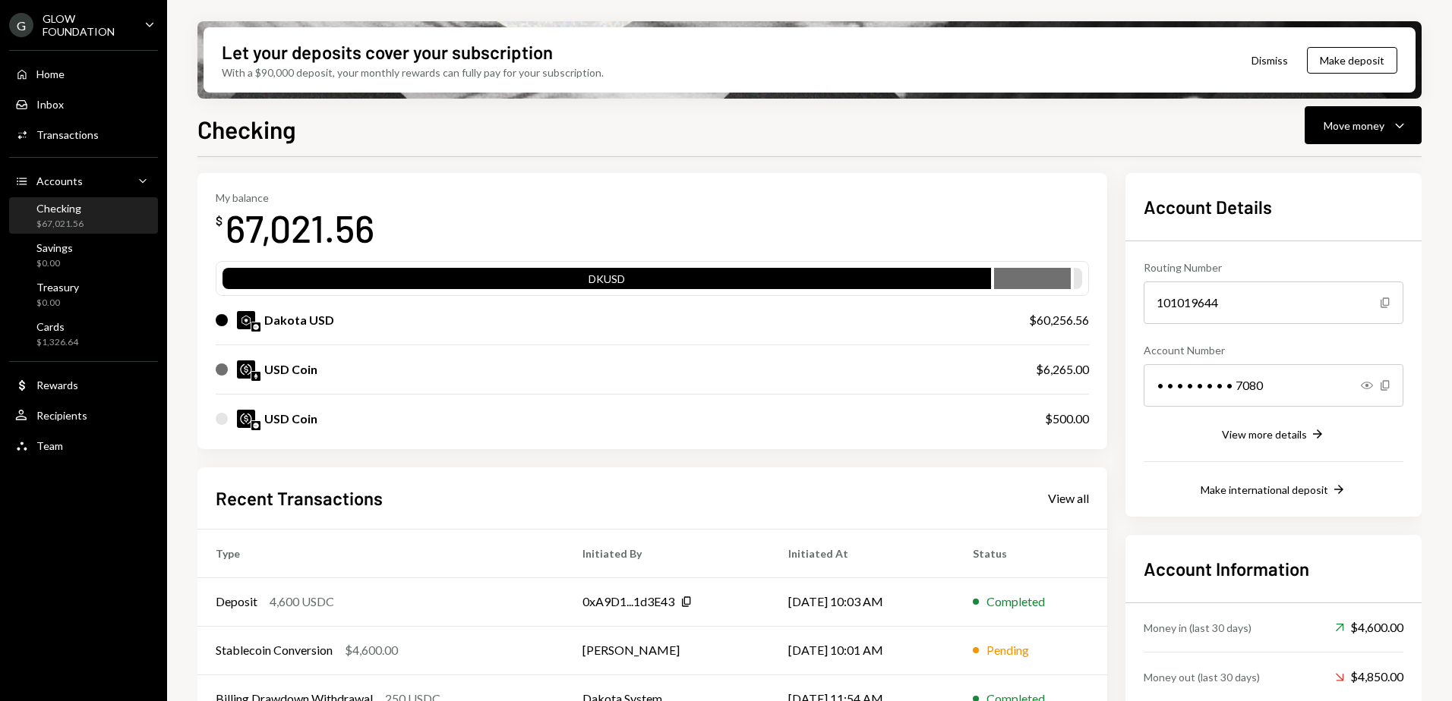
scroll to position [76, 0]
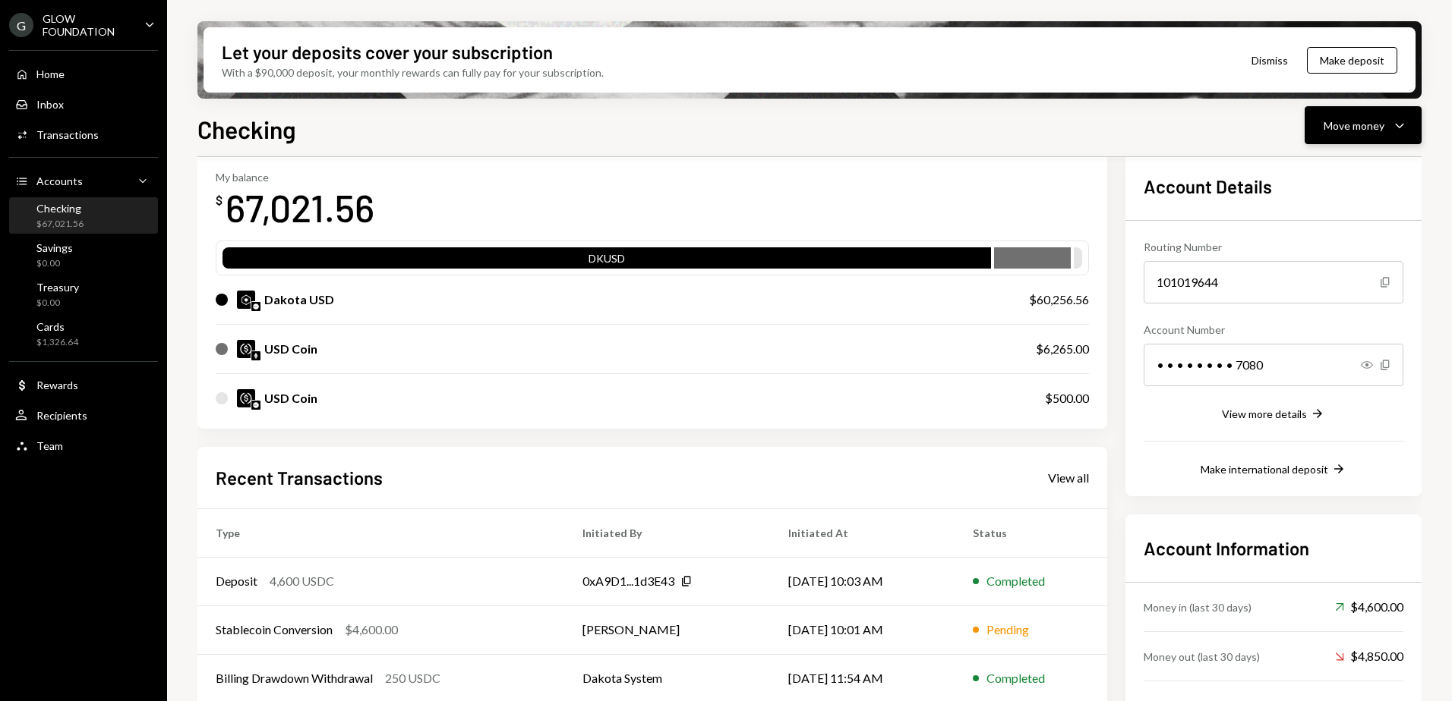
click at [1357, 130] on div "Move money" at bounding box center [1353, 126] width 61 height 16
click at [1330, 175] on div "Send" at bounding box center [1350, 171] width 111 height 16
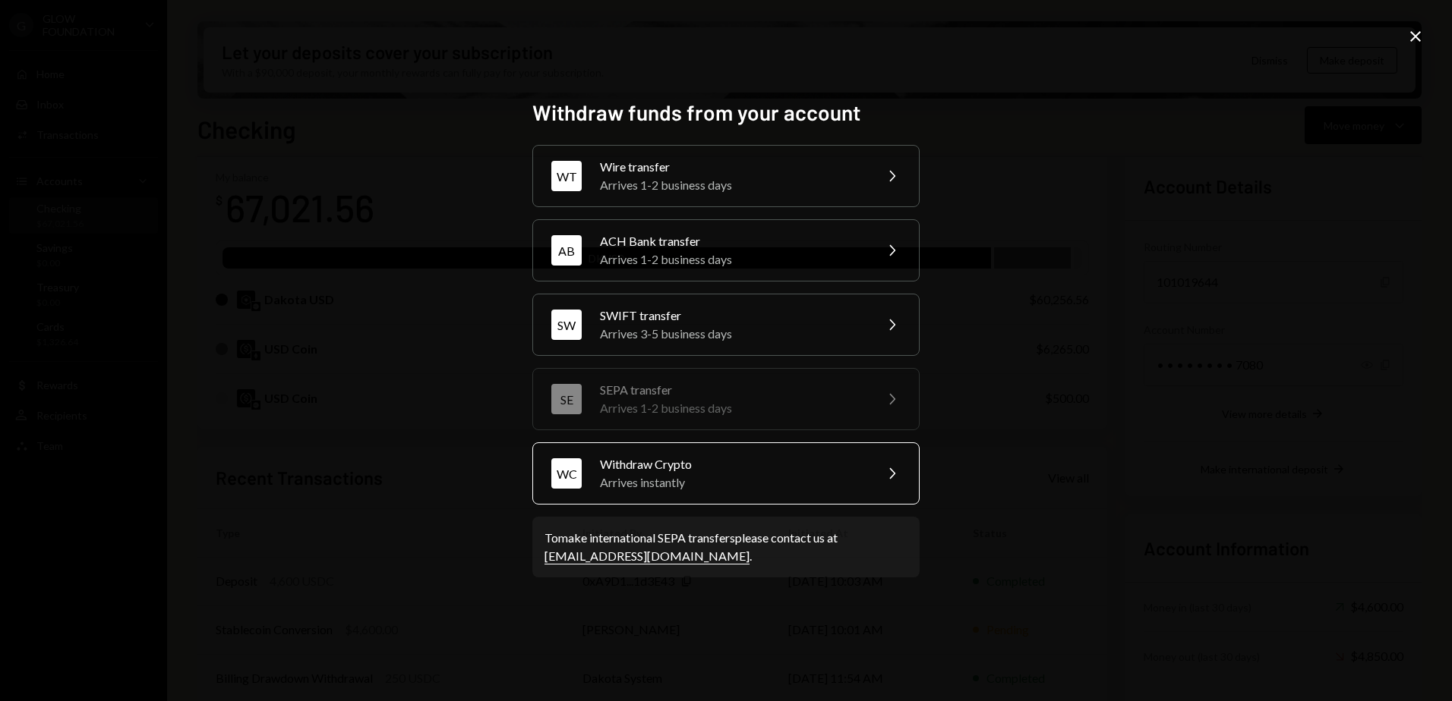
click at [636, 466] on div "Withdraw Crypto" at bounding box center [732, 465] width 264 height 18
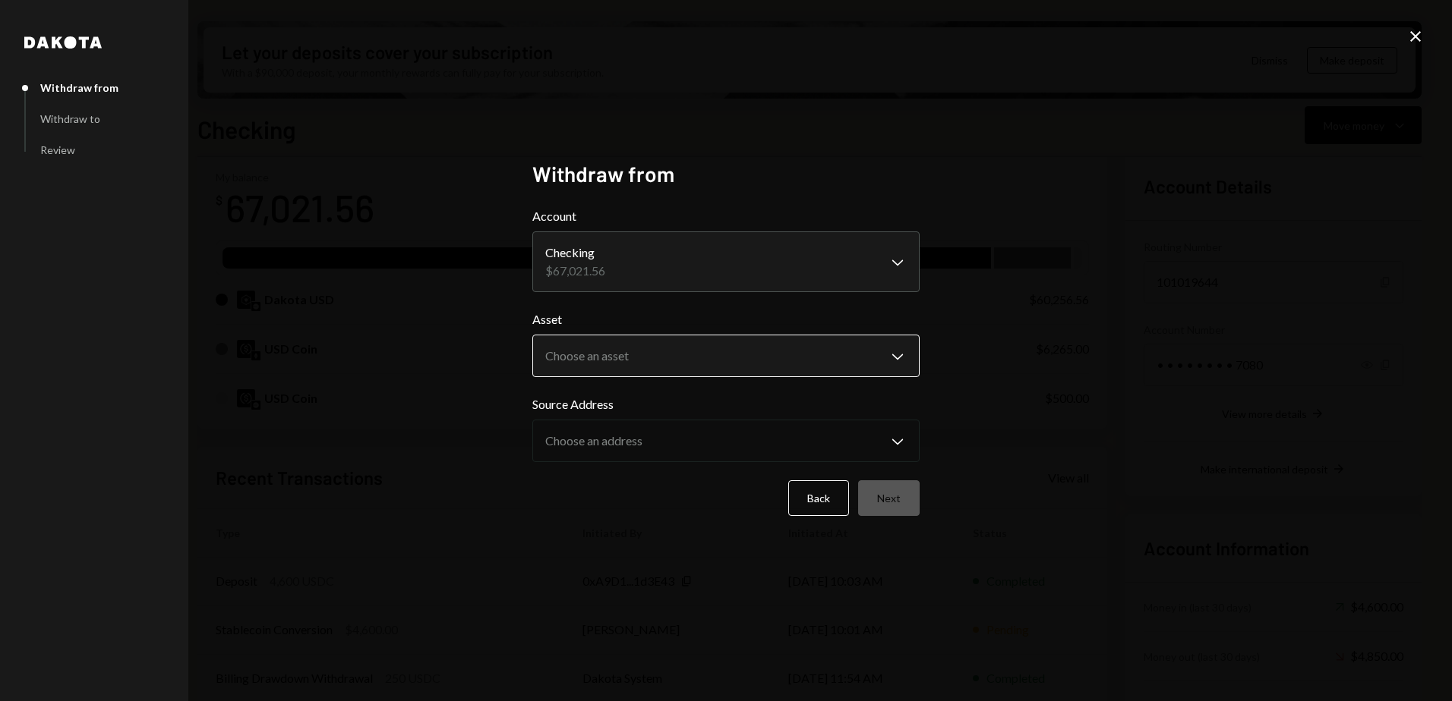
click at [642, 354] on body "G GLOW FOUNDATION Caret Down Home Home Inbox Inbox Activities Transactions Acco…" at bounding box center [726, 350] width 1452 height 701
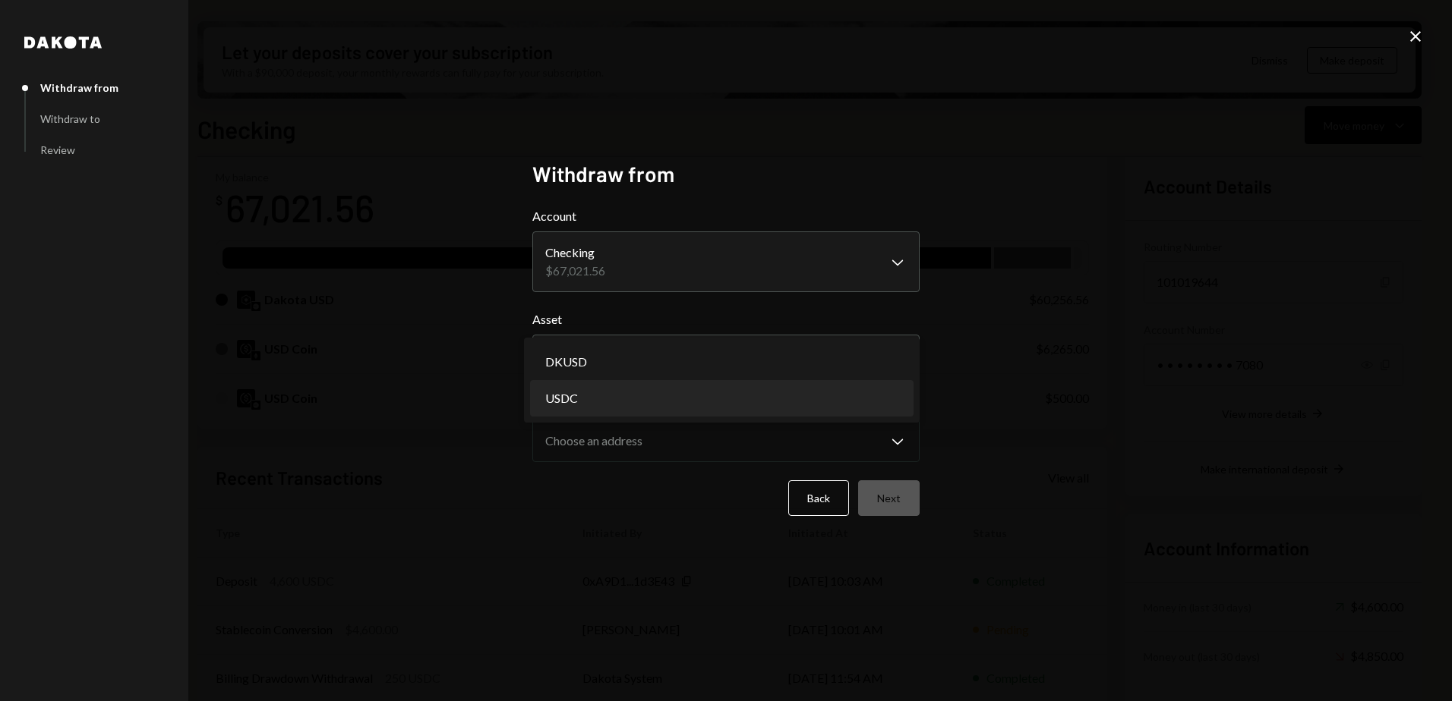
select select "****"
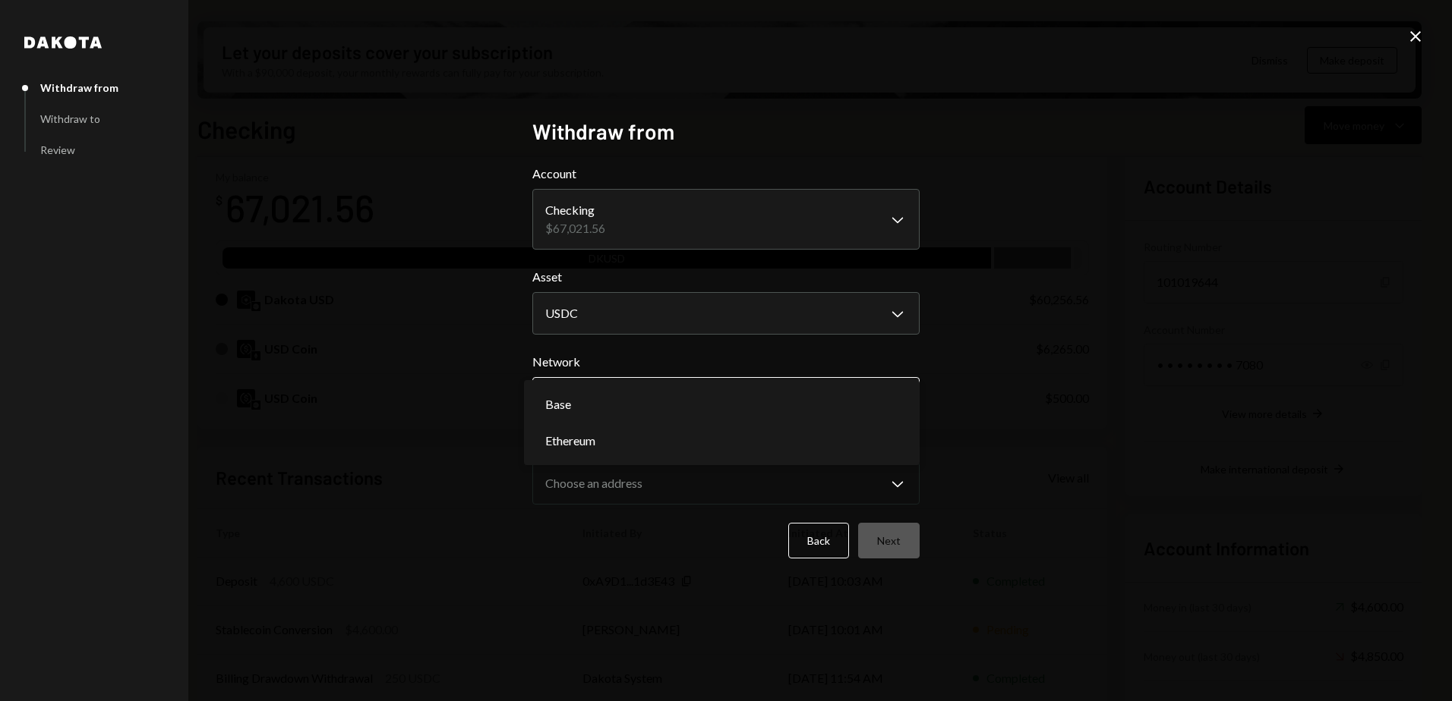
click at [804, 405] on body "G GLOW FOUNDATION Caret Down Home Home Inbox Inbox Activities Transactions Acco…" at bounding box center [726, 350] width 1452 height 701
select select "**********"
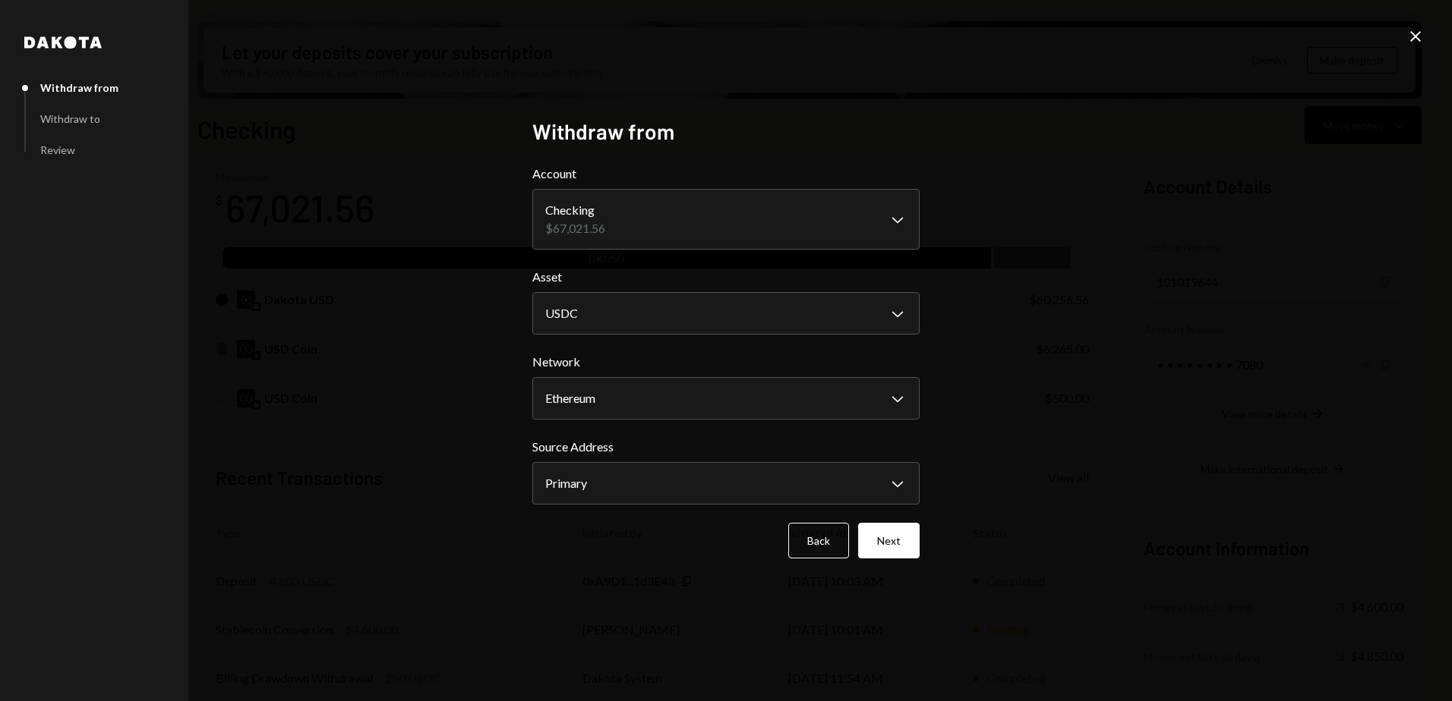
click at [886, 538] on button "Next" at bounding box center [888, 541] width 61 height 36
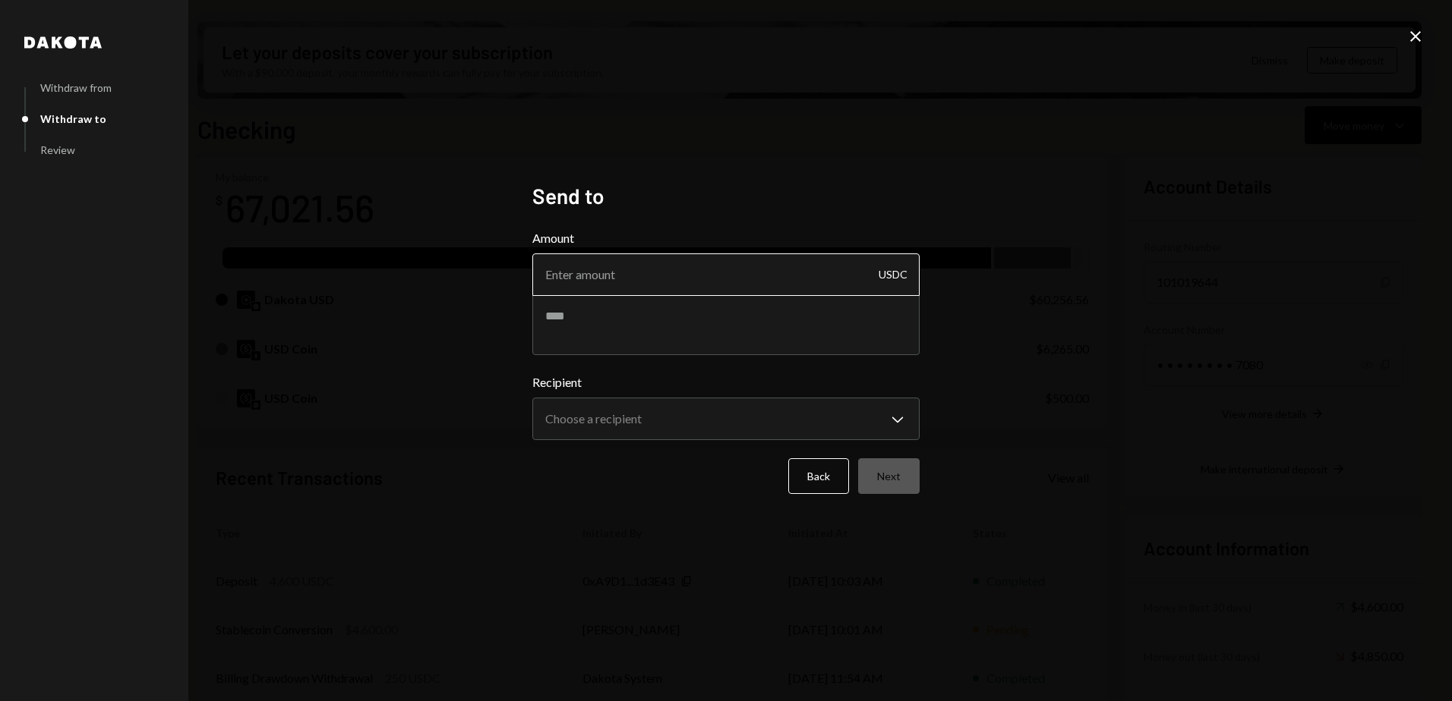
click at [613, 277] on input "Amount" at bounding box center [725, 275] width 387 height 43
type input "6250"
click at [682, 316] on textarea at bounding box center [725, 325] width 387 height 61
drag, startPoint x: 796, startPoint y: 314, endPoint x: 788, endPoint y: 322, distance: 10.7
click at [796, 314] on textarea "**********" at bounding box center [725, 325] width 387 height 61
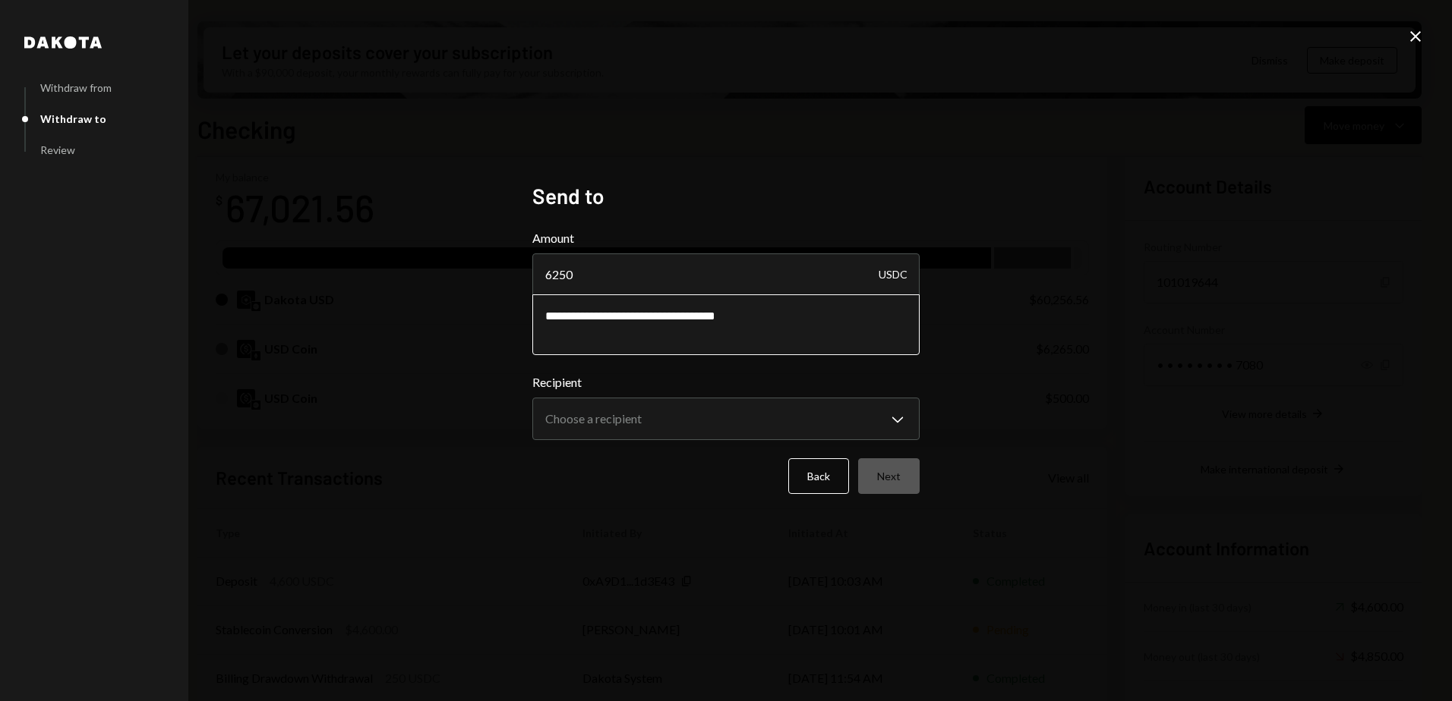
paste textarea "********"
type textarea "**********"
click at [632, 415] on body "G GLOW FOUNDATION Caret Down Home Home Inbox Inbox Activities Transactions Acco…" at bounding box center [726, 350] width 1452 height 701
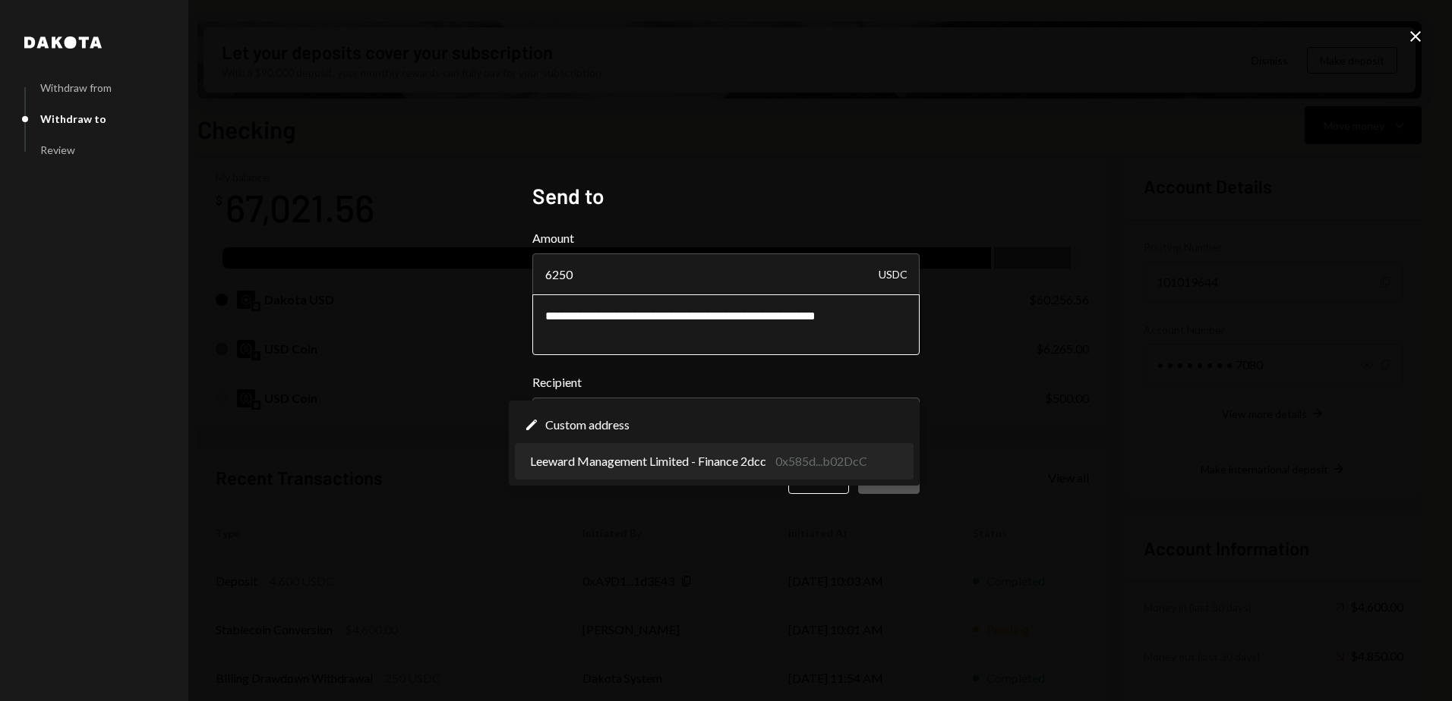
select select "**********"
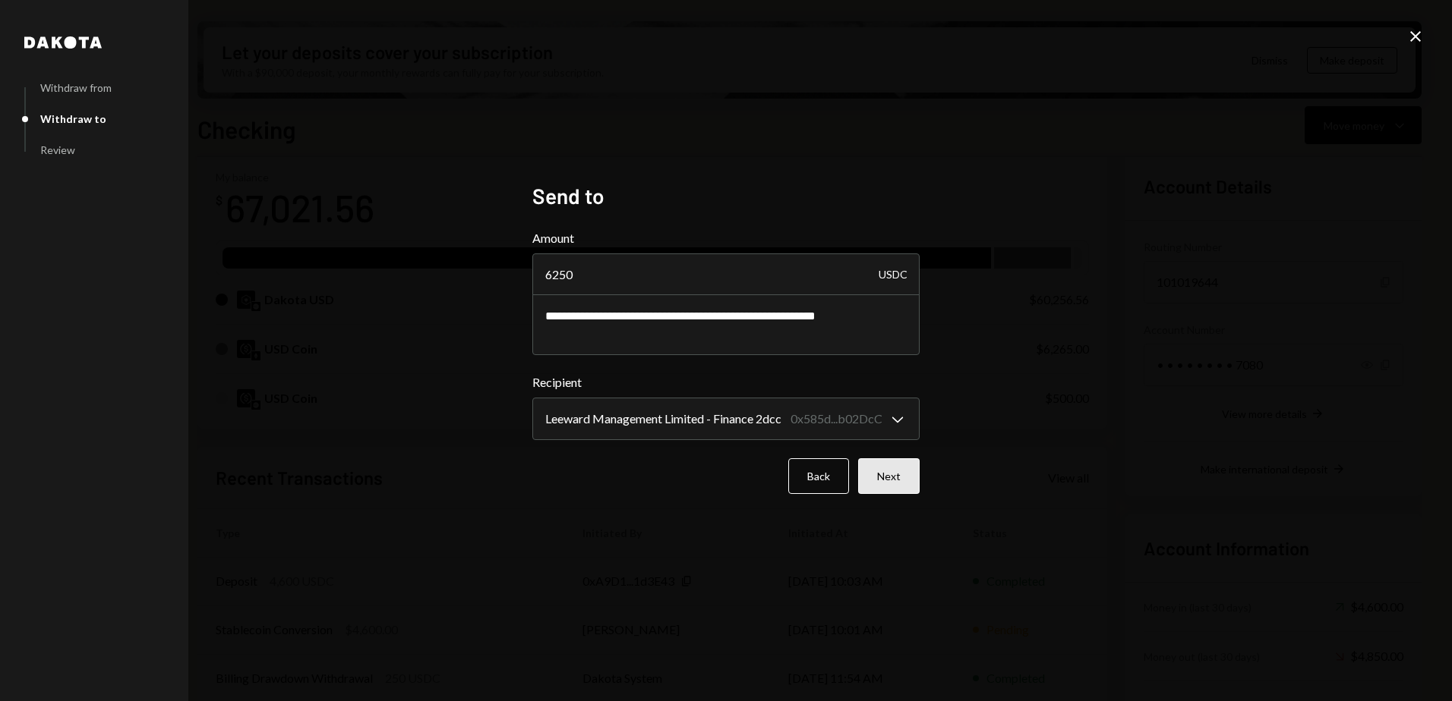
click at [885, 474] on button "Next" at bounding box center [888, 477] width 61 height 36
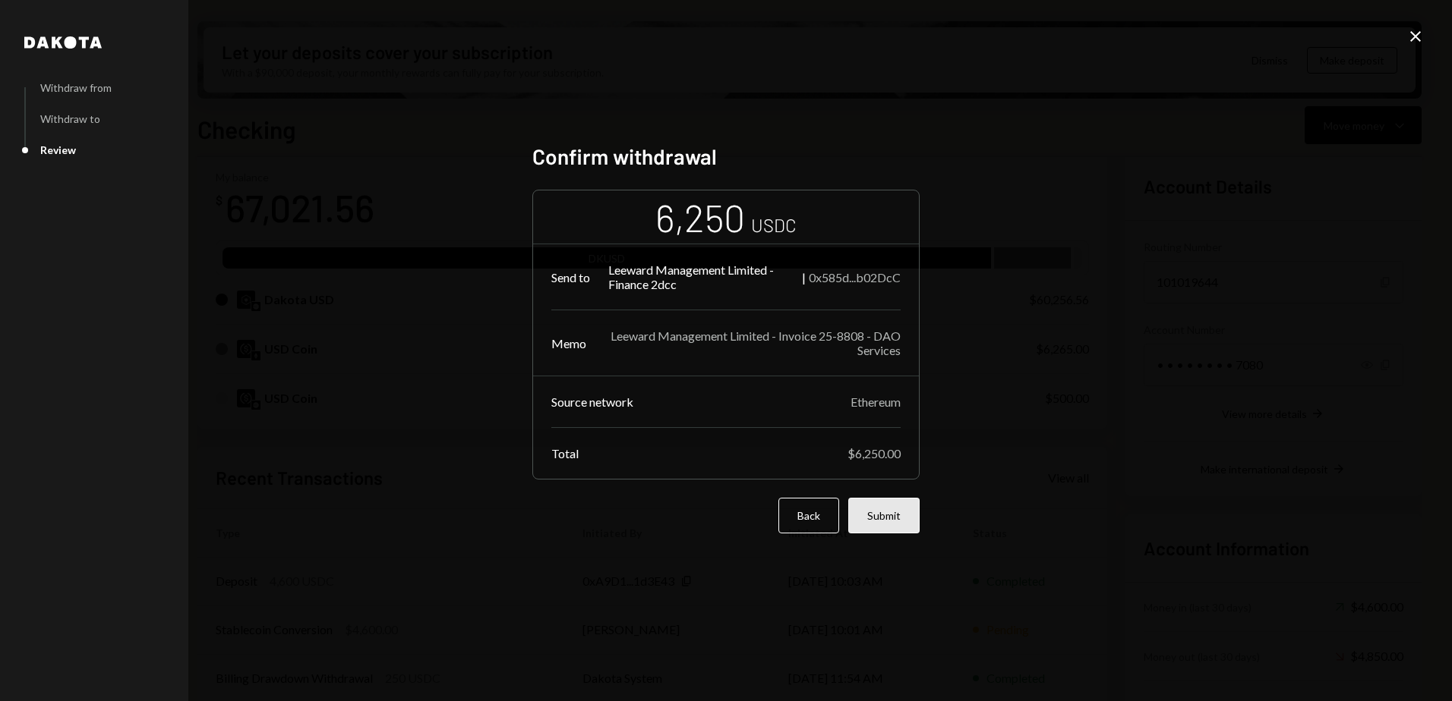
click at [881, 519] on button "Submit" at bounding box center [883, 516] width 71 height 36
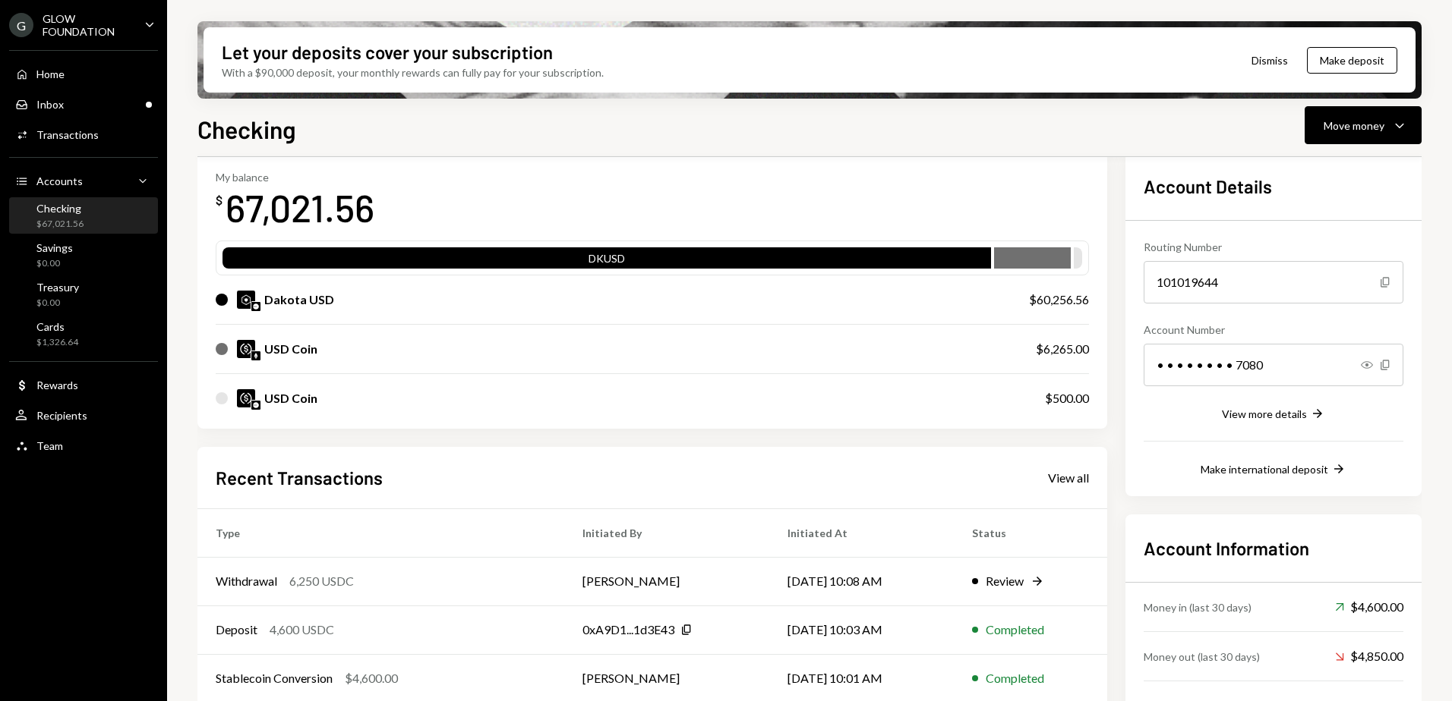
scroll to position [188, 0]
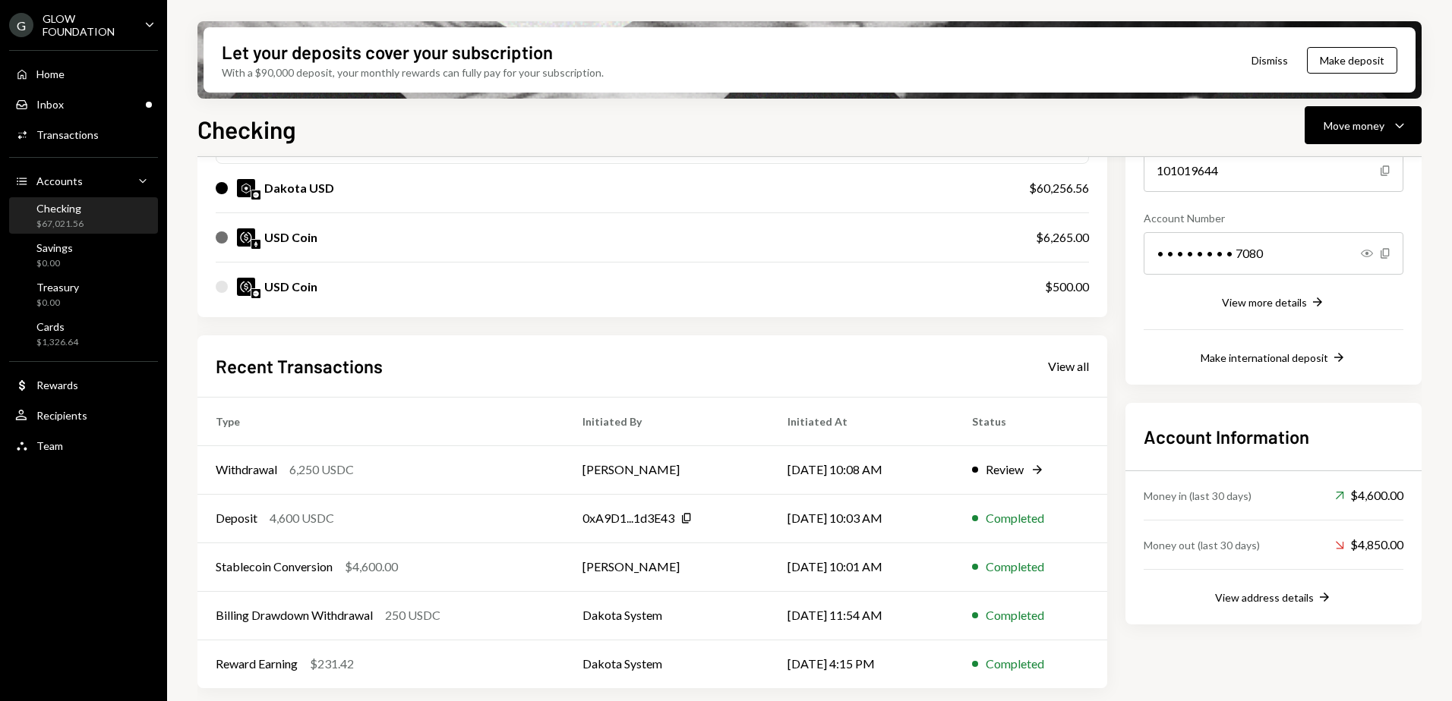
click at [93, 26] on div "GLOW FOUNDATION" at bounding box center [88, 25] width 90 height 26
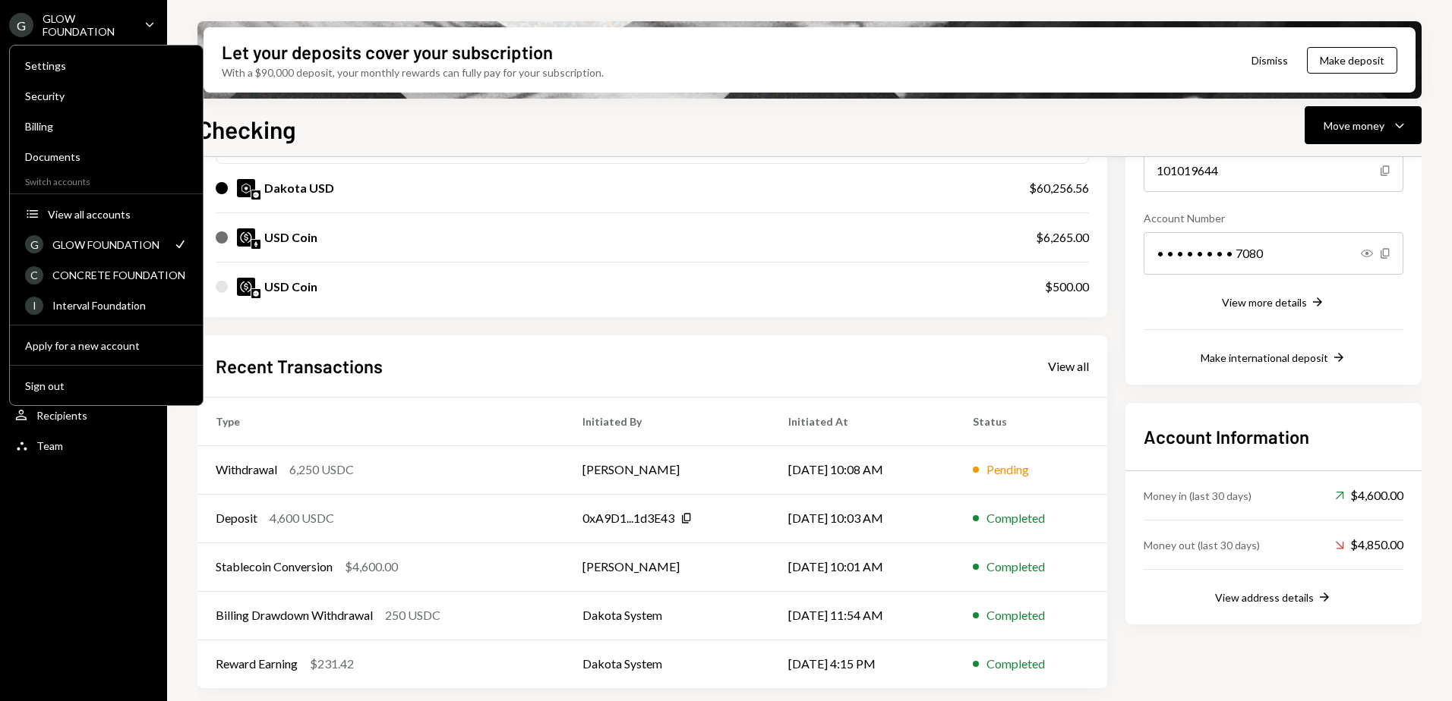
click at [389, 108] on div "Let your deposits cover your subscription With a $90,000 deposit, your monthly …" at bounding box center [809, 350] width 1285 height 701
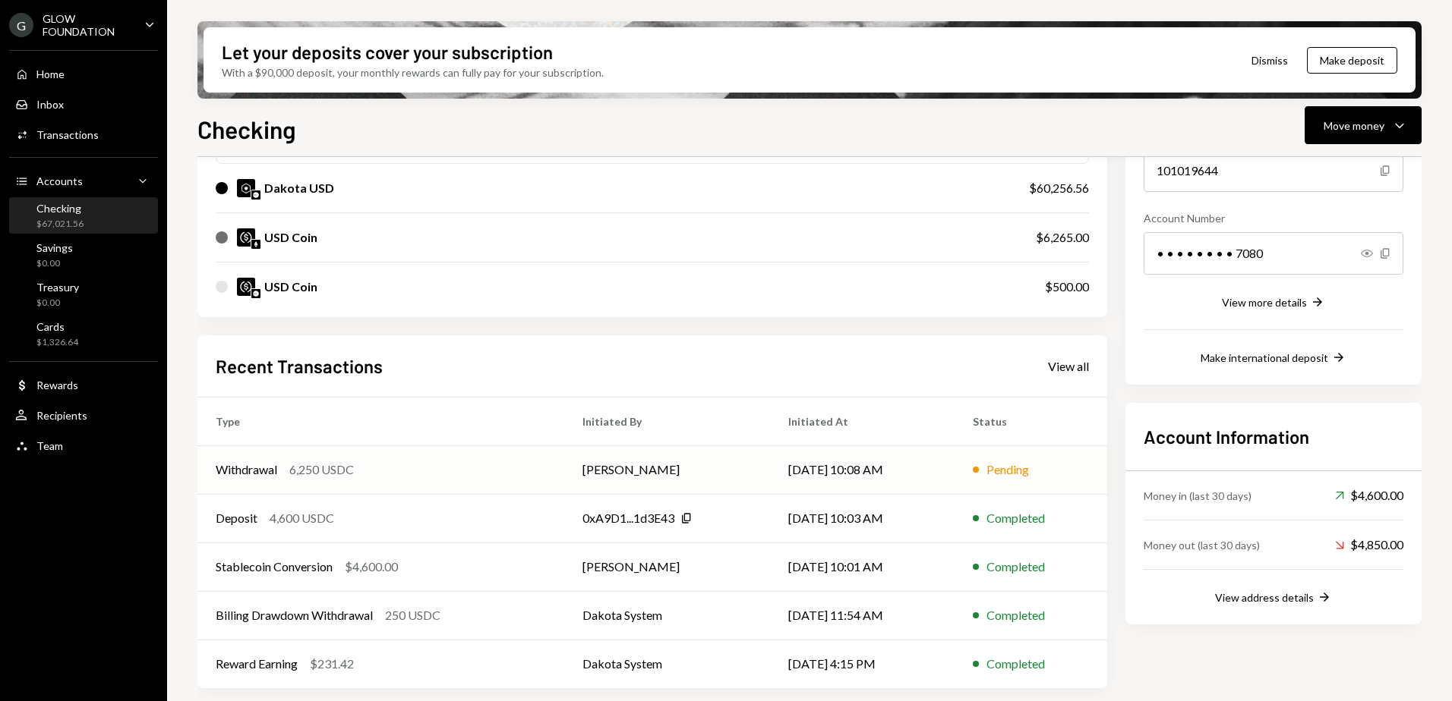
click at [928, 470] on td "[DATE] 10:08 AM" at bounding box center [862, 470] width 184 height 49
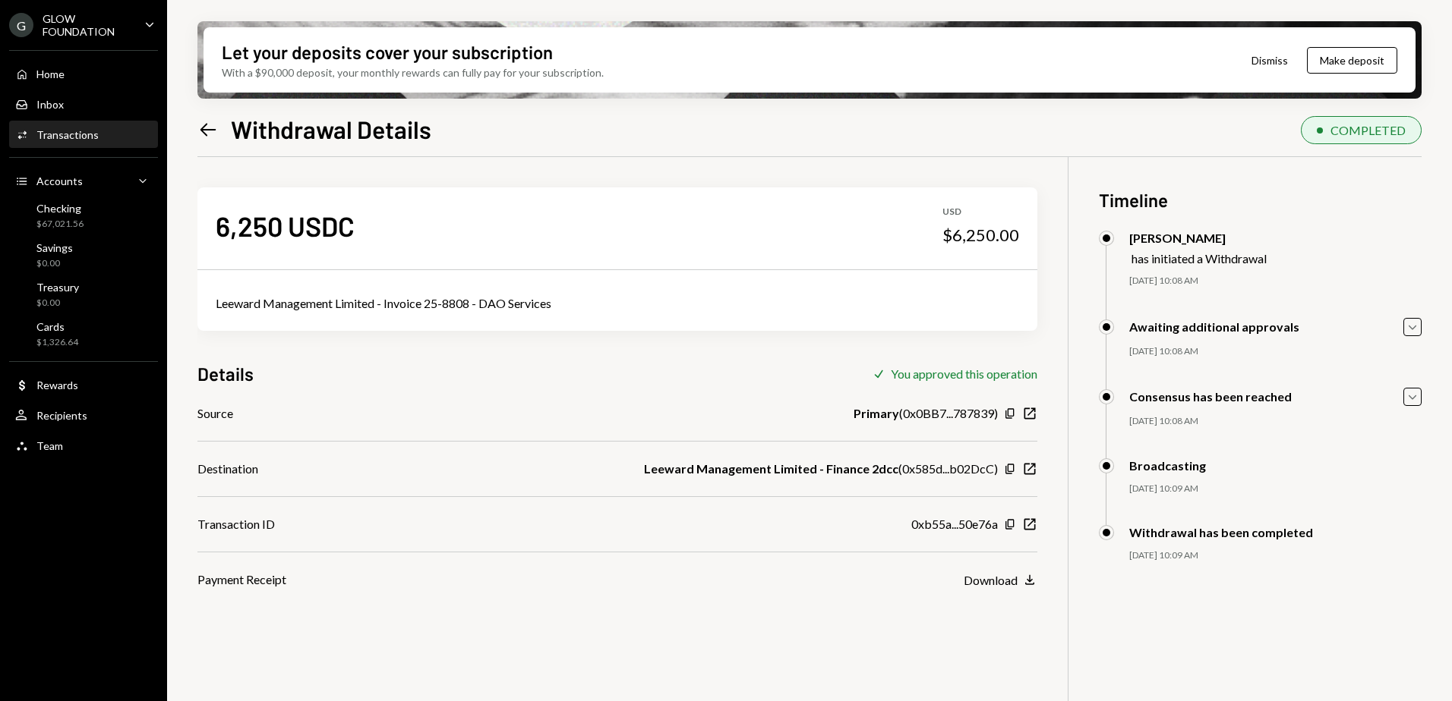
click at [206, 131] on icon "Left Arrow" at bounding box center [207, 129] width 21 height 21
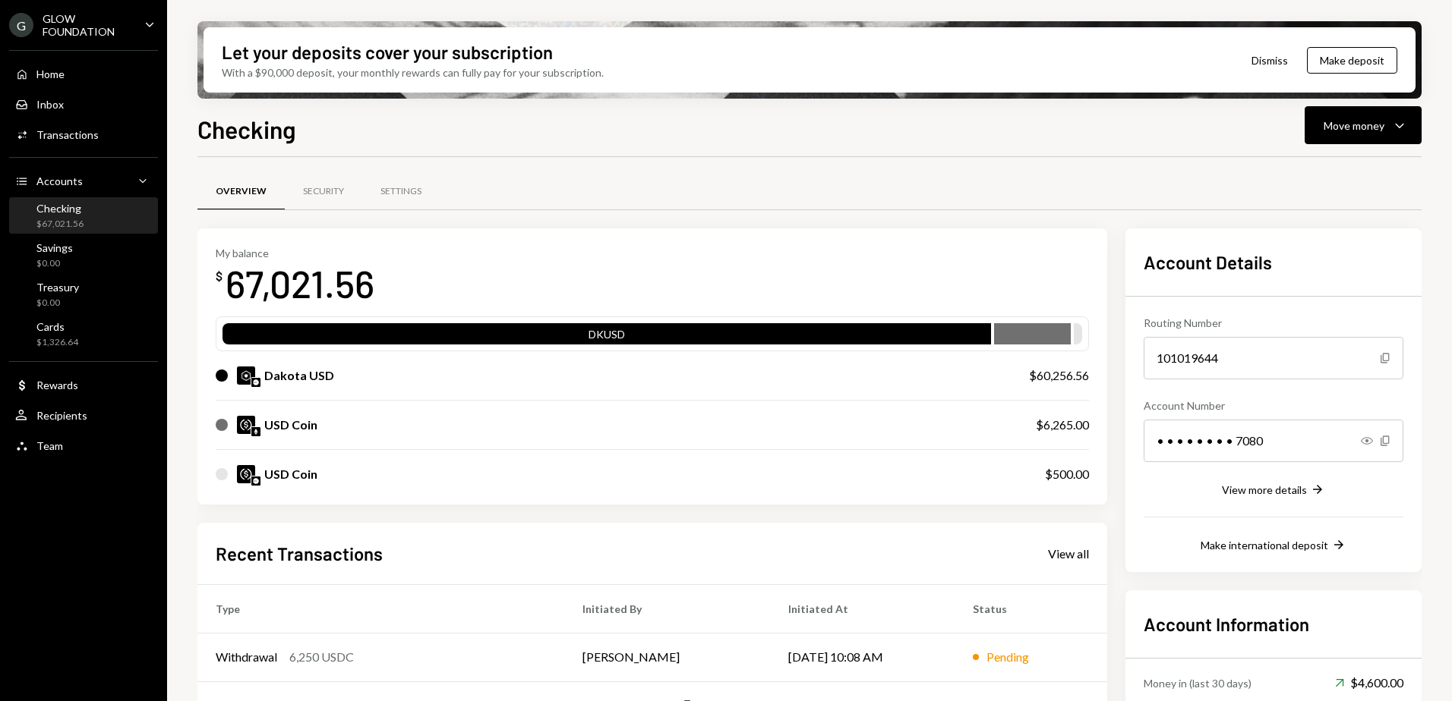
click at [49, 24] on div "GLOW FOUNDATION" at bounding box center [88, 25] width 90 height 26
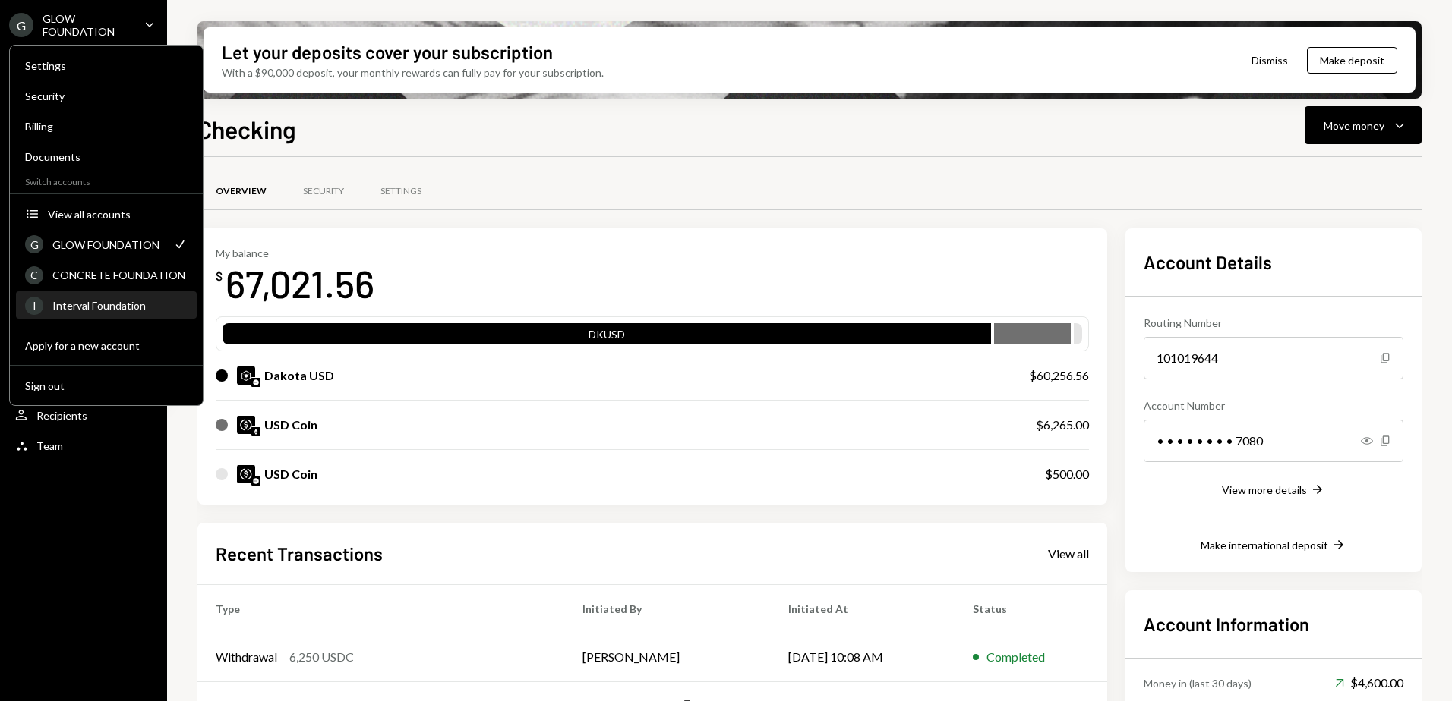
click at [106, 303] on div "Interval Foundation" at bounding box center [119, 305] width 135 height 13
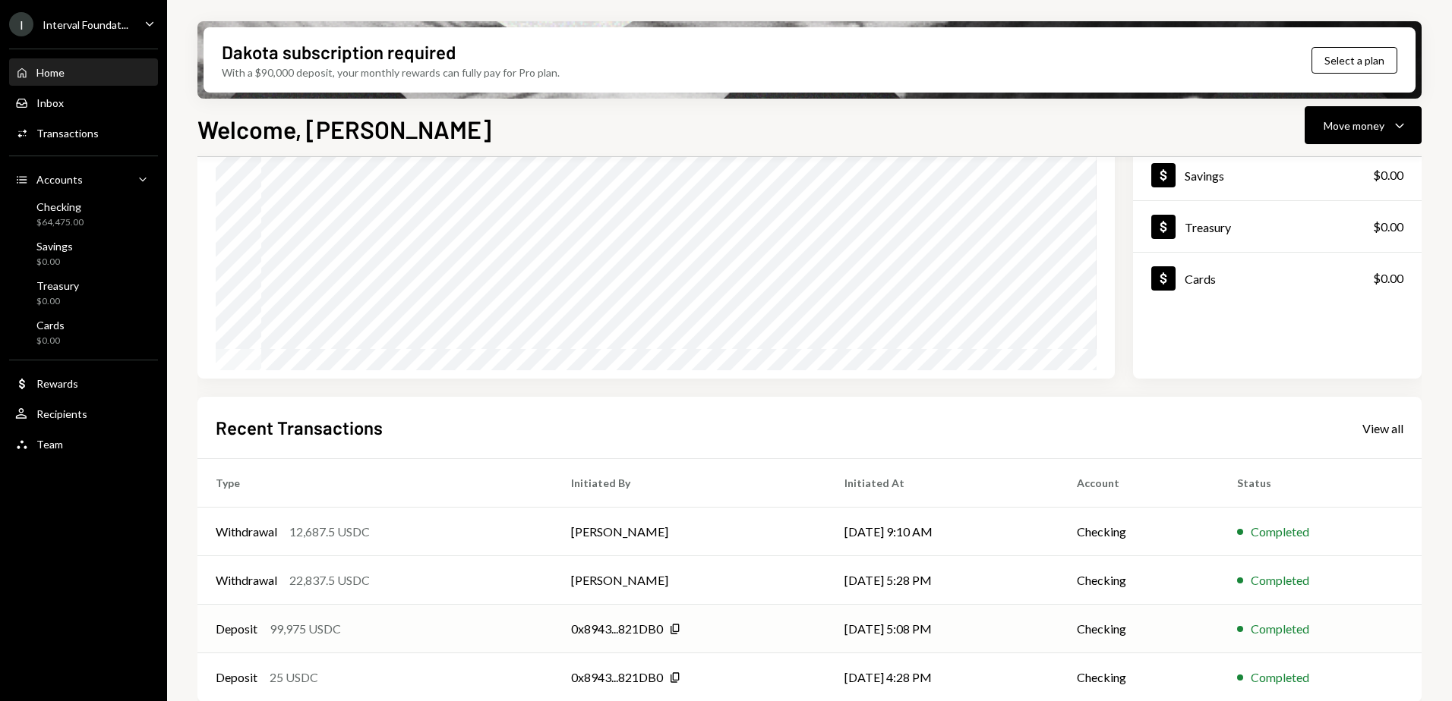
scroll to position [165, 0]
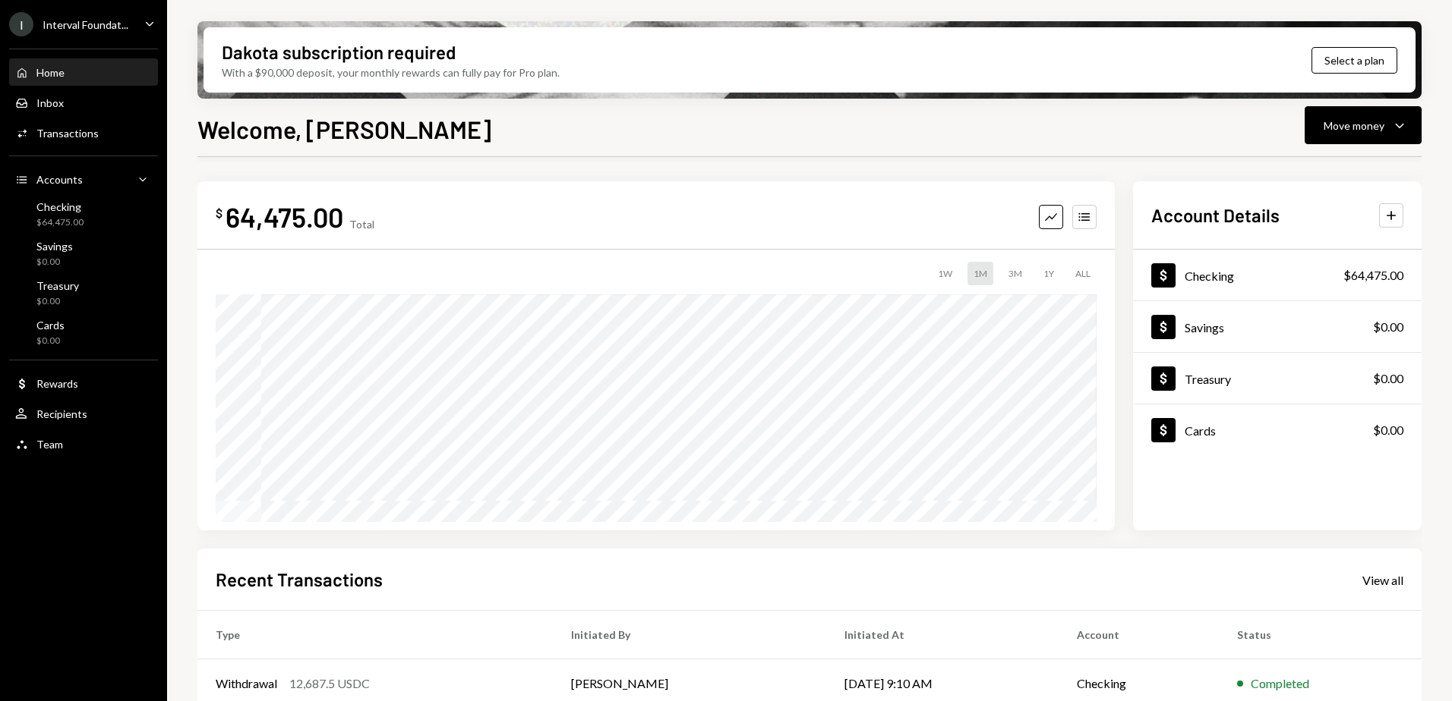
scroll to position [165, 0]
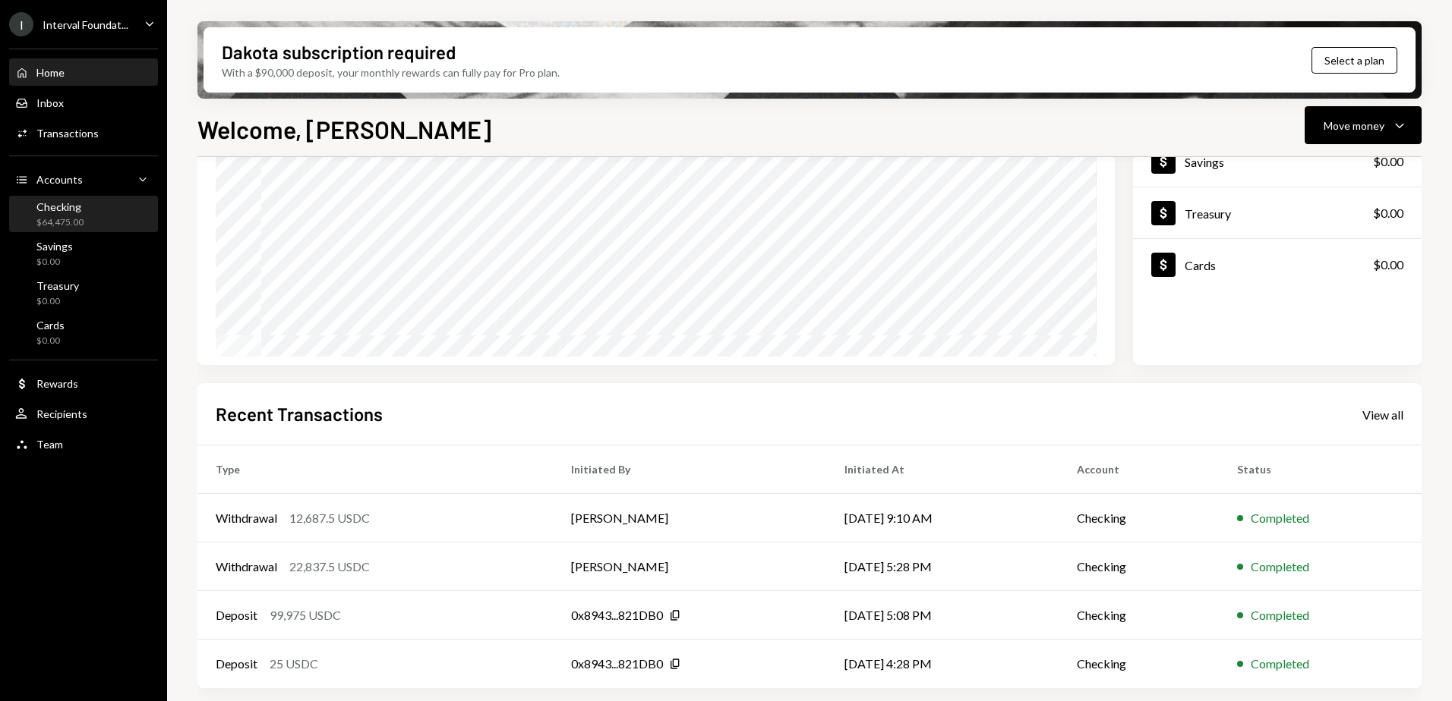
click at [68, 211] on div "Checking" at bounding box center [59, 206] width 47 height 13
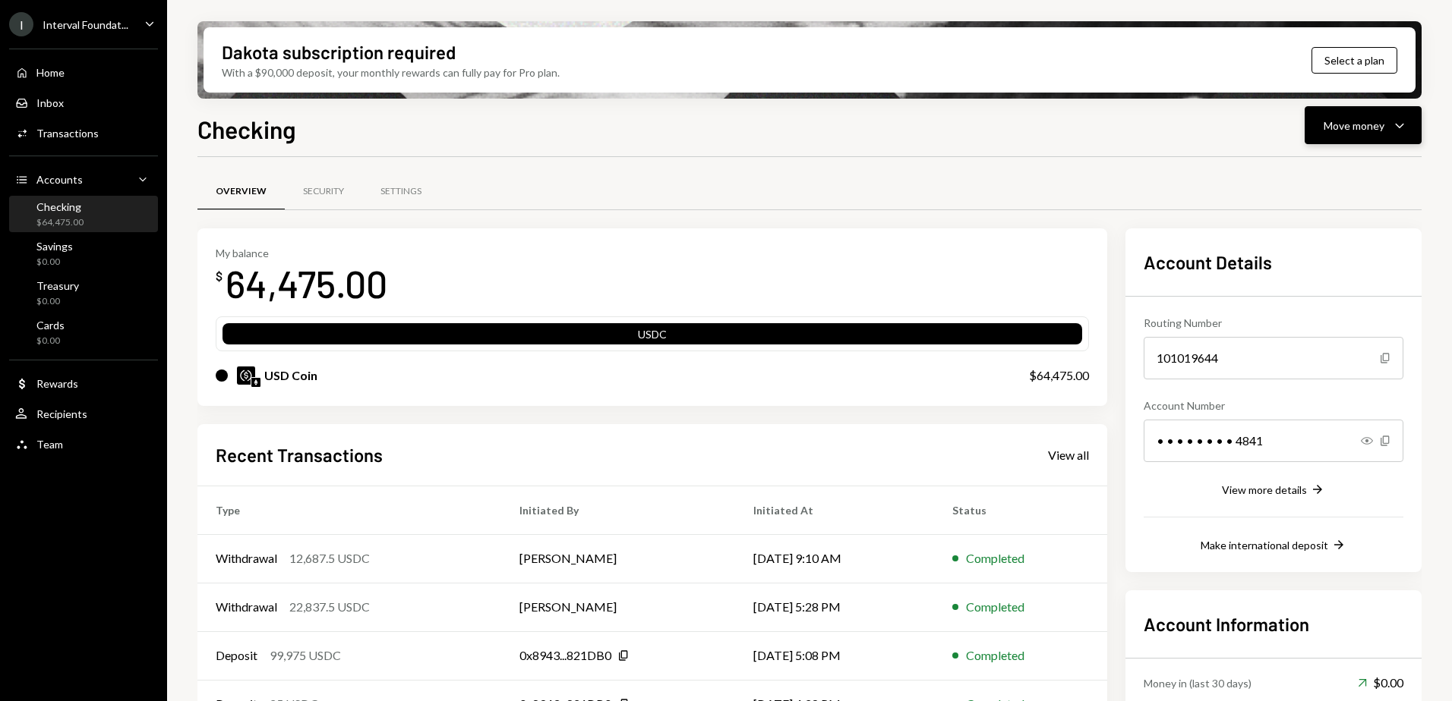
click at [1364, 131] on div "Move money" at bounding box center [1353, 126] width 61 height 16
click at [1329, 171] on div "Send" at bounding box center [1350, 171] width 111 height 16
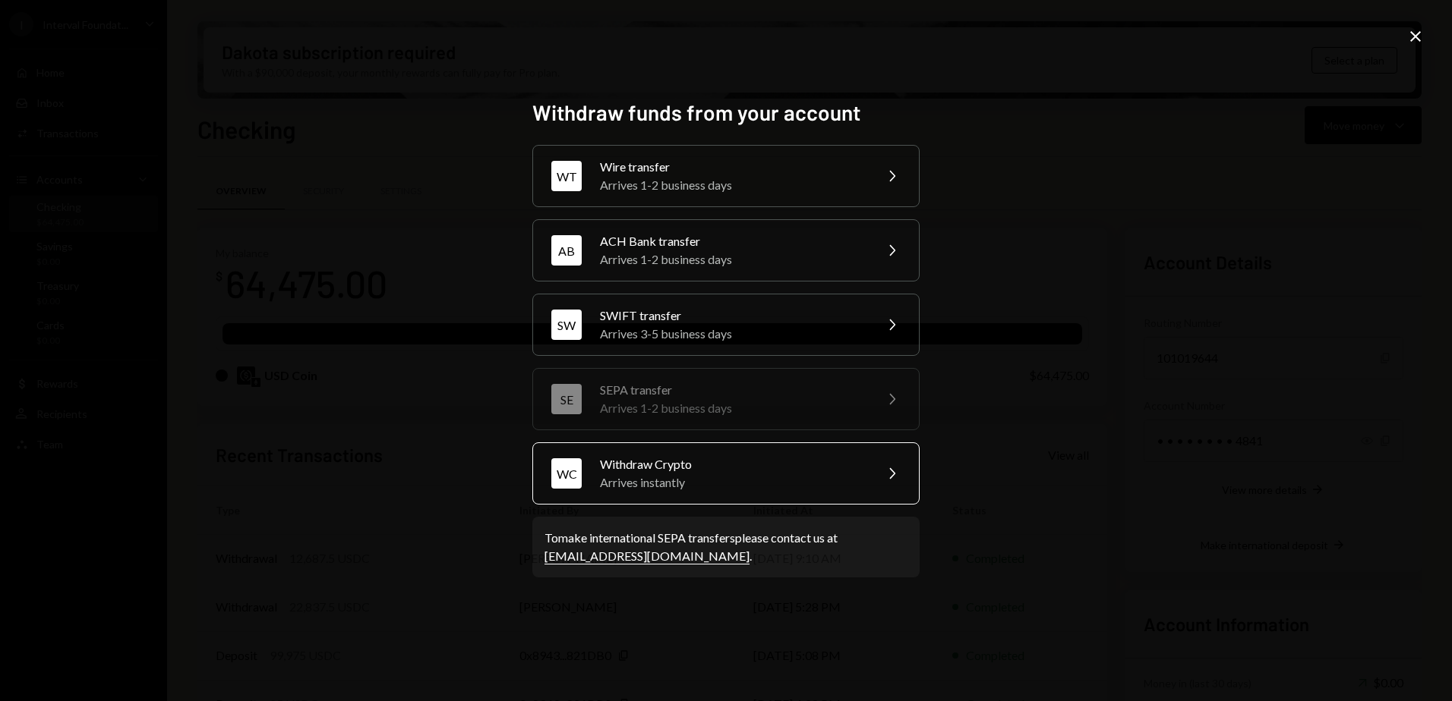
click at [670, 464] on div "Withdraw Crypto" at bounding box center [732, 465] width 264 height 18
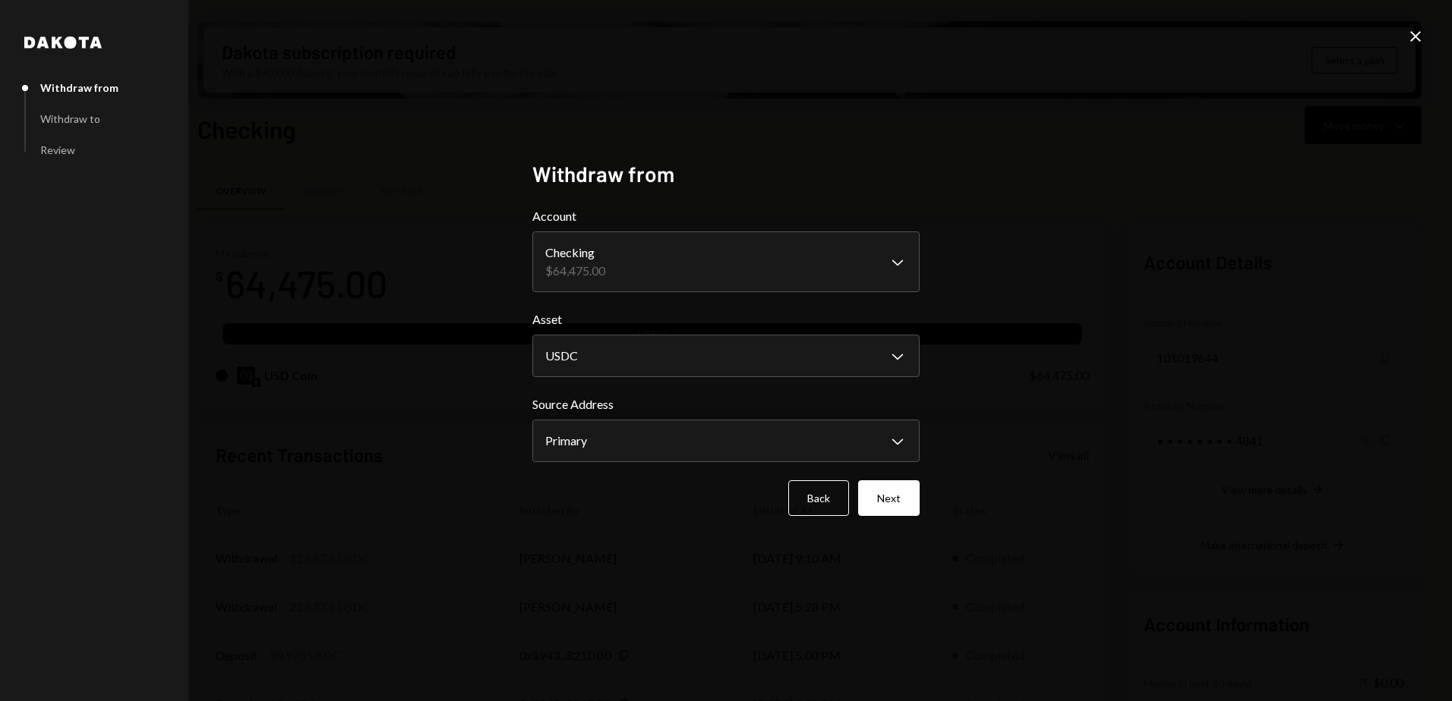
click at [396, 294] on div "**********" at bounding box center [726, 350] width 1452 height 701
click at [646, 354] on body "I Interval Foundat... Caret Down Home Home Inbox Inbox Activities Transactions …" at bounding box center [726, 350] width 1452 height 701
click at [889, 494] on button "Next" at bounding box center [888, 499] width 61 height 36
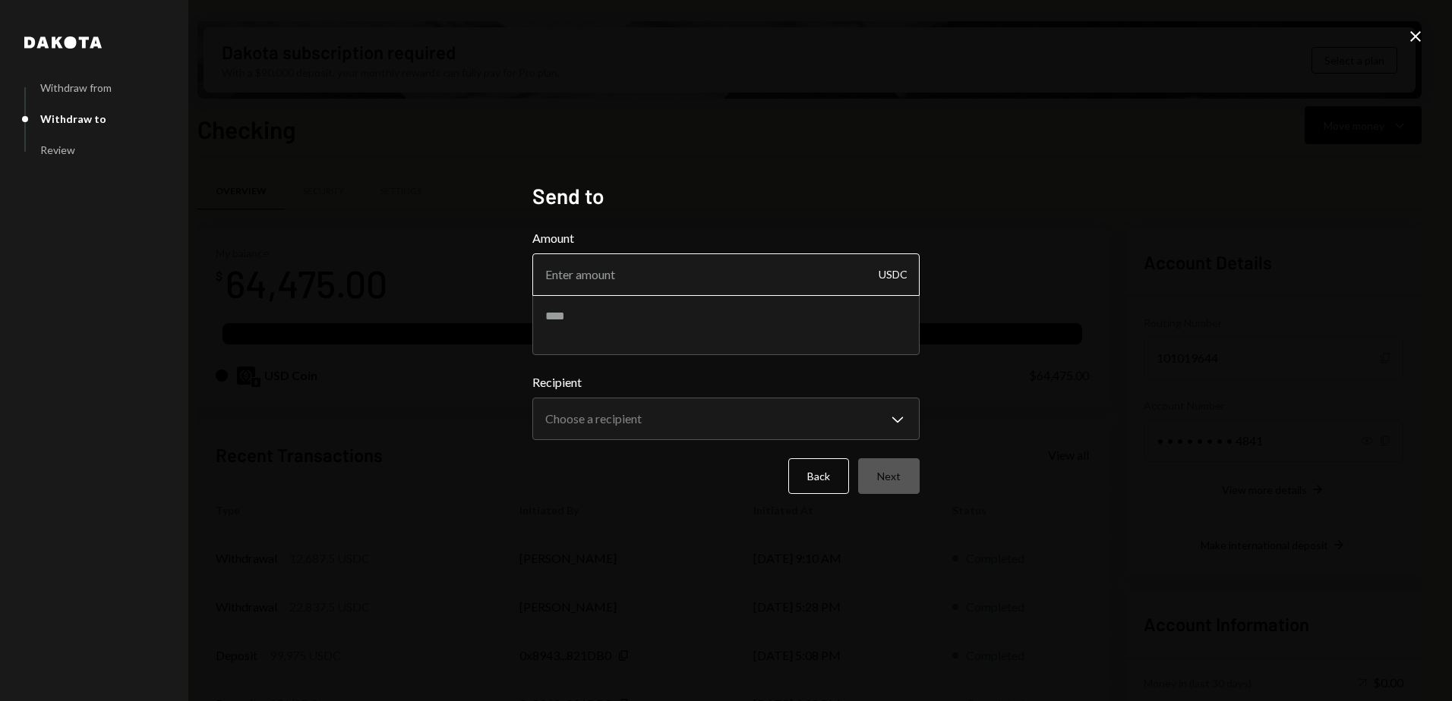
click at [596, 275] on input "Amount" at bounding box center [725, 275] width 387 height 43
type input "6343.75"
click at [366, 314] on div "**********" at bounding box center [726, 350] width 1452 height 701
click at [610, 277] on input "6343.75" at bounding box center [725, 275] width 387 height 43
click at [595, 322] on textarea at bounding box center [725, 325] width 387 height 61
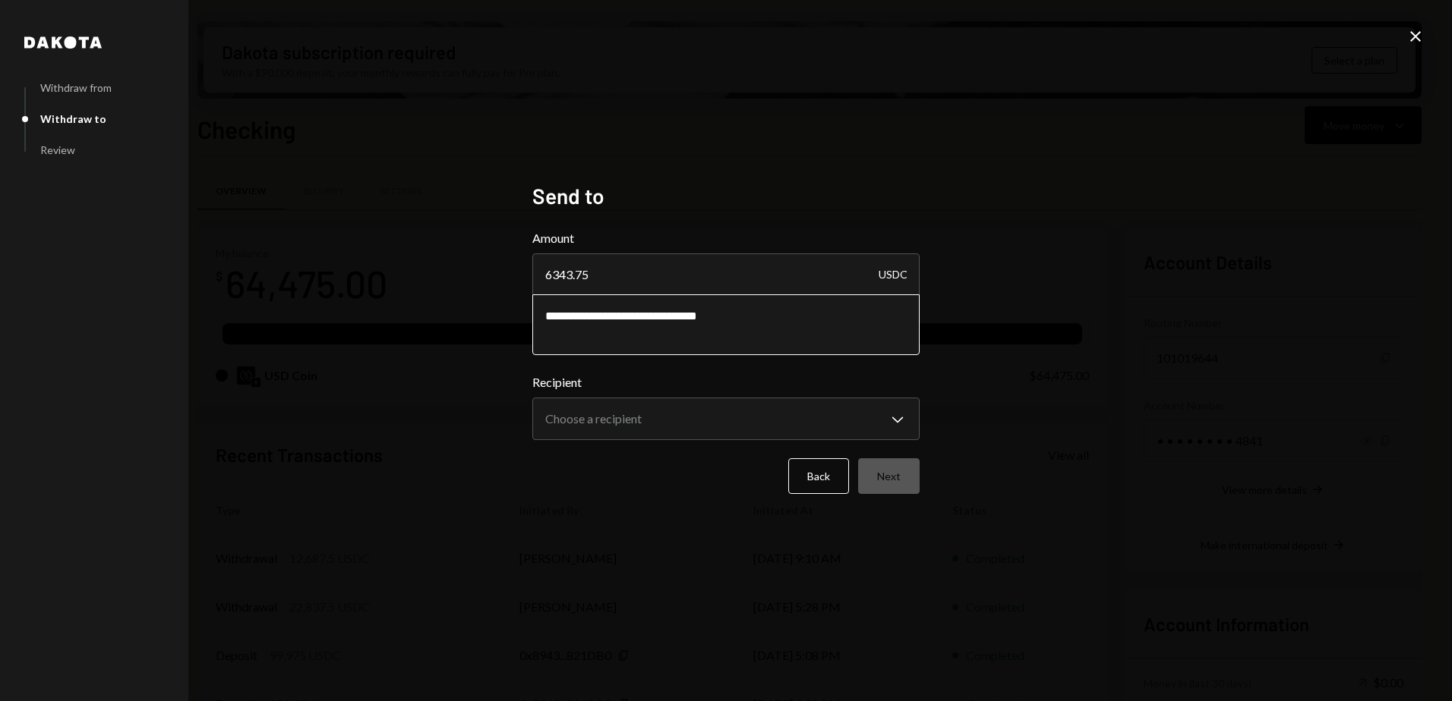
click at [753, 319] on textarea "**********" at bounding box center [725, 325] width 387 height 61
paste textarea "********"
type textarea "**********"
click at [737, 430] on body "I Interval Foundat... Caret Down Home Home Inbox Inbox Activities Transactions …" at bounding box center [726, 350] width 1452 height 701
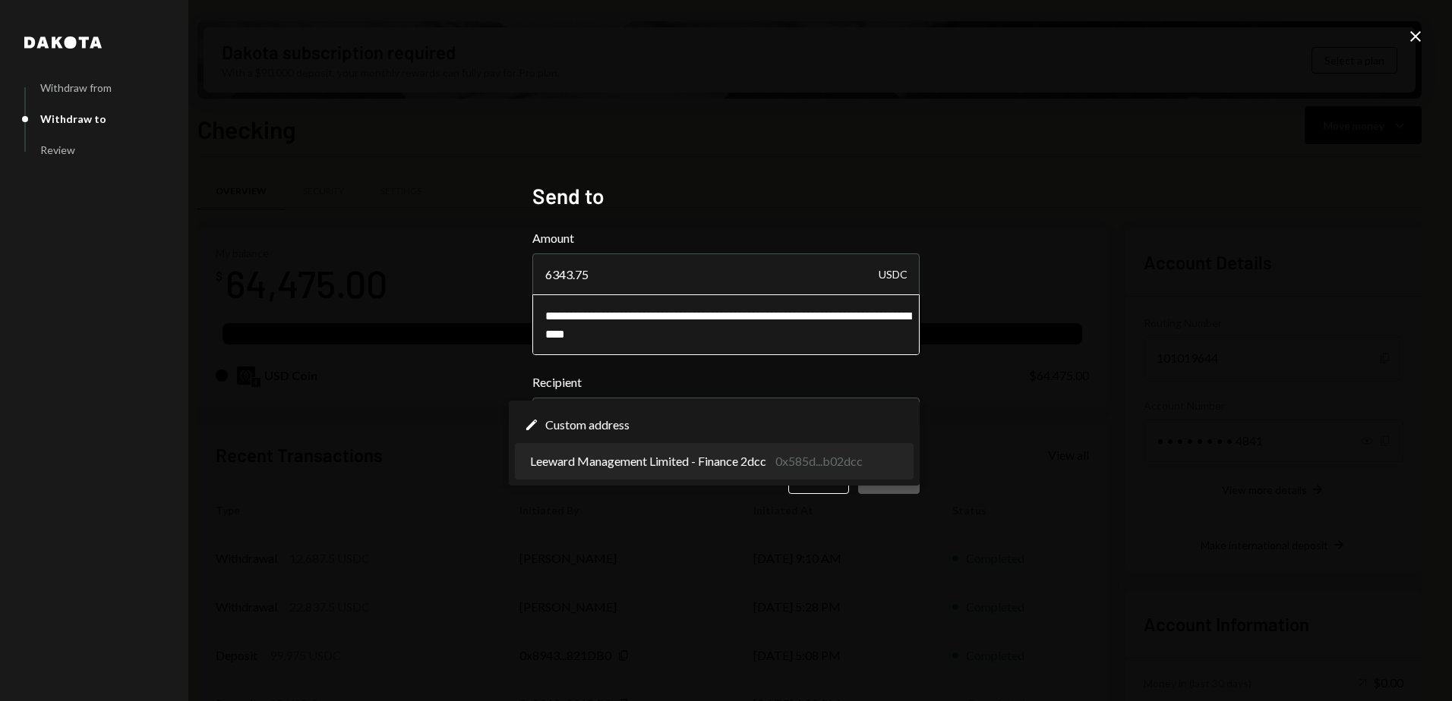
select select "**********"
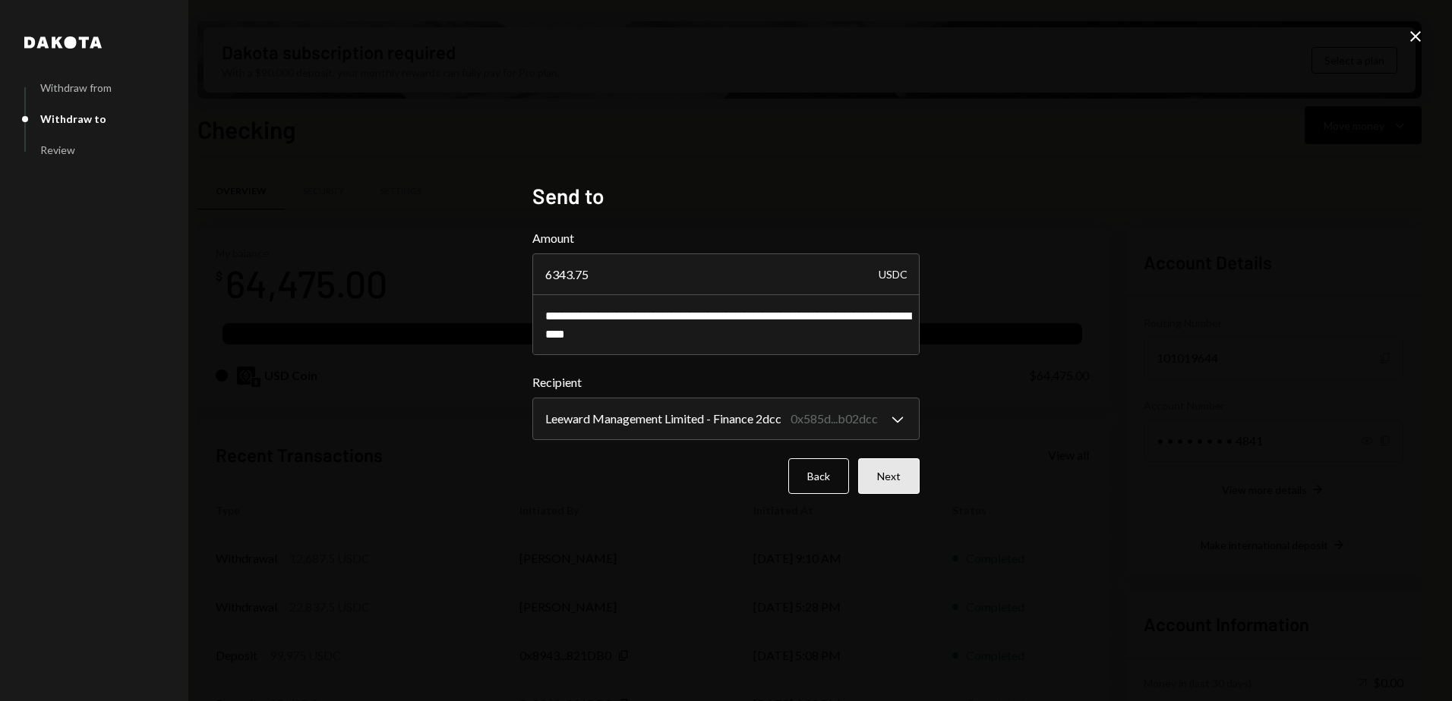
click at [883, 475] on button "Next" at bounding box center [888, 477] width 61 height 36
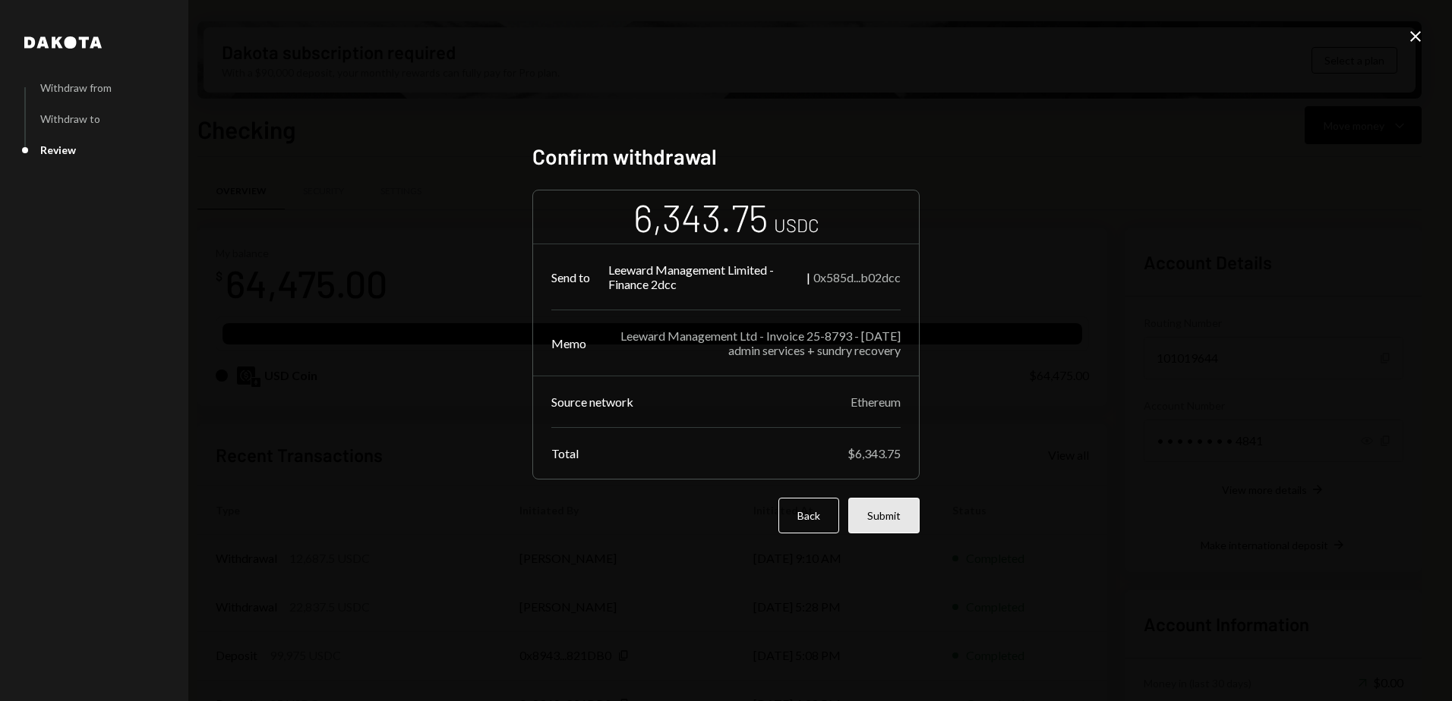
click at [884, 519] on button "Submit" at bounding box center [883, 516] width 71 height 36
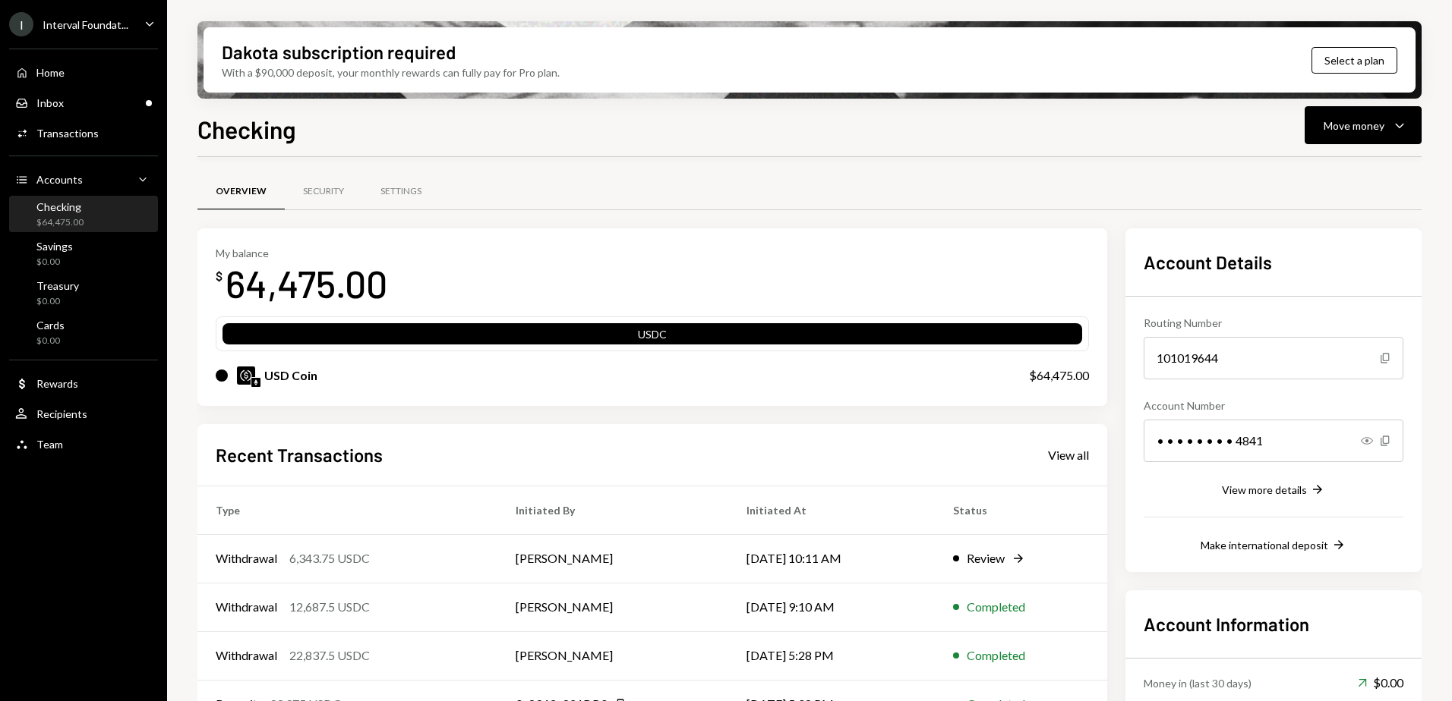
scroll to position [124, 0]
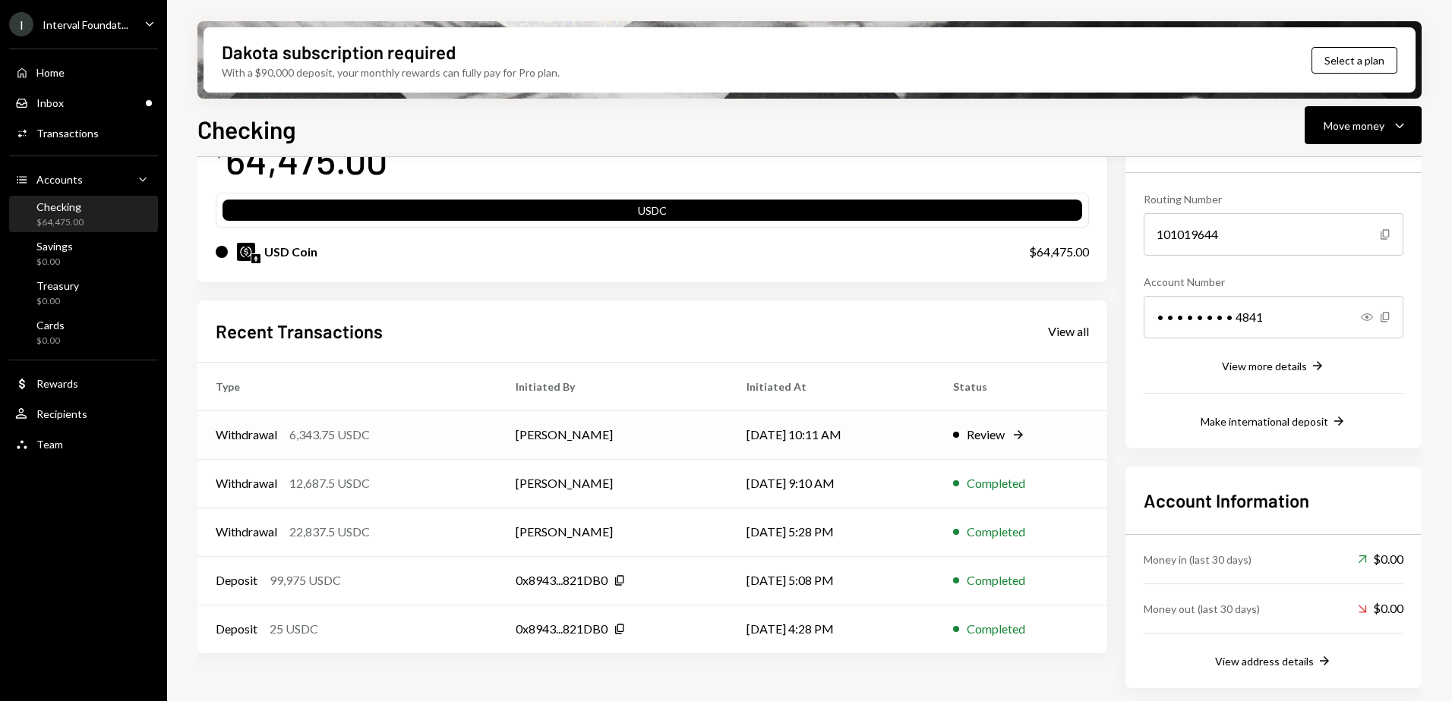
click at [982, 434] on div "Review" at bounding box center [985, 435] width 38 height 18
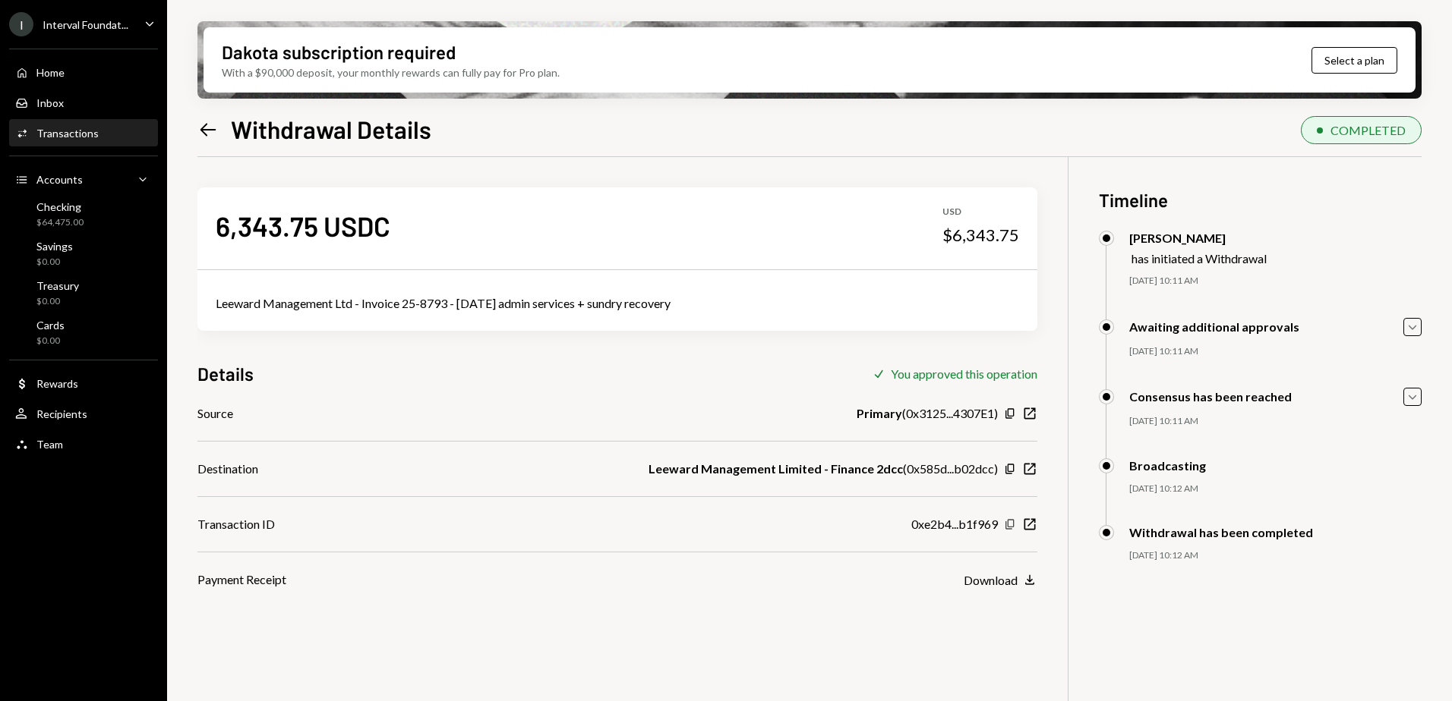
click at [1011, 524] on icon "Copy" at bounding box center [1010, 525] width 12 height 12
click at [61, 18] on div "Interval Foundat..." at bounding box center [86, 24] width 86 height 13
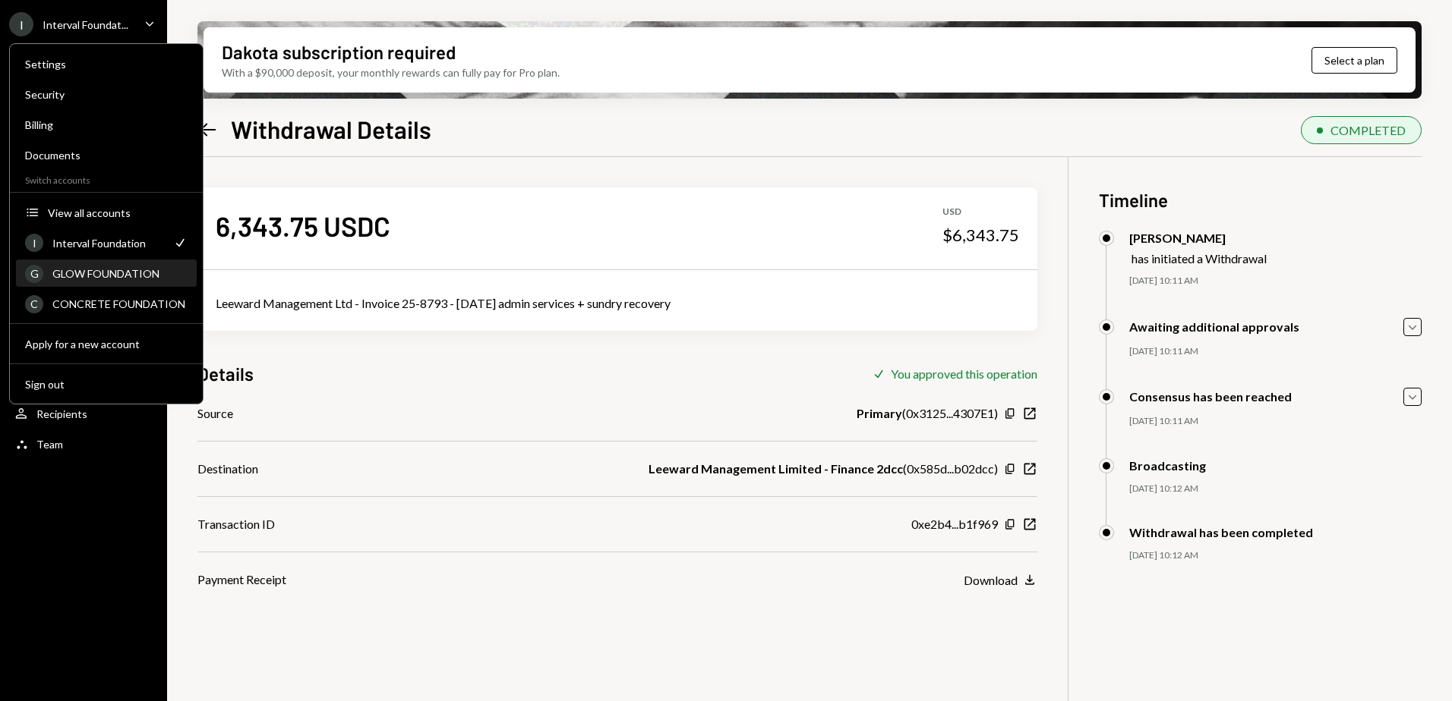
click at [77, 276] on div "GLOW FOUNDATION" at bounding box center [119, 273] width 135 height 13
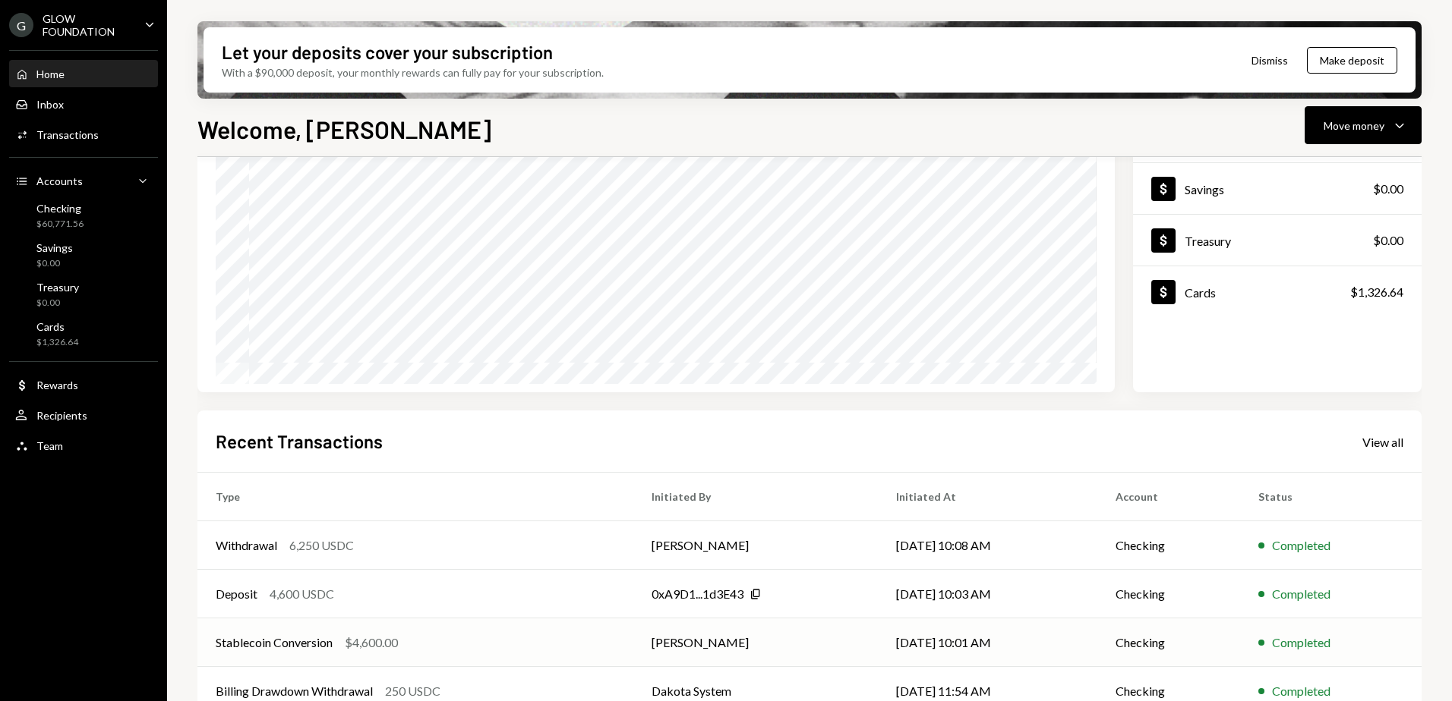
scroll to position [214, 0]
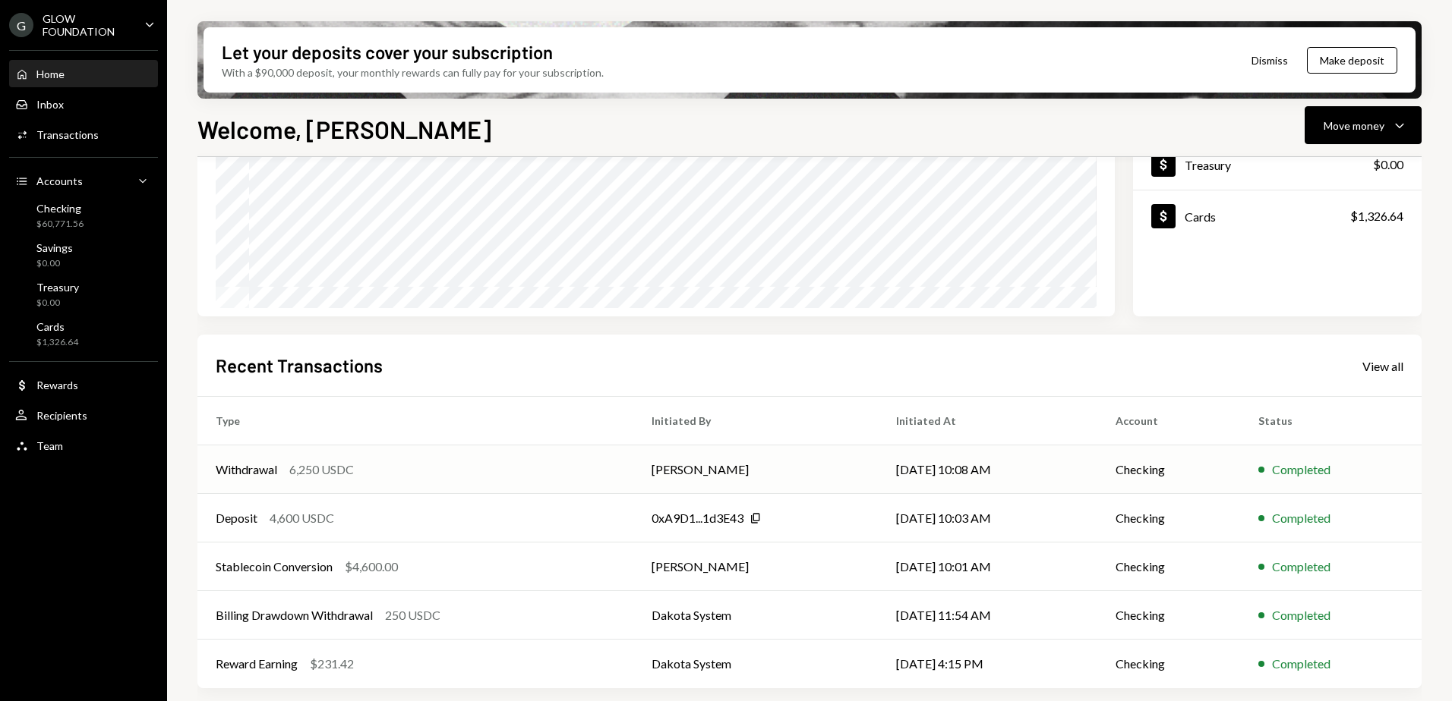
click at [483, 471] on div "Withdrawal 6,250 USDC" at bounding box center [415, 470] width 399 height 18
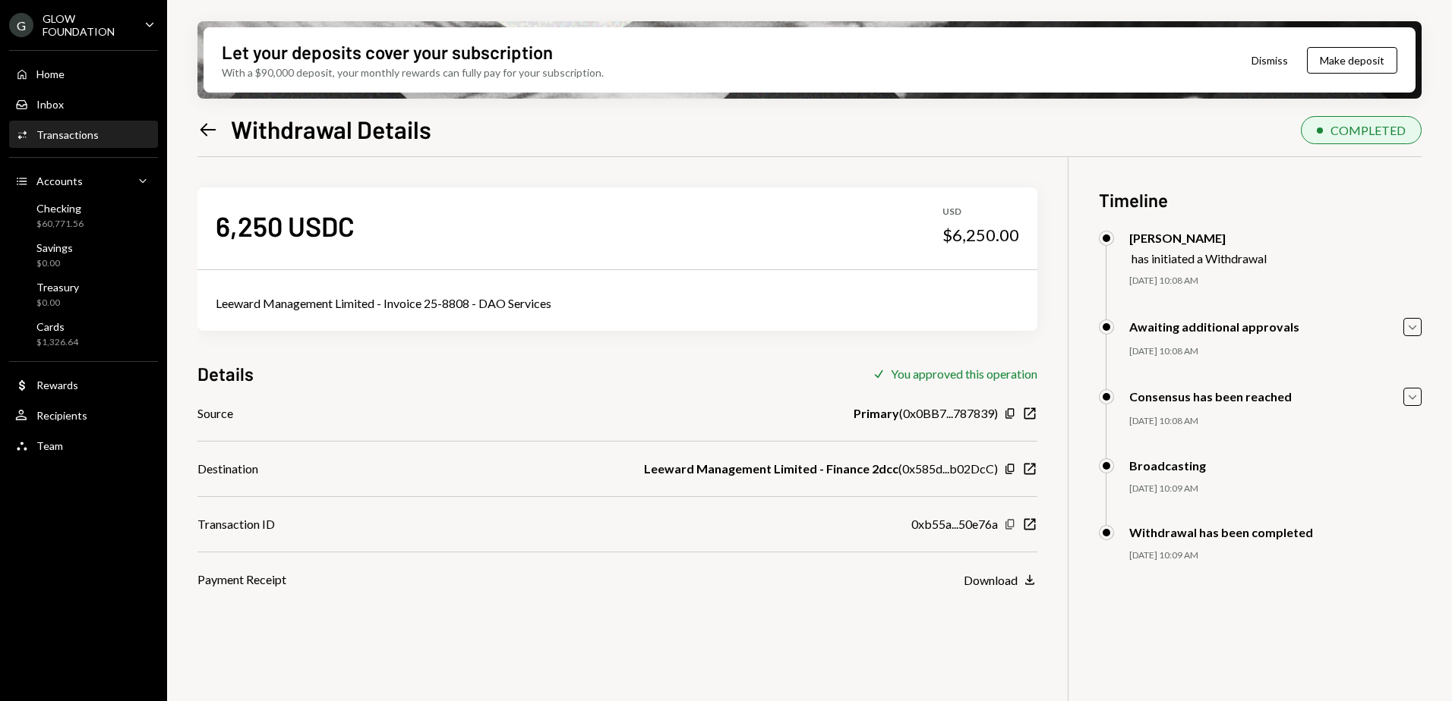
click at [1008, 525] on icon "button" at bounding box center [1009, 524] width 8 height 10
click at [55, 21] on div "GLOW FOUNDATION" at bounding box center [88, 25] width 90 height 26
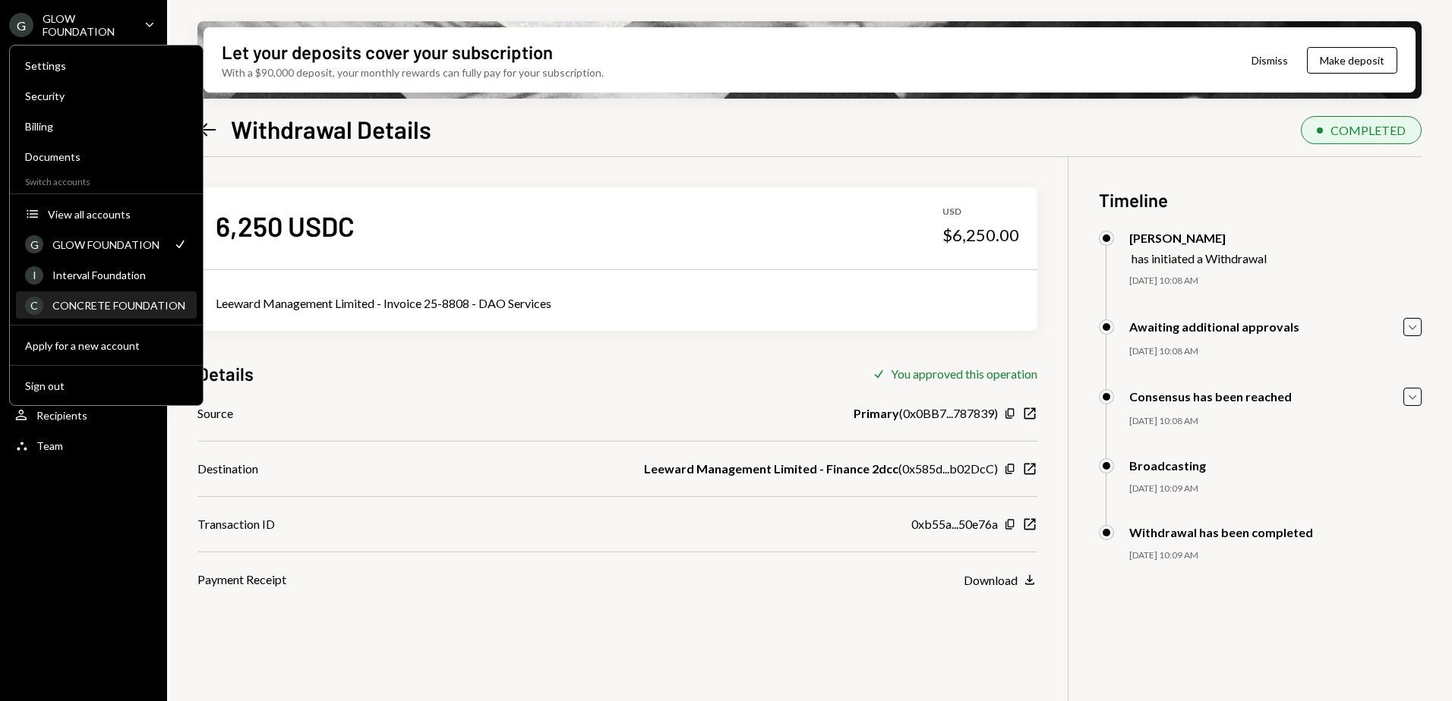
click at [95, 304] on div "CONCRETE FOUNDATION" at bounding box center [119, 305] width 135 height 13
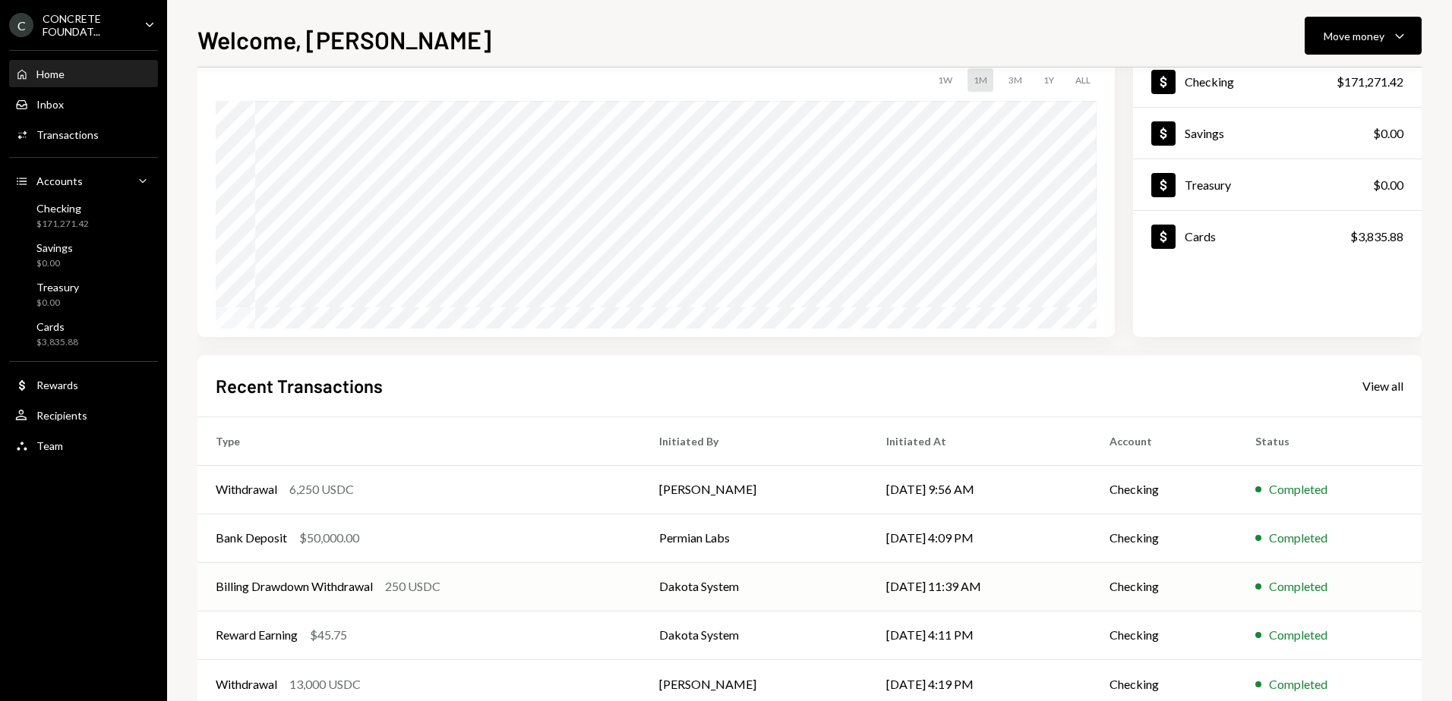
scroll to position [141, 0]
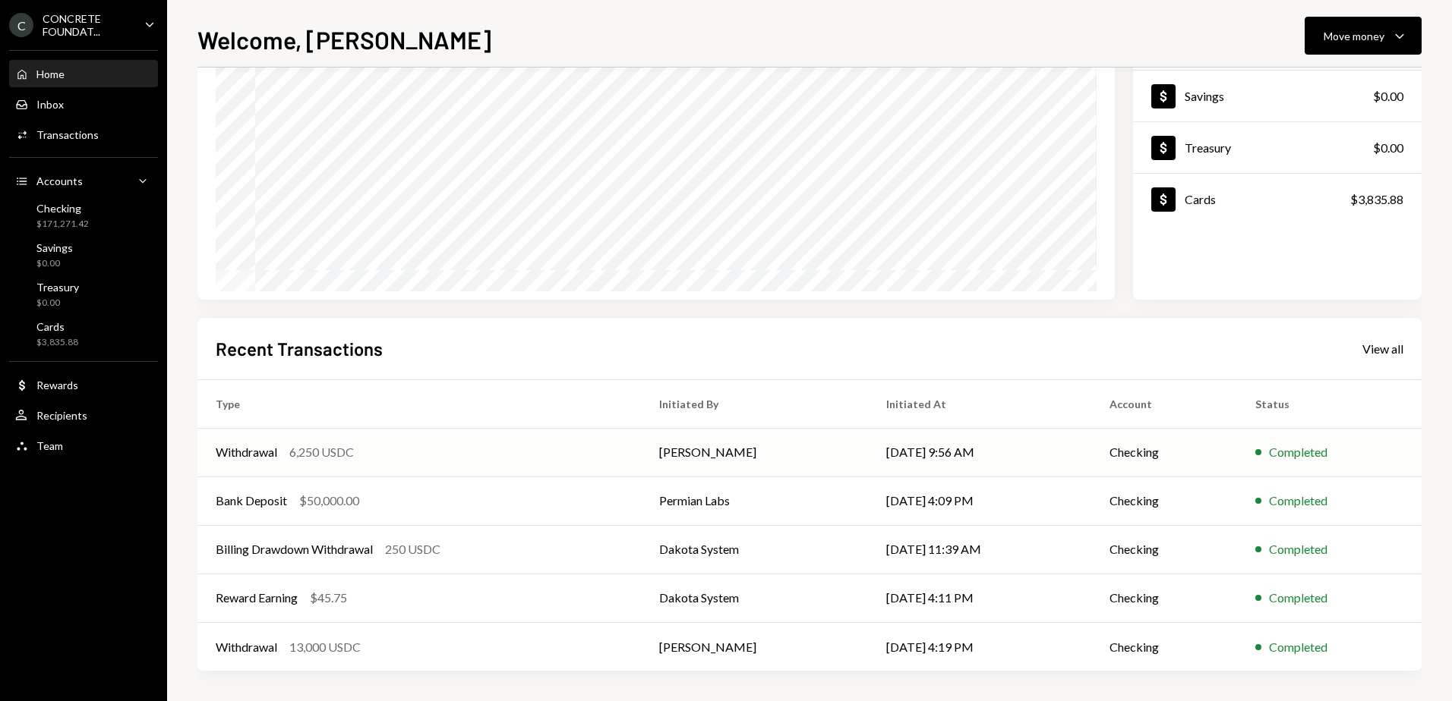
click at [450, 453] on div "Withdrawal 6,250 USDC" at bounding box center [419, 452] width 407 height 18
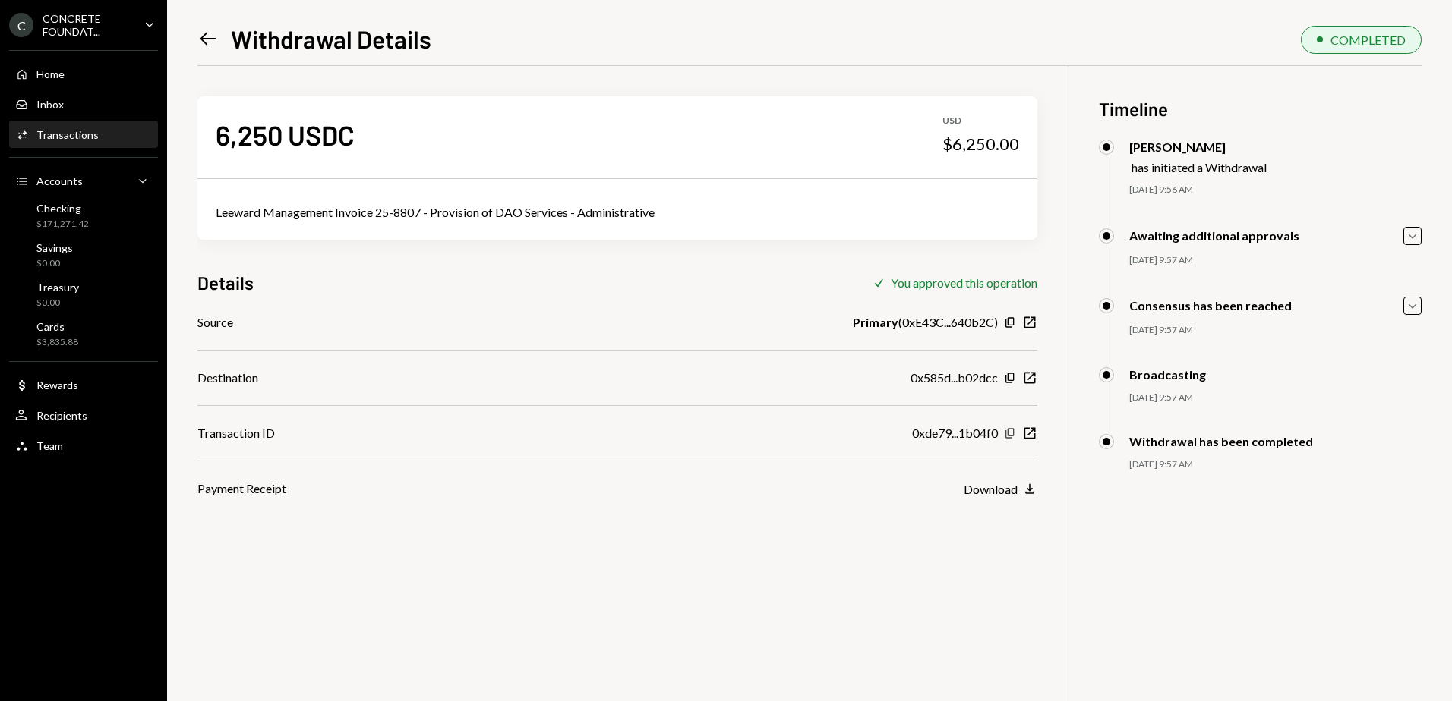
click at [1009, 432] on icon "Copy" at bounding box center [1010, 433] width 12 height 12
